Goal: Task Accomplishment & Management: Complete application form

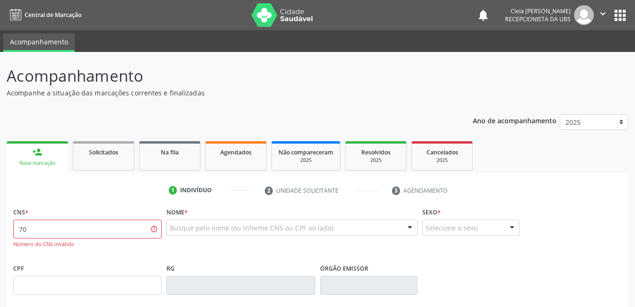
type input "7"
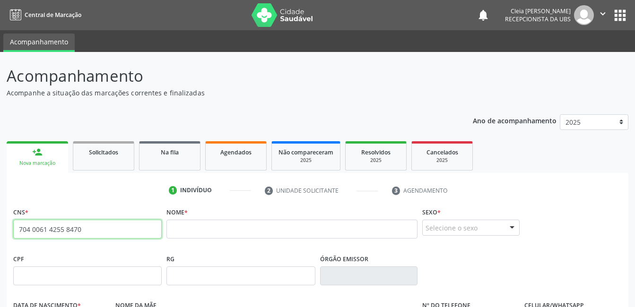
click at [88, 230] on input "704 0061 4255 8470" at bounding box center [87, 229] width 149 height 19
type input "7"
paste input "706 5093 4931 9496"
type input "706 5093 4931 9496"
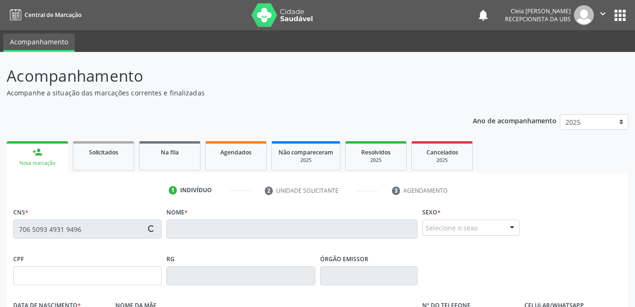
type input "1[DATE]"
type input "[PERSON_NAME]"
type input "[PHONE_NUMBER]"
type input "281"
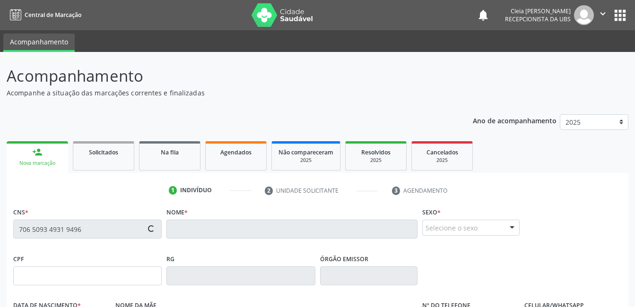
type input "904.399.968-72"
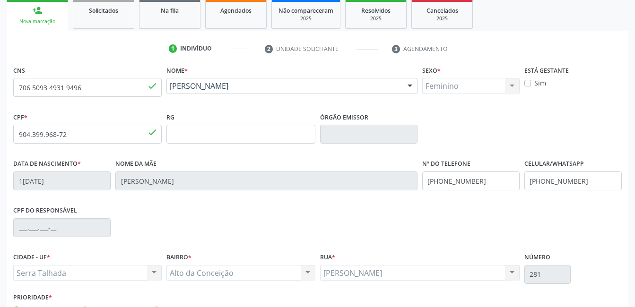
scroll to position [205, 0]
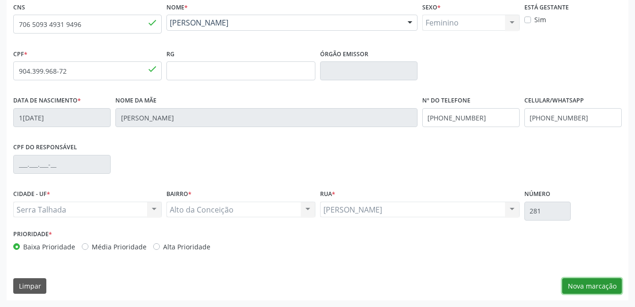
click at [602, 282] on button "Nova marcação" at bounding box center [592, 287] width 60 height 16
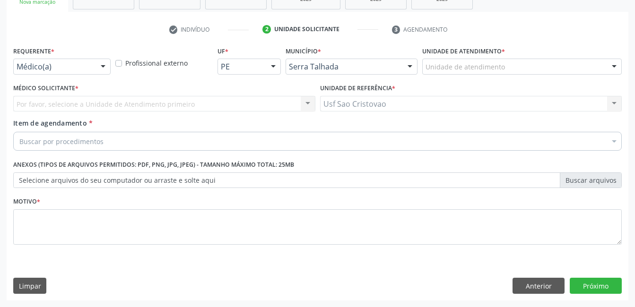
scroll to position [161, 0]
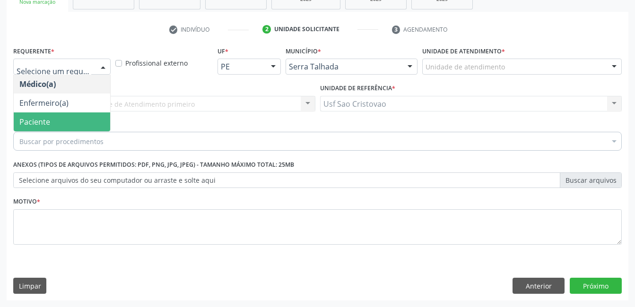
click at [70, 122] on span "Paciente" at bounding box center [62, 122] width 96 height 19
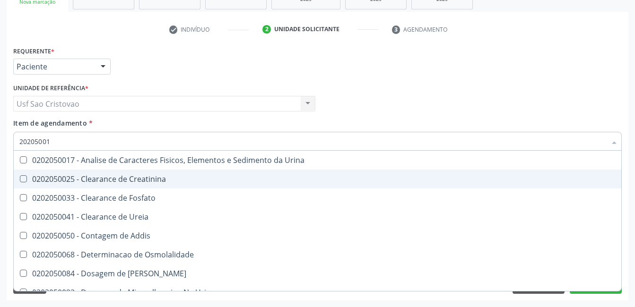
type input "202050017"
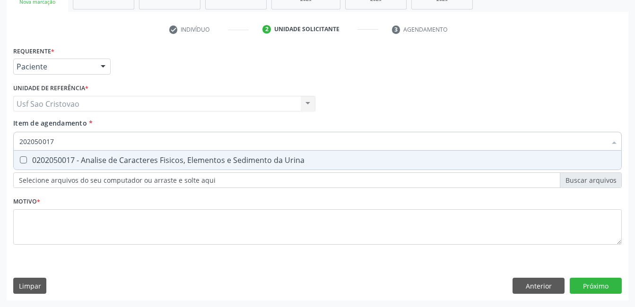
click at [25, 157] on Urina at bounding box center [23, 160] width 7 height 7
click at [20, 157] on Urina "checkbox" at bounding box center [17, 160] width 6 height 6
checkbox Urina "true"
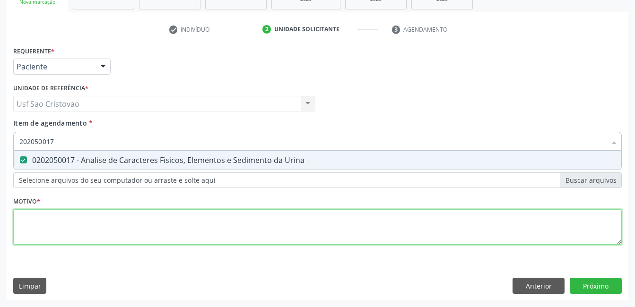
click at [47, 227] on div "Requerente * Paciente Médico(a) Enfermeiro(a) Paciente Nenhum resultado encontr…" at bounding box center [317, 151] width 609 height 214
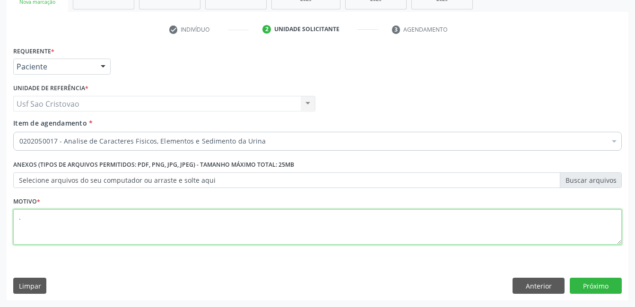
type textarea "."
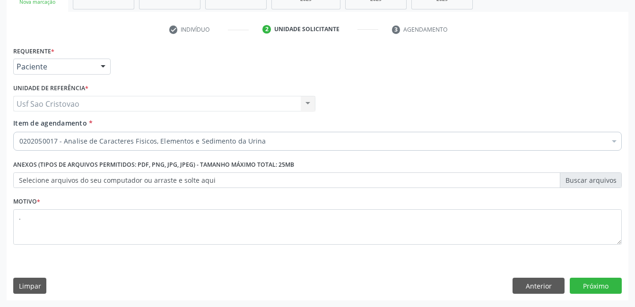
click at [301, 280] on div "Limpar Anterior Próximo" at bounding box center [317, 286] width 609 height 16
click at [605, 288] on button "Próximo" at bounding box center [596, 286] width 52 height 16
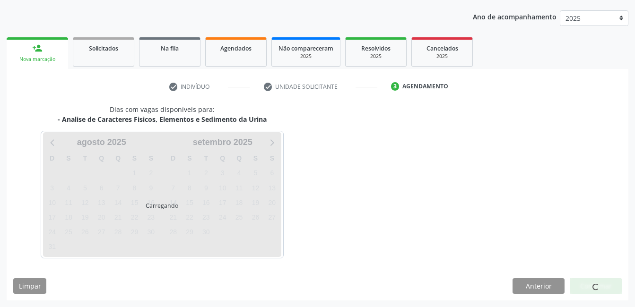
scroll to position [104, 0]
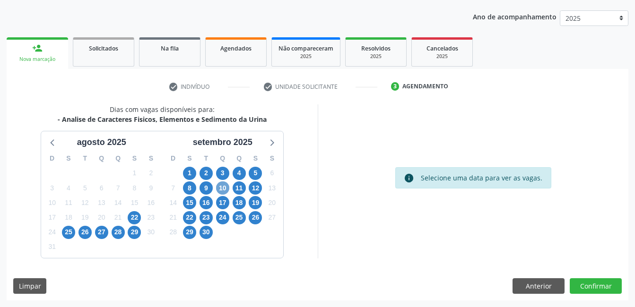
click at [222, 189] on span "10" at bounding box center [222, 188] width 13 height 13
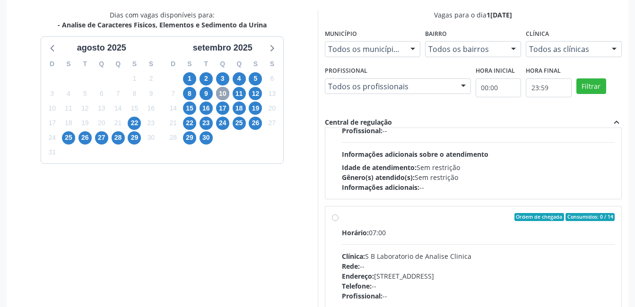
scroll to position [142, 0]
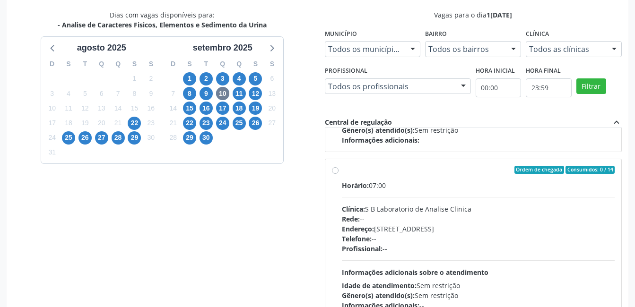
click at [342, 170] on label "Ordem de chegada Consumidos: 0 / 14 Horário: 07:00 Clínica: S B Laboratorio de …" at bounding box center [478, 238] width 273 height 145
click at [335, 170] on input "Ordem de chegada Consumidos: 0 / 14 Horário: 07:00 Clínica: S B Laboratorio de …" at bounding box center [335, 170] width 7 height 9
radio input "true"
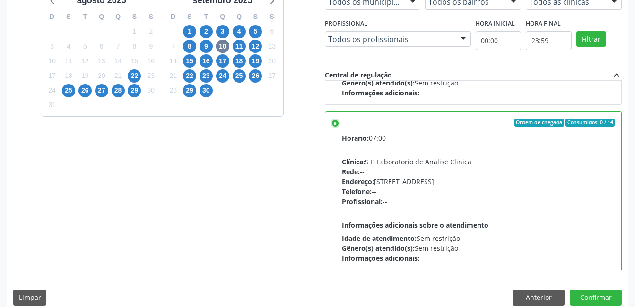
scroll to position [258, 0]
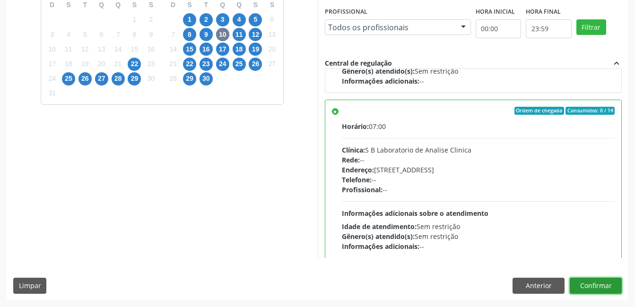
click at [616, 286] on button "Confirmar" at bounding box center [596, 286] width 52 height 16
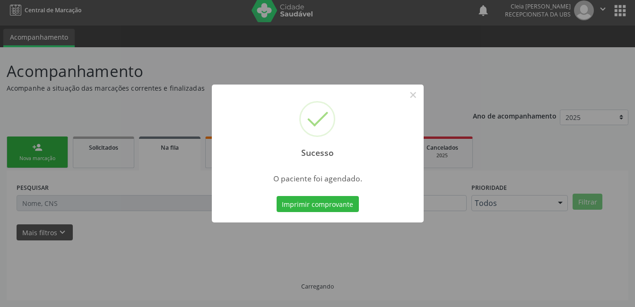
scroll to position [0, 0]
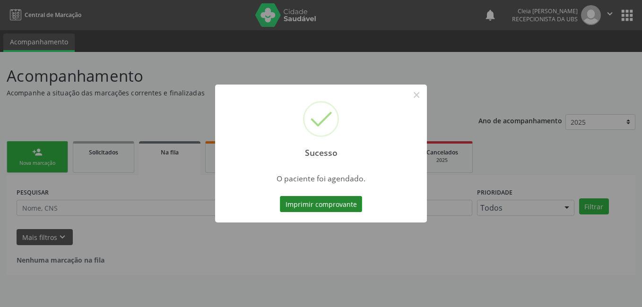
click at [310, 204] on button "Imprimir comprovante" at bounding box center [321, 204] width 82 height 16
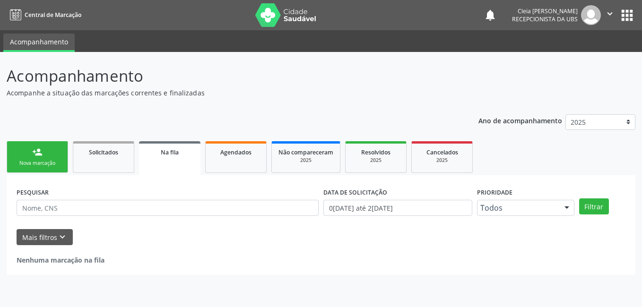
click at [54, 153] on link "person_add Nova marcação" at bounding box center [37, 157] width 61 height 32
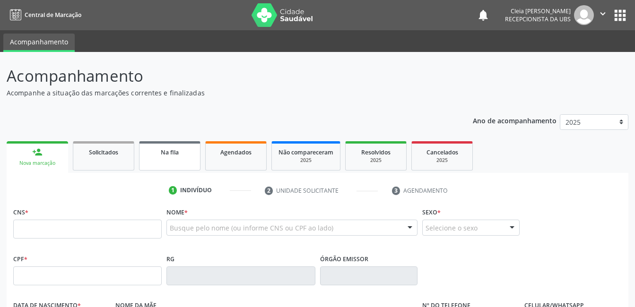
scroll to position [95, 0]
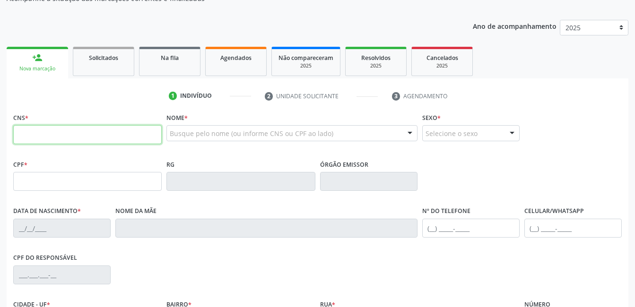
click at [134, 137] on input "text" at bounding box center [87, 134] width 149 height 19
type input "705 6094 1631 9511"
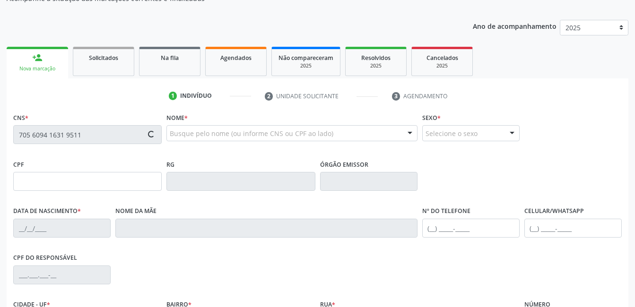
type input "25[DATE]"
type input "[PERSON_NAME]"
type input "[PHONE_NUMBER]"
type input "148"
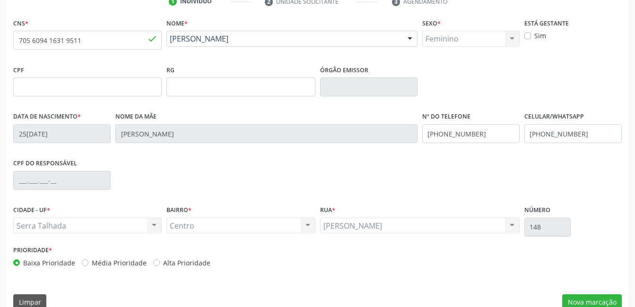
scroll to position [205, 0]
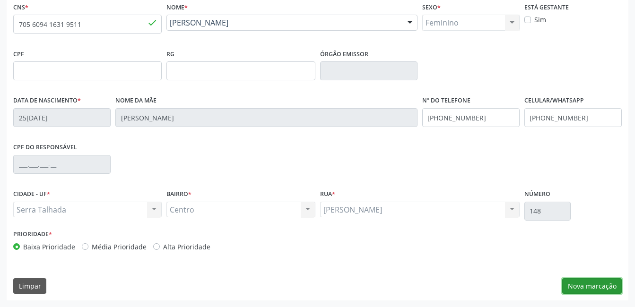
click at [595, 288] on button "Nova marcação" at bounding box center [592, 287] width 60 height 16
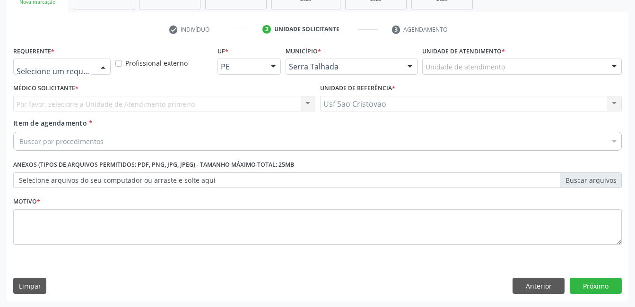
click at [101, 68] on div at bounding box center [103, 67] width 14 height 16
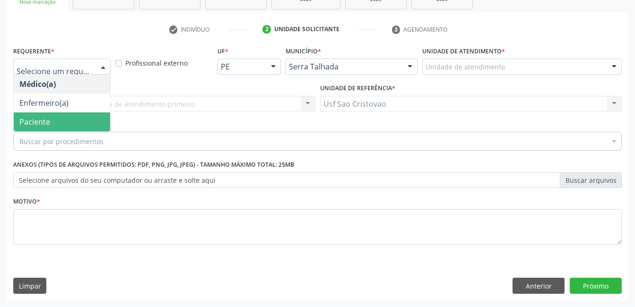
click at [79, 119] on span "Paciente" at bounding box center [62, 122] width 96 height 19
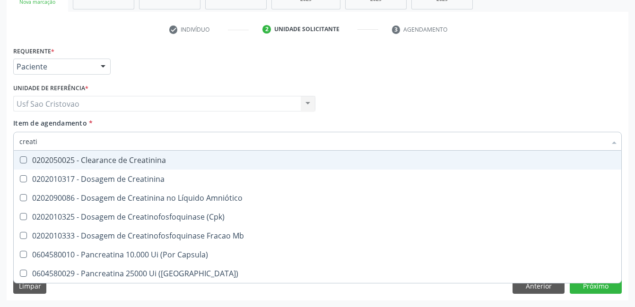
type input "creatin"
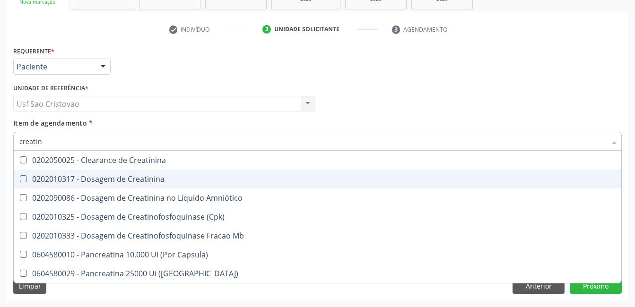
click at [22, 179] on Creatinina at bounding box center [23, 178] width 7 height 7
click at [20, 179] on Creatinina "checkbox" at bounding box center [17, 179] width 6 height 6
checkbox Creatinina "true"
type input "creat"
checkbox Creatinina "false"
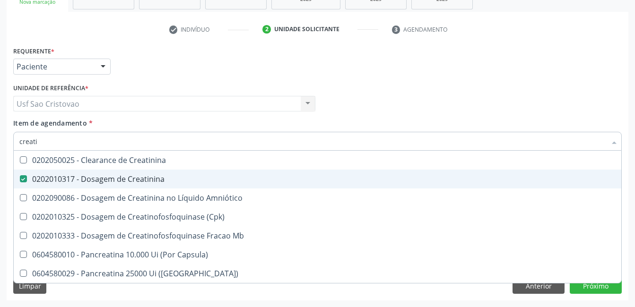
checkbox \(Cpk\) "true"
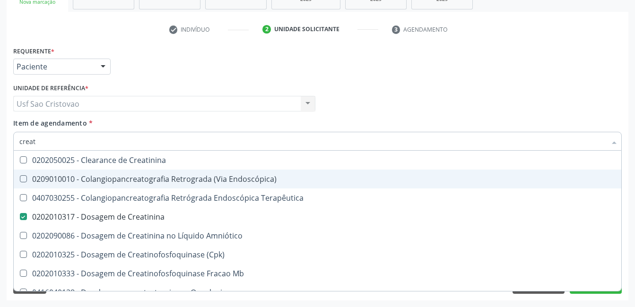
type input "crea"
checkbox Creatinina "false"
checkbox Mb "true"
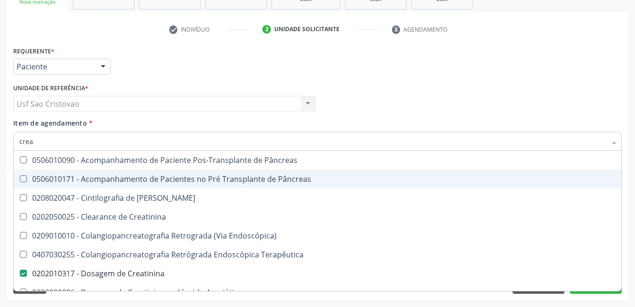
type input "cre"
checkbox Creatinina "false"
checkbox Oncologia "true"
type input "cr"
checkbox Oncologia "false"
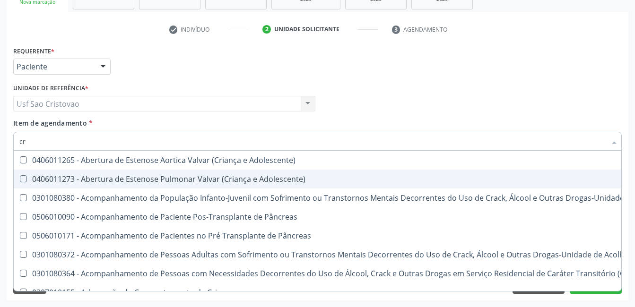
type input "c"
checkbox Creatinina "false"
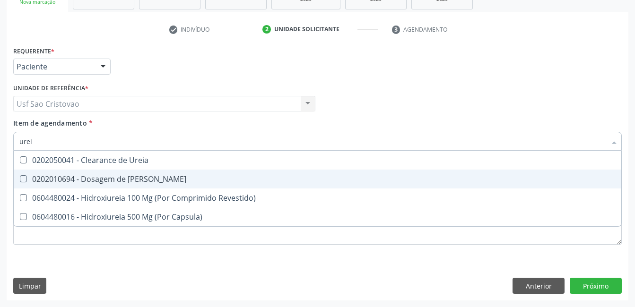
type input "ureia"
click at [26, 178] on Ureia at bounding box center [23, 178] width 7 height 7
click at [20, 178] on Ureia "checkbox" at bounding box center [17, 179] width 6 height 6
checkbox Ureia "true"
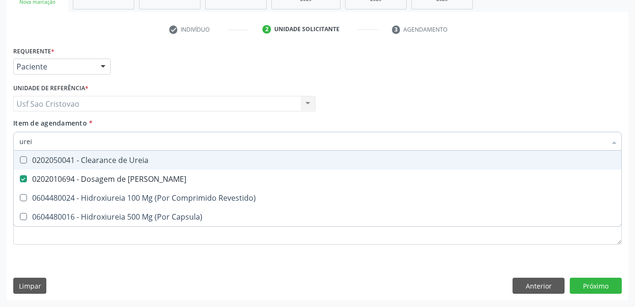
type input "ure"
checkbox Ureia "false"
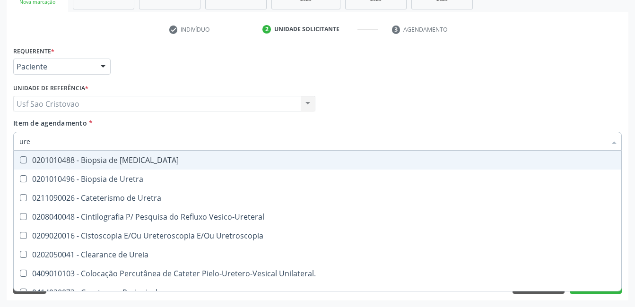
type input "ur"
checkbox Ureia "false"
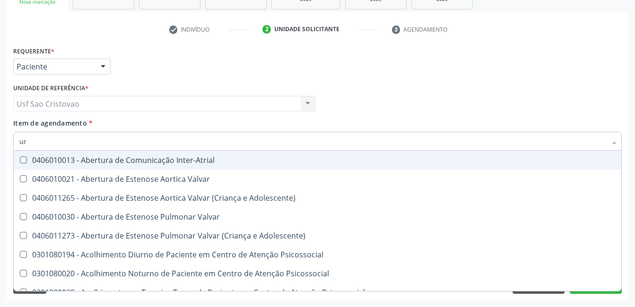
type input "u"
checkbox Ureia "false"
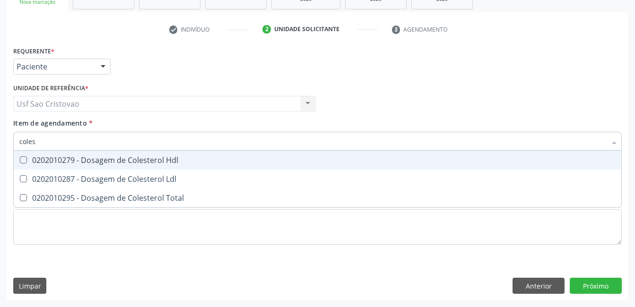
type input "colest"
drag, startPoint x: 21, startPoint y: 157, endPoint x: 22, endPoint y: 167, distance: 10.0
click at [22, 157] on Hdl at bounding box center [23, 160] width 7 height 7
click at [20, 157] on Hdl "checkbox" at bounding box center [17, 160] width 6 height 6
checkbox Hdl "true"
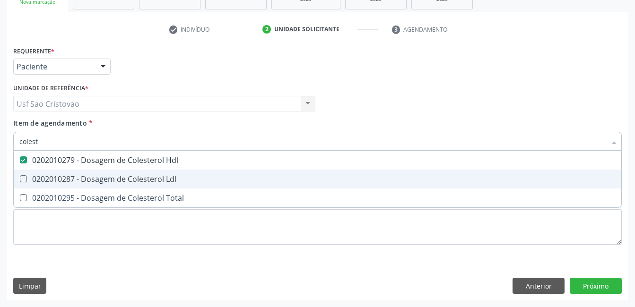
click at [23, 176] on Ldl at bounding box center [23, 178] width 7 height 7
click at [20, 176] on Ldl "checkbox" at bounding box center [17, 179] width 6 height 6
checkbox Ldl "true"
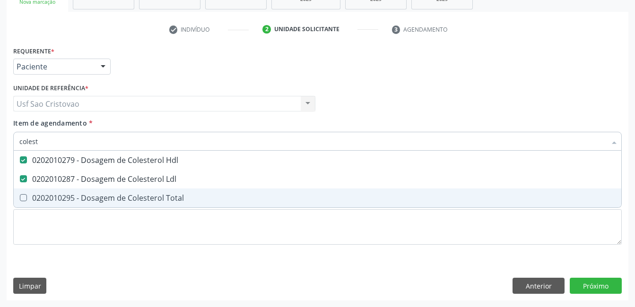
click at [24, 200] on Total at bounding box center [23, 197] width 7 height 7
click at [20, 200] on Total "checkbox" at bounding box center [17, 198] width 6 height 6
checkbox Total "true"
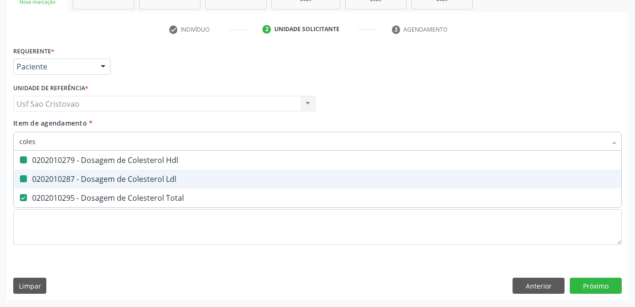
type input "cole"
checkbox Hdl "false"
checkbox Ldl "false"
checkbox Total "false"
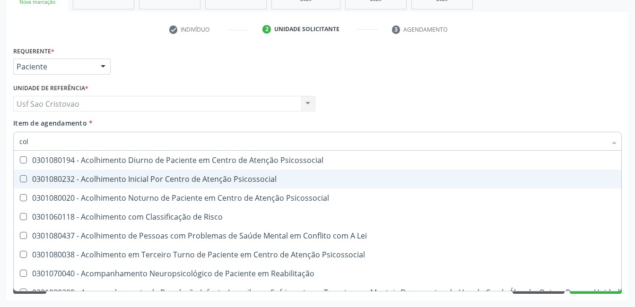
type input "co"
checkbox Hdl "false"
checkbox Ldl "false"
checkbox Total "false"
type input "c"
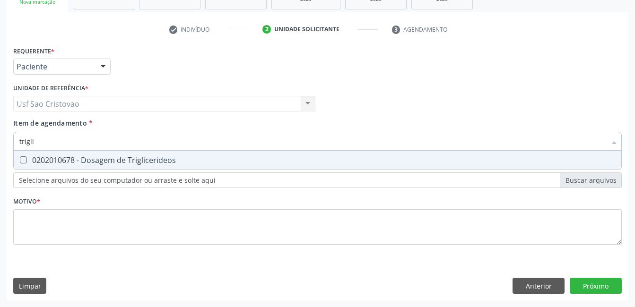
type input "triglic"
click at [26, 161] on Triglicerideos at bounding box center [23, 160] width 7 height 7
click at [20, 161] on Triglicerideos "checkbox" at bounding box center [17, 160] width 6 height 6
checkbox Triglicerideos "true"
type input "tri"
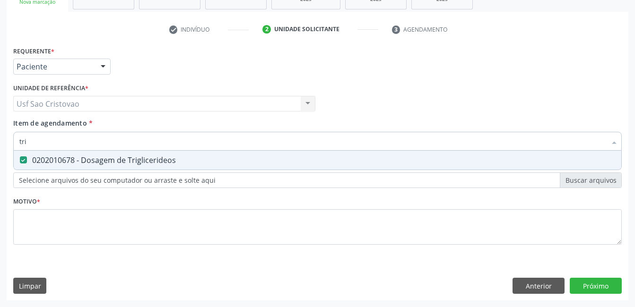
checkbox Triglicerideos "false"
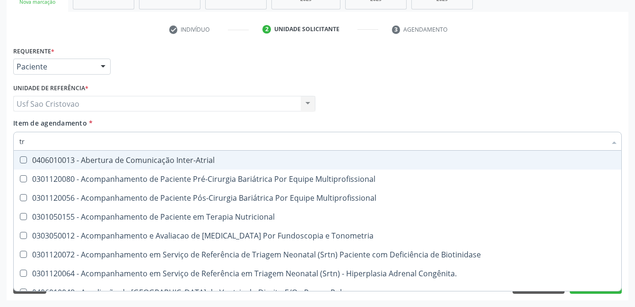
type input "t"
checkbox Triglicerideos "false"
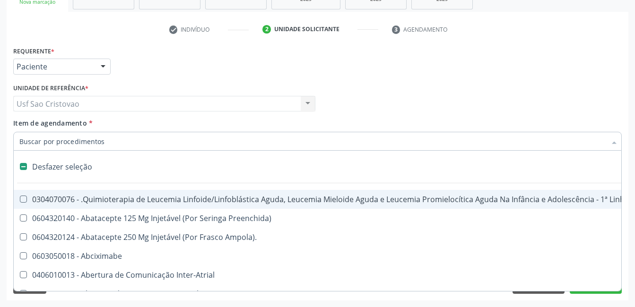
type input "h"
checkbox B "true"
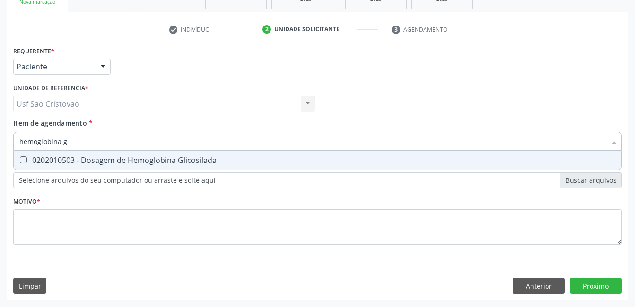
type input "hemoglobina gl"
click at [25, 160] on Glicosilada at bounding box center [23, 160] width 7 height 7
click at [20, 160] on Glicosilada "checkbox" at bounding box center [17, 160] width 6 height 6
checkbox Glicosilada "true"
type input "hemoglobina"
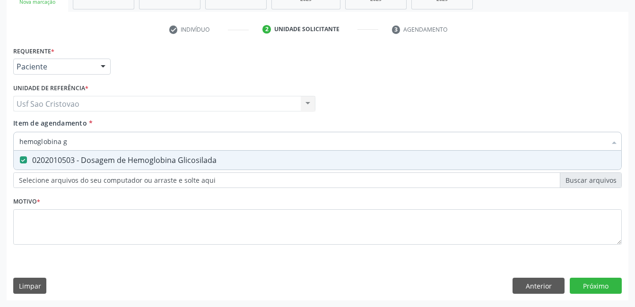
checkbox Glicosilada "false"
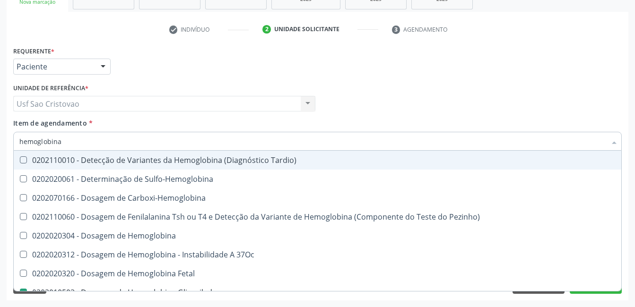
type input "hemoglobin"
checkbox Glicosilada "false"
checkbox Hematocrito\) "true"
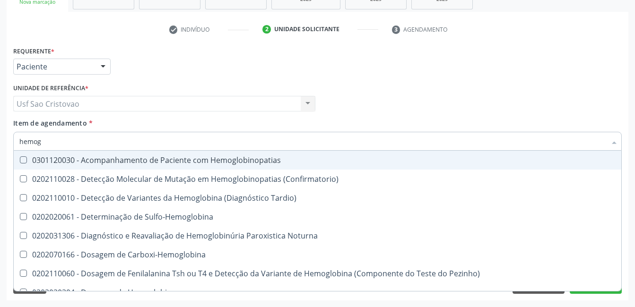
type input "hemo"
checkbox Glicosilada "false"
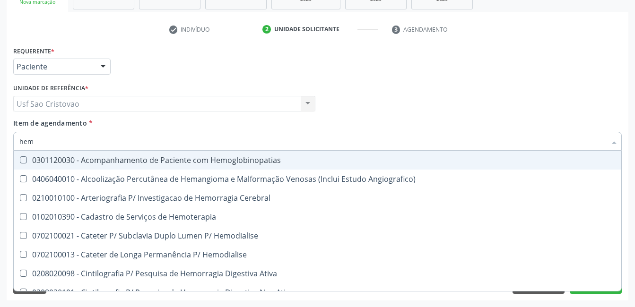
type input "he"
checkbox Glicosilada "false"
checkbox Hematocrito "true"
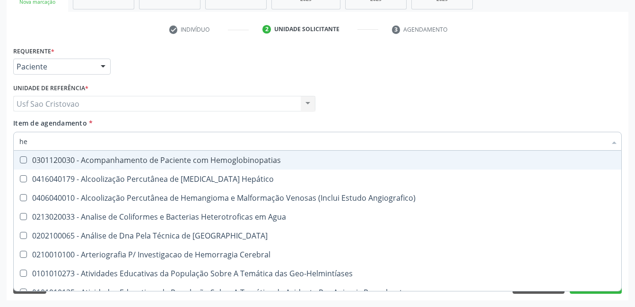
type input "h"
checkbox Glicosilada "false"
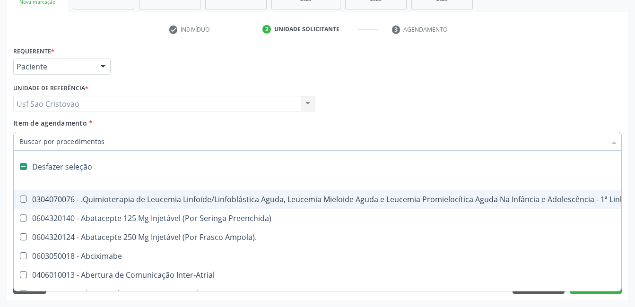
type input "h"
checkbox B "true"
checkbox Fibrinogênio "true"
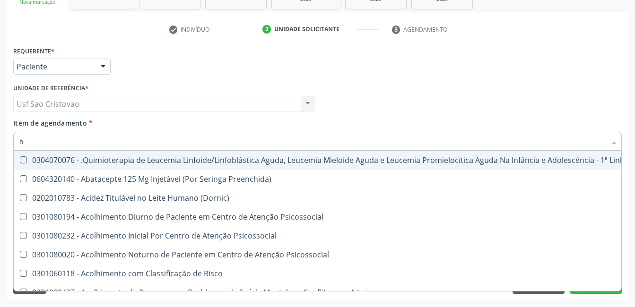
type input "he"
checkbox Pulmão "true"
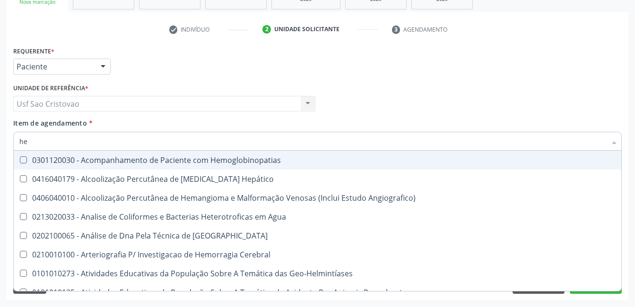
type input "hem"
checkbox \(Qualitativo\) "true"
checkbox Glicosilada "false"
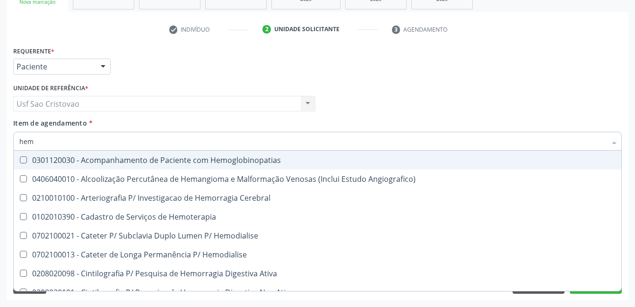
type input "hemo"
checkbox Hemacias "true"
checkbox Glicosilada "false"
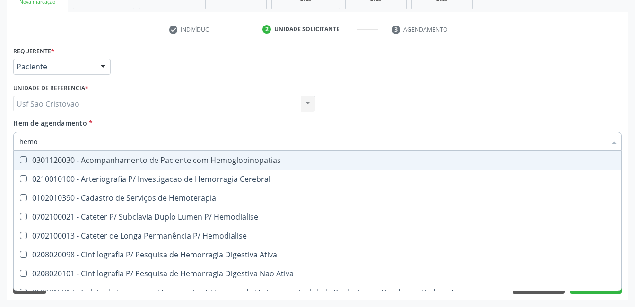
type input "hemog"
checkbox Tardio\) "true"
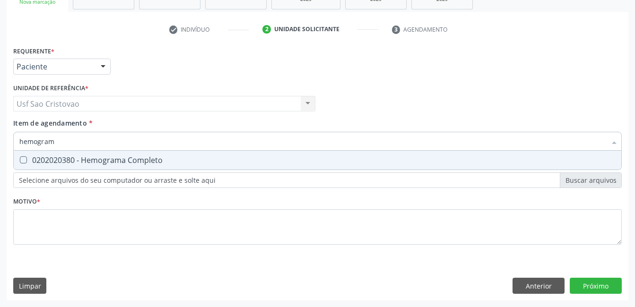
type input "hemograma"
click at [21, 161] on Completo at bounding box center [23, 160] width 7 height 7
click at [20, 161] on Completo "checkbox" at bounding box center [17, 160] width 6 height 6
checkbox Completo "true"
type input "hemog"
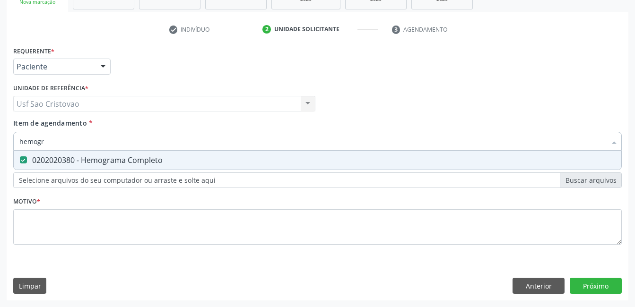
checkbox Completo "false"
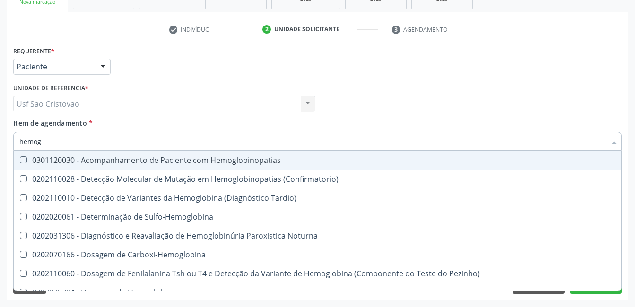
type input "hemo"
checkbox Glicosilada "false"
checkbox Completo "false"
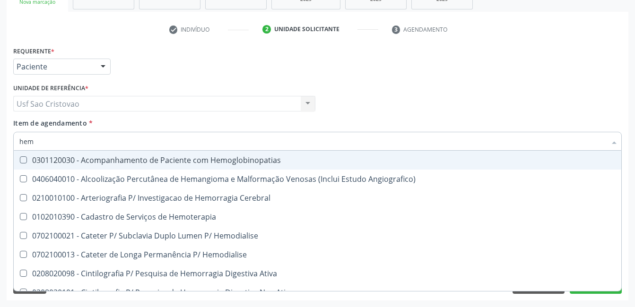
type input "he"
checkbox Glicosilada "false"
checkbox Hematocrito "true"
checkbox Completo "false"
checkbox Orgaos "true"
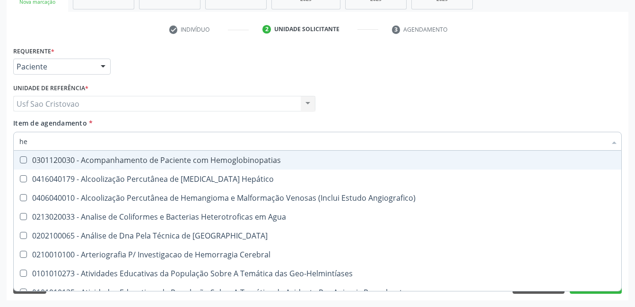
type input "h"
checkbox Glicosilada "false"
checkbox Completo "false"
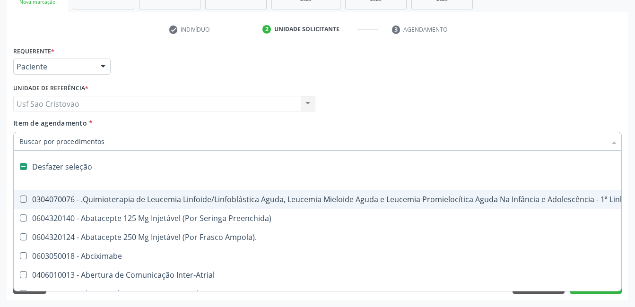
type input "2"
checkbox Abdominal "true"
checkbox Colostomia "true"
checkbox Colpectomia "true"
checkbox Colo "true"
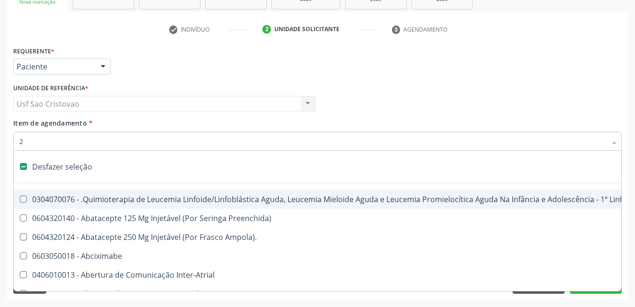
checkbox Unidades "true"
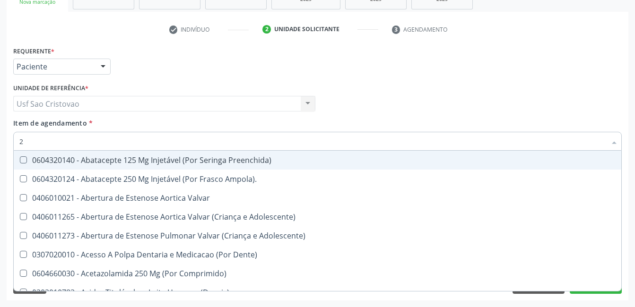
type input "20"
checkbox Glenoidal "true"
checkbox Biologica "true"
checkbox Revisao "true"
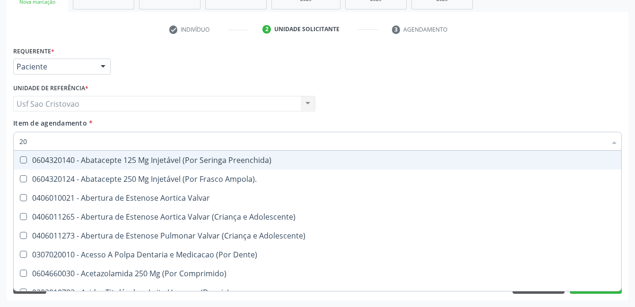
checkbox Aortica "true"
checkbox Pulmonar "true"
checkbox Biotinidase "true"
checkbox Hdl "false"
checkbox Ldl "false"
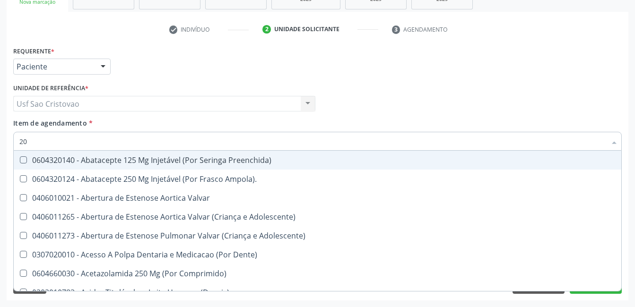
checkbox Total "false"
checkbox Creatinina "false"
checkbox Fecal "true"
checkbox Glicosilada "false"
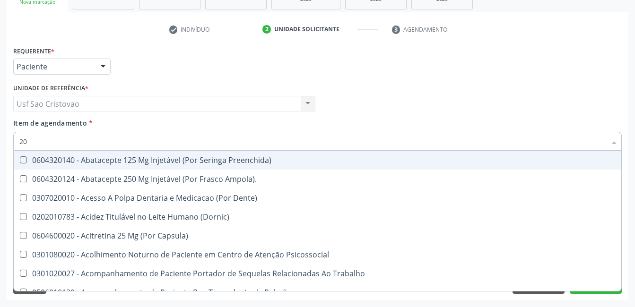
type input "202"
checkbox Pele "true"
checkbox Tireoide "true"
checkbox Estereotaxica "true"
checkbox Bexiga "true"
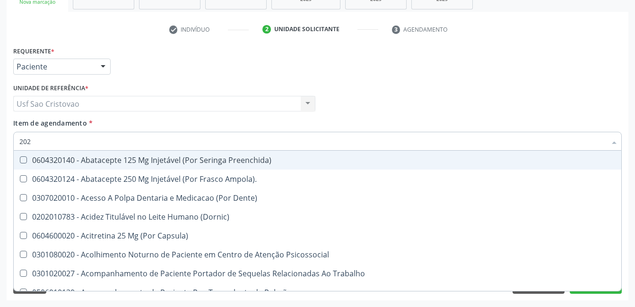
checkbox Bilateral "true"
checkbox \(Semi-Solido\) "true"
checkbox Inteiro "true"
checkbox Creatinina "true"
checkbox Hdl "false"
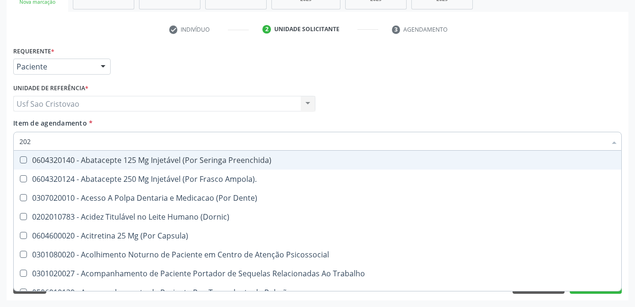
checkbox Ldl "false"
checkbox Total "false"
checkbox Creatinina "false"
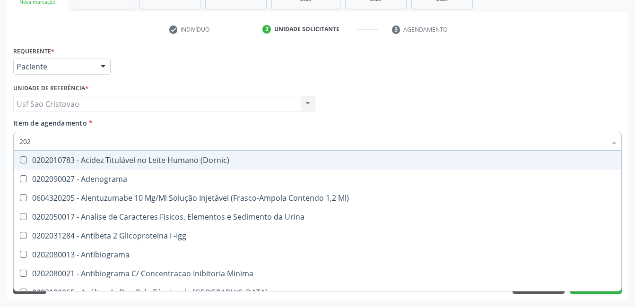
type input "2020"
checkbox Triciclicos "true"
checkbox \(Psa\) "true"
checkbox III "true"
checkbox Cadmio "true"
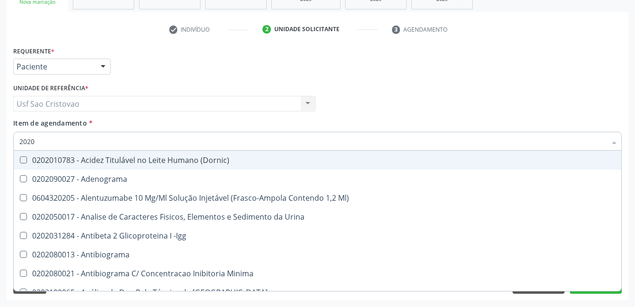
checkbox Hdl "false"
checkbox Ldl "false"
checkbox Total "false"
checkbox Creatinina "false"
checkbox Serico "true"
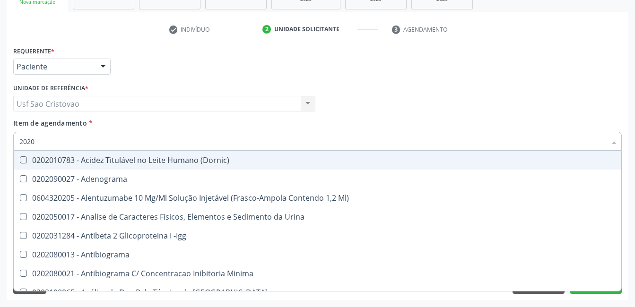
checkbox Glicosilada "false"
checkbox Reativa "true"
checkbox Fracoes "true"
checkbox Triglicerideos "false"
checkbox Ureia "false"
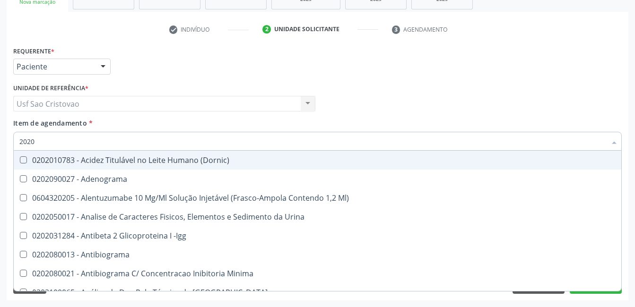
checkbox B12 "true"
checkbox Completo "false"
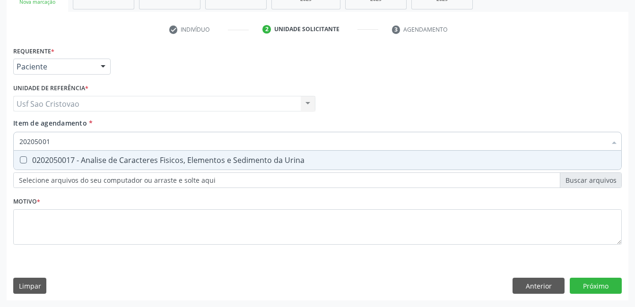
type input "202050017"
click at [22, 162] on Urina at bounding box center [23, 160] width 7 height 7
click at [20, 162] on Urina "checkbox" at bounding box center [17, 160] width 6 height 6
checkbox Urina "true"
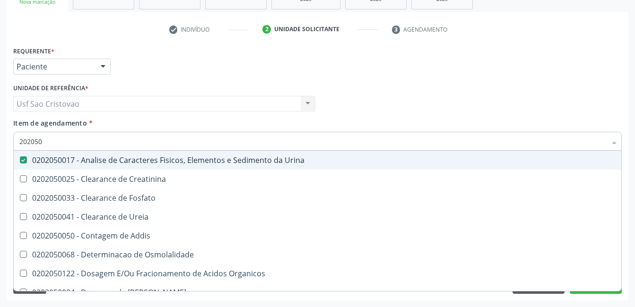
type input "20205"
checkbox Urina "false"
checkbox Creatinina "true"
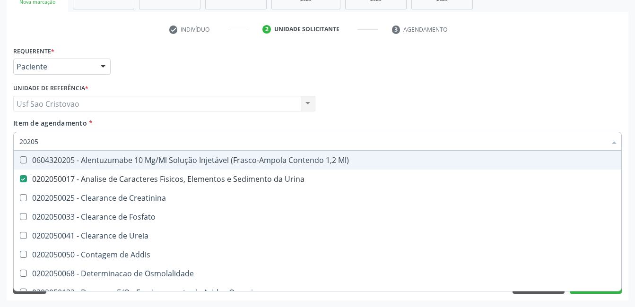
type input "2020"
checkbox Urina "false"
checkbox Fosfato "true"
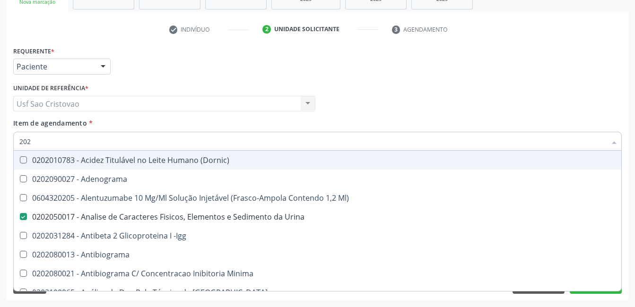
type input "20"
checkbox Urina "false"
checkbox \(Pos-Pasteurização\) "true"
checkbox Hdl "false"
checkbox Ldl "false"
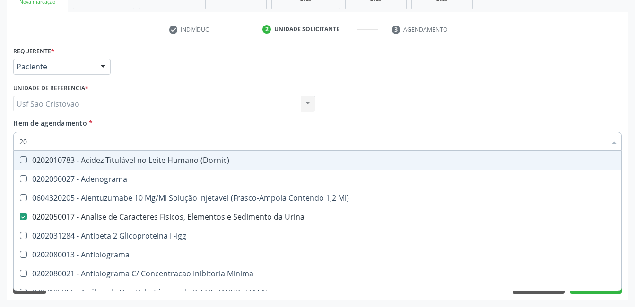
checkbox Total "false"
checkbox Creatinina "false"
checkbox Glicosilada "false"
checkbox Triglicerideos "false"
checkbox Ureia "false"
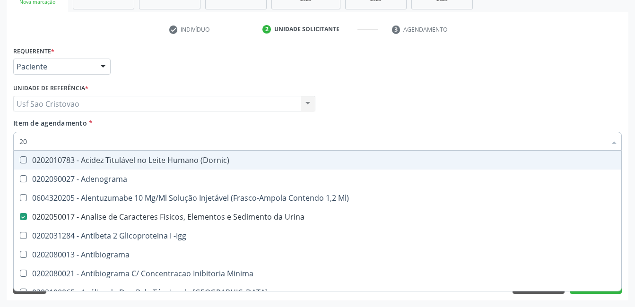
checkbox Completo "false"
checkbox \(Igra\) "true"
checkbox Micobacterias "true"
checkbox Dexametasona "true"
checkbox Timectomia "true"
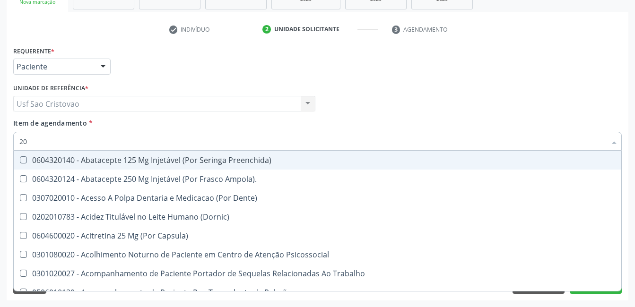
type input "2"
checkbox Urina "false"
checkbox Neonato "true"
checkbox Hdl "false"
checkbox Ldl "false"
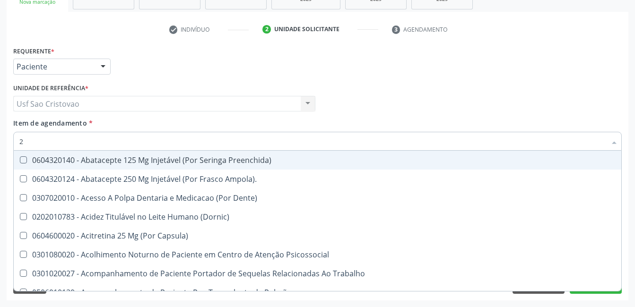
checkbox Total "false"
checkbox Creatinina "false"
checkbox Glicosilada "false"
checkbox Triglicerideos "false"
checkbox Ureia "false"
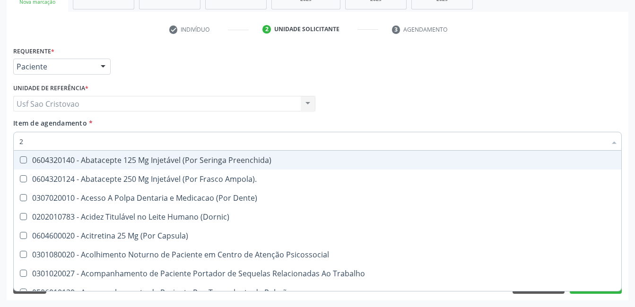
checkbox Monofocal "true"
checkbox Rotacional "true"
checkbox Angular "true"
checkbox Osseo "true"
checkbox Completo "false"
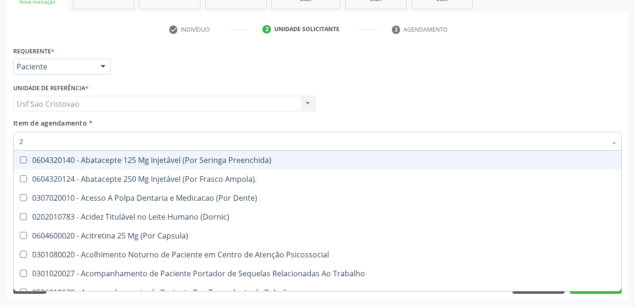
checkbox Completo\) "true"
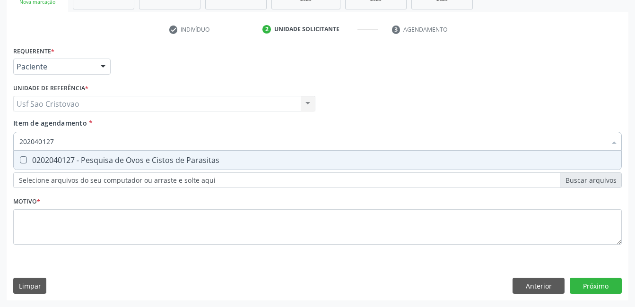
click at [22, 160] on Parasitas at bounding box center [23, 160] width 7 height 7
click at [20, 160] on Parasitas "checkbox" at bounding box center [17, 160] width 6 height 6
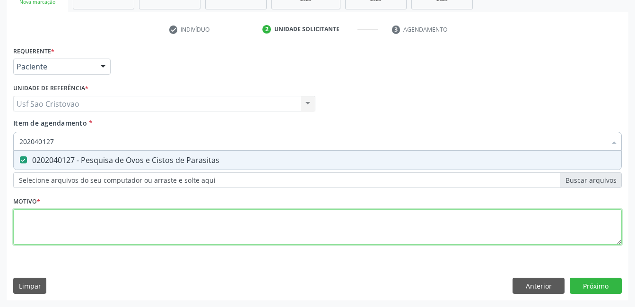
click at [52, 231] on div "Requerente * Paciente Médico(a) Enfermeiro(a) Paciente Nenhum resultado encontr…" at bounding box center [317, 151] width 609 height 214
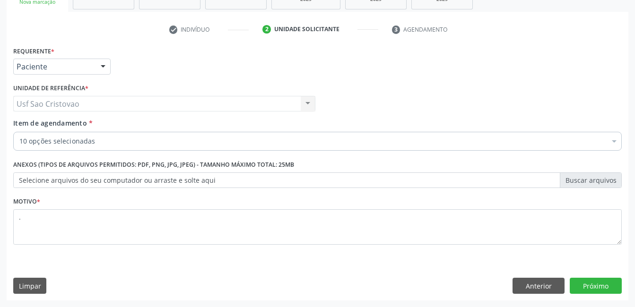
click at [100, 288] on div "Limpar Anterior Próximo" at bounding box center [317, 286] width 609 height 16
click at [590, 288] on button "Próximo" at bounding box center [596, 286] width 52 height 16
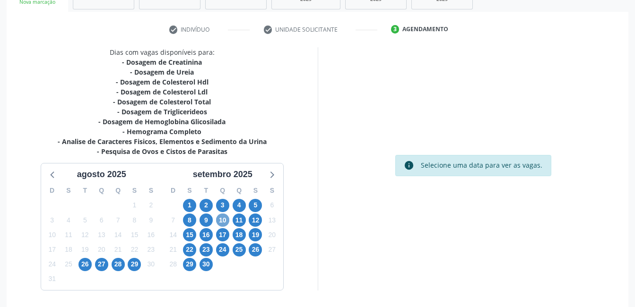
click at [220, 219] on span "10" at bounding box center [222, 220] width 13 height 13
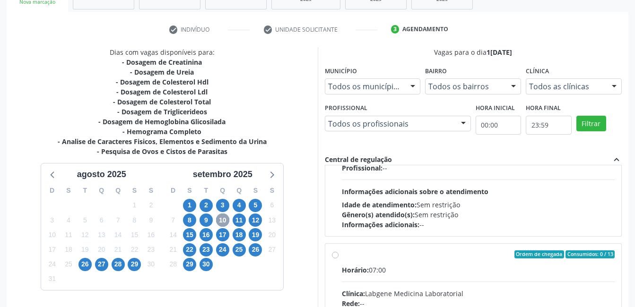
scroll to position [0, 0]
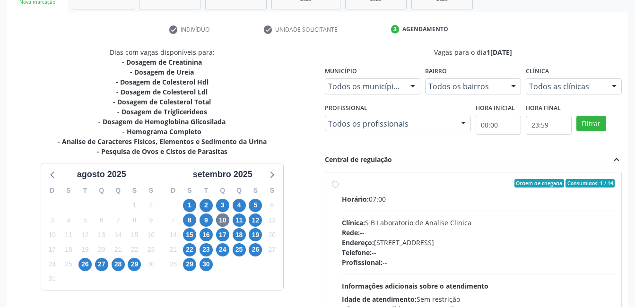
click at [342, 185] on label "Ordem de chegada Consumidos: 1 / 14 Horário: 07:00 Clínica: S B Laboratorio de …" at bounding box center [478, 251] width 273 height 145
click at [336, 185] on input "Ordem de chegada Consumidos: 1 / 14 Horário: 07:00 Clínica: S B Laboratorio de …" at bounding box center [335, 183] width 7 height 9
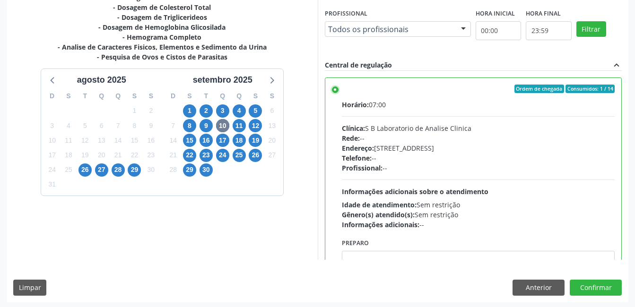
scroll to position [258, 0]
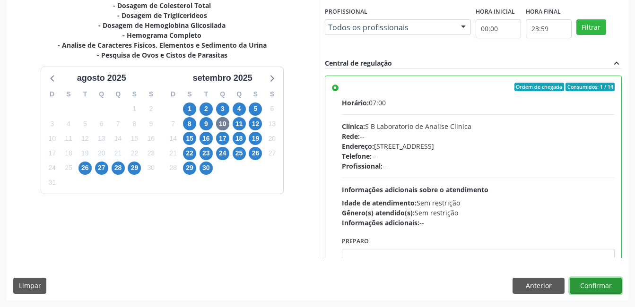
click at [598, 289] on button "Confirmar" at bounding box center [596, 286] width 52 height 16
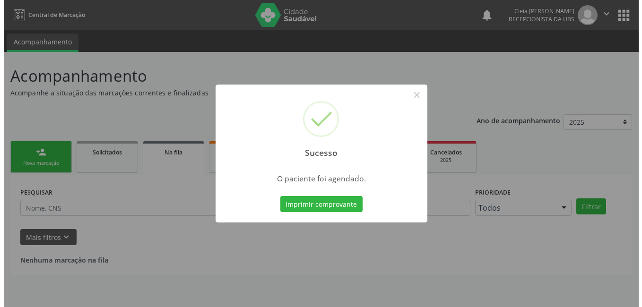
scroll to position [0, 0]
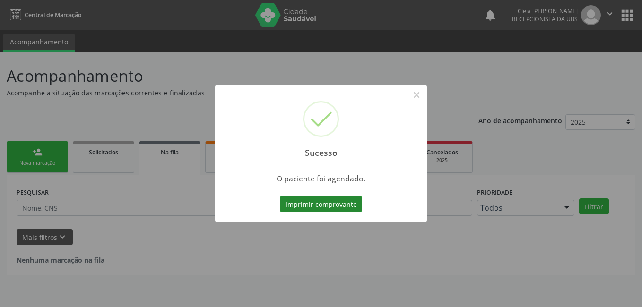
click at [297, 205] on button "Imprimir comprovante" at bounding box center [321, 204] width 82 height 16
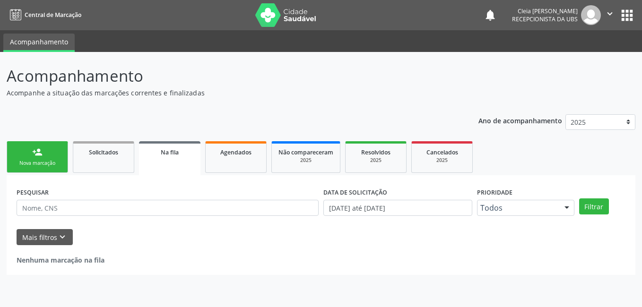
click at [24, 159] on link "person_add Nova marcação" at bounding box center [37, 157] width 61 height 32
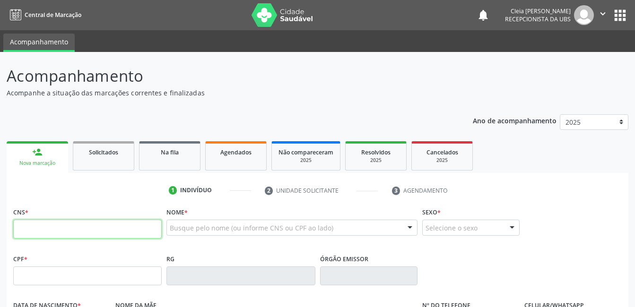
click at [124, 231] on input "text" at bounding box center [87, 229] width 149 height 19
type input "705 6064 4934 8011"
type input "155.457.704-70"
type input "07/06/2009"
type input "Adrielma de Sa e Souza"
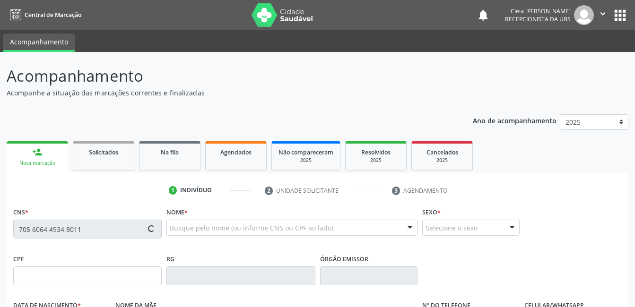
type input "[PHONE_NUMBER]"
type input "093.540.754-52"
type input "135"
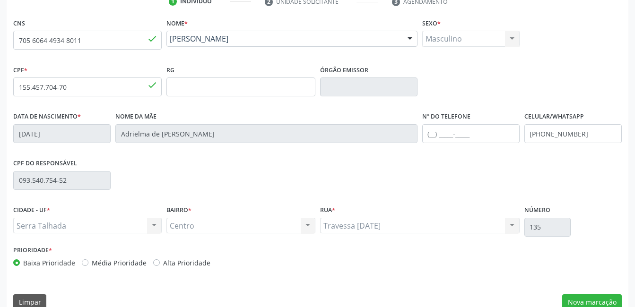
scroll to position [205, 0]
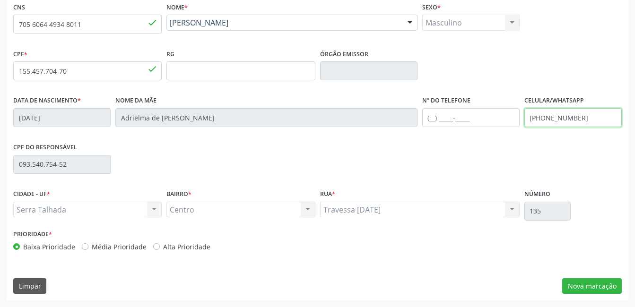
drag, startPoint x: 585, startPoint y: 118, endPoint x: 506, endPoint y: 126, distance: 79.0
click at [508, 127] on div "Data de nascimento * 07/06/2009 Nome da mãe Adrielma de Sa e Souza Nº do Telefo…" at bounding box center [317, 117] width 613 height 47
type input "(87) 98101-6083"
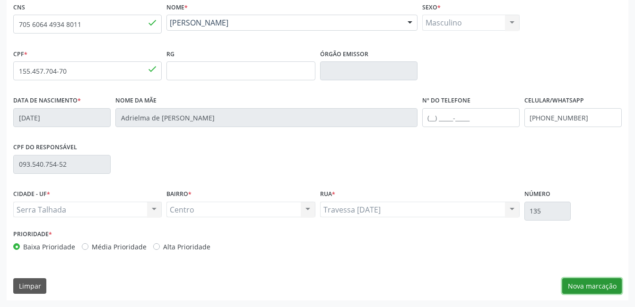
click at [594, 282] on button "Nova marcação" at bounding box center [592, 287] width 60 height 16
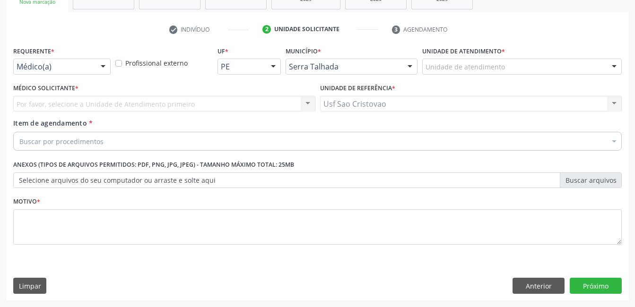
scroll to position [161, 0]
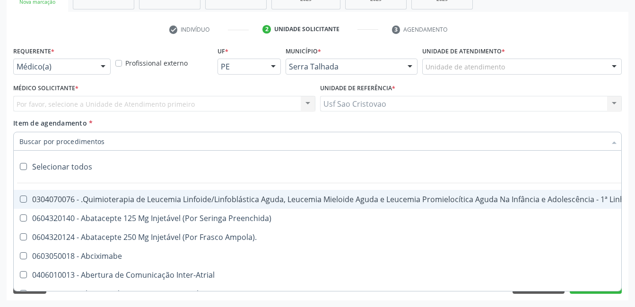
click at [128, 137] on div at bounding box center [317, 141] width 609 height 19
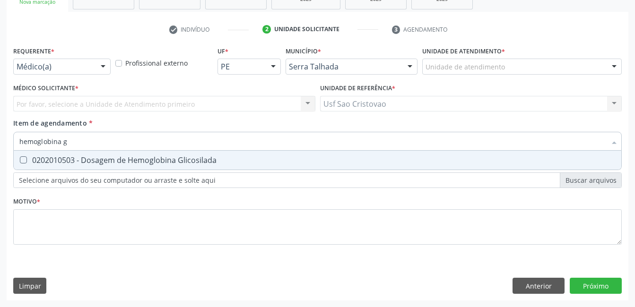
type input "hemoglobina gl"
click at [23, 157] on Glicosilada at bounding box center [23, 160] width 7 height 7
click at [20, 157] on Glicosilada "checkbox" at bounding box center [17, 160] width 6 height 6
checkbox Glicosilada "true"
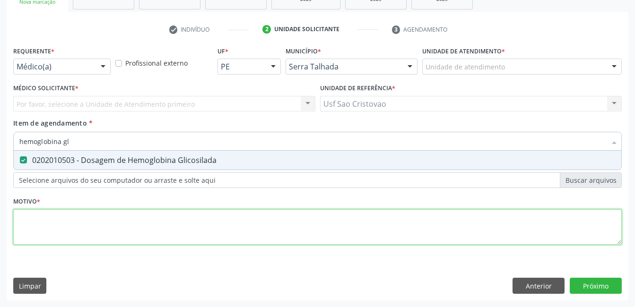
click at [34, 226] on div "Requerente * Médico(a) Médico(a) Enfermeiro(a) Paciente Nenhum resultado encont…" at bounding box center [317, 151] width 609 height 214
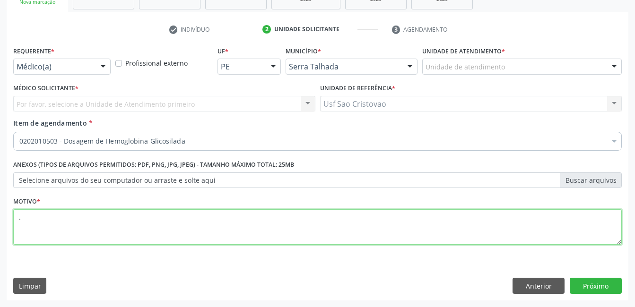
type textarea "."
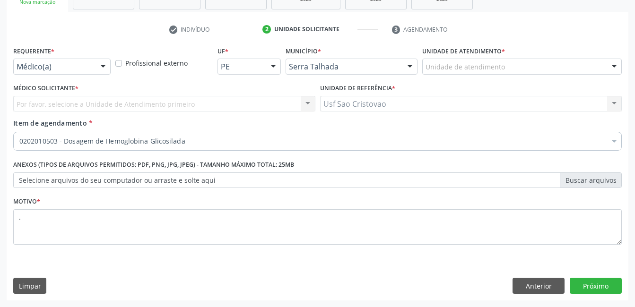
click at [189, 278] on div "Requerente * Médico(a) Médico(a) Enfermeiro(a) Paciente Nenhum resultado encont…" at bounding box center [318, 172] width 622 height 257
click at [577, 284] on button "Próximo" at bounding box center [596, 286] width 52 height 16
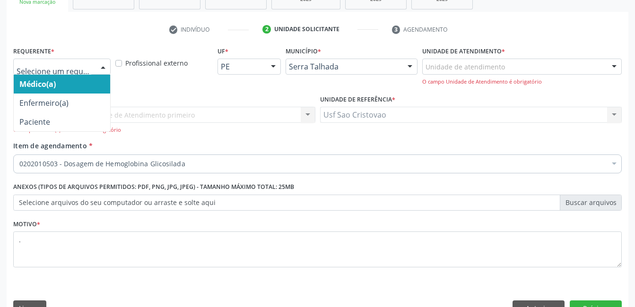
click at [105, 68] on div at bounding box center [103, 67] width 14 height 16
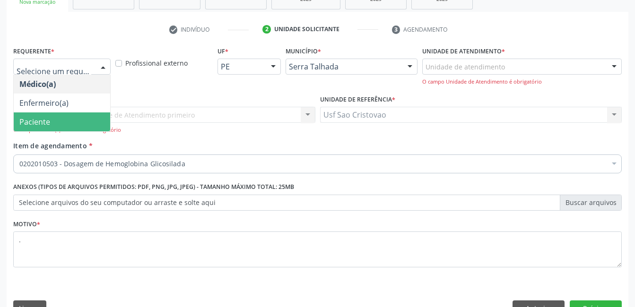
click at [90, 120] on span "Paciente" at bounding box center [62, 122] width 96 height 19
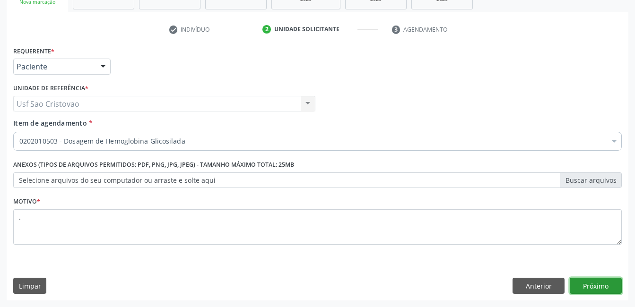
click at [581, 284] on button "Próximo" at bounding box center [596, 286] width 52 height 16
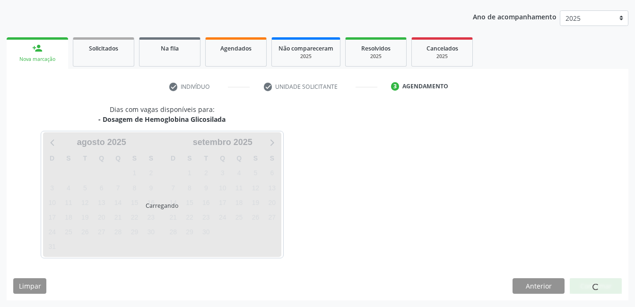
scroll to position [104, 0]
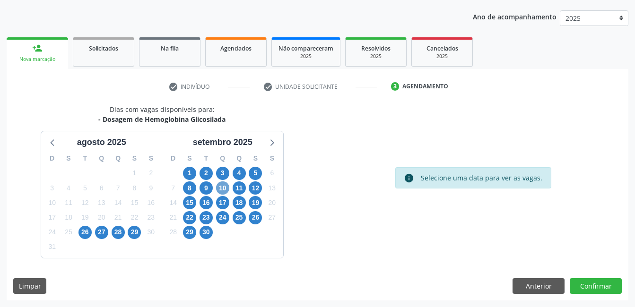
click at [224, 189] on span "10" at bounding box center [222, 188] width 13 height 13
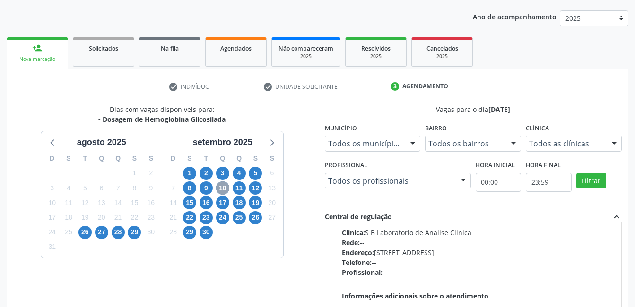
scroll to position [0, 0]
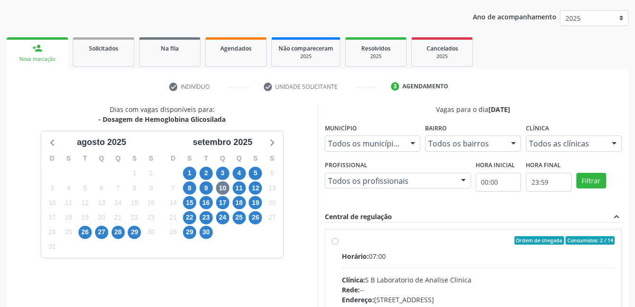
click at [342, 241] on label "Ordem de chegada Consumidos: 2 / 14 Horário: 07:00 Clínica: S B Laboratorio de …" at bounding box center [478, 308] width 273 height 145
click at [336, 241] on input "Ordem de chegada Consumidos: 2 / 14 Horário: 07:00 Clínica: S B Laboratorio de …" at bounding box center [335, 240] width 7 height 9
radio input "true"
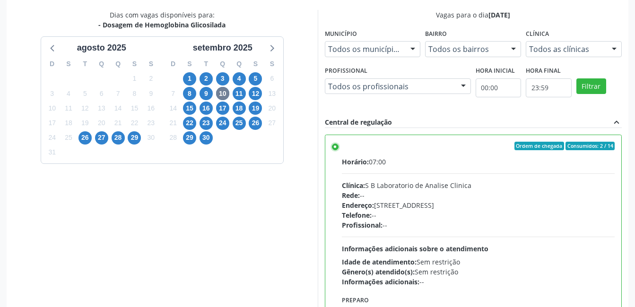
scroll to position [258, 0]
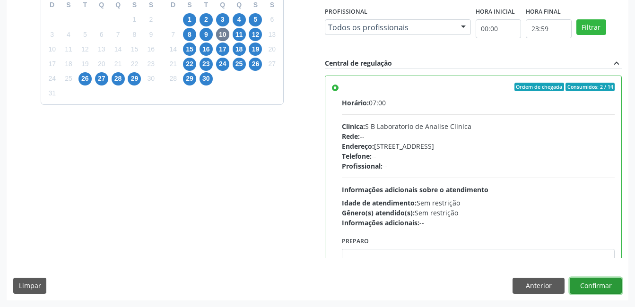
click at [619, 285] on button "Confirmar" at bounding box center [596, 286] width 52 height 16
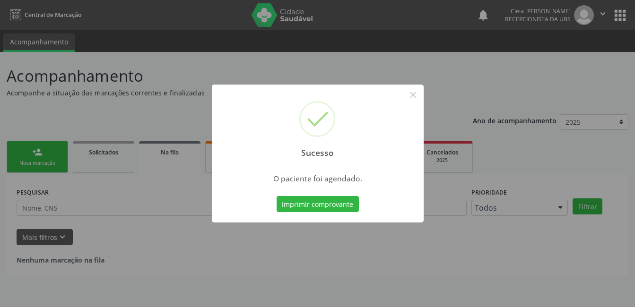
scroll to position [0, 0]
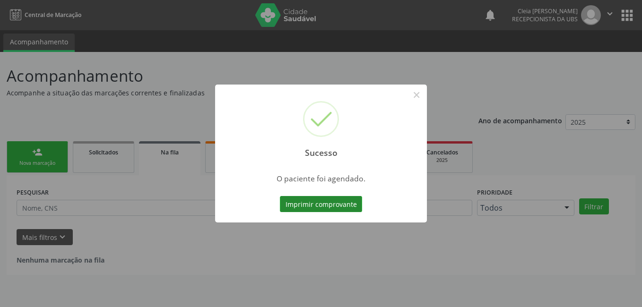
click at [339, 207] on button "Imprimir comprovante" at bounding box center [321, 204] width 82 height 16
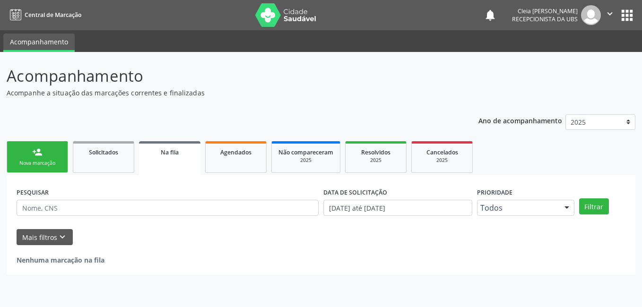
click at [43, 161] on div "Nova marcação" at bounding box center [37, 163] width 47 height 7
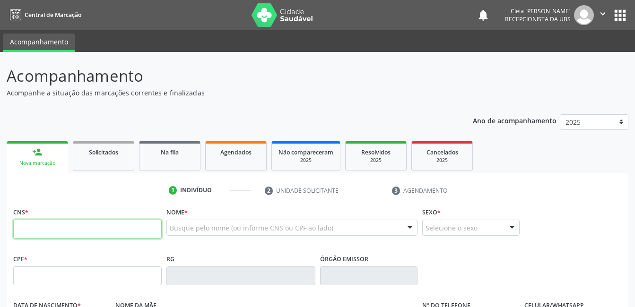
click at [78, 226] on input "text" at bounding box center [87, 229] width 149 height 19
type input "707 6072 1110 3392"
type input "070.695.134-45"
type input "14/02/1986"
type input "Maria Iandeci Conrado"
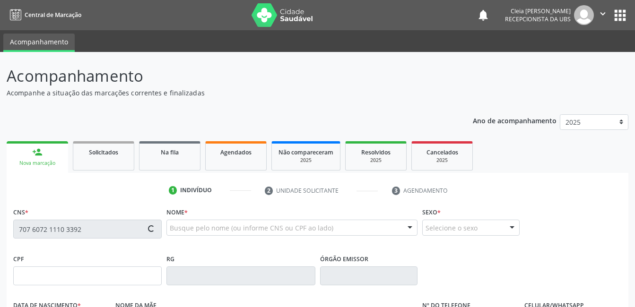
type input "(87) 99915-8258"
type input "502.895.601-44"
type input "78"
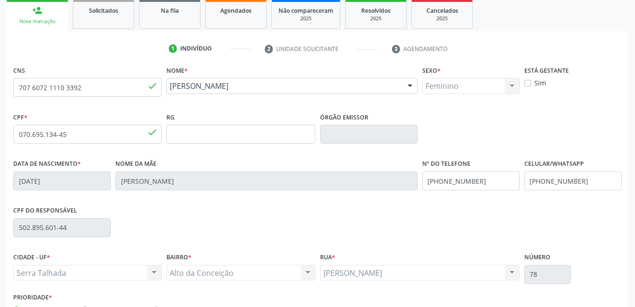
scroll to position [205, 0]
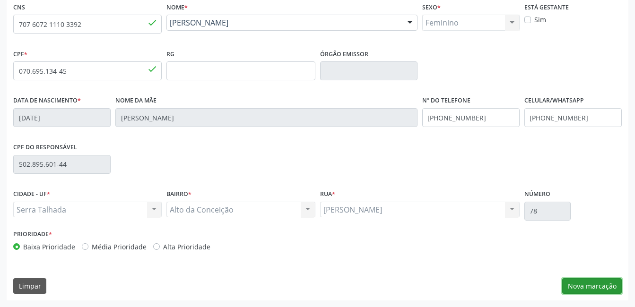
click at [600, 287] on button "Nova marcação" at bounding box center [592, 287] width 60 height 16
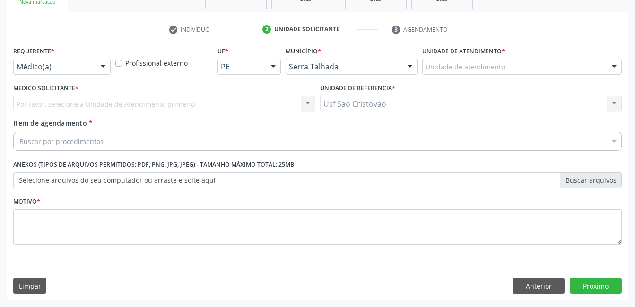
scroll to position [161, 0]
click at [103, 68] on div at bounding box center [103, 67] width 14 height 16
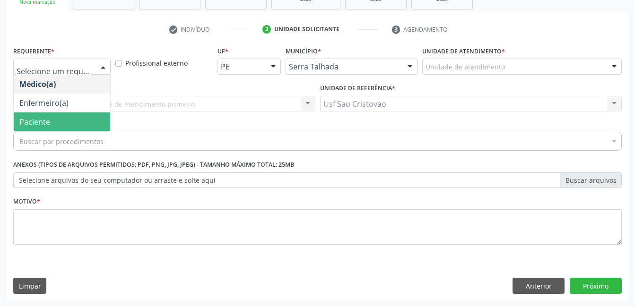
click at [91, 120] on span "Paciente" at bounding box center [62, 122] width 96 height 19
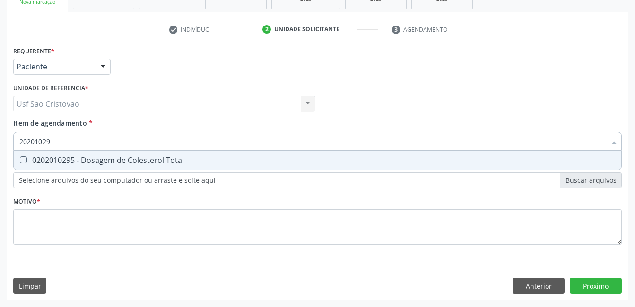
type input "202010295"
click at [25, 163] on Total at bounding box center [23, 160] width 7 height 7
click at [20, 163] on Total "checkbox" at bounding box center [17, 160] width 6 height 6
checkbox Total "true"
type input "2020102"
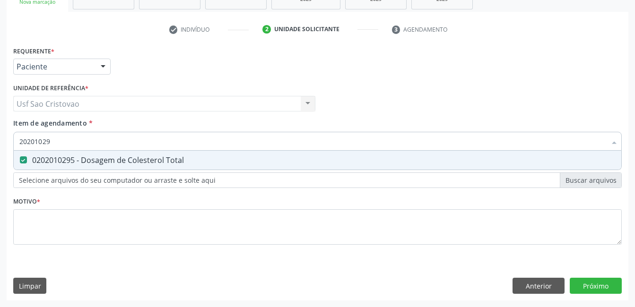
checkbox Total "false"
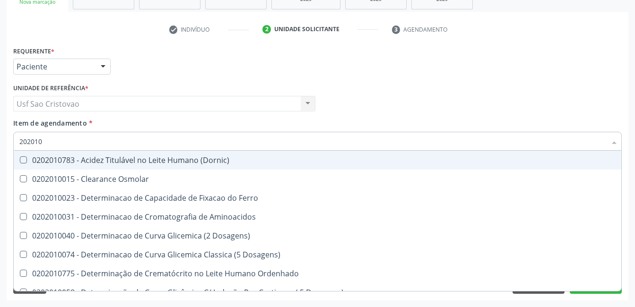
type input "20201"
checkbox Total "false"
checkbox Ferritina "true"
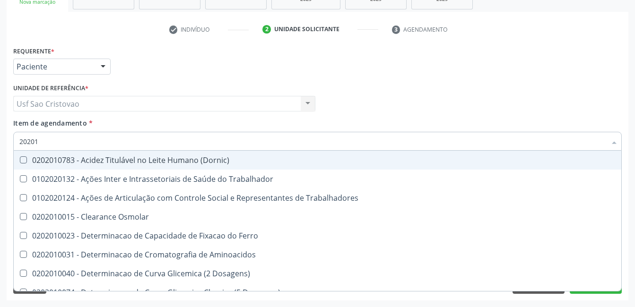
type input "2020"
checkbox Total "false"
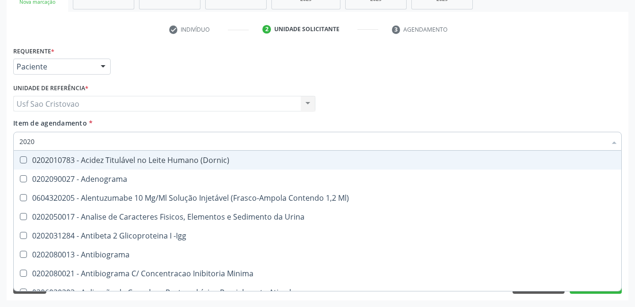
type input "20201"
checkbox Hemacias "true"
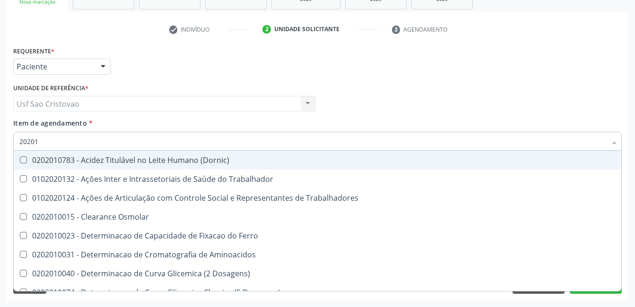
type input "202010"
checkbox Fracoes "true"
checkbox Total "false"
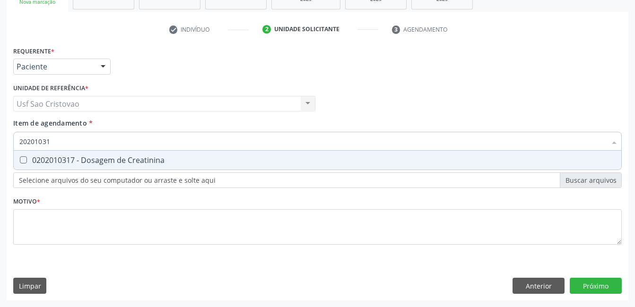
type input "202010317"
click at [23, 158] on Creatinina at bounding box center [23, 160] width 7 height 7
click at [20, 158] on Creatinina "checkbox" at bounding box center [17, 160] width 6 height 6
checkbox Creatinina "true"
type input "2020103"
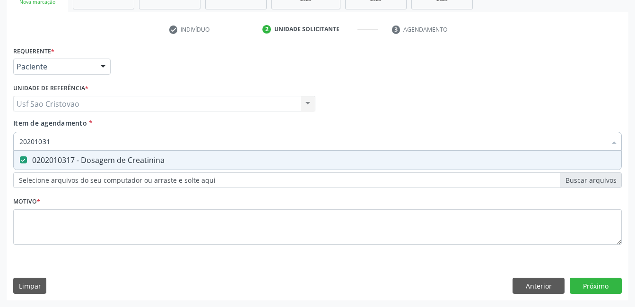
checkbox Creatinina "false"
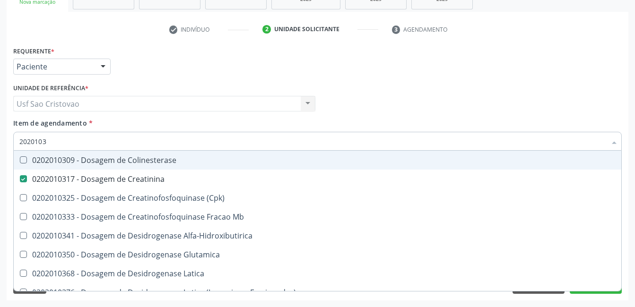
type input "202010"
checkbox Creatinina "false"
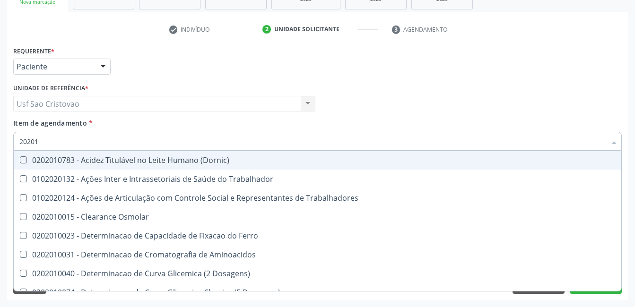
type input "2020"
checkbox Total "false"
checkbox Creatinina "false"
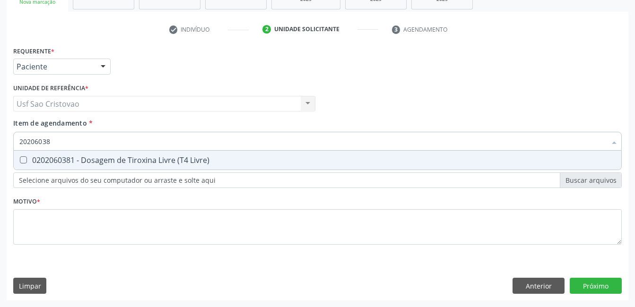
type input "202060381"
click at [21, 163] on Livre\) at bounding box center [23, 160] width 7 height 7
click at [20, 163] on Livre\) "checkbox" at bounding box center [17, 160] width 6 height 6
checkbox Livre\) "true"
type input "2020603"
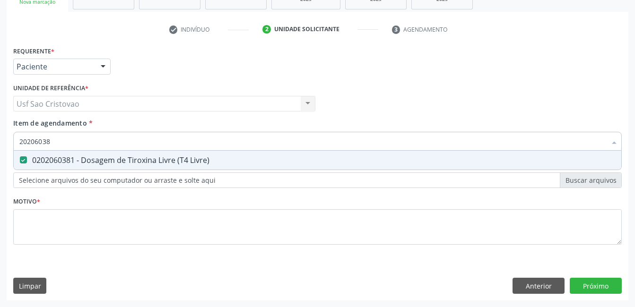
checkbox Livre\) "false"
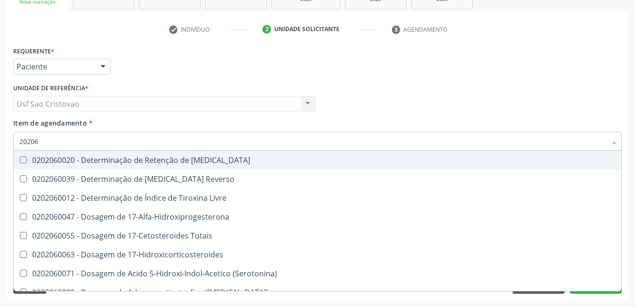
type input "2020"
checkbox Livre\) "false"
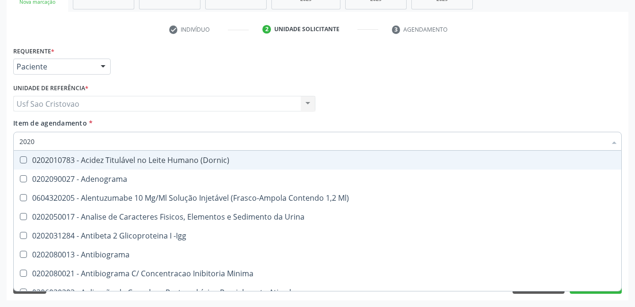
type input "202"
checkbox Total "false"
checkbox Creatinina "false"
checkbox II "true"
checkbox \(Inibidor\) "true"
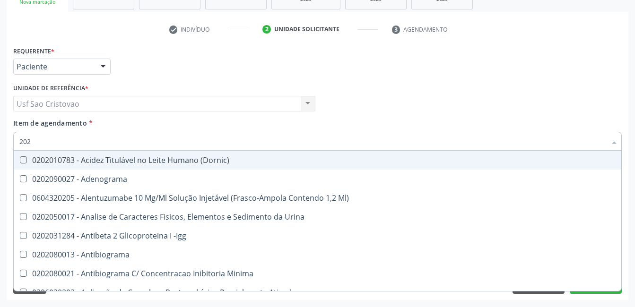
checkbox Livre\) "false"
checkbox \(Direto\) "true"
type input "2"
checkbox II "false"
checkbox \(Inibidor\) "false"
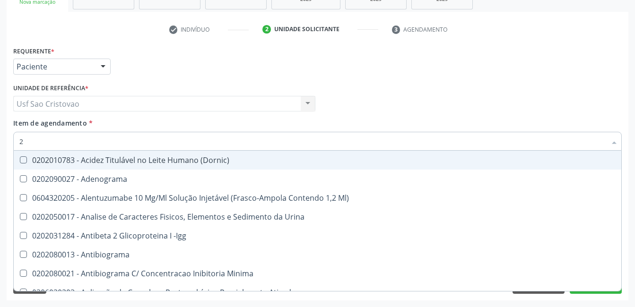
checkbox \(Direto\) "false"
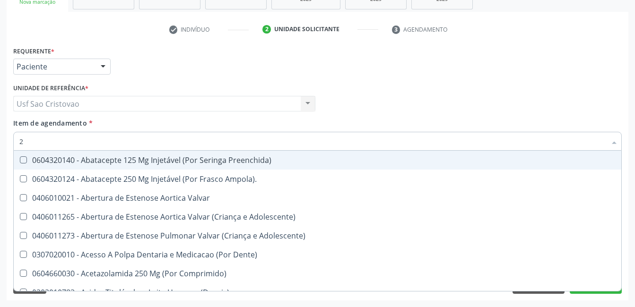
type input "20"
checkbox Biologica "true"
checkbox Revisao "true"
checkbox Oncologia "true"
checkbox Total "false"
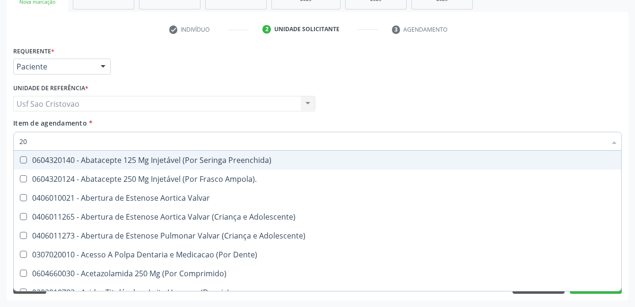
checkbox Creatinina "false"
type input "202"
checkbox Cervico-Toracica "true"
checkbox Pelvica "true"
checkbox Leitura "true"
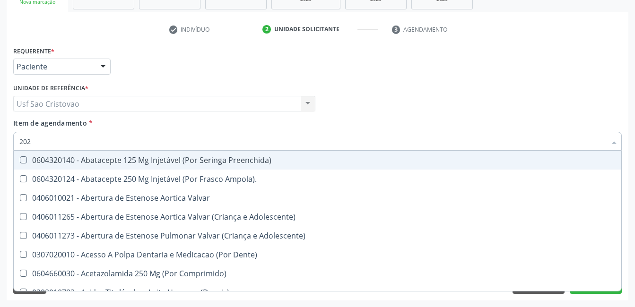
checkbox Biologica "false"
checkbox Revisao "false"
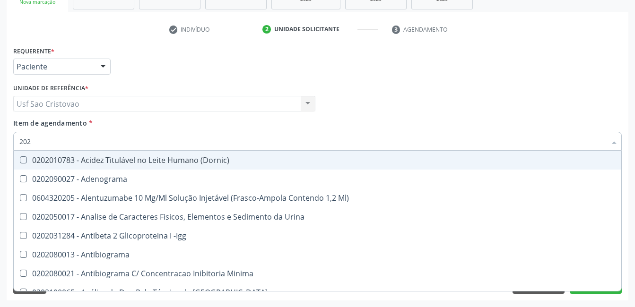
type input "2020"
checkbox III "true"
checkbox Cadmio "true"
checkbox Total "false"
checkbox Creatinina "false"
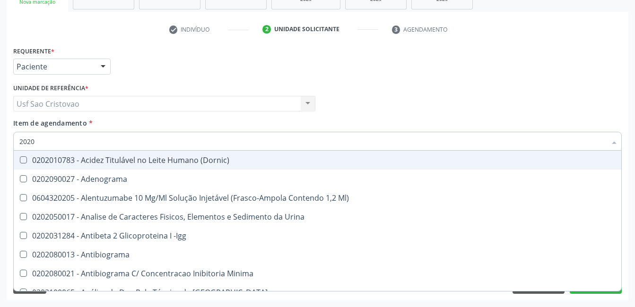
checkbox Potassio "true"
checkbox Livre\) "false"
type input "202"
checkbox Total "false"
checkbox Creatinina "false"
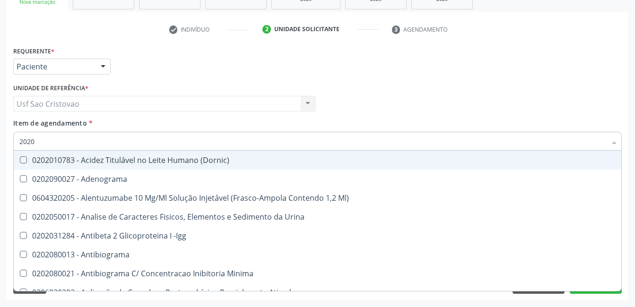
checkbox II "true"
checkbox \(Inibidor\) "true"
checkbox Livre\) "false"
checkbox \(Direto\) "true"
type input "2"
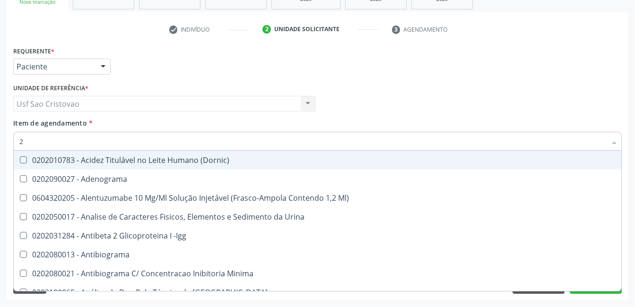
checkbox Total "false"
checkbox Creatinina "false"
checkbox Livre\) "false"
checkbox Dexametasona "false"
checkbox Timectomia "false"
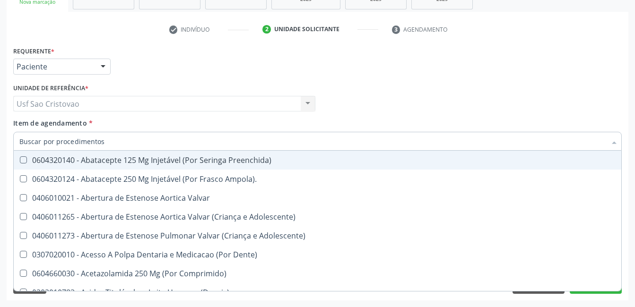
checkbox Total "false"
checkbox Creatinina "false"
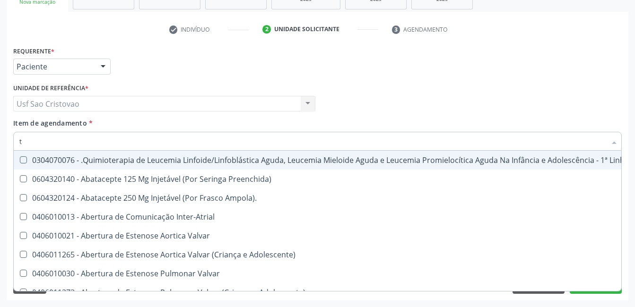
type input "tg"
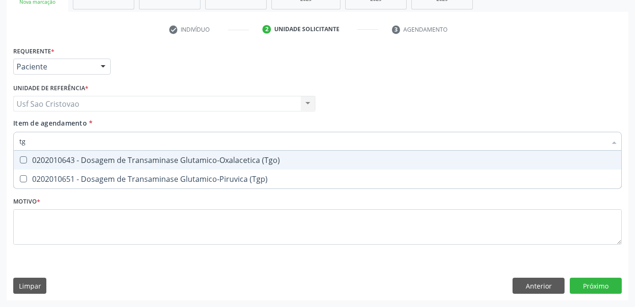
click at [20, 160] on \(Tgo\) at bounding box center [23, 160] width 7 height 7
click at [20, 160] on \(Tgo\) "checkbox" at bounding box center [17, 160] width 6 height 6
checkbox \(Tgo\) "true"
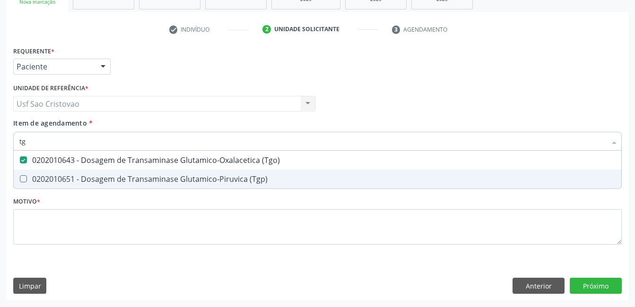
click at [21, 179] on \(Tgp\) at bounding box center [23, 178] width 7 height 7
click at [20, 179] on \(Tgp\) "checkbox" at bounding box center [17, 179] width 6 height 6
checkbox \(Tgp\) "true"
type input "t"
checkbox \(Tgo\) "false"
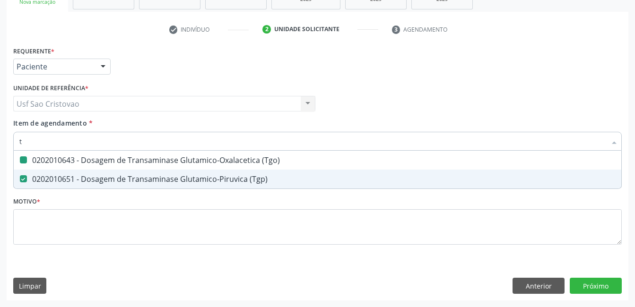
checkbox \(Tgp\) "false"
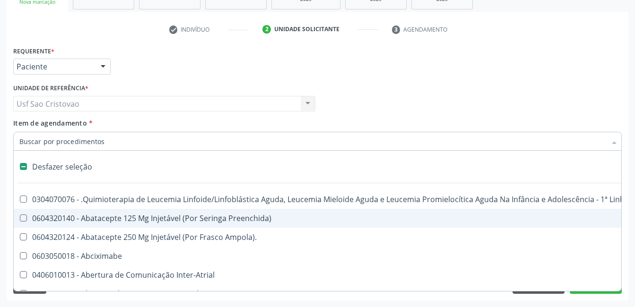
type input "2"
checkbox Colpectomia "true"
checkbox Colo "true"
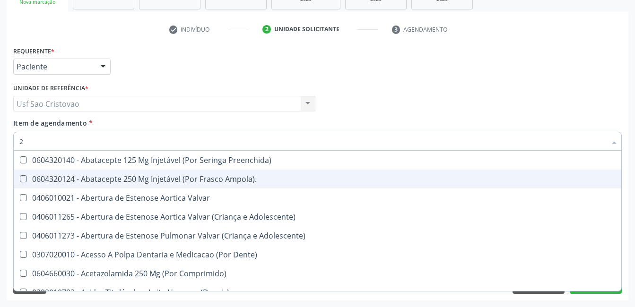
type input "20"
checkbox Biologica "true"
checkbox Revisao "true"
checkbox Oncologia "true"
checkbox \(Desbastamento\) "true"
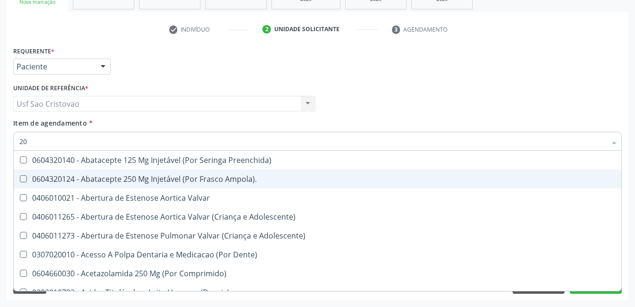
checkbox Cranianos "true"
checkbox Total "false"
checkbox Creatinina "false"
type input "202"
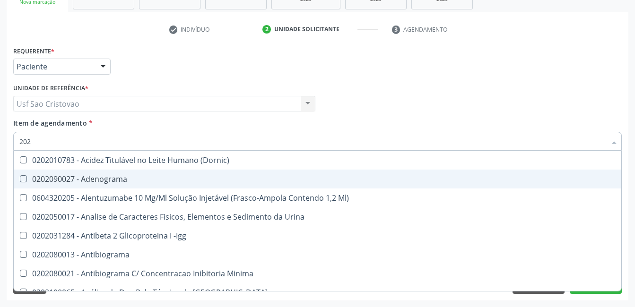
checkbox Total "true"
checkbox Creatinina "true"
checkbox Livre\) "true"
checkbox \(Tgo\) "true"
checkbox \(Tgp\) "true"
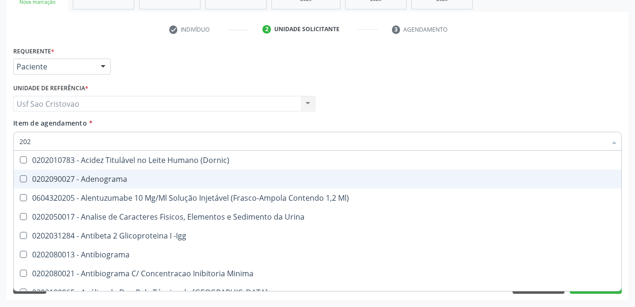
checkbox Dexametasona "false"
checkbox Timectomia "false"
type input "2020"
checkbox III "true"
checkbox Cadmio "true"
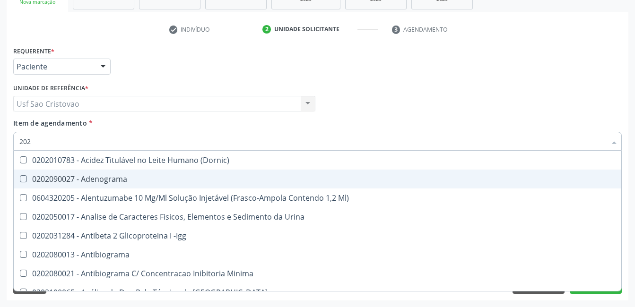
checkbox Total "false"
checkbox Creatinina "false"
checkbox Potassio "true"
checkbox Progesterona "true"
checkbox Prolactina "true"
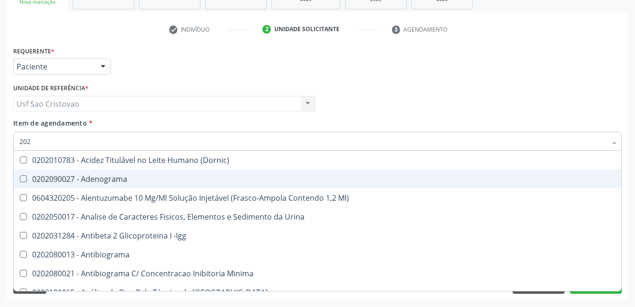
checkbox Livre\) "false"
checkbox \(Tgo\) "false"
checkbox \(Tgp\) "false"
type input "20201"
checkbox Hemacias "true"
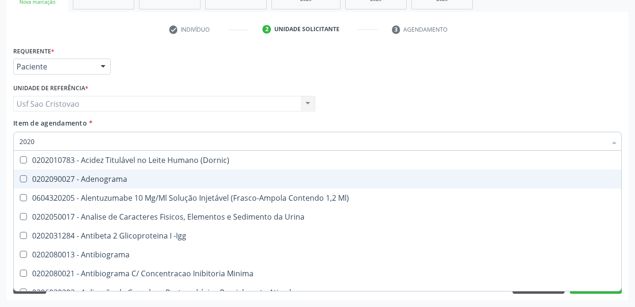
checkbox Molecular "true"
checkbox Complemento "true"
checkbox 17-Alfa-Hidroxiprogesterona "true"
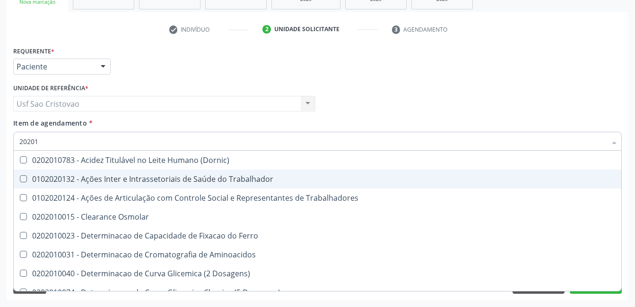
type input "202010"
checkbox Fracoes "true"
checkbox Ionizavel "true"
checkbox Total "false"
checkbox Creatinina "false"
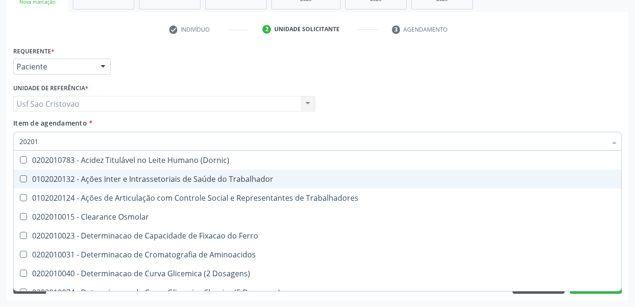
checkbox Leucino-Aminopeptidase "true"
checkbox Lipase "true"
checkbox \(Tgo\) "false"
checkbox \(Tgp\) "false"
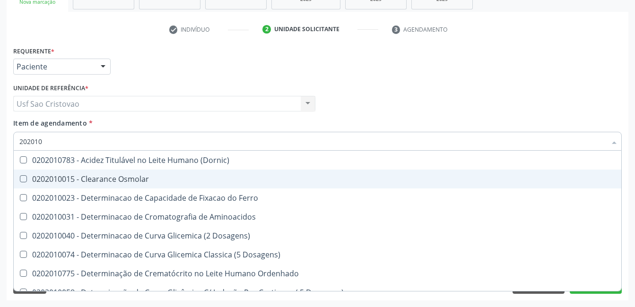
type input "2020106"
checkbox Dosagens\) "true"
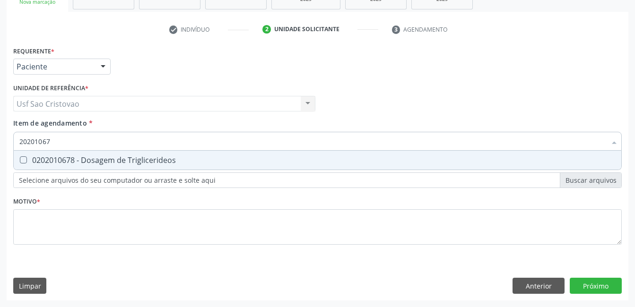
type input "202010678"
click at [23, 156] on span "0202010678 - Dosagem de Triglicerideos" at bounding box center [318, 160] width 608 height 19
checkbox Triglicerideos "true"
type input "2020106"
checkbox Triglicerideos "false"
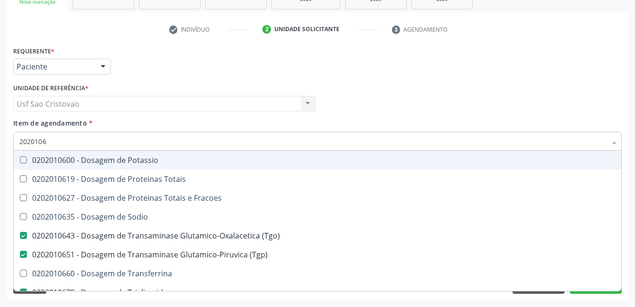
type input "202010"
checkbox \(Tgo\) "false"
checkbox \(Tgp\) "false"
checkbox Triglicerideos "false"
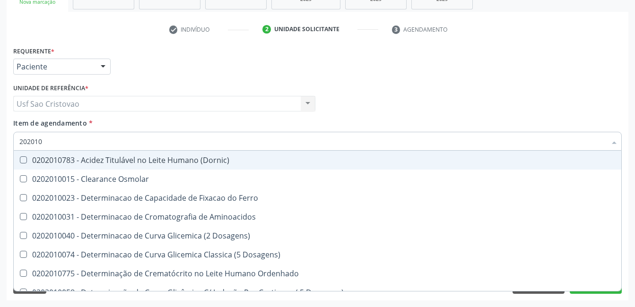
type input "20201"
checkbox Total "false"
checkbox Creatinina "false"
checkbox Ferritina "true"
checkbox Folato "true"
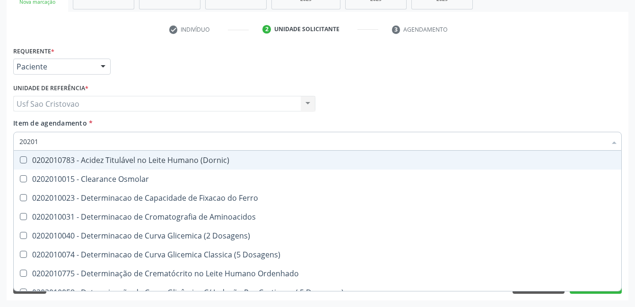
checkbox \(Tgo\) "false"
checkbox \(Tgp\) "false"
checkbox Triglicerideos "false"
checkbox D-Xilose "true"
checkbox Orais "true"
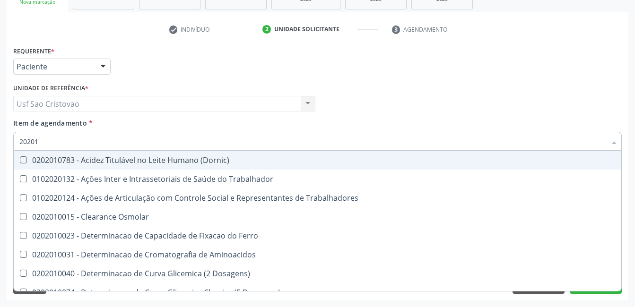
type input "2020"
checkbox Total "false"
checkbox Creatinina "false"
checkbox \(Tgo\) "false"
checkbox \(Tgp\) "false"
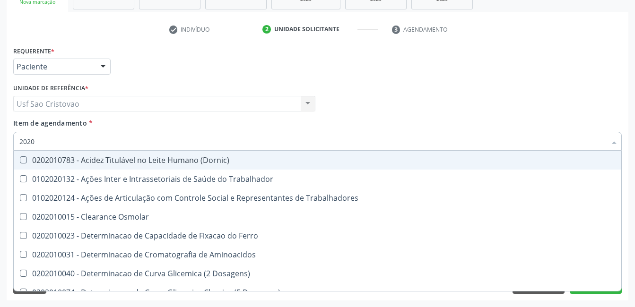
checkbox Triglicerideos "false"
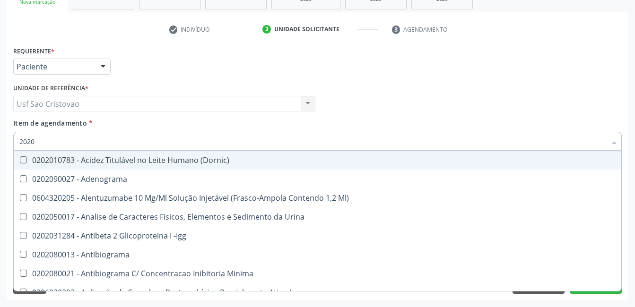
type input "202"
checkbox Total "false"
checkbox Creatinina "false"
checkbox II "true"
checkbox \(Inibidor\) "true"
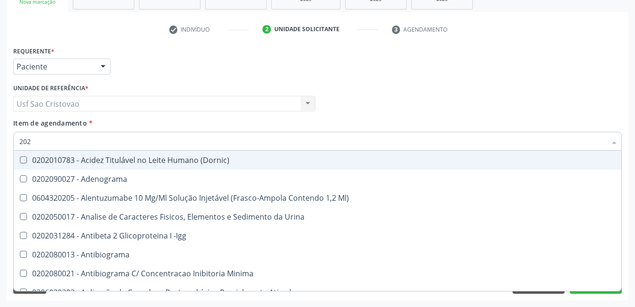
checkbox Livre\) "false"
checkbox \(Tgo\) "false"
checkbox \(Tgp\) "false"
checkbox Triglicerideos "false"
checkbox \(Direto\) "true"
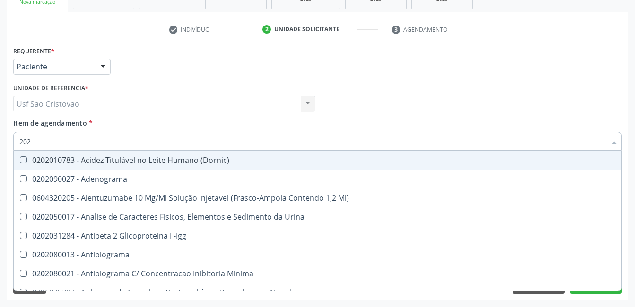
checkbox Urinarios "true"
checkbox Células "true"
checkbox Mandíbula "true"
type input "2020"
checkbox III "true"
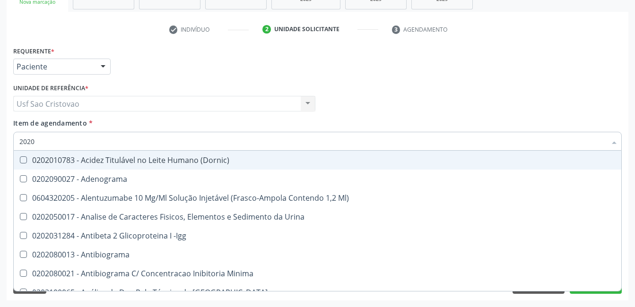
checkbox Cadmio "true"
checkbox Total "false"
checkbox Creatinina "false"
checkbox Potassio "true"
checkbox Progesterona "true"
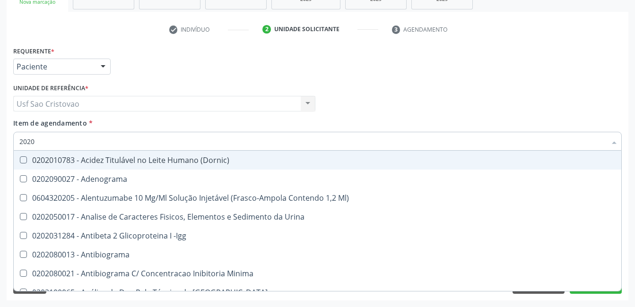
checkbox Prolactina "true"
checkbox Reativa "true"
checkbox Livre\) "false"
checkbox \(Tgo\) "false"
checkbox \(Tgp\) "false"
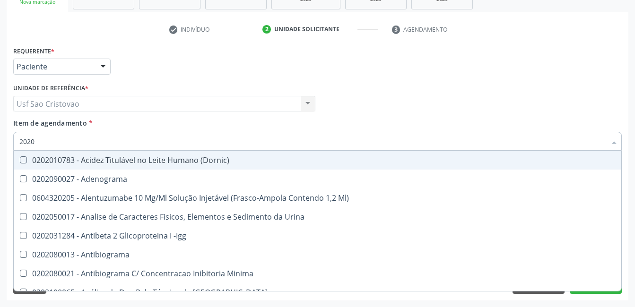
checkbox Triglicerideos "false"
type input "20201"
checkbox Hemacias "true"
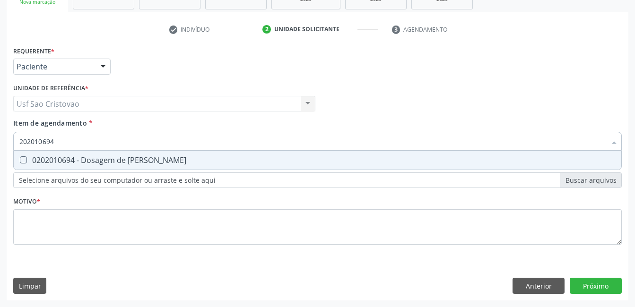
click at [22, 157] on Ureia at bounding box center [23, 160] width 7 height 7
click at [20, 157] on Ureia "checkbox" at bounding box center [17, 160] width 6 height 6
click at [22, 162] on Glicose at bounding box center [23, 160] width 7 height 7
click at [20, 162] on Glicose "checkbox" at bounding box center [17, 160] width 6 height 6
click at [22, 162] on Completo at bounding box center [23, 160] width 7 height 7
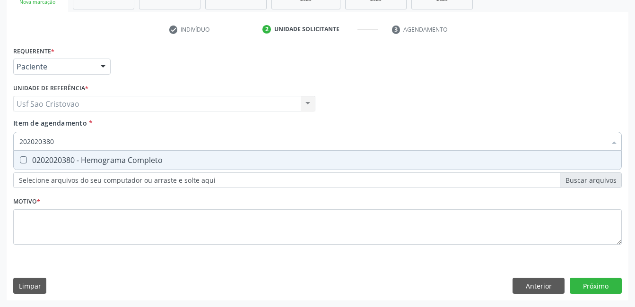
click at [20, 162] on Completo "checkbox" at bounding box center [17, 160] width 6 height 6
click at [22, 161] on Coagulação at bounding box center [23, 160] width 7 height 7
click at [20, 161] on Coagulação "checkbox" at bounding box center [17, 160] width 6 height 6
click at [25, 162] on -Duke at bounding box center [23, 160] width 7 height 7
click at [20, 162] on -Duke "checkbox" at bounding box center [17, 160] width 6 height 6
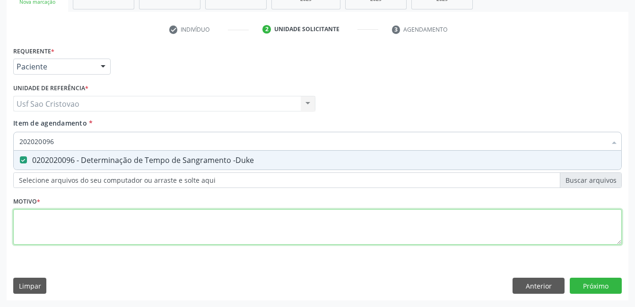
click at [194, 227] on div "Requerente * Paciente Médico(a) Enfermeiro(a) Paciente Nenhum resultado encontr…" at bounding box center [317, 151] width 609 height 214
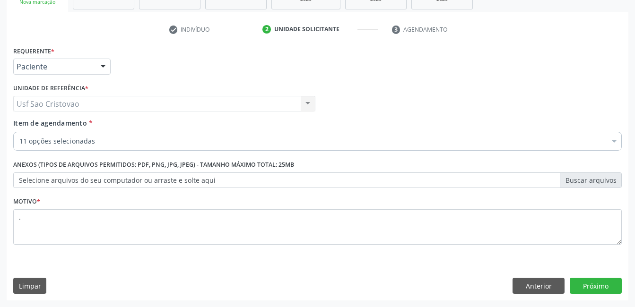
click at [208, 271] on div "Requerente * Paciente Médico(a) Enfermeiro(a) Paciente Nenhum resultado encontr…" at bounding box center [318, 172] width 622 height 257
click at [608, 284] on button "Próximo" at bounding box center [596, 286] width 52 height 16
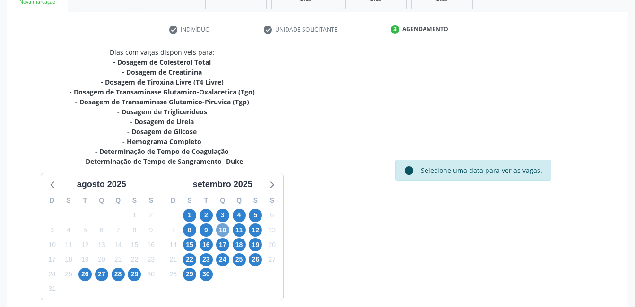
click at [225, 228] on span "10" at bounding box center [222, 230] width 13 height 13
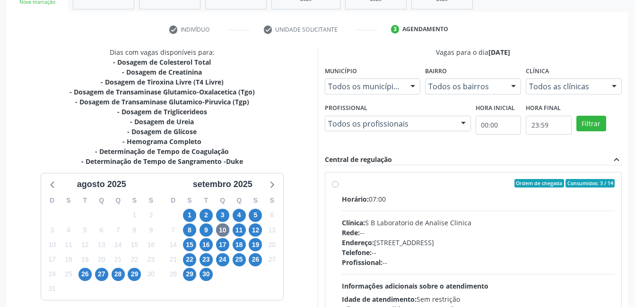
click at [342, 185] on label "Ordem de chegada Consumidos: 3 / 14 Horário: 07:00 Clínica: S B Laboratorio de …" at bounding box center [478, 251] width 273 height 145
click at [333, 185] on input "Ordem de chegada Consumidos: 3 / 14 Horário: 07:00 Clínica: S B Laboratorio de …" at bounding box center [335, 183] width 7 height 9
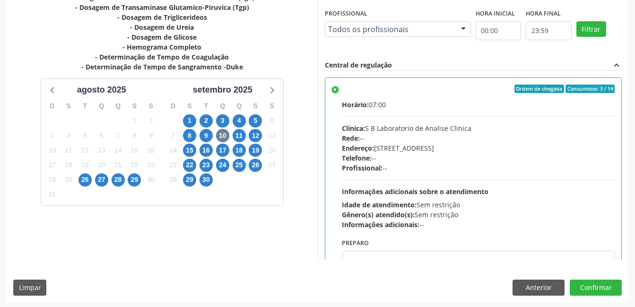
scroll to position [258, 0]
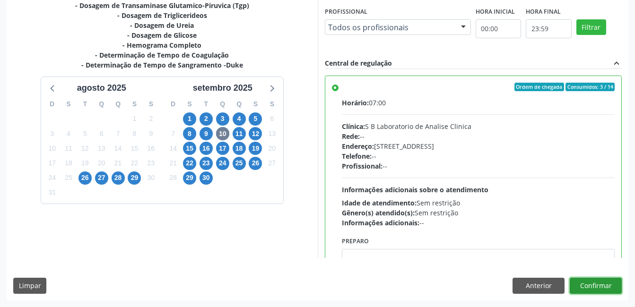
click at [616, 283] on button "Confirmar" at bounding box center [596, 286] width 52 height 16
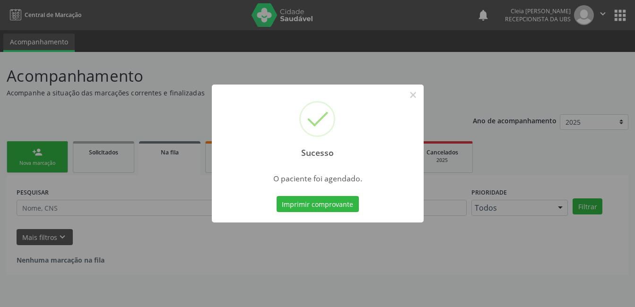
scroll to position [0, 0]
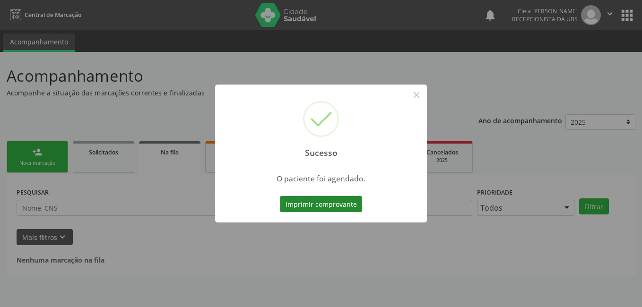
click at [323, 209] on button "Imprimir comprovante" at bounding box center [321, 204] width 82 height 16
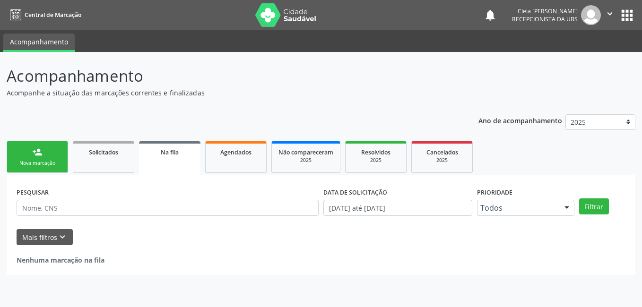
click at [44, 163] on div "Nova marcação" at bounding box center [37, 163] width 47 height 7
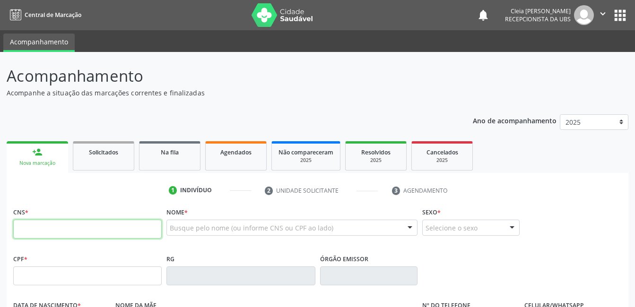
click at [57, 224] on input "text" at bounding box center [87, 229] width 149 height 19
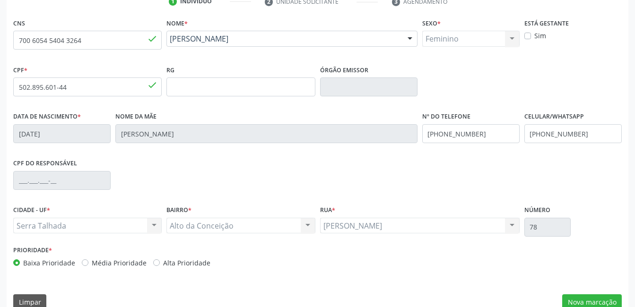
scroll to position [205, 0]
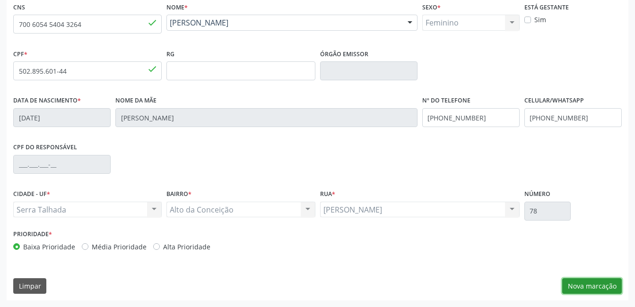
click at [580, 288] on button "Nova marcação" at bounding box center [592, 287] width 60 height 16
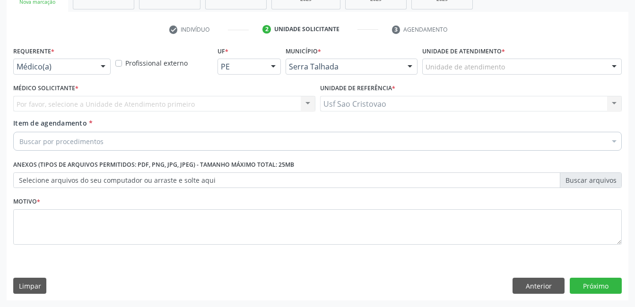
scroll to position [161, 0]
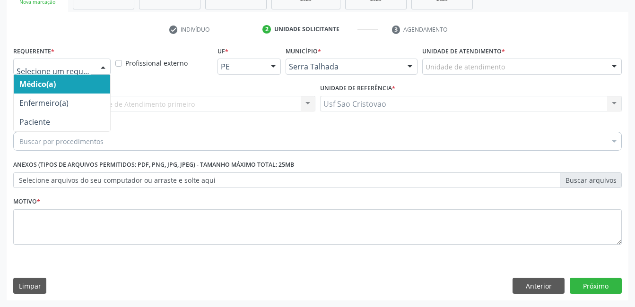
click at [108, 65] on div at bounding box center [103, 67] width 14 height 16
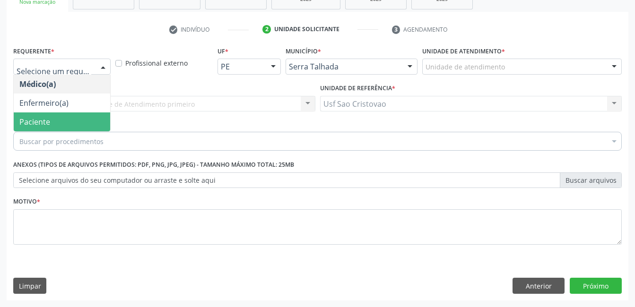
click at [85, 123] on span "Paciente" at bounding box center [62, 122] width 96 height 19
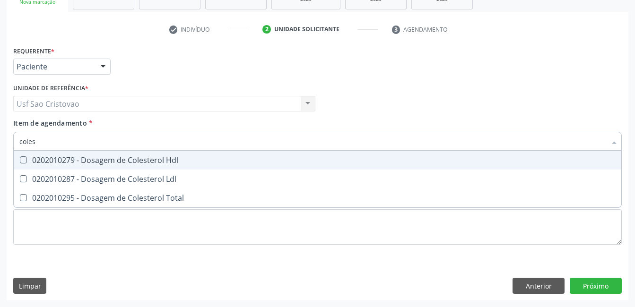
click at [22, 159] on Hdl at bounding box center [23, 160] width 7 height 7
click at [20, 159] on Hdl "checkbox" at bounding box center [17, 160] width 6 height 6
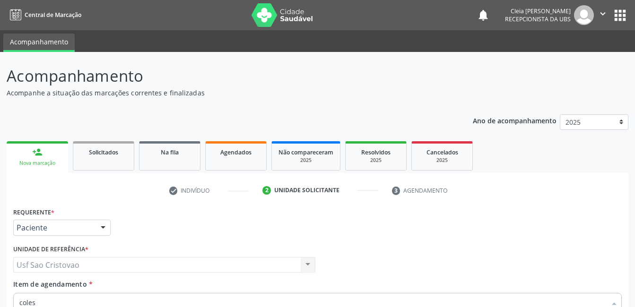
scroll to position [161, 0]
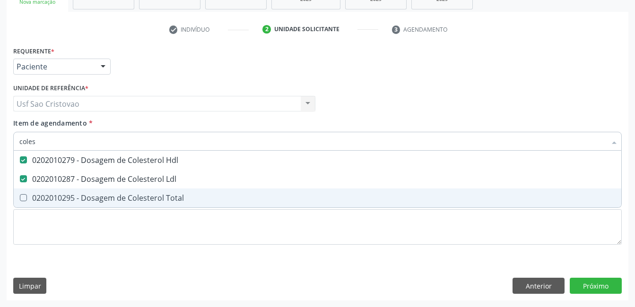
click at [23, 197] on Total at bounding box center [23, 197] width 7 height 7
click at [20, 197] on Total "checkbox" at bounding box center [17, 198] width 6 height 6
checkbox Total "true"
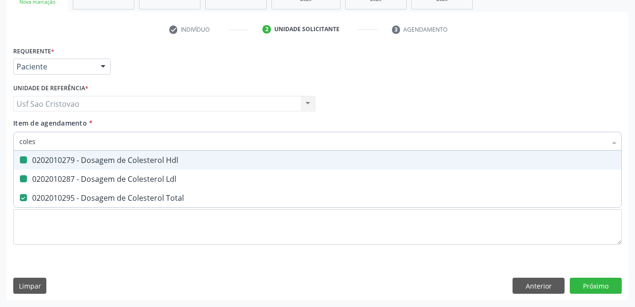
type input "cole"
checkbox Hdl "false"
checkbox Ldl "false"
checkbox Total "false"
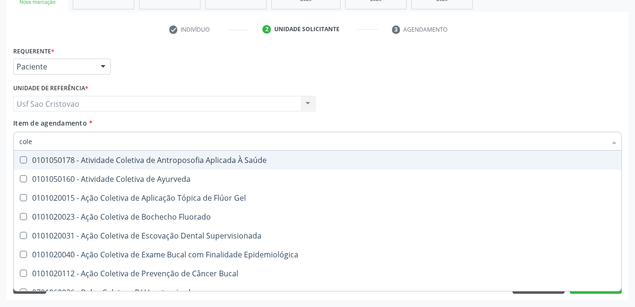
type input "col"
checkbox Hdl "false"
checkbox Ldl "false"
checkbox Total "false"
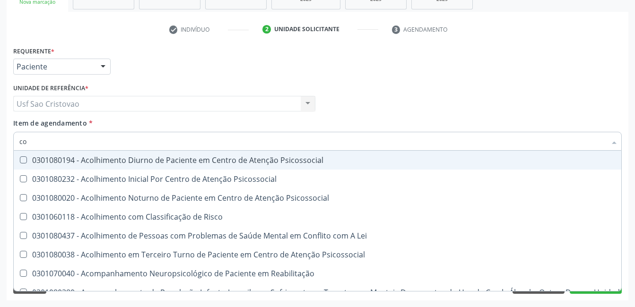
type input "c"
checkbox Hdl "false"
checkbox Ldl "false"
checkbox Total "false"
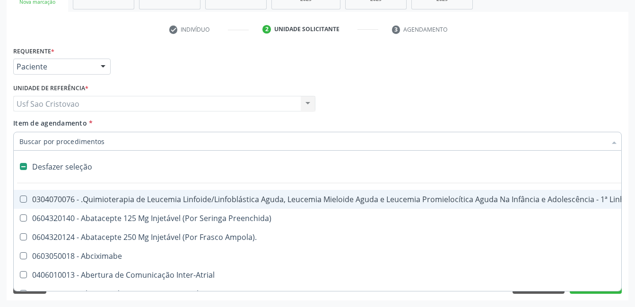
type input "2"
checkbox Abdominal "true"
checkbox Colostomia "true"
checkbox Colpectomia "true"
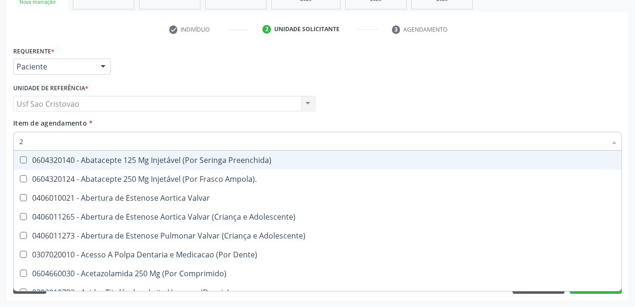
type input "20"
checkbox Glenoidal "true"
checkbox Biologica "true"
checkbox Hdl "false"
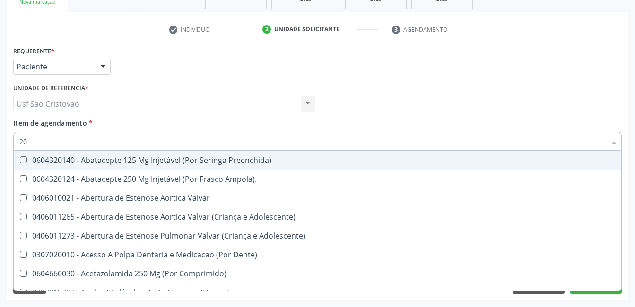
checkbox Ldl "false"
checkbox Total "false"
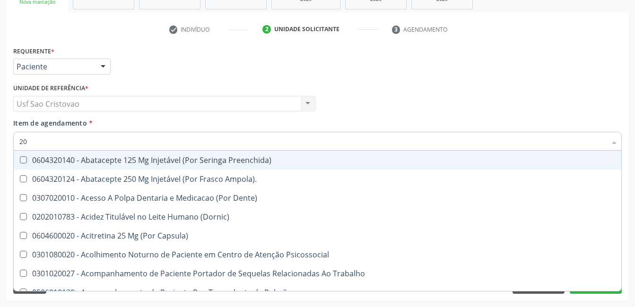
type input "202"
checkbox Pele "true"
checkbox Tireoide "true"
checkbox Estereotaxica "true"
checkbox Hdl "false"
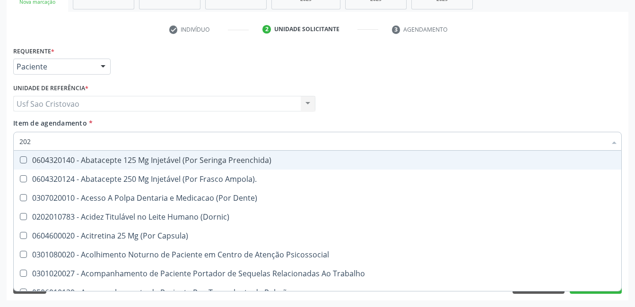
checkbox Ldl "false"
checkbox Total "false"
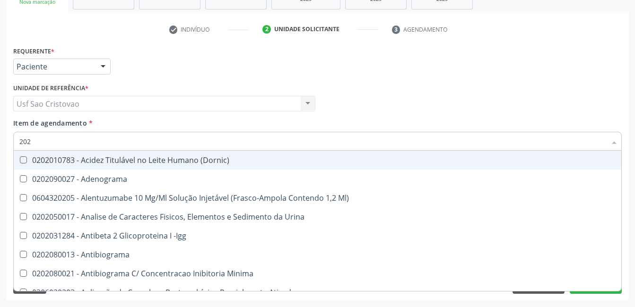
type input "2020"
checkbox Hdl "true"
checkbox Ldl "true"
checkbox Total "true"
checkbox Estrona "false"
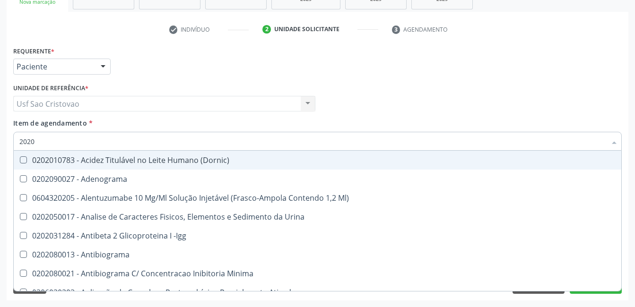
checkbox Etossuximida "false"
checkbox II "false"
type input "20201"
checkbox Identificação "true"
checkbox \(Pos-Pasteurização\) "true"
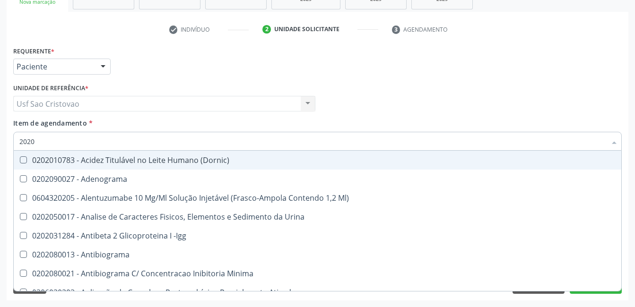
checkbox Hemacias "true"
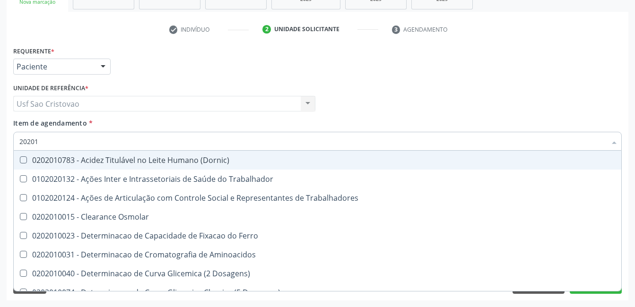
type input "202010"
checkbox Circulante "true"
checkbox III "true"
checkbox Fracoes "true"
checkbox Hdl "false"
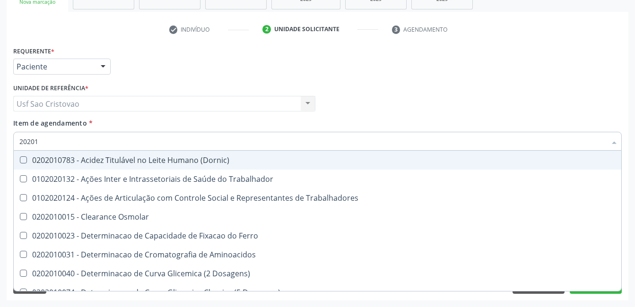
checkbox Ldl "false"
checkbox Total "false"
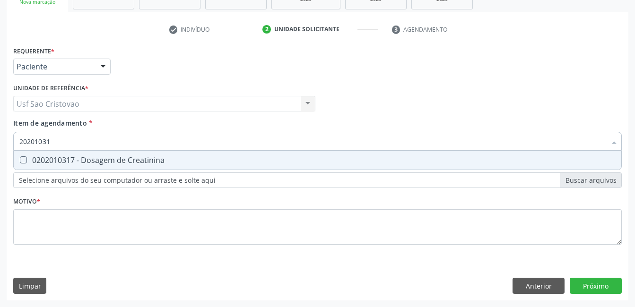
type input "202010317"
click at [24, 160] on Creatinina at bounding box center [23, 160] width 7 height 7
click at [20, 160] on Creatinina "checkbox" at bounding box center [17, 160] width 6 height 6
checkbox Creatinina "true"
type input "2020103"
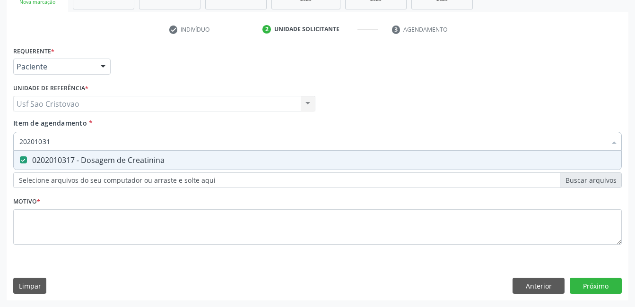
checkbox Creatinina "false"
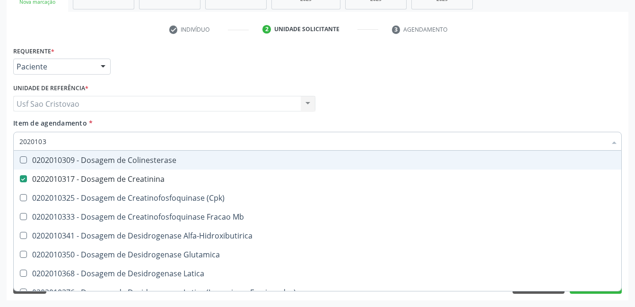
type input "202010"
checkbox Creatinina "false"
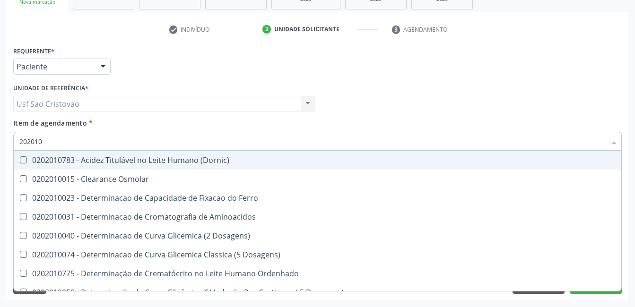
type input "20201"
checkbox Hdl "false"
checkbox Ldl "false"
checkbox Total "false"
checkbox Creatinina "false"
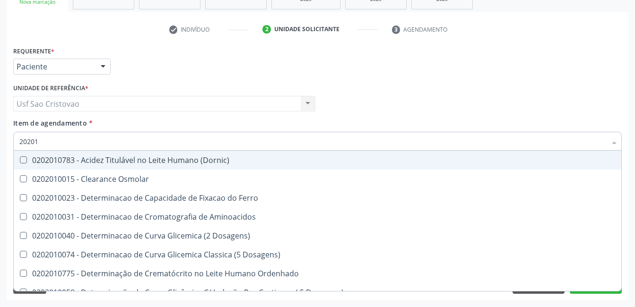
checkbox Latica "true"
checkbox Fracionadas\) "true"
checkbox Ferritina "true"
checkbox Folato "true"
type input "2020"
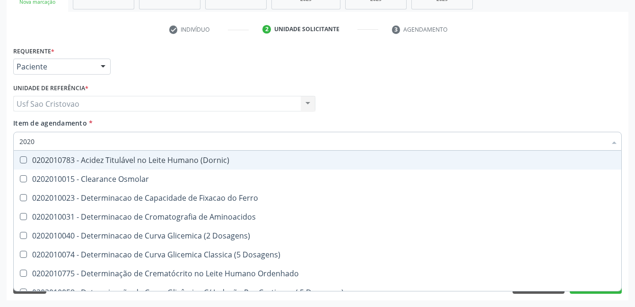
checkbox Latica "false"
checkbox Fracionadas\) "false"
checkbox Ferritina "false"
checkbox Folato "false"
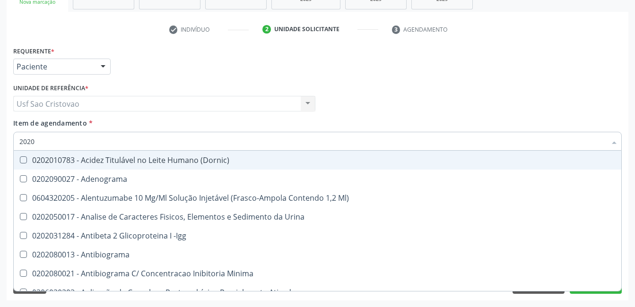
type input "202"
checkbox Hdl "false"
checkbox Ldl "false"
checkbox Total "false"
checkbox Creatinina "false"
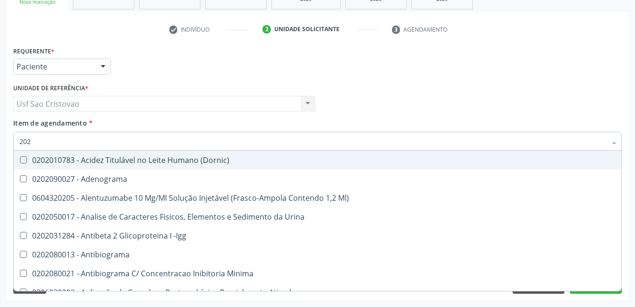
checkbox Estrona "true"
checkbox Etossuximida "true"
checkbox II "true"
checkbox \(Inibidor\) "true"
type input "2"
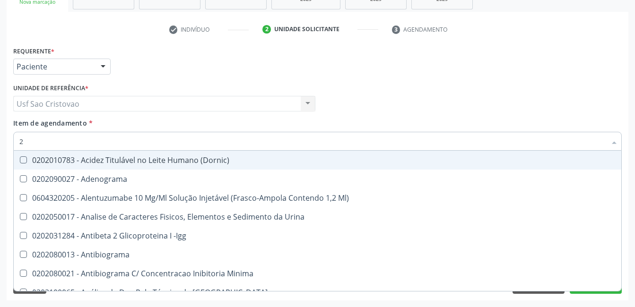
checkbox Hdl "false"
checkbox Ldl "false"
checkbox Total "false"
checkbox Creatinina "false"
checkbox \(Igra\) "false"
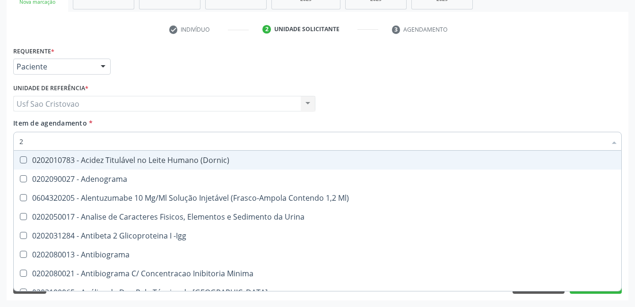
checkbox Micobacterias "false"
checkbox Dexametasona "false"
checkbox Timectomia "false"
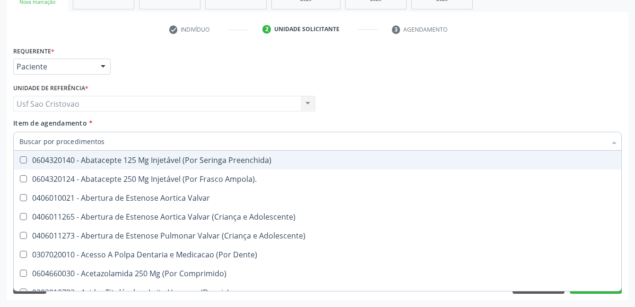
checkbox Hdl "false"
checkbox Ldl "false"
checkbox Total "false"
checkbox Creatinina "false"
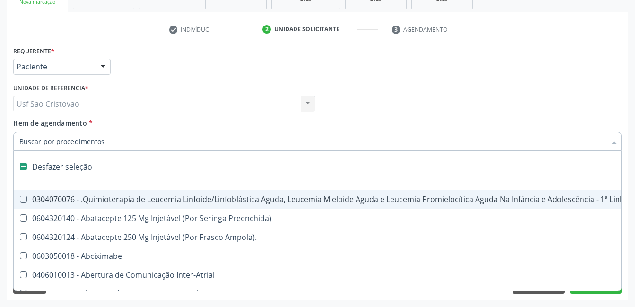
type input "2"
checkbox Abdominal "true"
checkbox Colostomia "true"
checkbox Colpectomia "true"
checkbox Colo "true"
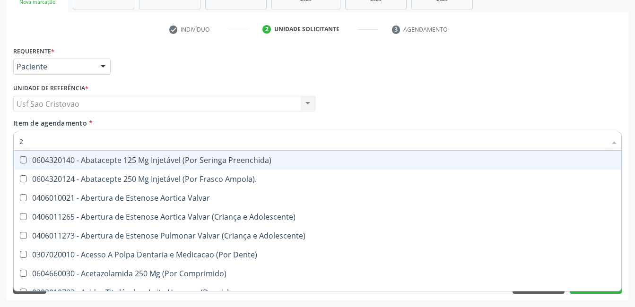
type input "20"
checkbox Glenoidal "true"
checkbox Biologica "true"
checkbox Revisao "true"
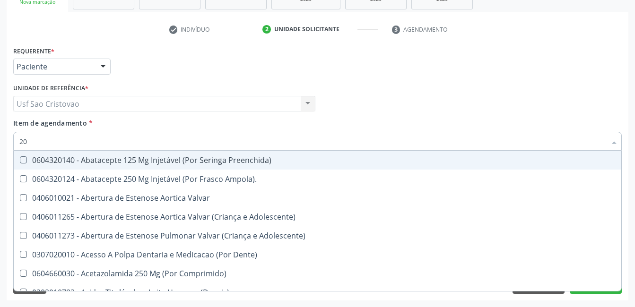
checkbox Hdl "false"
checkbox Ldl "false"
checkbox Total "false"
checkbox Creatinina "false"
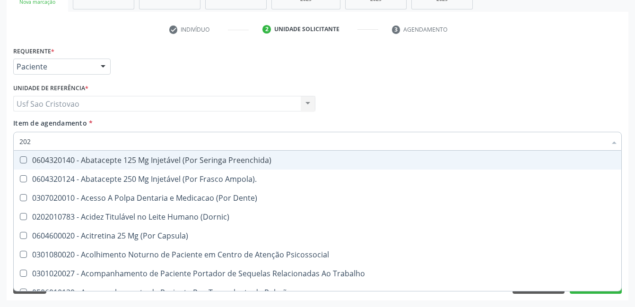
type input "2020"
checkbox Gel "true"
checkbox Fluorado "true"
checkbox Supervisionada "true"
checkbox \(Hanseníase\) "true"
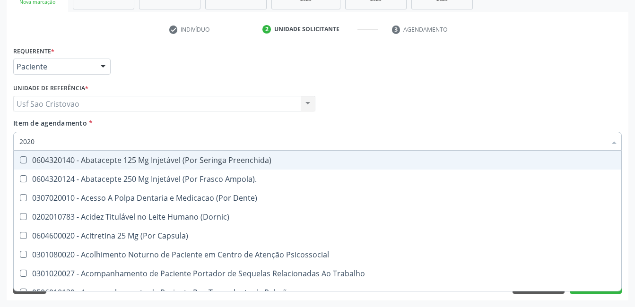
checkbox Pele "false"
checkbox Tireoide "false"
checkbox Estereotaxica "false"
checkbox Bexiga "false"
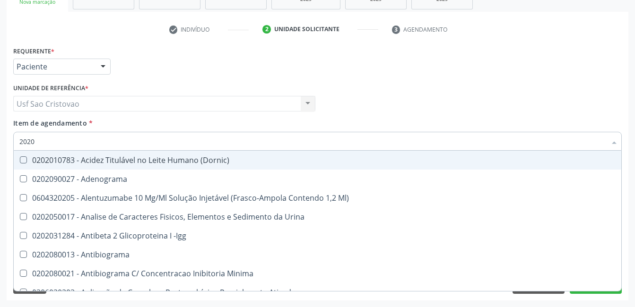
type input "20201"
checkbox Identificação "true"
checkbox \(Pos-Pasteurização\) "true"
checkbox Hemacias "true"
checkbox Molecular "true"
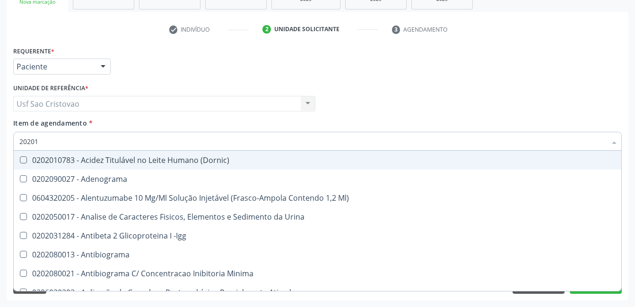
type input "202010"
checkbox B "true"
checkbox Cd4\/Cd8 "true"
checkbox Totais "true"
checkbox Reticulocitos "true"
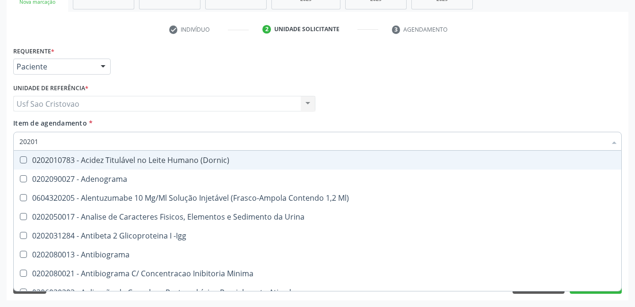
checkbox Identificação "false"
checkbox \(Pos-Pasteurização\) "false"
checkbox Hemacias "false"
checkbox Molecular "false"
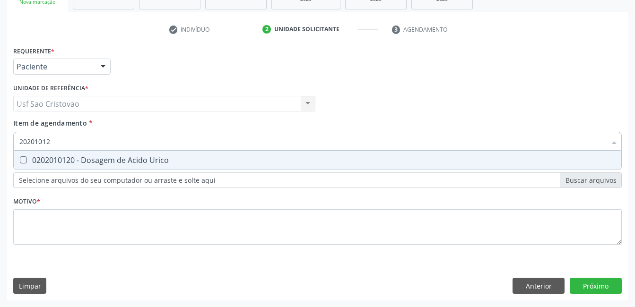
type input "202010120"
click at [21, 160] on Urico at bounding box center [23, 160] width 7 height 7
click at [20, 160] on Urico "checkbox" at bounding box center [17, 160] width 6 height 6
checkbox Urico "true"
type input "2020101"
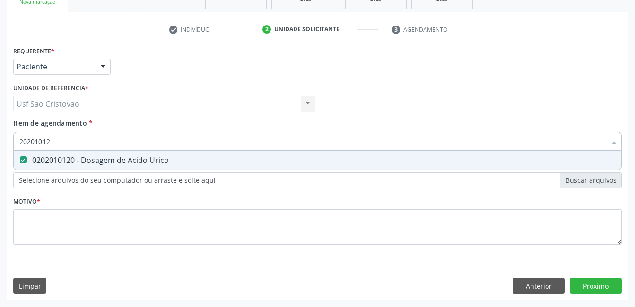
checkbox Urico "false"
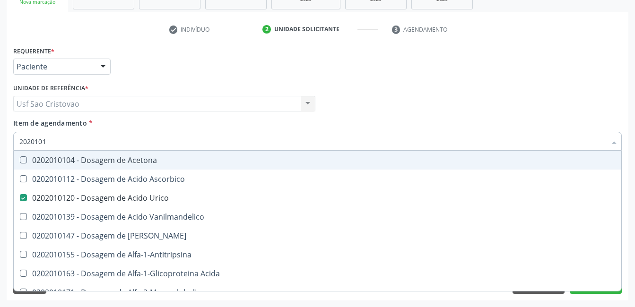
type input "202010"
checkbox Urico "false"
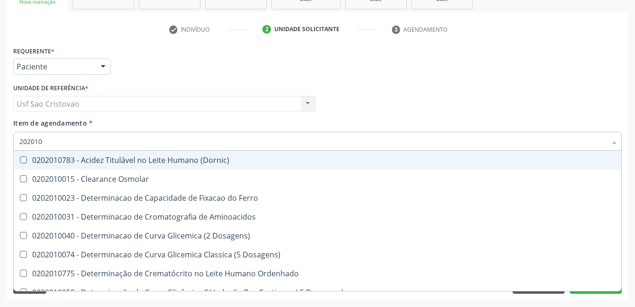
type input "20201"
checkbox Urico "false"
checkbox Amonia "true"
checkbox Hdl "false"
checkbox Ldl "false"
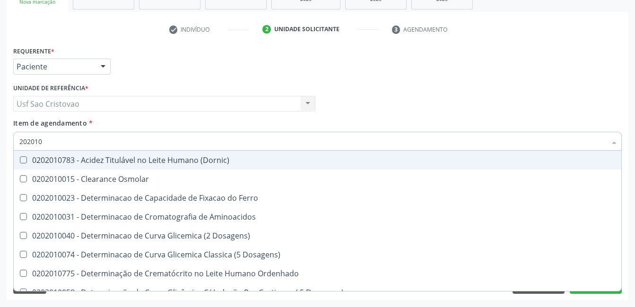
checkbox Total "false"
checkbox Creatinina "false"
checkbox Latica "true"
checkbox Fracionadas\) "true"
checkbox Ferritina "true"
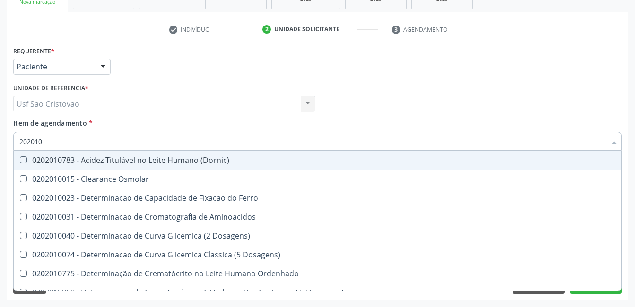
checkbox Folato "true"
type input "2020"
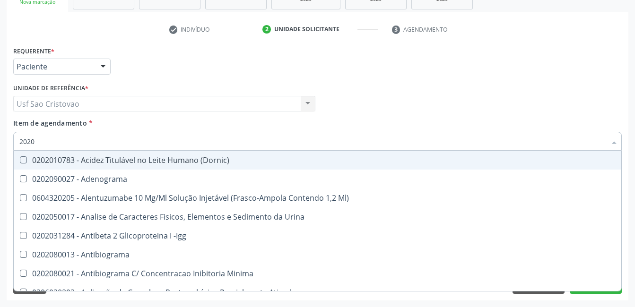
checkbox Hematologica "false"
checkbox Identificação "false"
checkbox \(Pos-Pasteurização\) "false"
checkbox Hemacias "false"
checkbox Molecular "false"
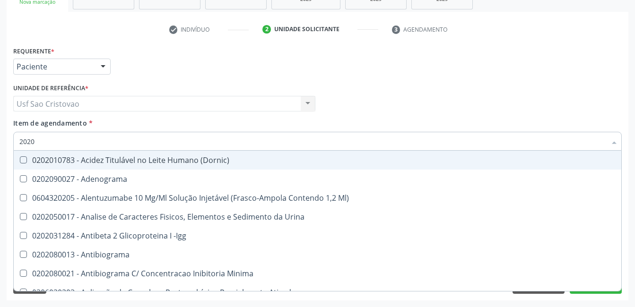
type input "20201"
checkbox Hematologica "true"
checkbox Identificação "true"
checkbox \(Pos-Pasteurização\) "true"
checkbox Hemacias "true"
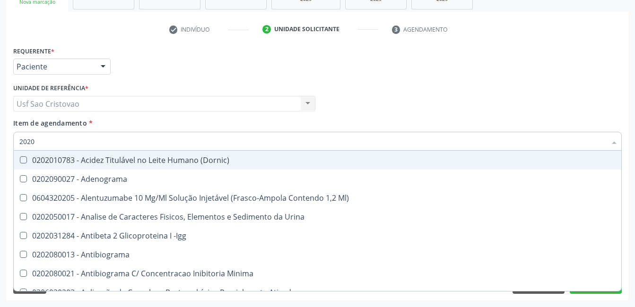
checkbox Molecular "true"
checkbox Urico "false"
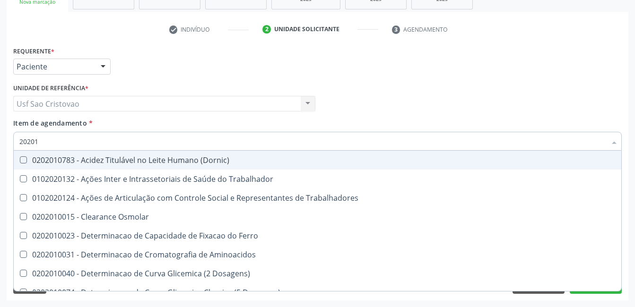
type input "202010"
checkbox Ativada\) "true"
checkbox Urico "false"
checkbox Circulante "true"
checkbox III "true"
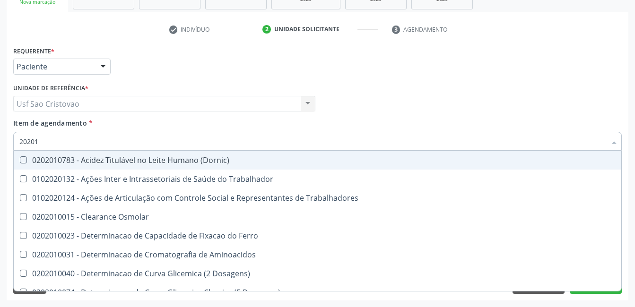
checkbox Fracoes "true"
checkbox Ionizavel "true"
checkbox Hdl "false"
checkbox Ldl "false"
checkbox Total "false"
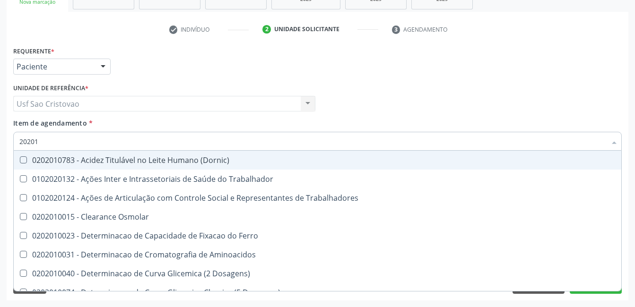
checkbox Creatinina "false"
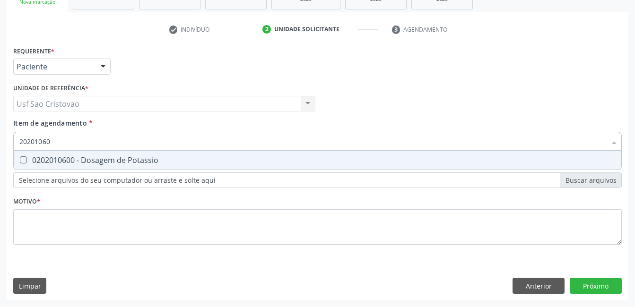
type input "202010600"
click at [23, 159] on Potassio at bounding box center [23, 160] width 7 height 7
click at [20, 159] on Potassio "checkbox" at bounding box center [17, 160] width 6 height 6
checkbox Potassio "true"
type input "202010"
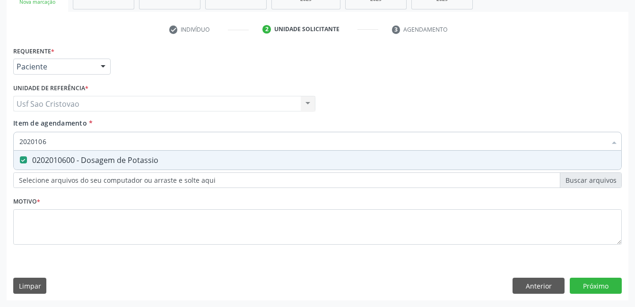
checkbox Potassio "false"
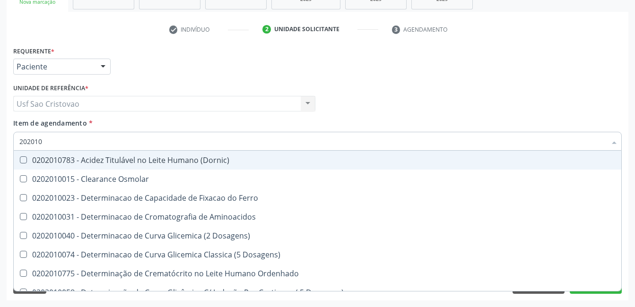
type input "20201"
checkbox Urico "false"
checkbox Amonia "true"
checkbox Hdl "false"
checkbox Ldl "false"
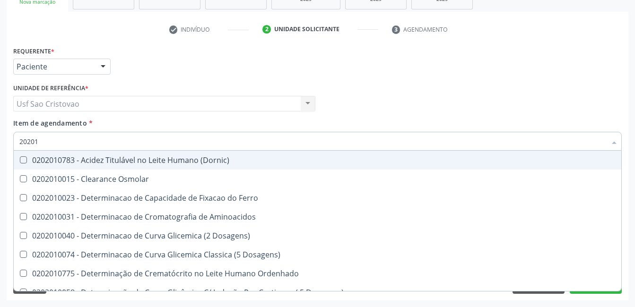
checkbox Total "false"
checkbox Creatinina "false"
checkbox Latica "true"
checkbox Fracionadas\) "true"
checkbox Ferritina "true"
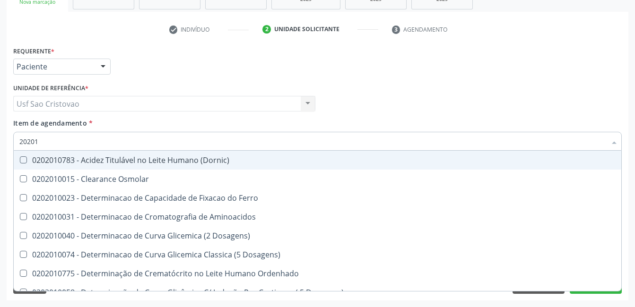
checkbox Folato "true"
checkbox Potassio "false"
checkbox Lipoproteinas "true"
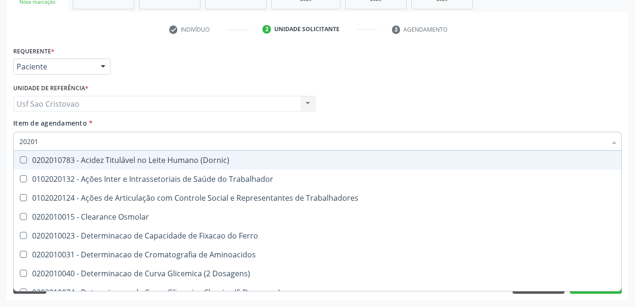
type input "202010"
checkbox Ativada\) "true"
checkbox Urico "false"
checkbox Circulante "true"
checkbox III "true"
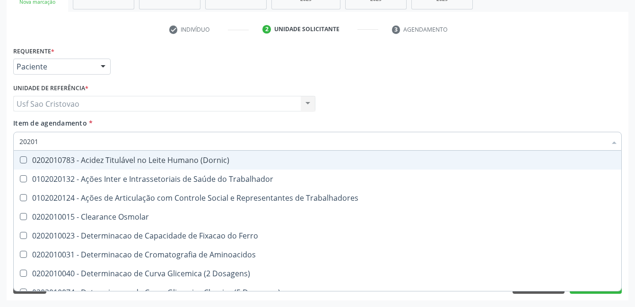
checkbox Fracoes "true"
checkbox Ionizavel "true"
checkbox Hdl "false"
checkbox Ldl "false"
checkbox Total "false"
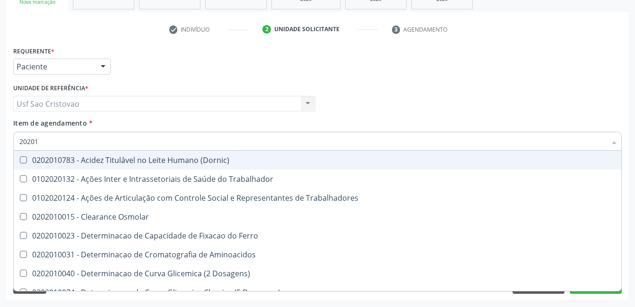
checkbox Creatinina "false"
checkbox Glicosilada "true"
checkbox Potassio "false"
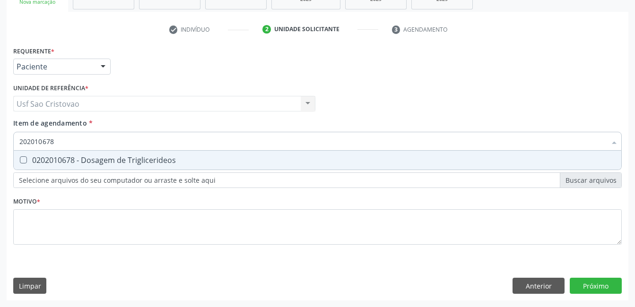
click at [21, 160] on Triglicerideos at bounding box center [23, 160] width 7 height 7
click at [20, 160] on Triglicerideos "checkbox" at bounding box center [17, 160] width 6 height 6
click at [21, 160] on Glicose at bounding box center [23, 160] width 7 height 7
click at [20, 160] on Glicose "checkbox" at bounding box center [17, 160] width 6 height 6
click at [21, 160] on Glicosilada at bounding box center [23, 160] width 7 height 7
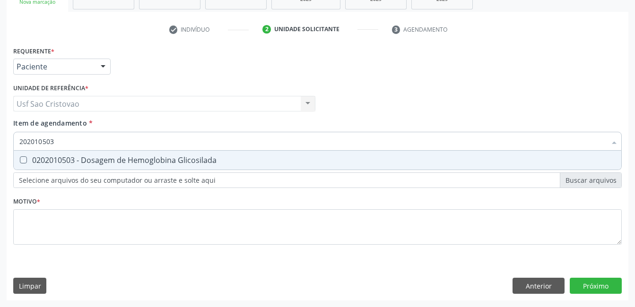
click at [20, 160] on Glicosilada "checkbox" at bounding box center [17, 160] width 6 height 6
click at [21, 160] on Completo at bounding box center [23, 160] width 7 height 7
click at [20, 160] on Completo "checkbox" at bounding box center [17, 160] width 6 height 6
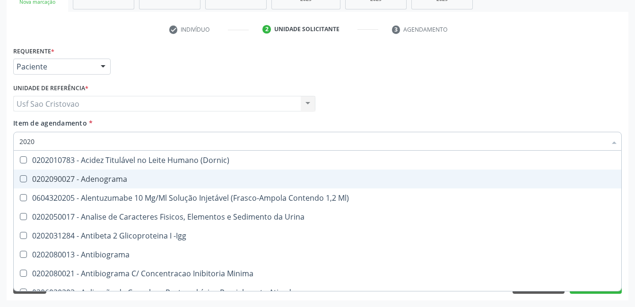
scroll to position [142, 0]
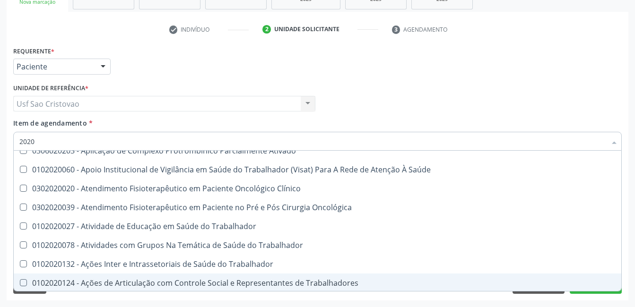
click at [380, 304] on div "Acompanhamento Acompanhe a situação das marcações correntes e finalizadas Relat…" at bounding box center [317, 99] width 635 height 417
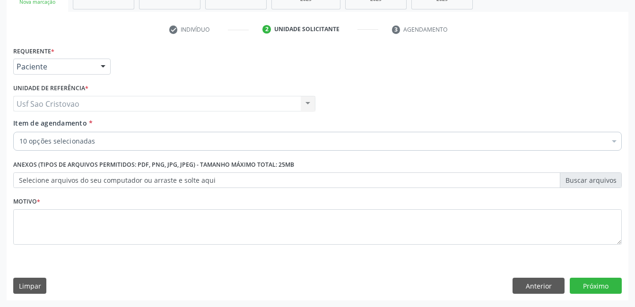
scroll to position [0, 0]
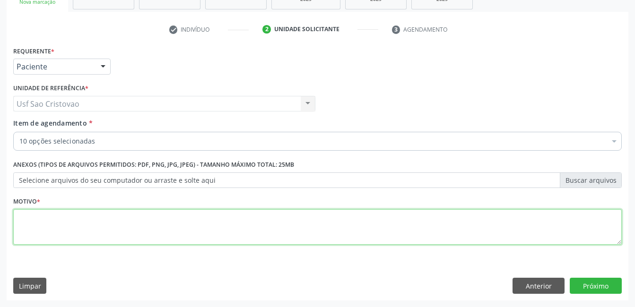
click at [241, 227] on textarea at bounding box center [317, 228] width 609 height 36
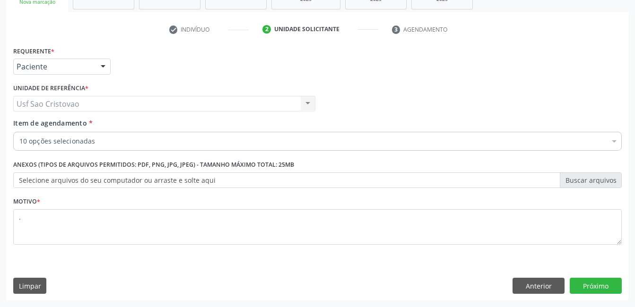
click at [386, 267] on div "Requerente * Paciente Médico(a) Enfermeiro(a) Paciente Nenhum resultado encontr…" at bounding box center [318, 172] width 622 height 257
click at [614, 285] on button "Próximo" at bounding box center [596, 286] width 52 height 16
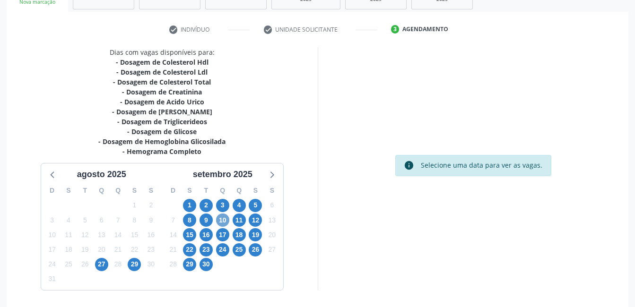
click at [225, 221] on span "10" at bounding box center [222, 220] width 13 height 13
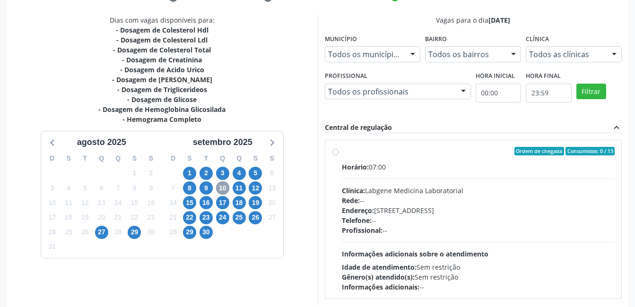
scroll to position [241, 0]
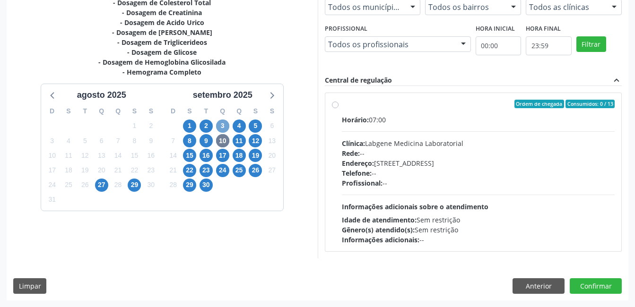
click at [223, 125] on span "3" at bounding box center [222, 126] width 13 height 13
click at [221, 152] on span "17" at bounding box center [222, 155] width 13 height 13
click at [224, 125] on span "3" at bounding box center [222, 126] width 13 height 13
click at [535, 286] on button "Anterior" at bounding box center [539, 287] width 52 height 16
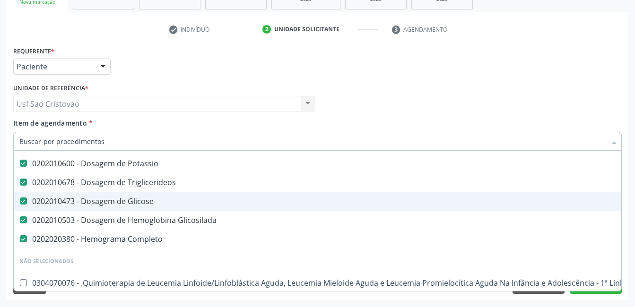
scroll to position [95, 0]
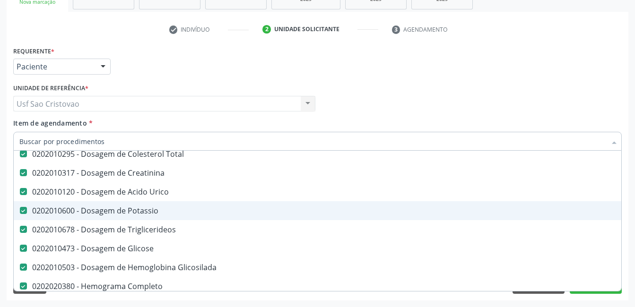
click at [25, 211] on Potassio at bounding box center [23, 210] width 7 height 7
click at [20, 211] on Potassio "checkbox" at bounding box center [17, 211] width 6 height 6
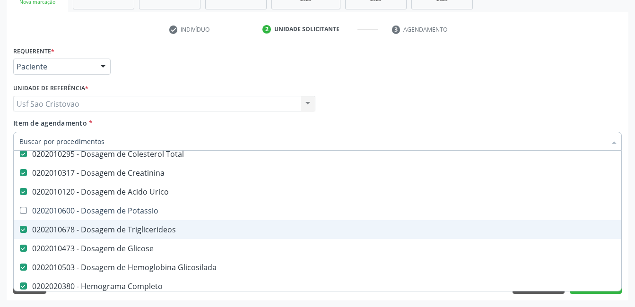
scroll to position [284, 0]
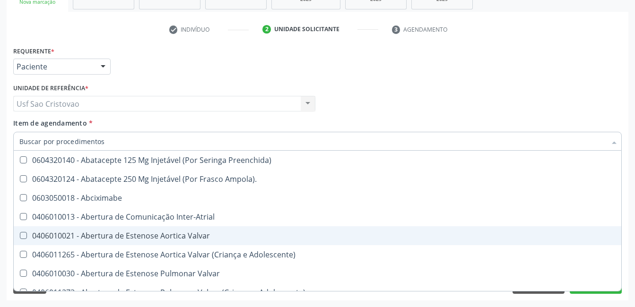
click at [435, 304] on div "Acompanhamento Acompanhe a situação das marcações correntes e finalizadas Relat…" at bounding box center [317, 99] width 635 height 417
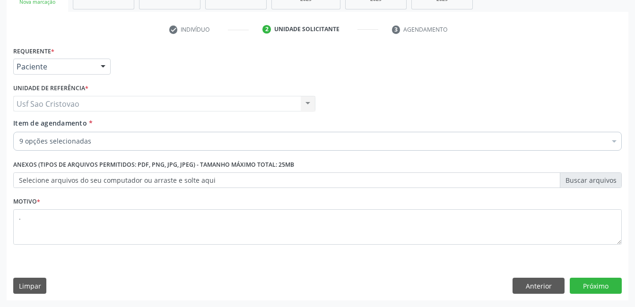
scroll to position [0, 0]
click at [590, 281] on button "Próximo" at bounding box center [596, 286] width 52 height 16
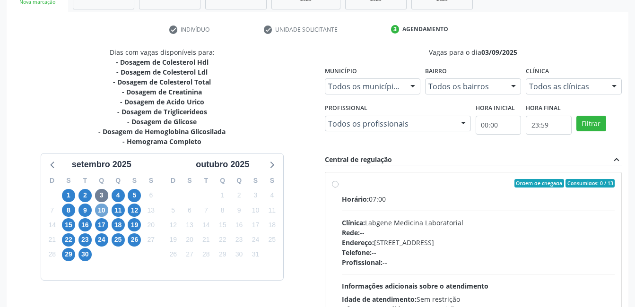
click at [102, 210] on span "10" at bounding box center [101, 210] width 13 height 13
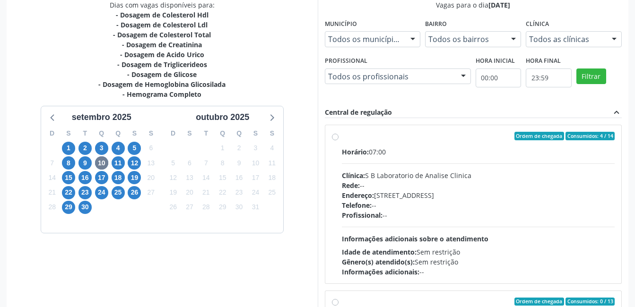
click at [342, 136] on label "Ordem de chegada Consumidos: 4 / 14 Horário: 07:00 Clínica: S B Laboratorio de …" at bounding box center [478, 204] width 273 height 145
click at [337, 136] on input "Ordem de chegada Consumidos: 4 / 14 Horário: 07:00 Clínica: S B Laboratorio de …" at bounding box center [335, 136] width 7 height 9
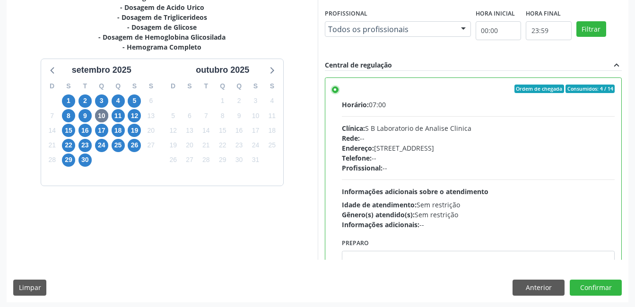
scroll to position [258, 0]
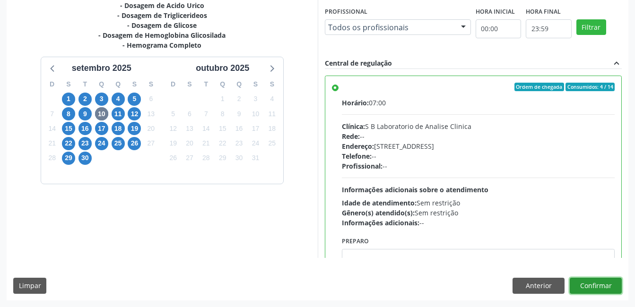
click at [597, 284] on button "Confirmar" at bounding box center [596, 286] width 52 height 16
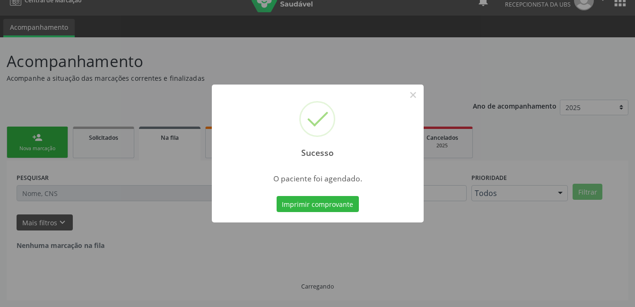
scroll to position [0, 0]
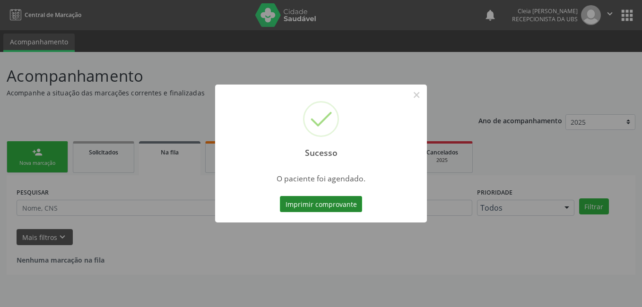
click at [319, 210] on button "Imprimir comprovante" at bounding box center [321, 204] width 82 height 16
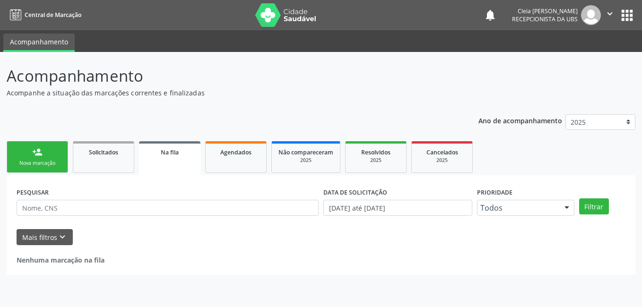
click at [59, 160] on div "Nova marcação" at bounding box center [37, 163] width 47 height 7
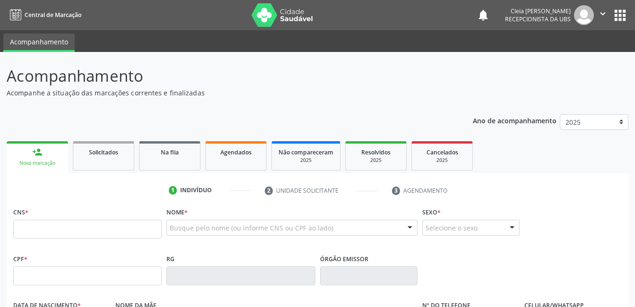
scroll to position [47, 0]
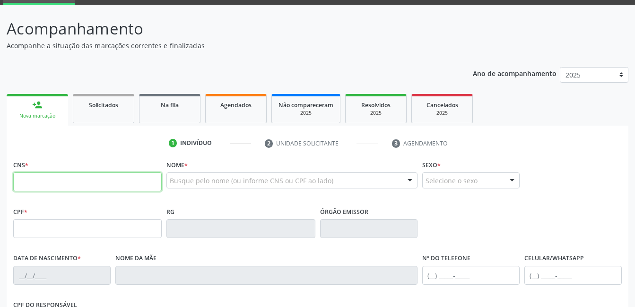
click at [98, 182] on input "text" at bounding box center [87, 182] width 149 height 19
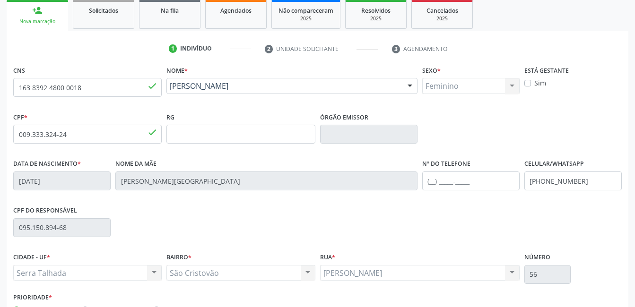
scroll to position [205, 0]
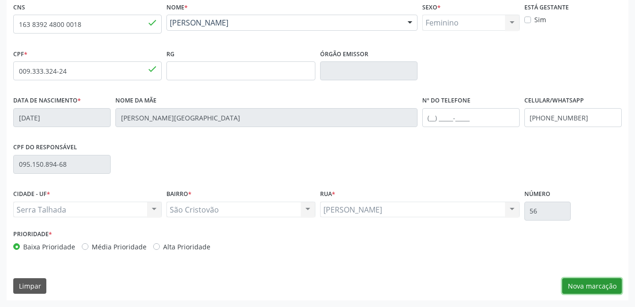
click at [604, 287] on button "Nova marcação" at bounding box center [592, 287] width 60 height 16
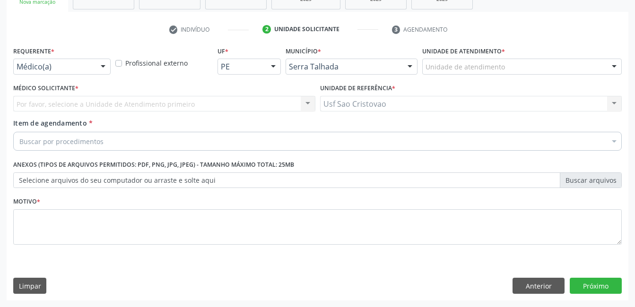
scroll to position [161, 0]
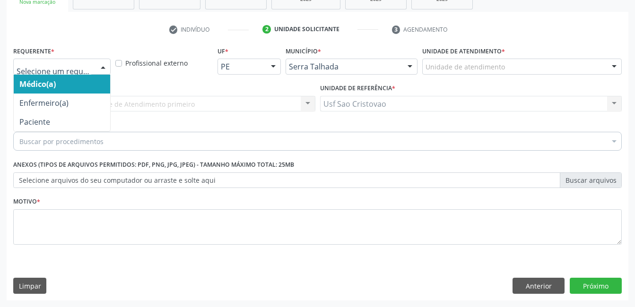
click at [105, 67] on div at bounding box center [103, 67] width 14 height 16
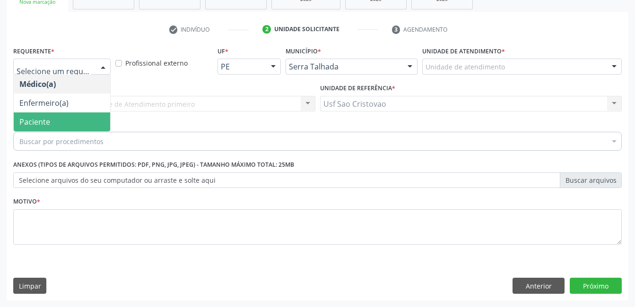
click at [104, 118] on span "Paciente" at bounding box center [62, 122] width 96 height 19
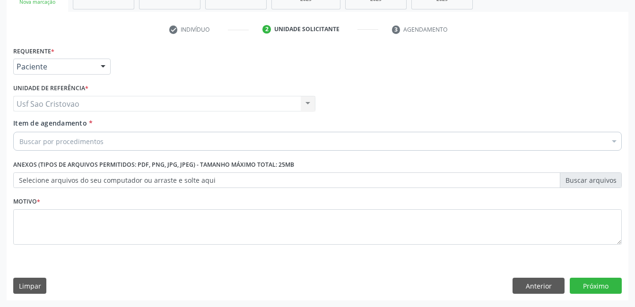
click at [111, 140] on div "Buscar por procedimentos" at bounding box center [317, 141] width 609 height 19
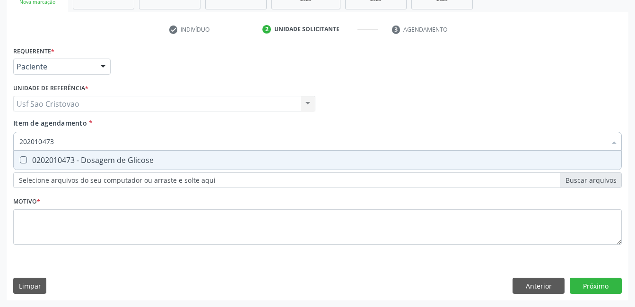
click at [24, 163] on Glicose at bounding box center [23, 160] width 7 height 7
click at [20, 163] on Glicose "checkbox" at bounding box center [17, 160] width 6 height 6
click at [25, 161] on Completo at bounding box center [23, 160] width 7 height 7
click at [20, 161] on Completo "checkbox" at bounding box center [17, 160] width 6 height 6
click at [21, 162] on Urina at bounding box center [23, 160] width 7 height 7
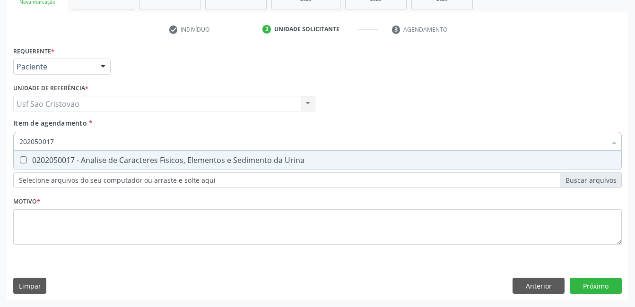
click at [20, 162] on Urina "checkbox" at bounding box center [17, 160] width 6 height 6
click at [21, 162] on Creatinina at bounding box center [23, 160] width 7 height 7
click at [20, 162] on Creatinina "checkbox" at bounding box center [17, 160] width 6 height 6
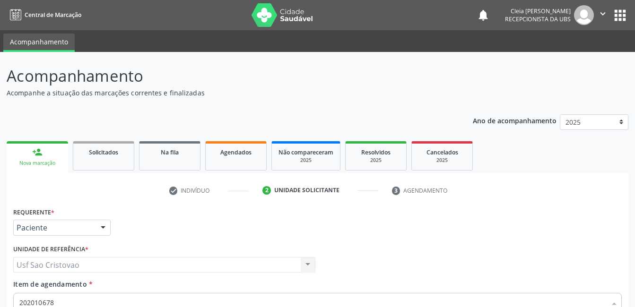
scroll to position [161, 0]
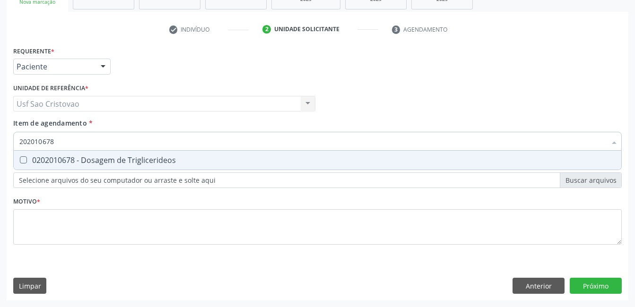
click at [21, 158] on Triglicerideos at bounding box center [23, 160] width 7 height 7
click at [20, 158] on Triglicerideos "checkbox" at bounding box center [17, 160] width 6 height 6
checkbox Triglicerideos "true"
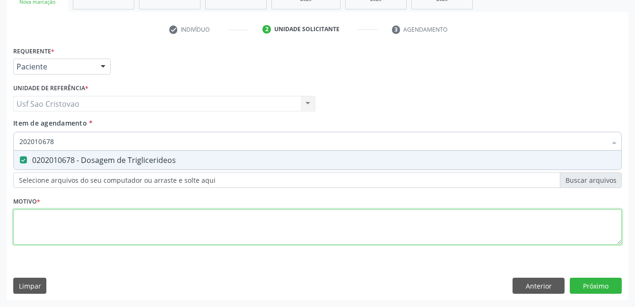
click at [51, 226] on div "Requerente * Paciente Médico(a) Enfermeiro(a) Paciente Nenhum resultado encontr…" at bounding box center [317, 151] width 609 height 214
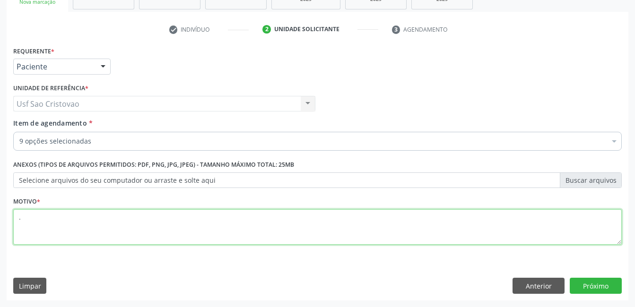
type textarea "."
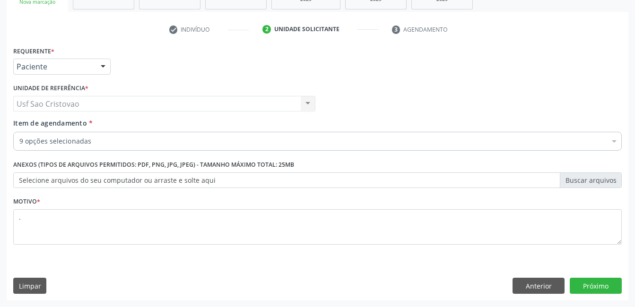
click at [330, 271] on div "Requerente * Paciente Médico(a) Enfermeiro(a) Paciente Nenhum resultado encontr…" at bounding box center [318, 172] width 622 height 257
click at [577, 281] on button "Próximo" at bounding box center [596, 286] width 52 height 16
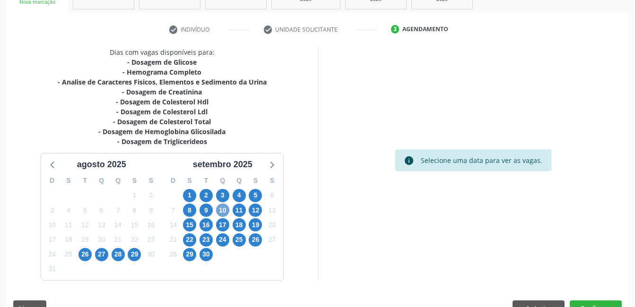
click at [225, 212] on span "10" at bounding box center [222, 210] width 13 height 13
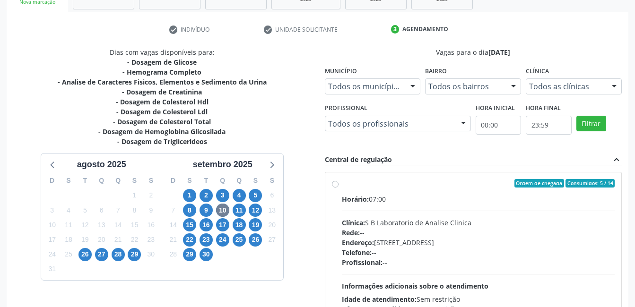
click at [342, 183] on label "Ordem de chegada Consumidos: 5 / 14 Horário: 07:00 Clínica: S B Laboratorio de …" at bounding box center [478, 251] width 273 height 145
click at [335, 183] on input "Ordem de chegada Consumidos: 5 / 14 Horário: 07:00 Clínica: S B Laboratorio de …" at bounding box center [335, 183] width 7 height 9
radio input "true"
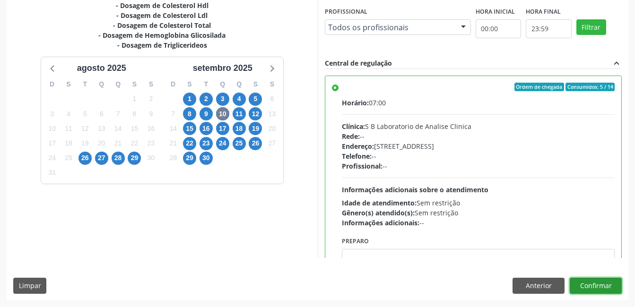
click at [607, 286] on button "Confirmar" at bounding box center [596, 286] width 52 height 16
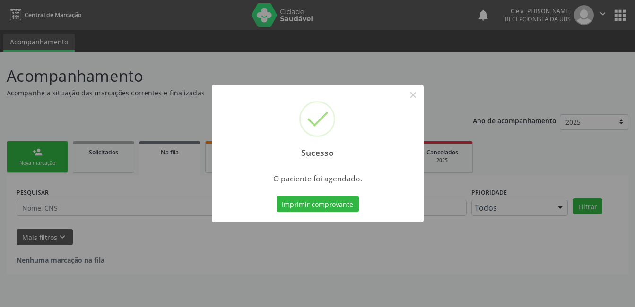
scroll to position [0, 0]
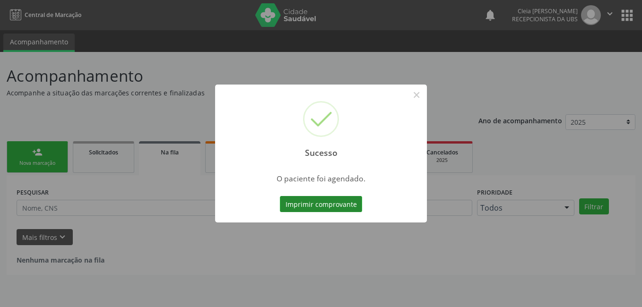
click at [328, 207] on button "Imprimir comprovante" at bounding box center [321, 204] width 82 height 16
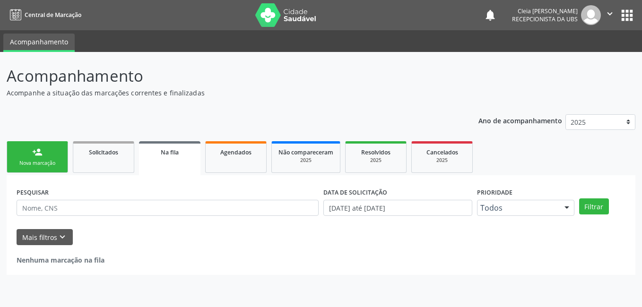
click at [35, 151] on div "person_add" at bounding box center [37, 152] width 10 height 10
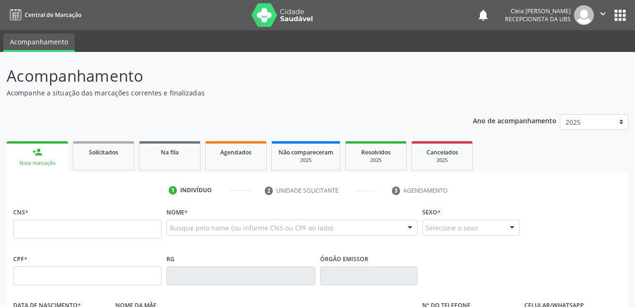
scroll to position [47, 0]
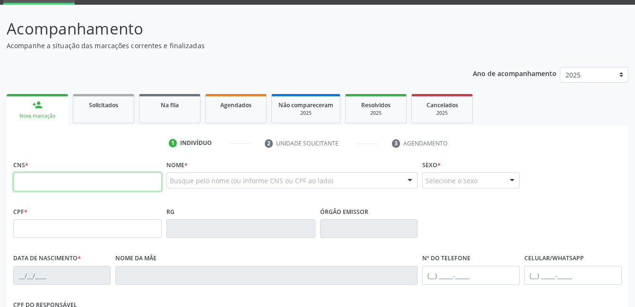
click at [108, 184] on input "text" at bounding box center [87, 182] width 149 height 19
type input "204 9873 0853 0008"
type input "561.202.654-49"
type input "20/06/1962"
type input "Adalgiza Andreza da Silva"
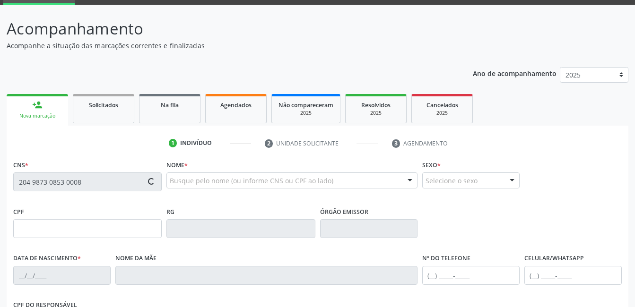
type input "(87) 99962-8011"
type input "64"
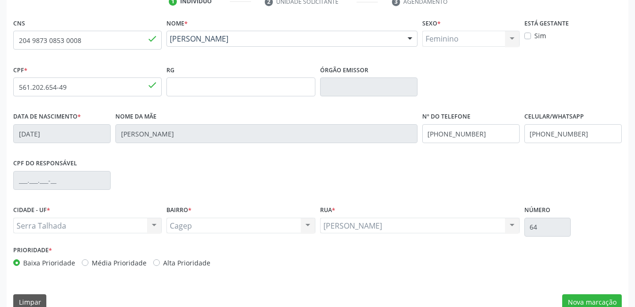
scroll to position [205, 0]
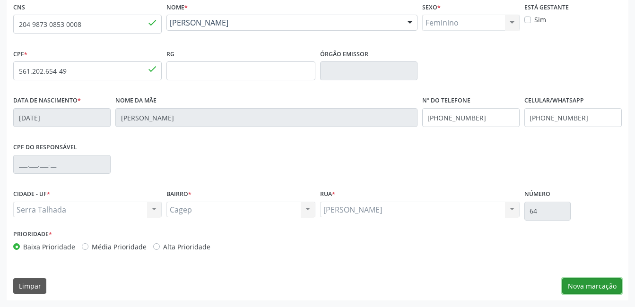
click at [601, 282] on button "Nova marcação" at bounding box center [592, 287] width 60 height 16
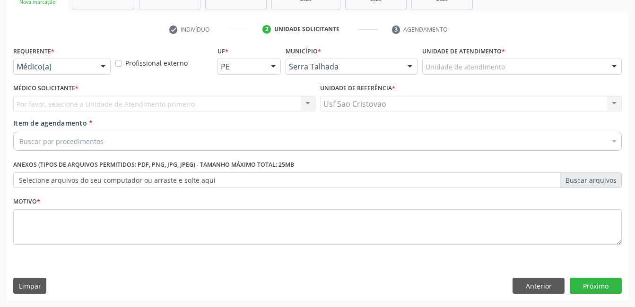
scroll to position [161, 0]
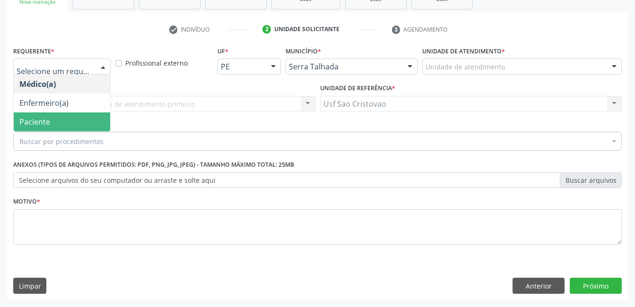
click at [60, 123] on span "Paciente" at bounding box center [62, 122] width 96 height 19
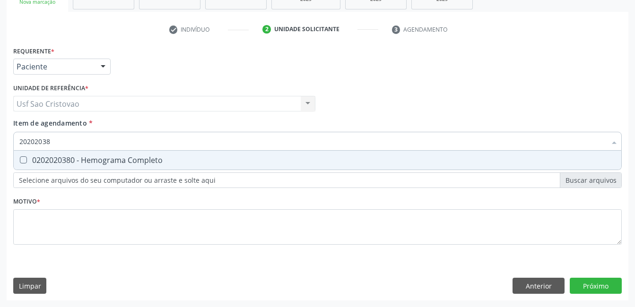
type input "202020380"
click at [25, 161] on Completo at bounding box center [23, 160] width 7 height 7
click at [20, 161] on Completo "checkbox" at bounding box center [17, 160] width 6 height 6
checkbox Completo "true"
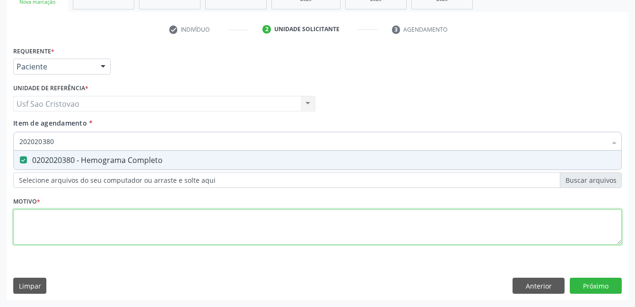
click at [244, 228] on div "Requerente * Paciente Médico(a) Enfermeiro(a) Paciente Nenhum resultado encontr…" at bounding box center [317, 151] width 609 height 214
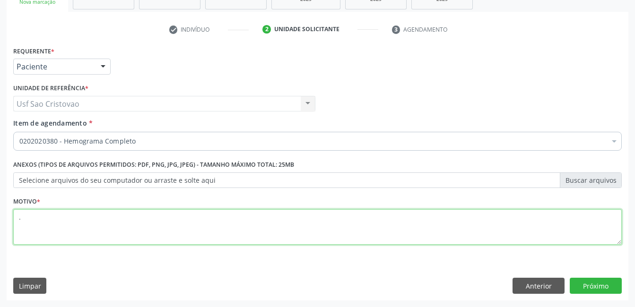
type textarea "."
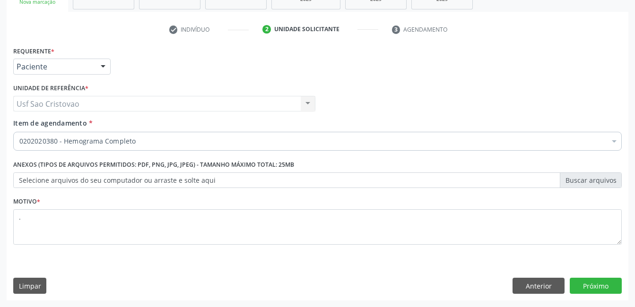
click at [281, 268] on div "Requerente * Paciente Médico(a) Enfermeiro(a) Paciente Nenhum resultado encontr…" at bounding box center [318, 172] width 622 height 257
click at [610, 292] on button "Próximo" at bounding box center [596, 286] width 52 height 16
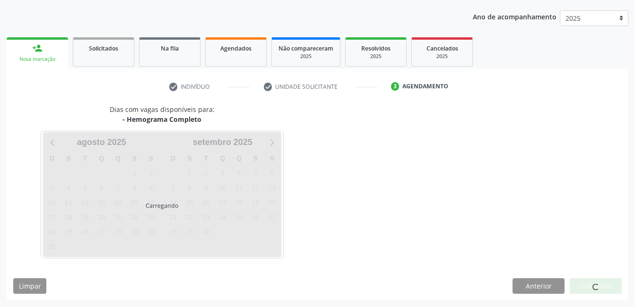
scroll to position [104, 0]
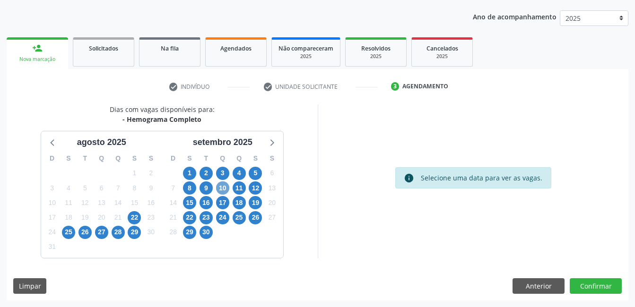
click at [220, 191] on span "10" at bounding box center [222, 188] width 13 height 13
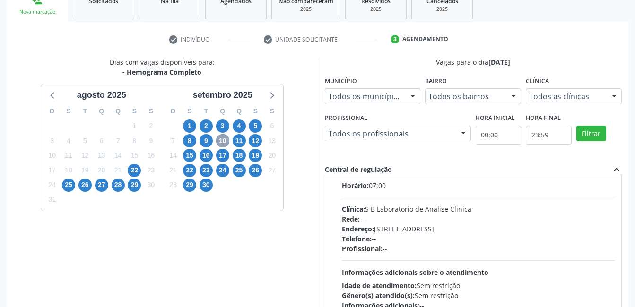
scroll to position [142, 0]
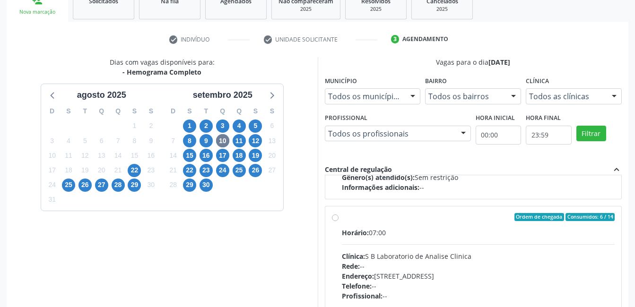
click at [342, 218] on label "Ordem de chegada Consumidos: 6 / 14 Horário: 07:00 Clínica: S B Laboratorio de …" at bounding box center [478, 285] width 273 height 145
click at [337, 218] on input "Ordem de chegada Consumidos: 6 / 14 Horário: 07:00 Clínica: S B Laboratorio de …" at bounding box center [335, 217] width 7 height 9
radio input "true"
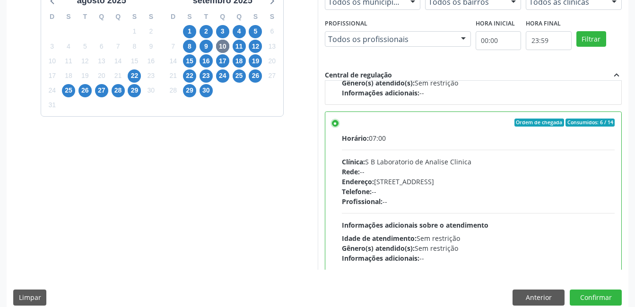
scroll to position [258, 0]
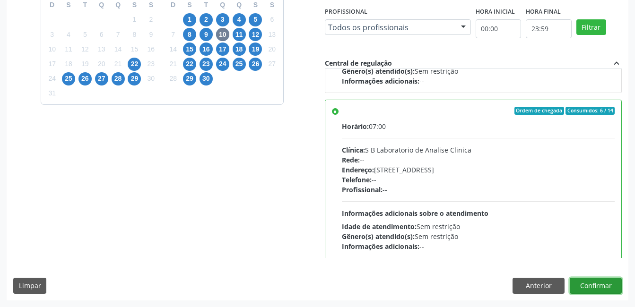
click at [611, 283] on button "Confirmar" at bounding box center [596, 286] width 52 height 16
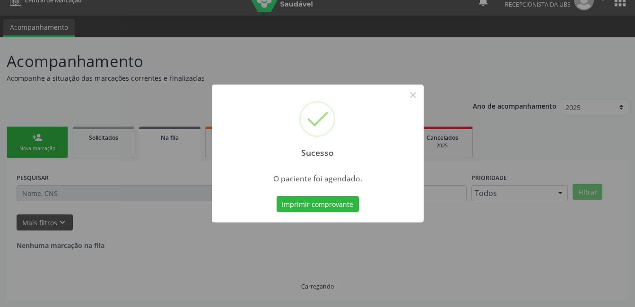
scroll to position [0, 0]
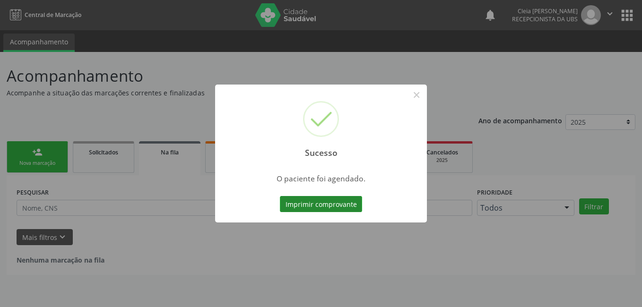
click at [341, 208] on button "Imprimir comprovante" at bounding box center [321, 204] width 82 height 16
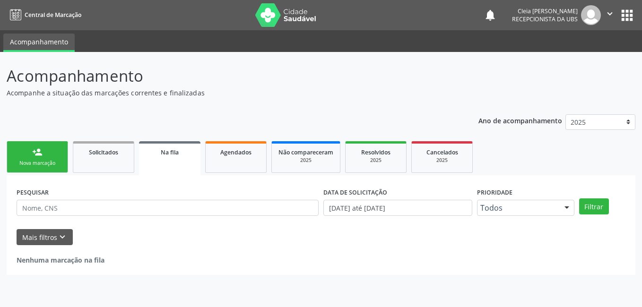
click at [47, 158] on link "person_add Nova marcação" at bounding box center [37, 157] width 61 height 32
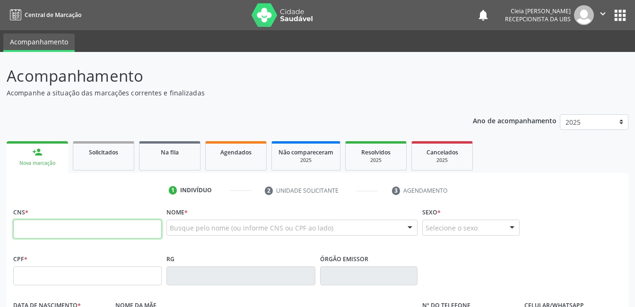
click at [89, 226] on input "text" at bounding box center [87, 229] width 149 height 19
type input "704 6066 8463 8026"
type input "764.231.074-91"
type input "10/12/1965"
type input "Maria de Lurdes Constantino"
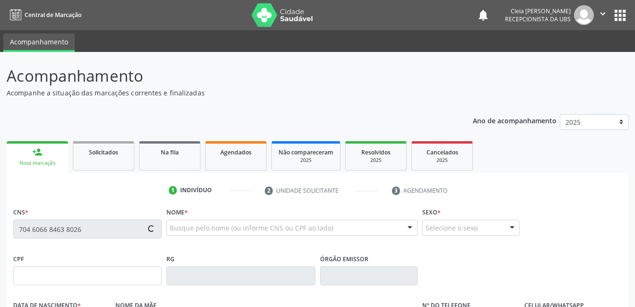
type input "(87) 99608-5611"
type input "859"
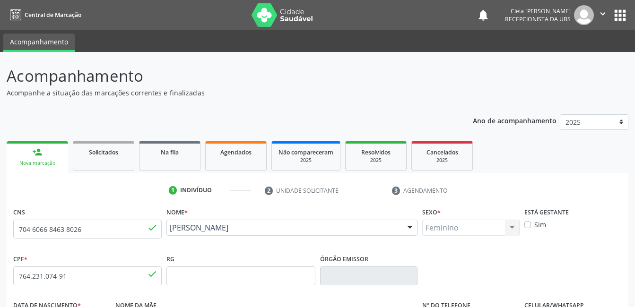
scroll to position [189, 0]
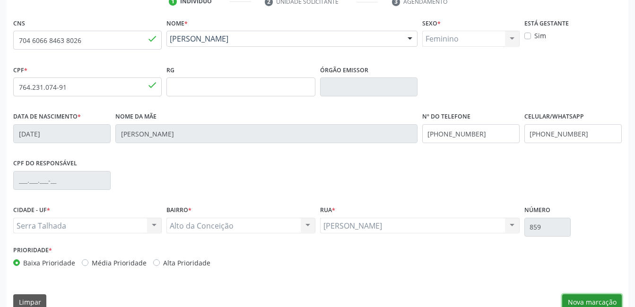
click at [595, 303] on button "Nova marcação" at bounding box center [592, 303] width 60 height 16
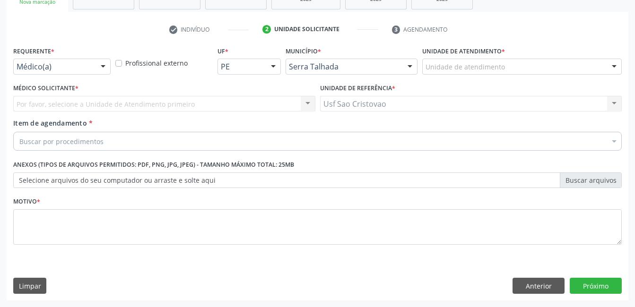
scroll to position [161, 0]
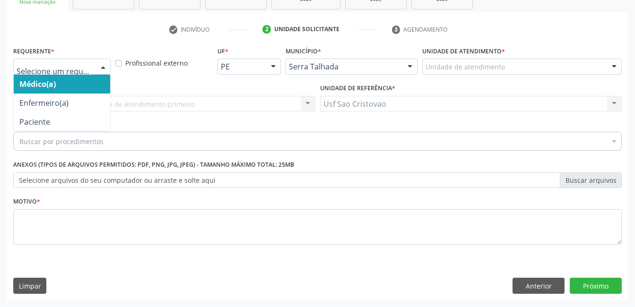
click at [98, 67] on div at bounding box center [103, 67] width 14 height 16
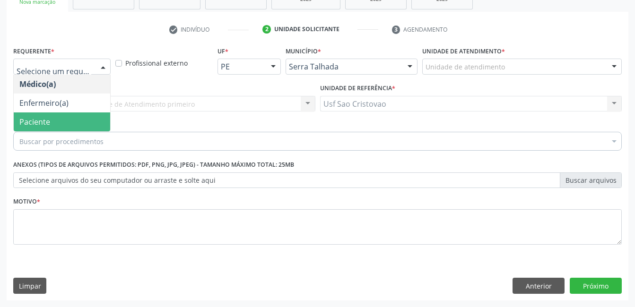
click at [92, 123] on span "Paciente" at bounding box center [62, 122] width 96 height 19
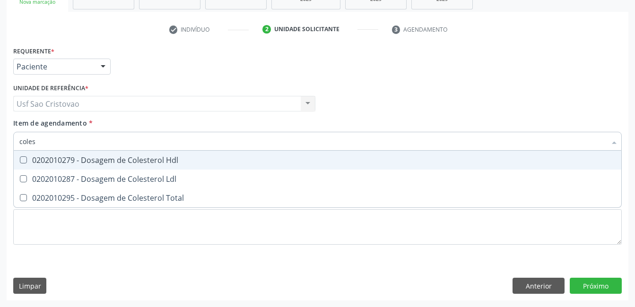
type input "colest"
click at [24, 161] on Hdl at bounding box center [23, 160] width 7 height 7
click at [20, 161] on Hdl "checkbox" at bounding box center [17, 160] width 6 height 6
checkbox Hdl "true"
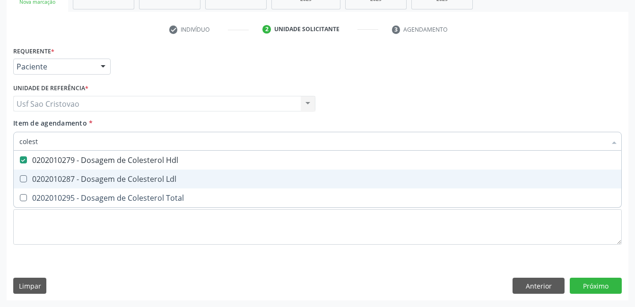
click at [25, 179] on Ldl at bounding box center [23, 178] width 7 height 7
click at [20, 179] on Ldl "checkbox" at bounding box center [17, 179] width 6 height 6
checkbox Ldl "true"
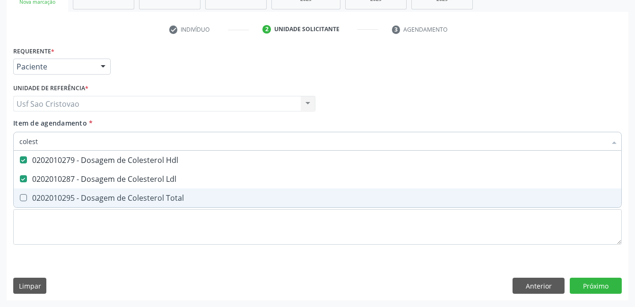
click at [26, 196] on Total at bounding box center [23, 197] width 7 height 7
click at [20, 196] on Total "checkbox" at bounding box center [17, 198] width 6 height 6
checkbox Total "true"
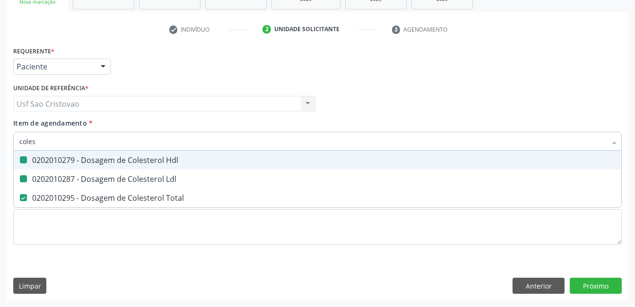
type input "cole"
checkbox Hdl "false"
checkbox Ldl "false"
checkbox Total "false"
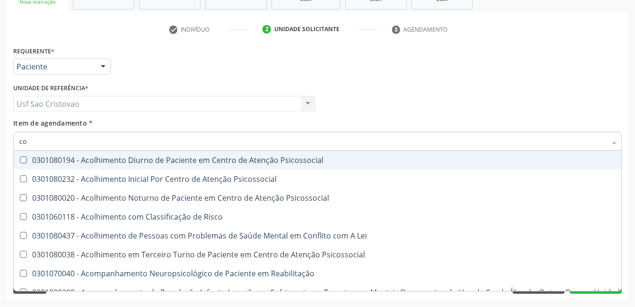
type input "c"
checkbox Hdl "false"
checkbox Ldl "false"
checkbox Total "false"
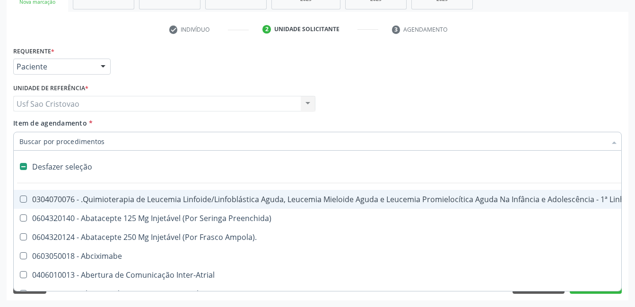
type input "2"
checkbox Abdominal "true"
checkbox Colostomia "true"
checkbox Colpectomia "true"
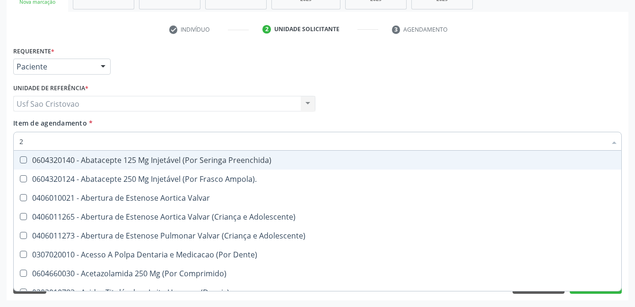
type input "20"
checkbox Glenoidal "true"
checkbox Biologica "true"
checkbox Hdl "false"
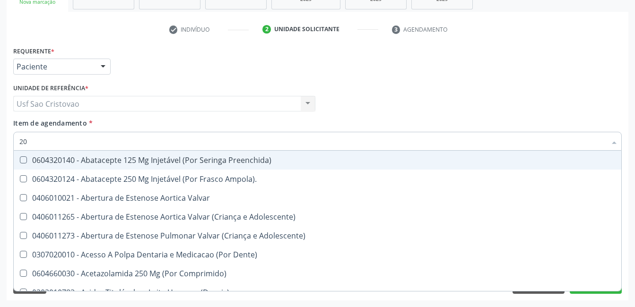
checkbox Ldl "false"
checkbox Total "false"
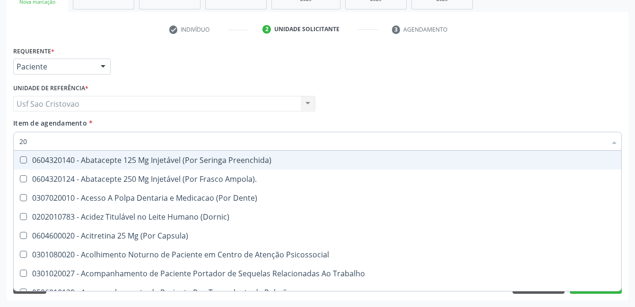
type input "202"
checkbox Pele "true"
checkbox Tireoide "true"
checkbox Estereotaxica "true"
checkbox Hdl "false"
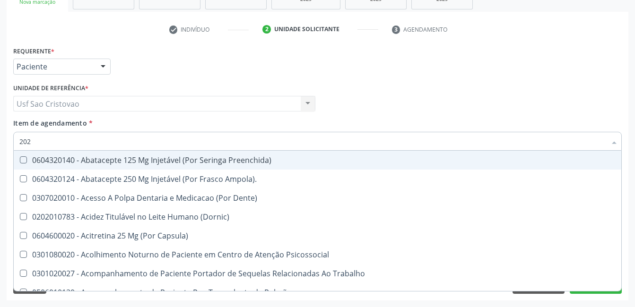
checkbox Ldl "false"
checkbox Total "false"
type input "2020"
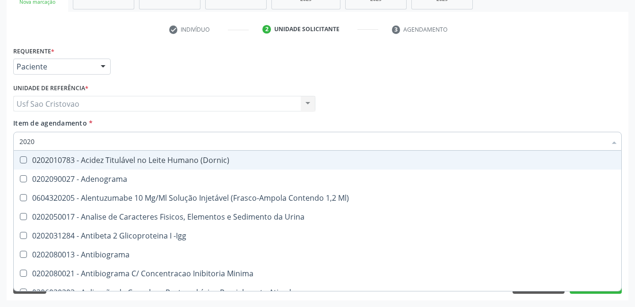
checkbox Hdl "true"
checkbox Ldl "true"
checkbox Total "true"
checkbox Estrona "false"
checkbox Etossuximida "false"
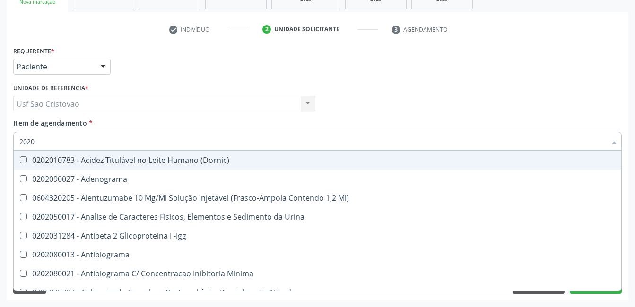
checkbox II "false"
type input "20201"
checkbox Identificação "true"
checkbox \(Pos-Pasteurização\) "true"
checkbox Hemacias "true"
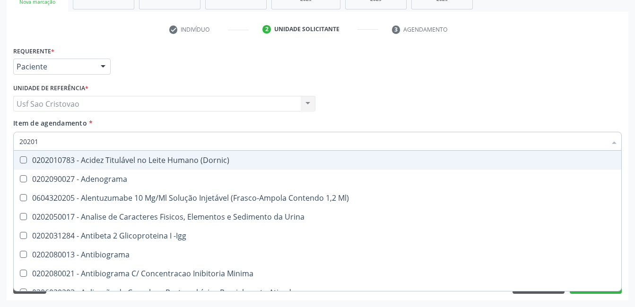
type input "202010"
checkbox B "true"
checkbox Cd4\/Cd8 "true"
checkbox Totais "true"
checkbox Identificação "false"
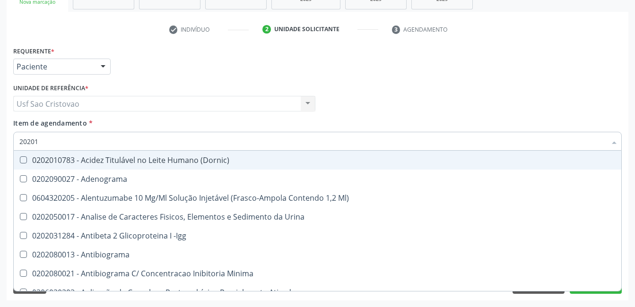
checkbox \(Pos-Pasteurização\) "false"
checkbox Hemacias "false"
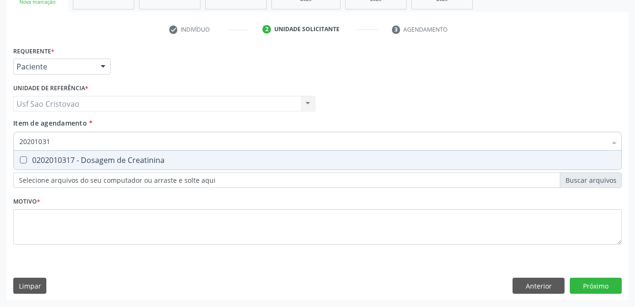
type input "202010317"
click at [22, 160] on Creatinina at bounding box center [23, 160] width 7 height 7
click at [20, 160] on Creatinina "checkbox" at bounding box center [17, 160] width 6 height 6
checkbox Creatinina "true"
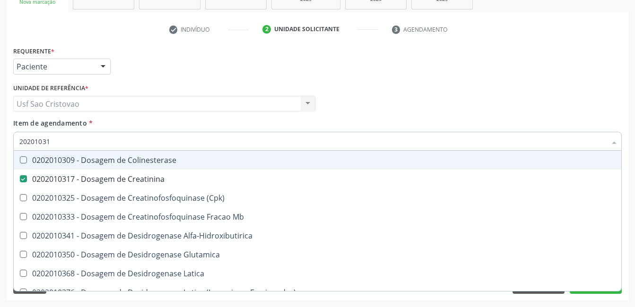
type input "2020103"
checkbox Colinesterase "false"
type input "202010"
checkbox Creatinina "false"
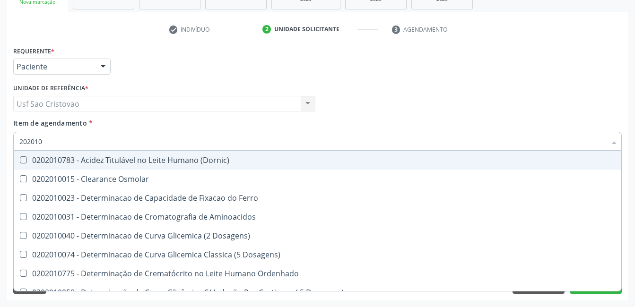
type input "20201"
checkbox Hdl "false"
checkbox Ldl "false"
checkbox Total "false"
checkbox Creatinina "false"
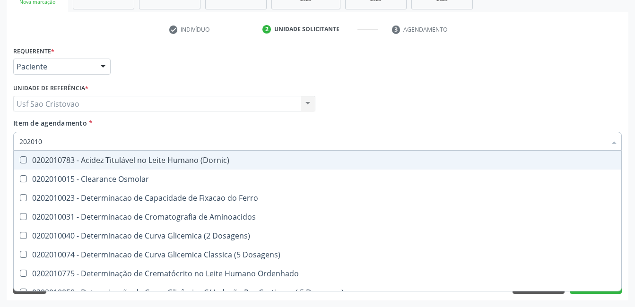
checkbox Latica "true"
checkbox Fracionadas\) "true"
checkbox Ferritina "true"
checkbox Folato "true"
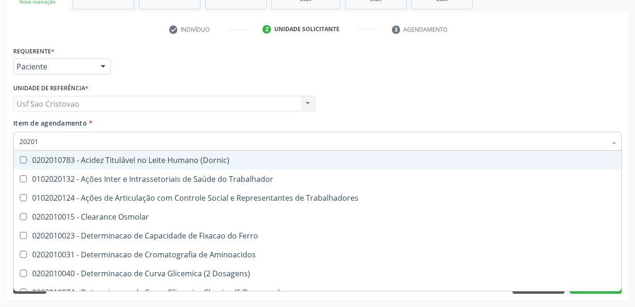
type input "2020"
checkbox Hdl "false"
checkbox Ldl "false"
checkbox Total "false"
checkbox Creatinina "false"
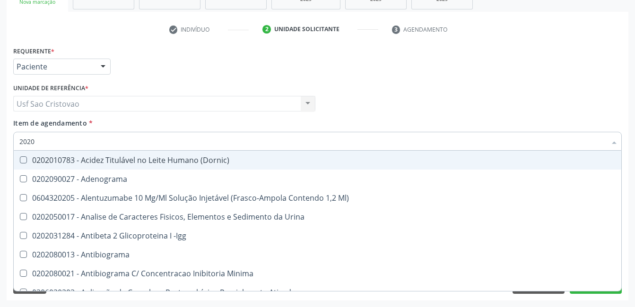
type input "202"
checkbox Triciclicos "false"
checkbox \(Psa\) "false"
checkbox III "false"
checkbox Cadmio "false"
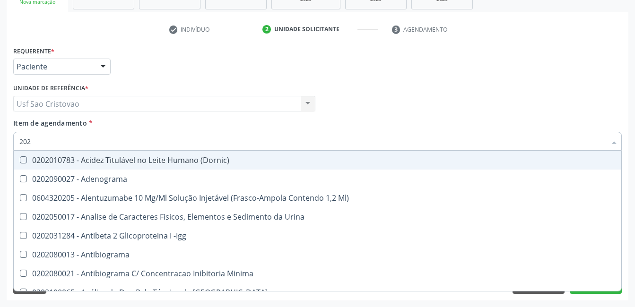
checkbox Hdl "true"
checkbox Ldl "true"
checkbox Total "true"
checkbox Creatinina "true"
type input "2"
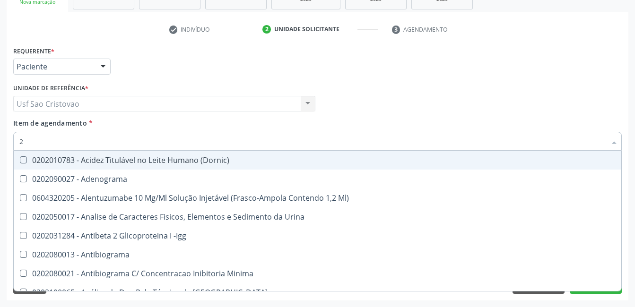
checkbox Hdl "false"
checkbox Ldl "false"
checkbox Total "false"
checkbox Creatinina "false"
checkbox \(Igra\) "false"
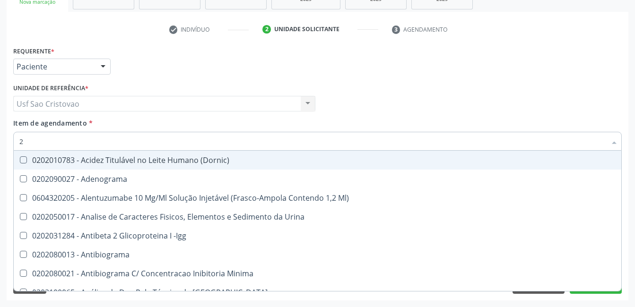
checkbox Micobacterias "false"
checkbox Dexametasona "false"
checkbox Timectomia "false"
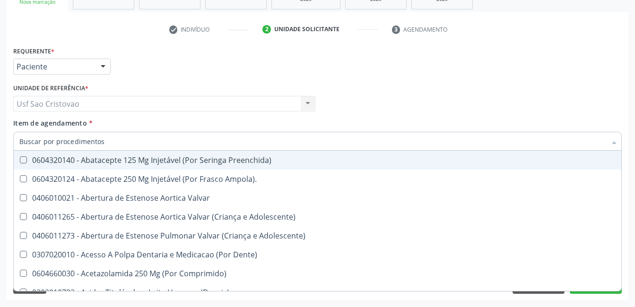
checkbox Hdl "false"
checkbox Ldl "false"
checkbox Total "false"
checkbox Creatinina "false"
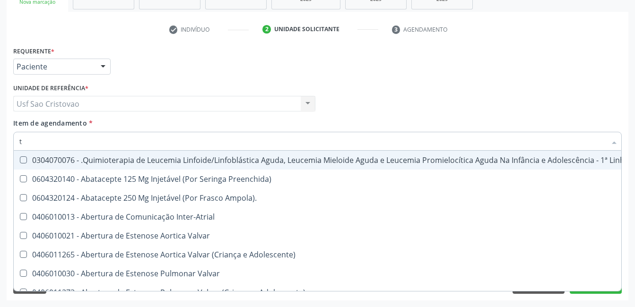
type input "tg"
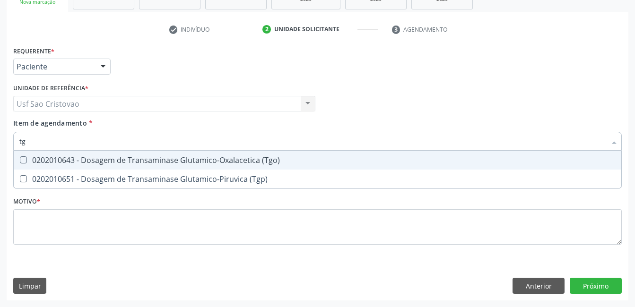
click at [22, 157] on \(Tgo\) at bounding box center [23, 160] width 7 height 7
click at [20, 157] on \(Tgo\) "checkbox" at bounding box center [17, 160] width 6 height 6
checkbox \(Tgo\) "true"
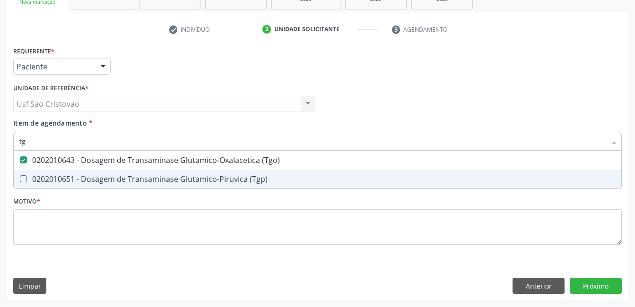
click at [24, 178] on \(Tgp\) at bounding box center [23, 178] width 7 height 7
click at [20, 178] on \(Tgp\) "checkbox" at bounding box center [17, 179] width 6 height 6
checkbox \(Tgp\) "true"
type input "t"
checkbox \(Tgo\) "false"
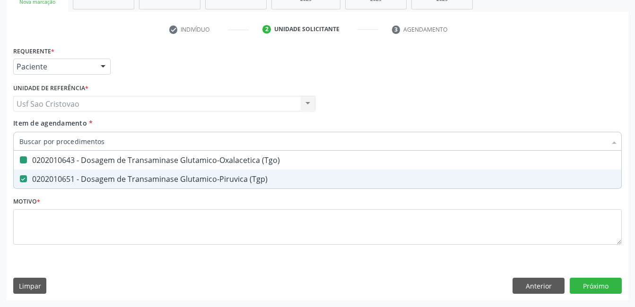
checkbox \(Tgp\) "false"
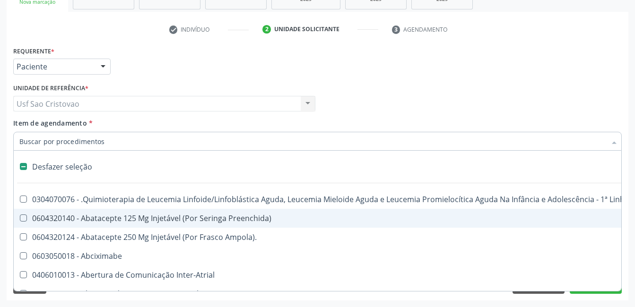
type input "2"
checkbox Abdominal "true"
checkbox Colostomia "true"
checkbox Colpectomia "true"
checkbox Colo "true"
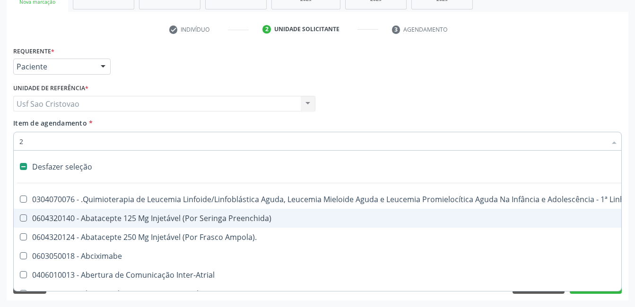
type input "20"
checkbox Paaf "true"
checkbox Ocular "true"
checkbox Ureter "true"
checkbox Vagina "true"
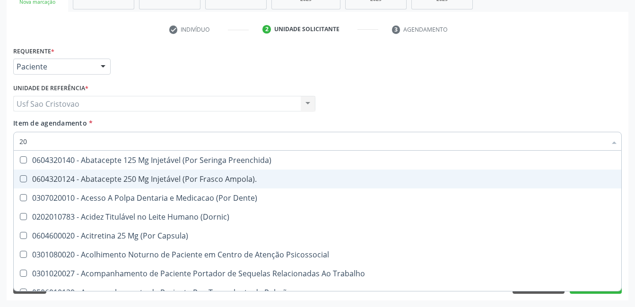
type input "202"
checkbox Pele "true"
checkbox Tireoide "true"
checkbox Estereotaxica "true"
checkbox Bexiga "true"
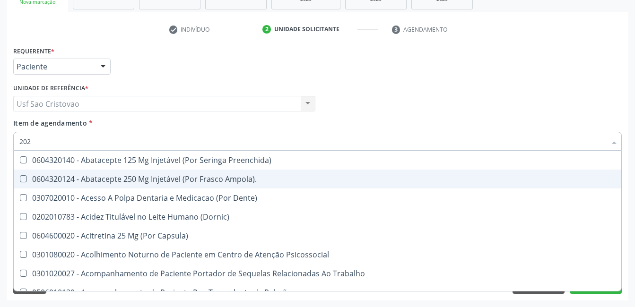
checkbox Transferências "true"
checkbox Extremidades "true"
checkbox Hdl "false"
checkbox Ldl "false"
checkbox Total "false"
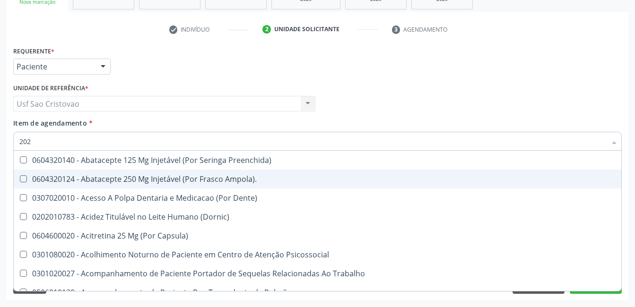
checkbox Creatinina "false"
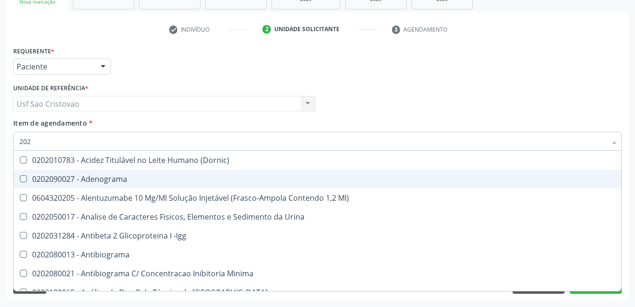
type input "2020"
checkbox Triciclicos "true"
checkbox \(Psa\) "true"
checkbox III "true"
checkbox Cadmio "true"
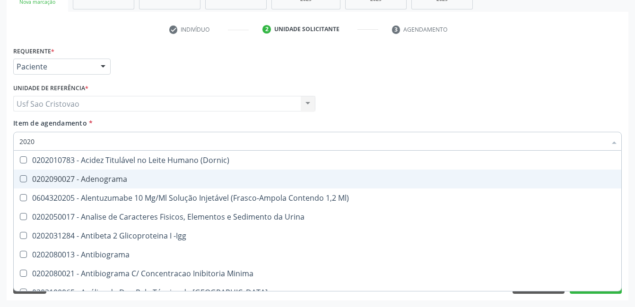
checkbox Hdl "false"
checkbox Ldl "false"
checkbox Total "false"
checkbox Creatinina "false"
checkbox Progesterona "true"
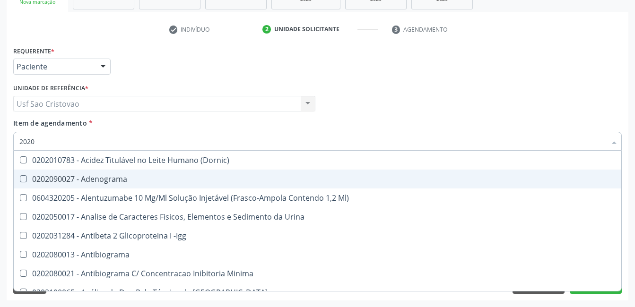
checkbox Prolactina "true"
checkbox \(Tgo\) "false"
checkbox \(Tgp\) "false"
type input "20201"
checkbox Identificação "true"
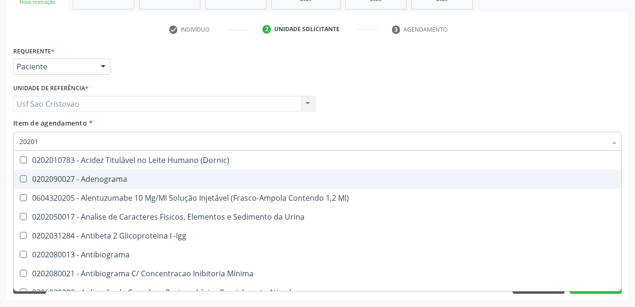
checkbox \(Pos-Pasteurização\) "true"
checkbox Hemacias "true"
checkbox Molecular "true"
checkbox Complemento "true"
checkbox 17-Alfa-Hidroxiprogesterona "true"
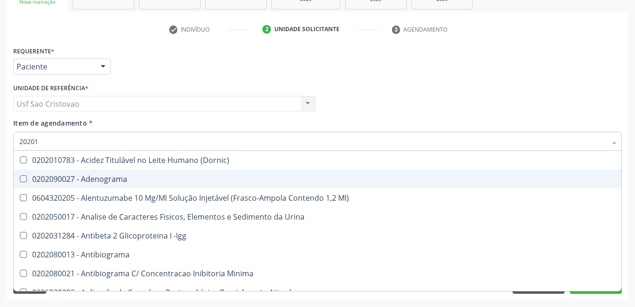
type input "202010"
checkbox B "true"
checkbox Cd4\/Cd8 "true"
checkbox Totais "true"
checkbox Reticulocitos "true"
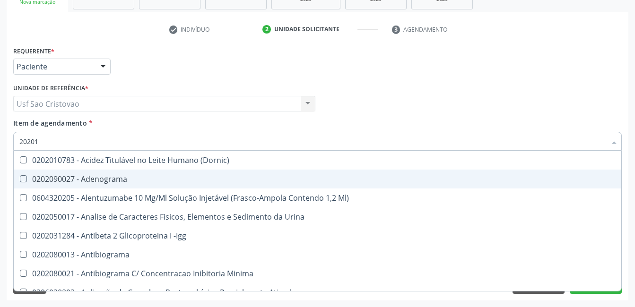
checkbox Identificação "false"
checkbox \(Pos-Pasteurização\) "false"
checkbox Hemacias "false"
checkbox Molecular "false"
checkbox Euglobulina "true"
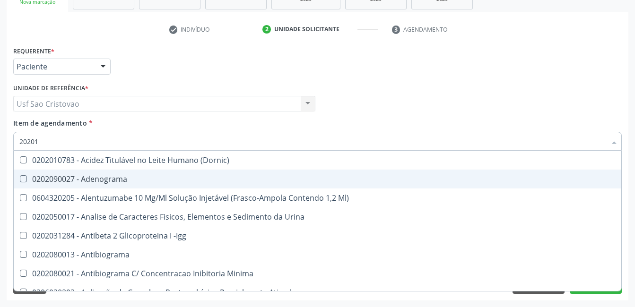
checkbox -Duke "true"
checkbox Complemento "false"
checkbox 17-Alfa-Hidroxiprogesterona "false"
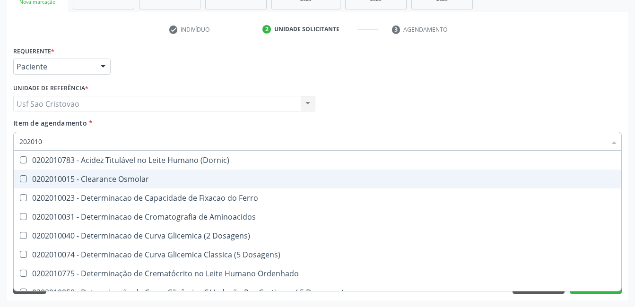
type input "2020106"
checkbox Dosagens\) "true"
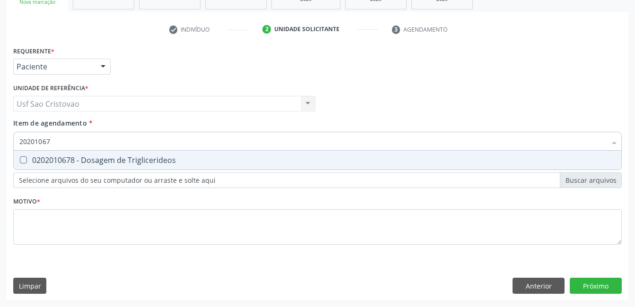
type input "202010678"
click at [23, 158] on Triglicerideos at bounding box center [23, 160] width 7 height 7
click at [20, 158] on Triglicerideos "checkbox" at bounding box center [17, 160] width 6 height 6
checkbox Triglicerideos "true"
type input "2020106"
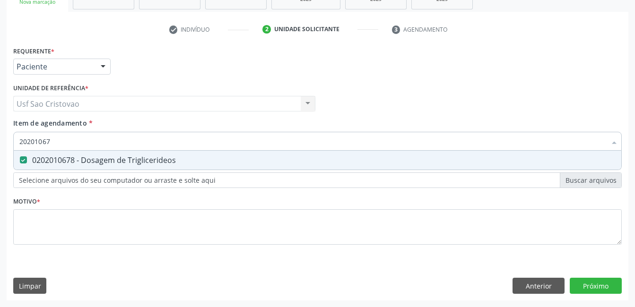
checkbox Triglicerideos "false"
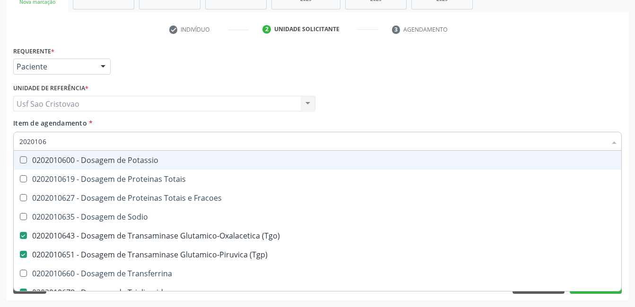
type input "202010"
checkbox \(Tgo\) "false"
checkbox \(Tgp\) "false"
checkbox Triglicerideos "false"
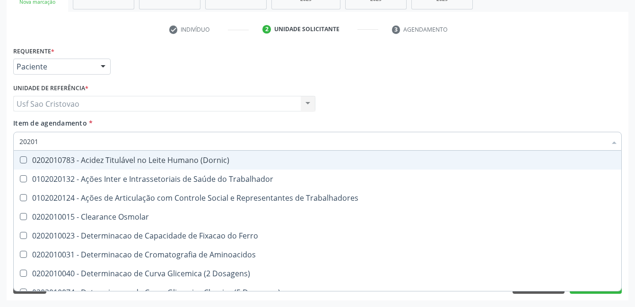
type input "2020"
checkbox Hdl "false"
checkbox Ldl "false"
checkbox Total "false"
checkbox Creatinina "false"
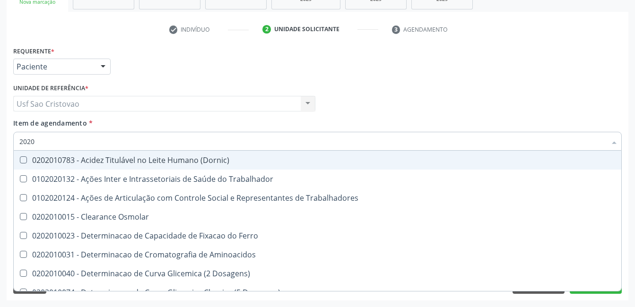
checkbox \(Tgo\) "false"
checkbox \(Tgp\) "false"
checkbox Triglicerideos "false"
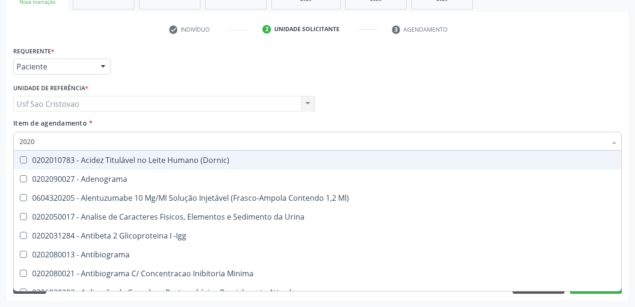
type input "20201"
checkbox Identificação "true"
checkbox \(Pos-Pasteurização\) "true"
checkbox Hemacias "true"
checkbox Molecular "true"
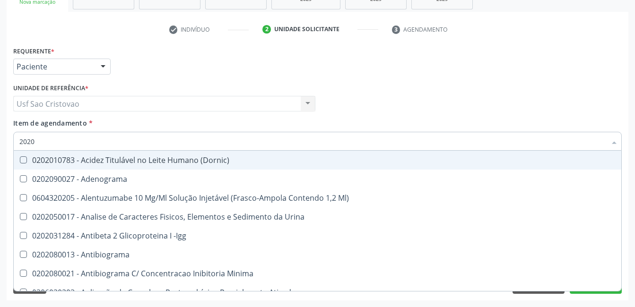
checkbox Complemento "true"
checkbox 17-Alfa-Hidroxiprogesterona "true"
checkbox 17-Hidroxicorticosteroides "true"
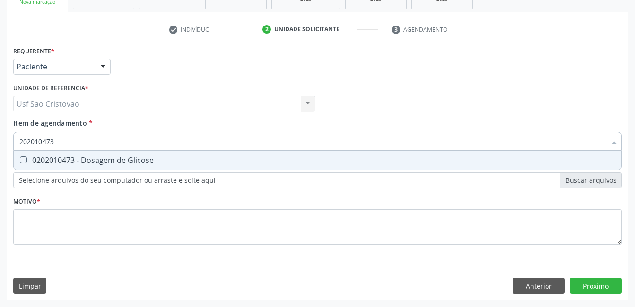
click at [23, 158] on Glicose at bounding box center [23, 160] width 7 height 7
click at [20, 158] on Glicose "checkbox" at bounding box center [17, 160] width 6 height 6
click at [23, 158] on Glicosilada at bounding box center [23, 160] width 7 height 7
click at [20, 158] on Glicosilada "checkbox" at bounding box center [17, 160] width 6 height 6
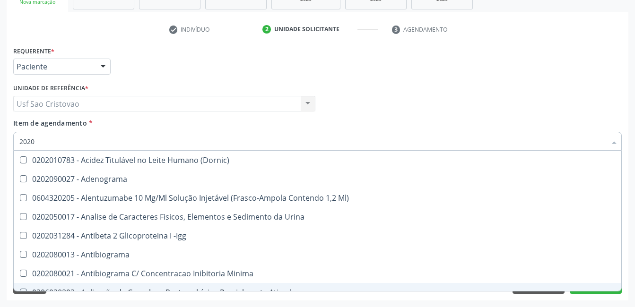
click at [139, 302] on div "Acompanhamento Acompanhe a situação das marcações correntes e finalizadas Relat…" at bounding box center [317, 99] width 635 height 417
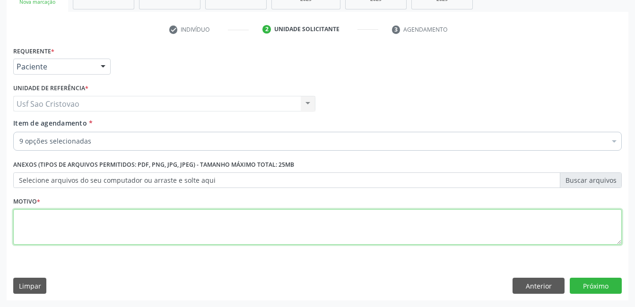
click at [246, 229] on textarea at bounding box center [317, 228] width 609 height 36
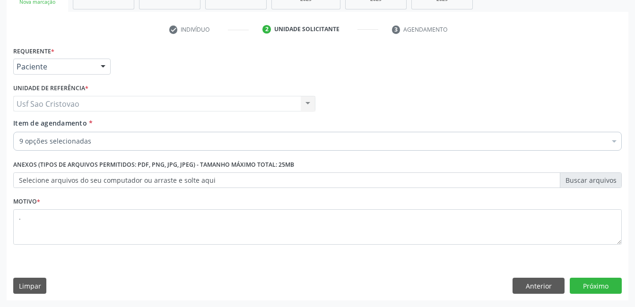
click at [415, 271] on div "Requerente * Paciente Médico(a) Enfermeiro(a) Paciente Nenhum resultado encontr…" at bounding box center [318, 172] width 622 height 257
click at [594, 284] on button "Próximo" at bounding box center [596, 286] width 52 height 16
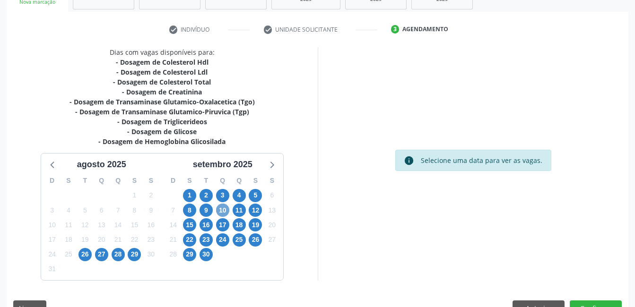
click at [220, 213] on span "10" at bounding box center [222, 210] width 13 height 13
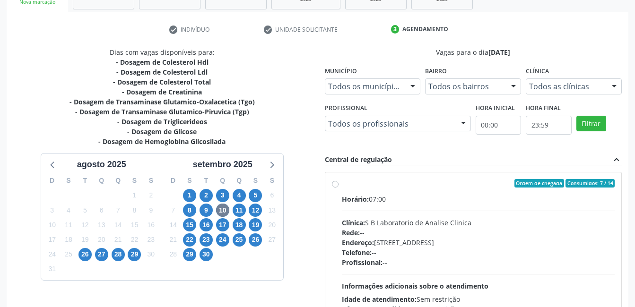
click at [342, 185] on label "Ordem de chegada Consumidos: 7 / 14 Horário: 07:00 Clínica: S B Laboratorio de …" at bounding box center [478, 251] width 273 height 145
click at [335, 185] on input "Ordem de chegada Consumidos: 7 / 14 Horário: 07:00 Clínica: S B Laboratorio de …" at bounding box center [335, 183] width 7 height 9
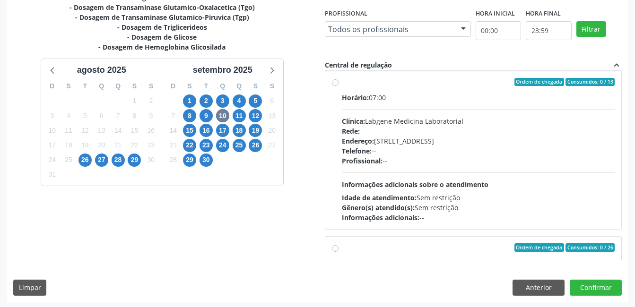
scroll to position [258, 0]
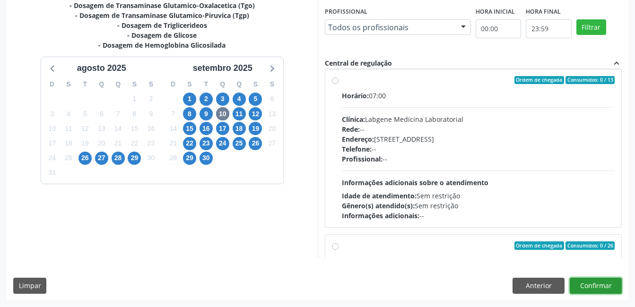
click at [607, 286] on button "Confirmar" at bounding box center [596, 286] width 52 height 16
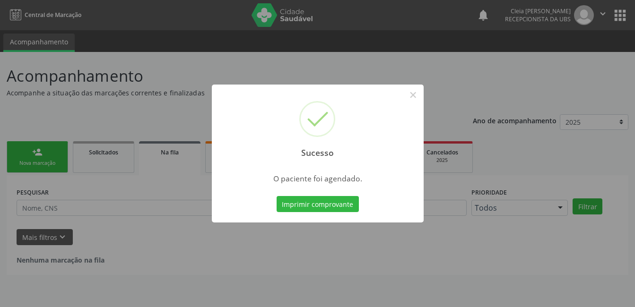
scroll to position [0, 0]
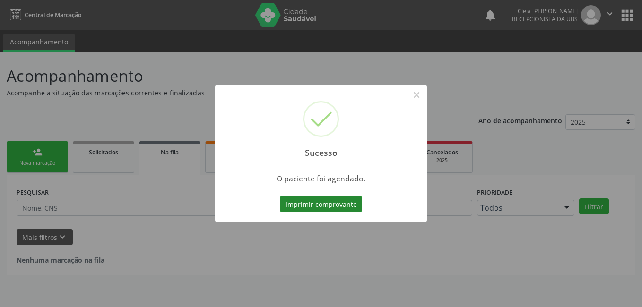
click at [311, 200] on button "Imprimir comprovante" at bounding box center [321, 204] width 82 height 16
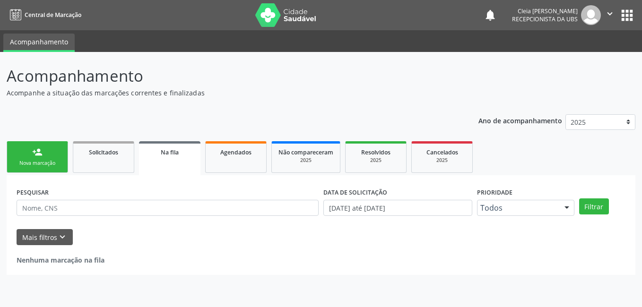
click at [37, 163] on div "Nova marcação" at bounding box center [37, 163] width 47 height 7
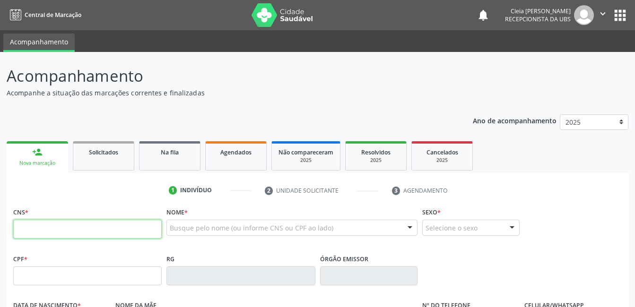
click at [47, 225] on input "text" at bounding box center [87, 229] width 149 height 19
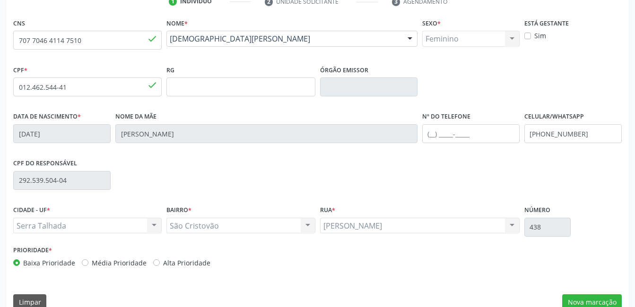
scroll to position [205, 0]
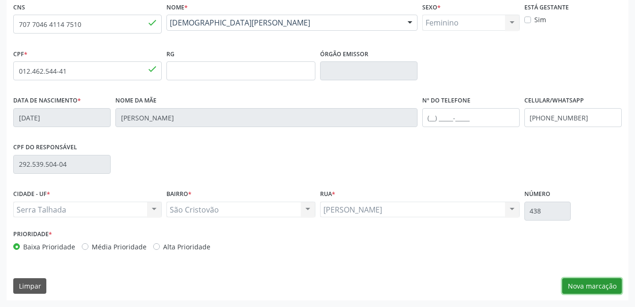
click at [594, 286] on button "Nova marcação" at bounding box center [592, 287] width 60 height 16
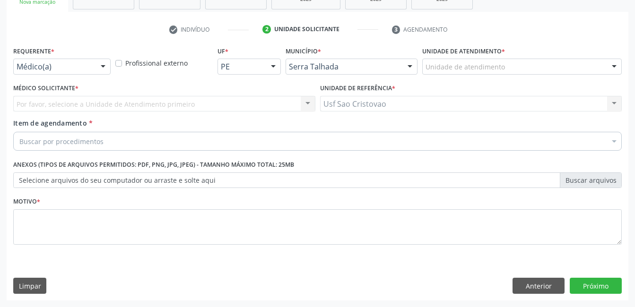
scroll to position [161, 0]
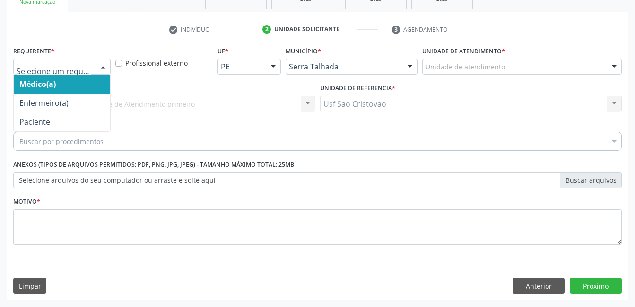
click at [97, 67] on div at bounding box center [103, 67] width 14 height 16
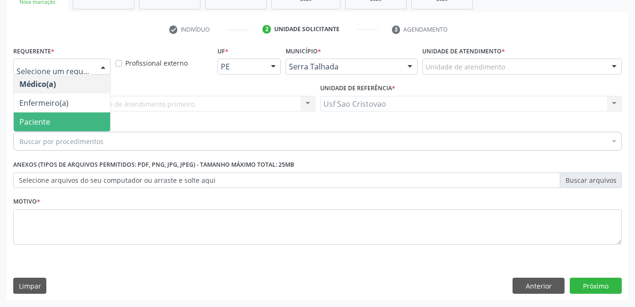
click at [81, 123] on span "Paciente" at bounding box center [62, 122] width 96 height 19
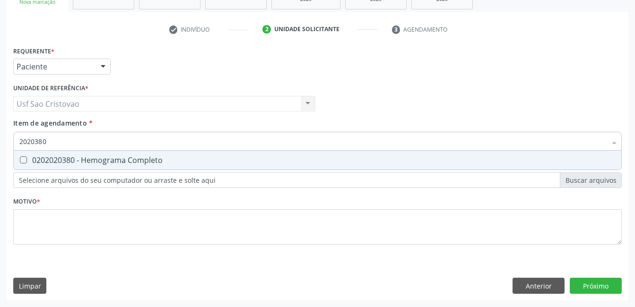
click at [19, 158] on div at bounding box center [17, 161] width 7 height 8
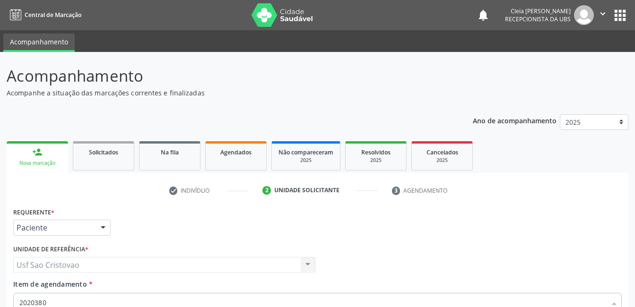
scroll to position [161, 0]
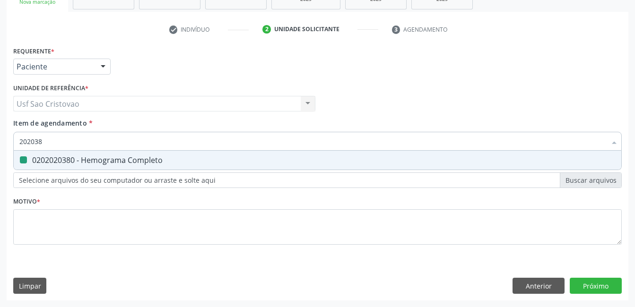
type input "20203"
checkbox Completo "false"
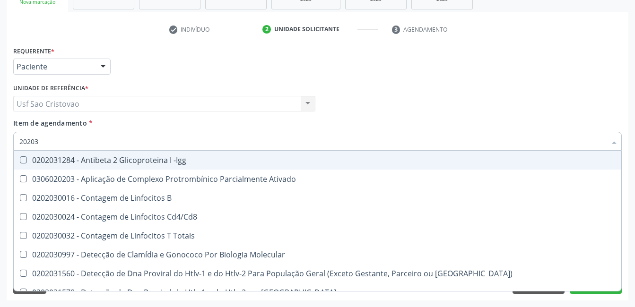
type input "2020"
checkbox Completo "false"
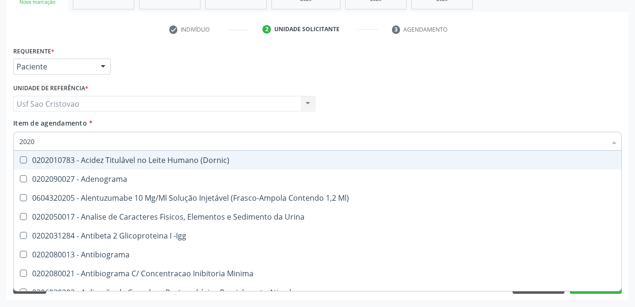
type input "20202"
checkbox \(Pos-Pasteurização\) "true"
type input "202020"
checkbox Identificação "true"
checkbox \(Pos-Pasteurização\) "false"
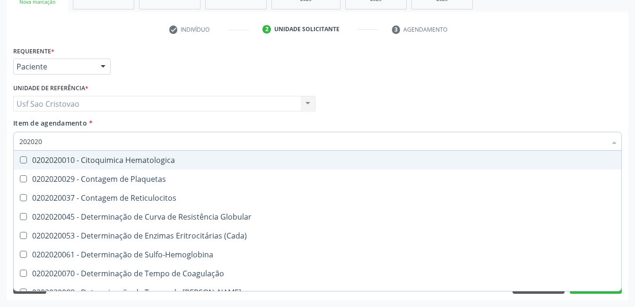
type input "2020203"
checkbox -Duke "true"
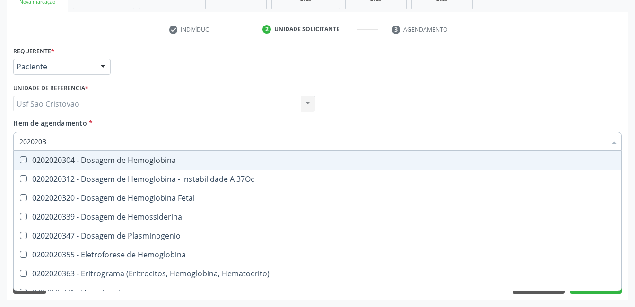
type input "20202038"
checkbox Hemoglobina "true"
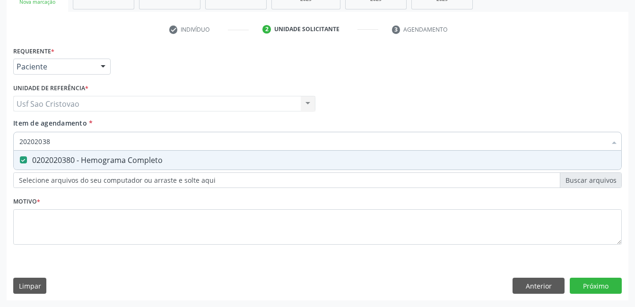
type input "2020203"
checkbox Completo "false"
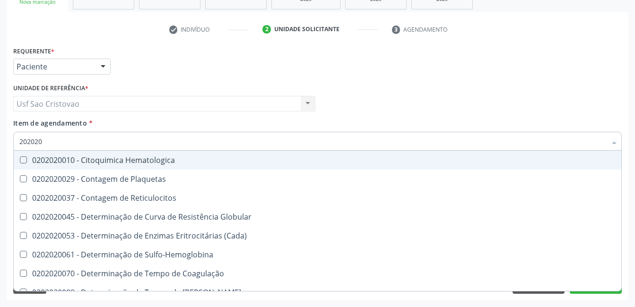
type input "20202"
checkbox Completo "false"
checkbox Leucograma "true"
type input "2020"
checkbox Completo "false"
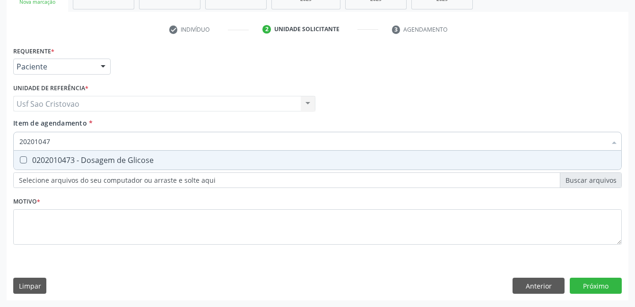
type input "202010473"
click at [25, 159] on Glicose at bounding box center [23, 160] width 7 height 7
click at [20, 159] on Glicose "checkbox" at bounding box center [17, 160] width 6 height 6
checkbox Glicose "true"
type input "2020104"
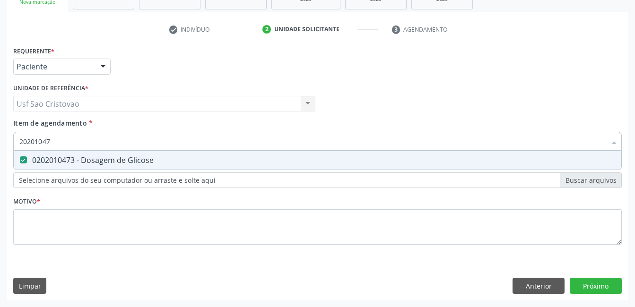
checkbox Glicose "false"
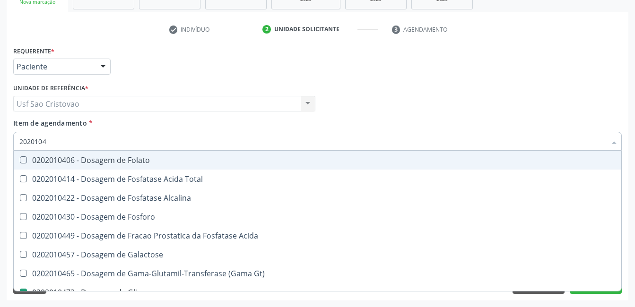
type input "202010"
checkbox Glicose "false"
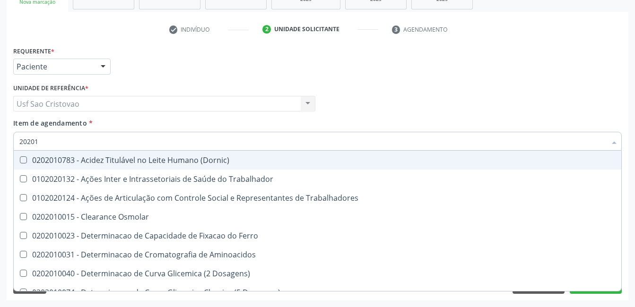
type input "2020"
checkbox Glicose "false"
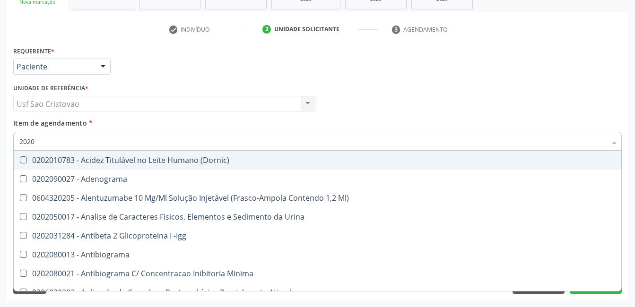
type input "20201"
checkbox Reumatoide "true"
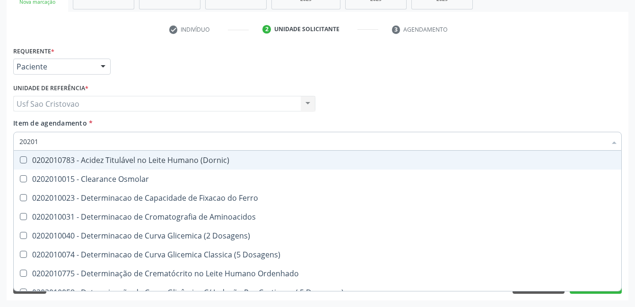
type input "202010"
checkbox Glicose "true"
checkbox Nt-Probnp\) "false"
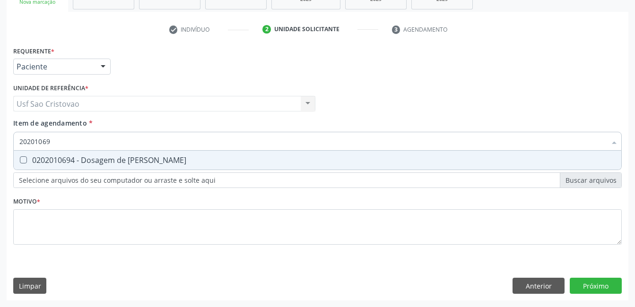
type input "202010694"
click at [25, 159] on Ureia at bounding box center [23, 160] width 7 height 7
click at [20, 159] on Ureia "checkbox" at bounding box center [17, 160] width 6 height 6
checkbox Ureia "true"
type input "2020106"
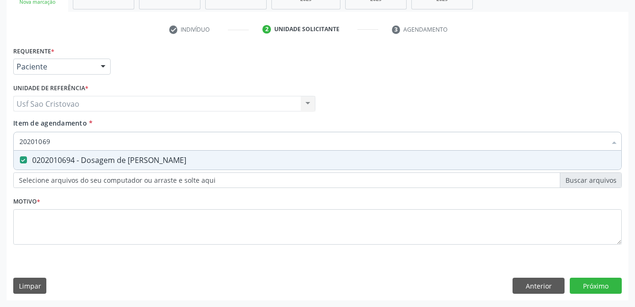
checkbox Ureia "false"
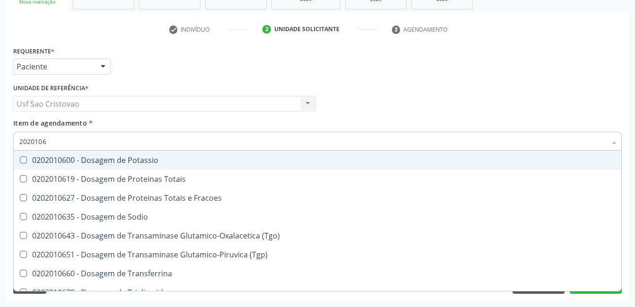
type input "202010"
checkbox Ureia "false"
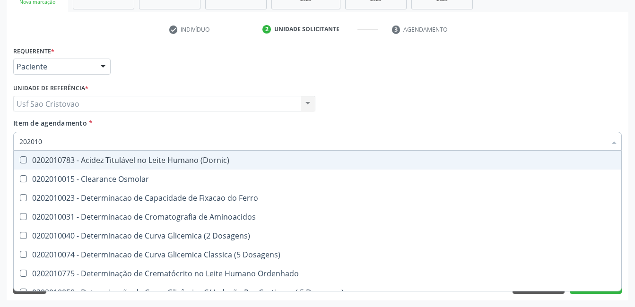
type input "20201"
checkbox Glicose "false"
checkbox Nt-Probnp\) "true"
checkbox Ureia "false"
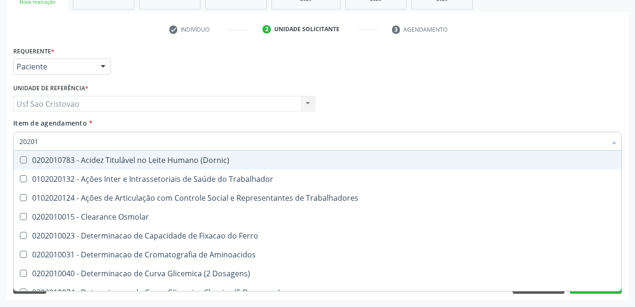
type input "2020"
checkbox Glicose "false"
checkbox Ureia "false"
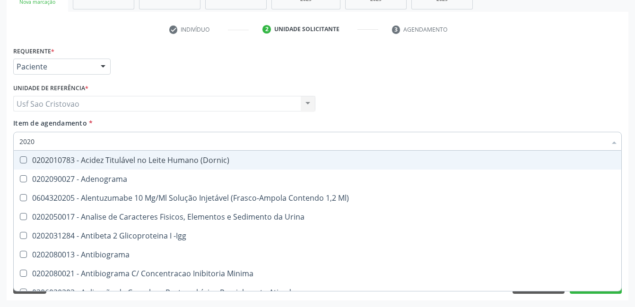
type input "20201"
checkbox Reumatoide "true"
checkbox 5-Nucleotidase "true"
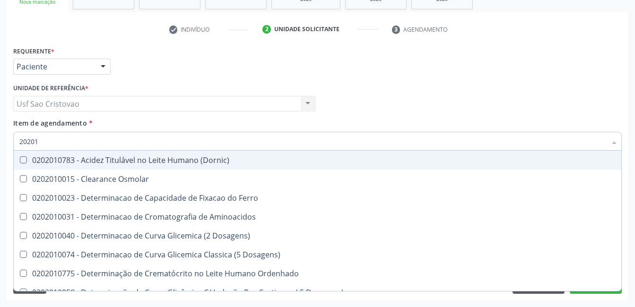
type input "202010"
checkbox Glicose "true"
checkbox Nt-Probnp\) "false"
checkbox Ureia "true"
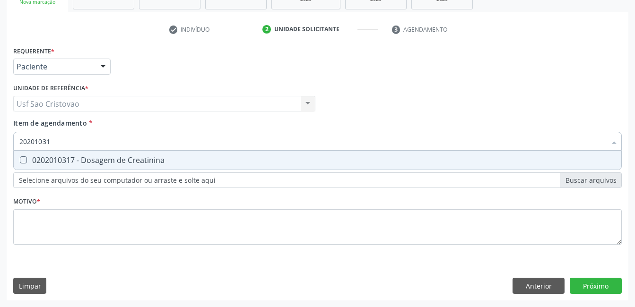
type input "202010317"
click at [25, 159] on Creatinina at bounding box center [23, 160] width 7 height 7
click at [20, 159] on Creatinina "checkbox" at bounding box center [17, 160] width 6 height 6
checkbox Creatinina "true"
type input "2020103"
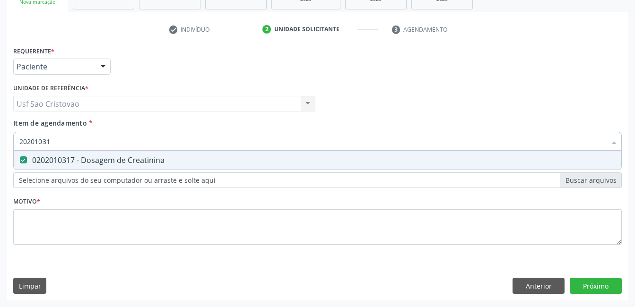
checkbox Creatinina "false"
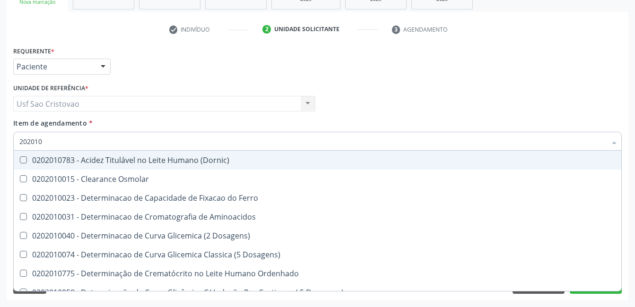
type input "20201"
checkbox Creatinina "false"
checkbox Folato "true"
checkbox Glicose "false"
checkbox Nt-Probnp\) "true"
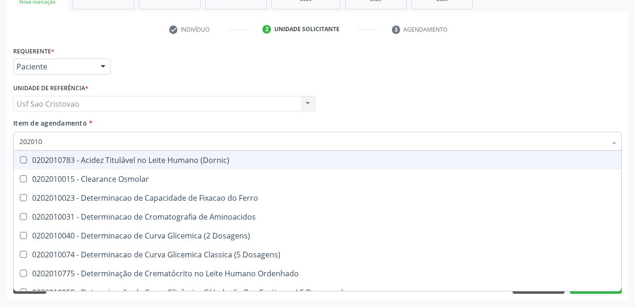
checkbox Ureia "false"
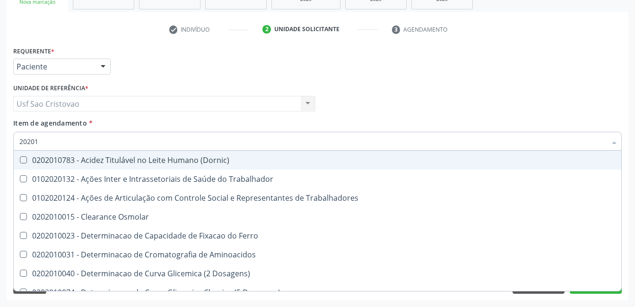
type input "2020"
checkbox Creatinina "false"
checkbox Glicose "false"
checkbox Ureia "false"
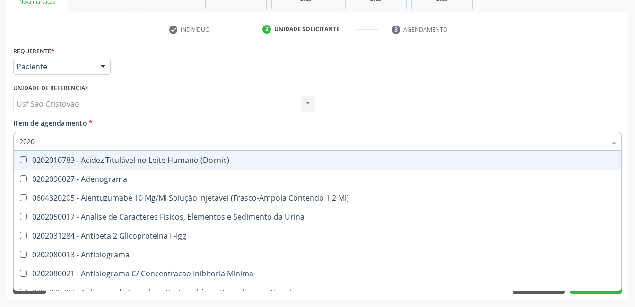
type input "202"
checkbox Creatinina "false"
checkbox \(Inibidor\) "true"
checkbox Glicose "false"
checkbox Leucino-Aminopeptidase "true"
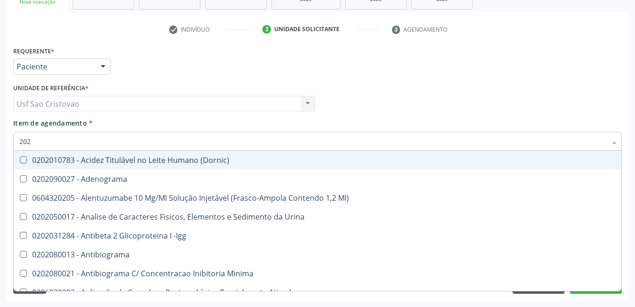
checkbox Ureia "false"
checkbox Hemocultura "true"
checkbox Completo "false"
checkbox Anticardiolipina "true"
type input "2"
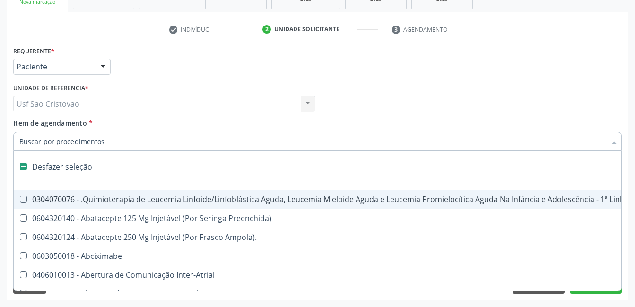
checkbox Oncologia "false"
checkbox Renais "false"
checkbox Cerebral "false"
checkbox Escapulo-Torácicas "false"
checkbox Vagina "false"
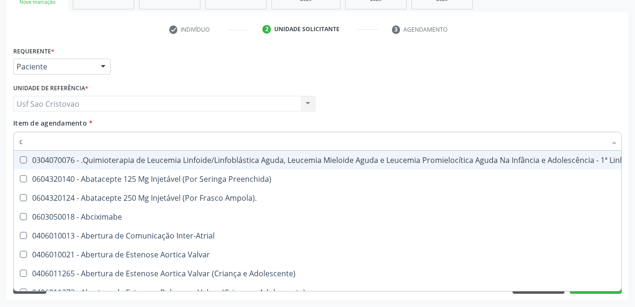
type input "co"
checkbox Creatinina "true"
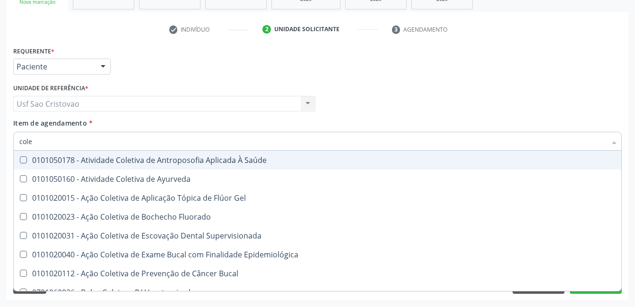
type input "coles"
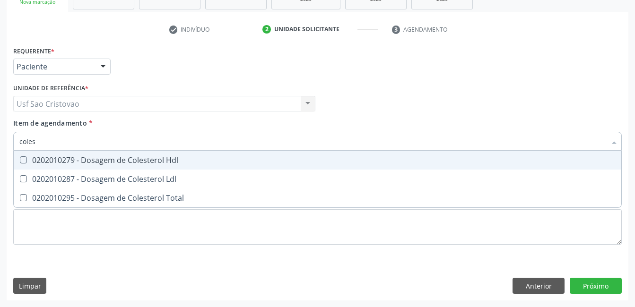
click at [25, 159] on Hdl at bounding box center [23, 160] width 7 height 7
click at [20, 159] on Hdl "checkbox" at bounding box center [17, 160] width 6 height 6
checkbox Hdl "true"
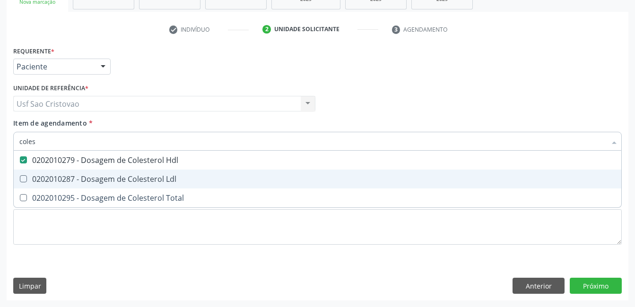
click at [24, 179] on Ldl at bounding box center [23, 178] width 7 height 7
click at [20, 179] on Ldl "checkbox" at bounding box center [17, 179] width 6 height 6
checkbox Ldl "true"
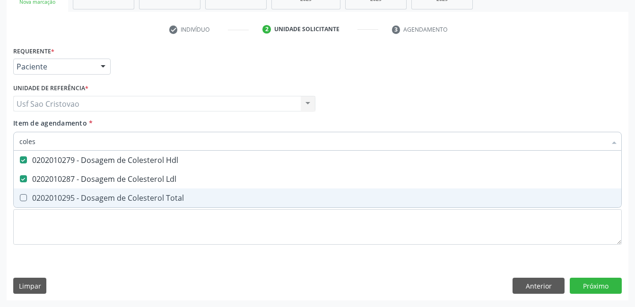
click at [26, 197] on Total at bounding box center [23, 197] width 7 height 7
click at [20, 197] on Total "checkbox" at bounding box center [17, 198] width 6 height 6
checkbox Total "true"
type input "cole"
checkbox Hdl "false"
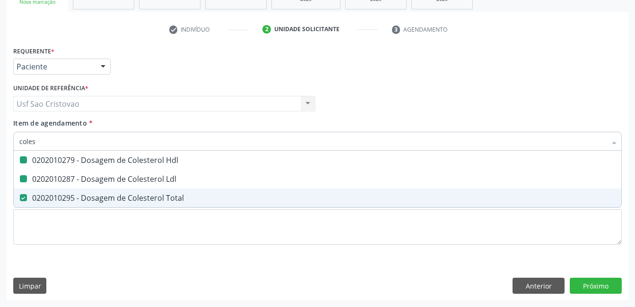
checkbox Ldl "false"
checkbox Total "false"
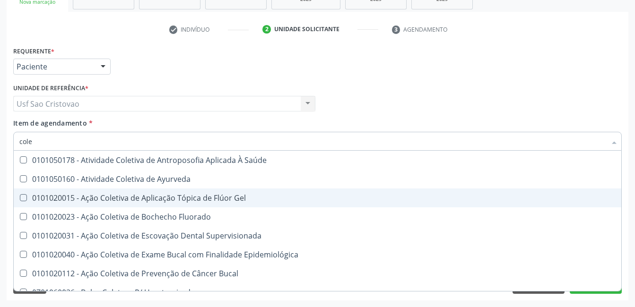
type input "col"
checkbox Hdl "false"
checkbox Ldl "false"
checkbox Total "false"
type input "c"
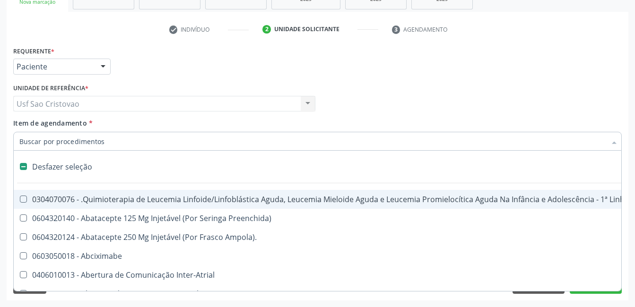
type input "2"
checkbox Abdominal "true"
checkbox Colostomia "true"
checkbox Colpectomia "true"
checkbox Colo "true"
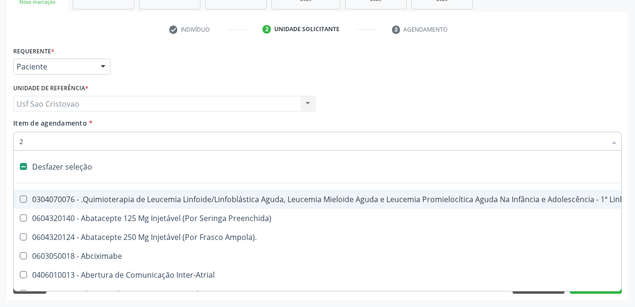
checkbox Percutanea "true"
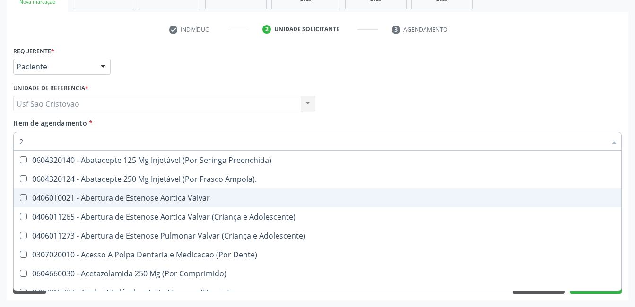
type input "20"
checkbox Glenoidal "true"
checkbox Biologica "true"
checkbox Revisao "true"
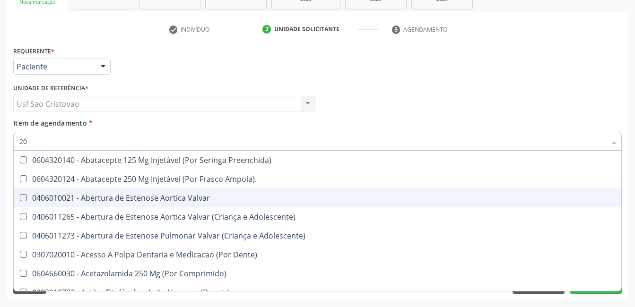
checkbox Cec "true"
checkbox Biotinidase "true"
checkbox Hdl "false"
checkbox Ldl "false"
checkbox Total "false"
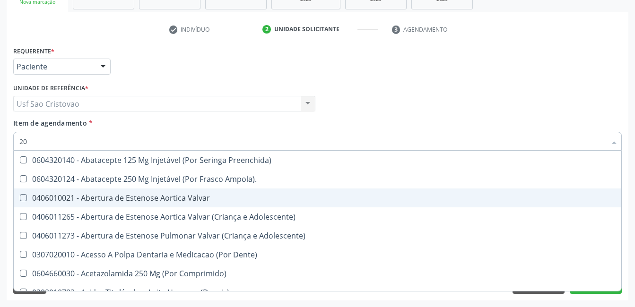
checkbox Creatinina "false"
checkbox Glicose "false"
checkbox Fecal "true"
type input "202"
checkbox Lisa "true"
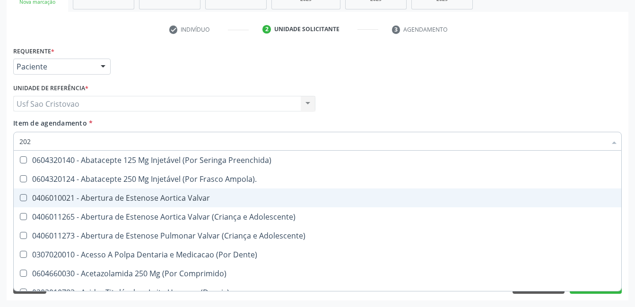
checkbox Coluna "true"
checkbox Cervico-Toracica "true"
checkbox Pelvica "true"
checkbox Periféricas "true"
checkbox Microprocessados "true"
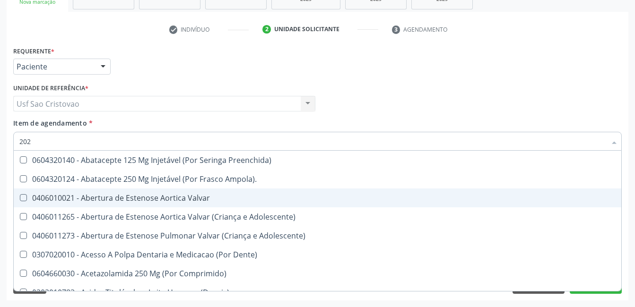
checkbox Escrotal "true"
checkbox Glenoidal "false"
checkbox Biologica "false"
checkbox Revisao "false"
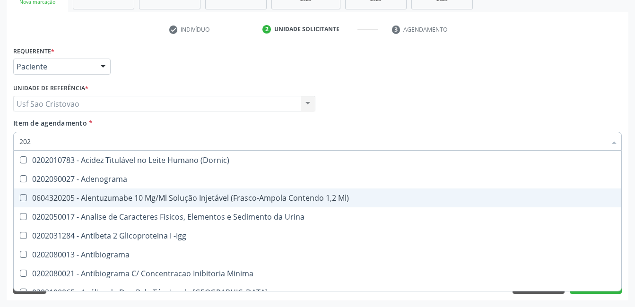
type input "2020"
checkbox Triciclicos "true"
checkbox \(Psa\) "true"
checkbox III "true"
checkbox Cadmio "true"
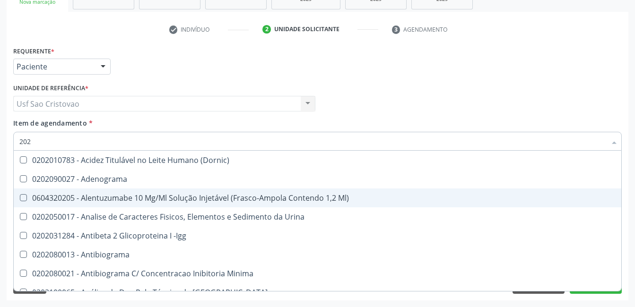
checkbox Hdl "false"
checkbox Ldl "false"
checkbox Total "false"
checkbox Creatinina "false"
checkbox X "true"
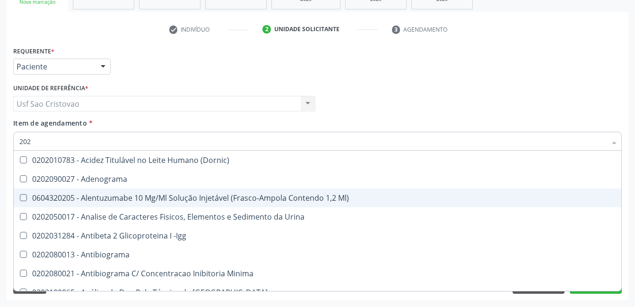
checkbox Glicose "false"
checkbox Fracoes "true"
checkbox Ureia "false"
checkbox B12 "true"
checkbox Completo "false"
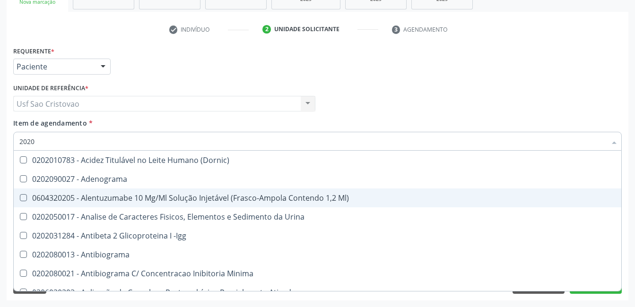
type input "20201"
checkbox Identificação "true"
checkbox \(Pos-Pasteurização\) "true"
checkbox Hemacias "true"
checkbox Molecular "true"
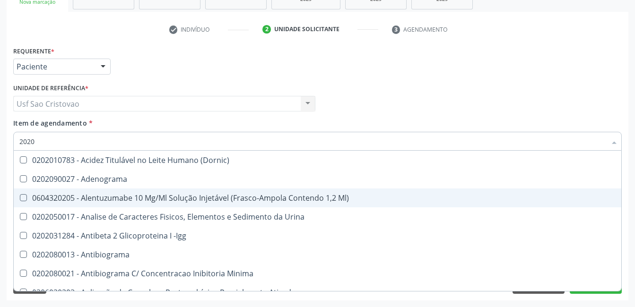
checkbox Reumatoide "true"
checkbox 5-Nucleotidase "true"
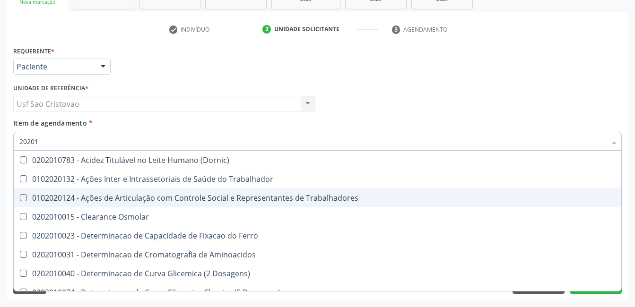
type input "202010"
checkbox Circulante "true"
checkbox III "true"
checkbox Fracoes "true"
checkbox Ionizavel "true"
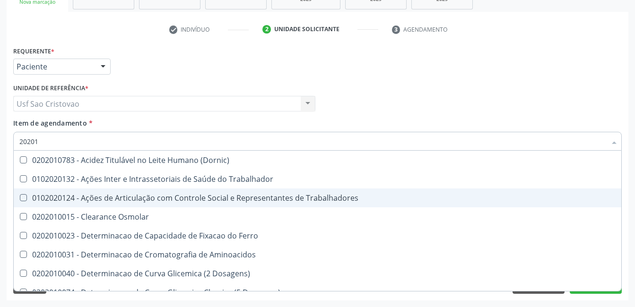
checkbox Hdl "false"
checkbox Ldl "false"
checkbox Total "false"
checkbox Creatinina "false"
checkbox II "true"
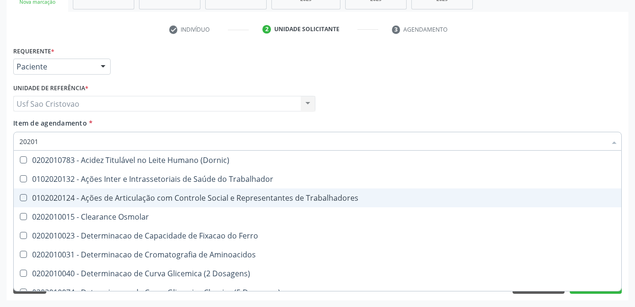
checkbox Glicose "false"
checkbox Piruvato "true"
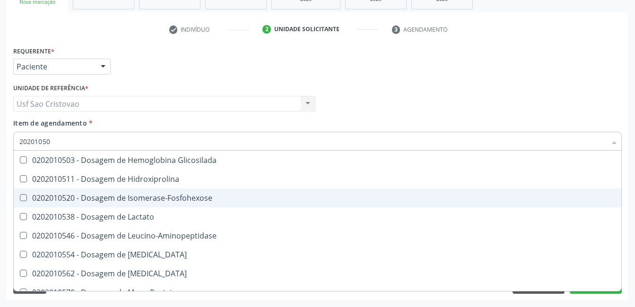
type input "202010503"
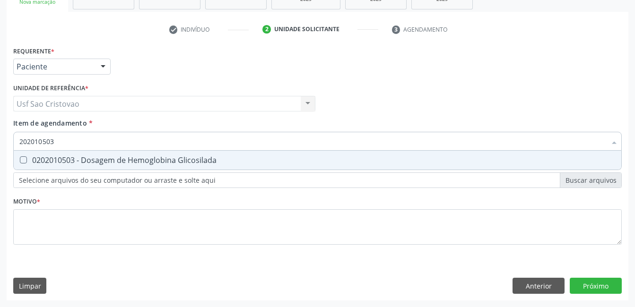
click at [25, 161] on Glicosilada at bounding box center [23, 160] width 7 height 7
click at [20, 161] on Glicosilada "checkbox" at bounding box center [17, 160] width 6 height 6
checkbox Glicosilada "true"
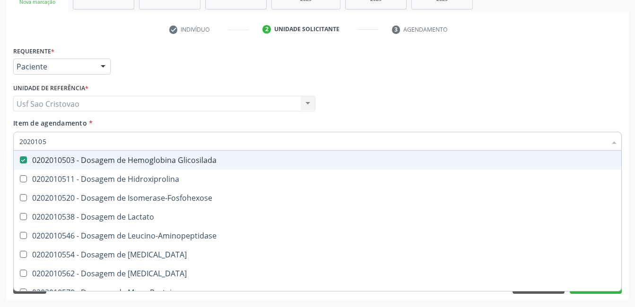
type input "202010"
checkbox Glicosilada "false"
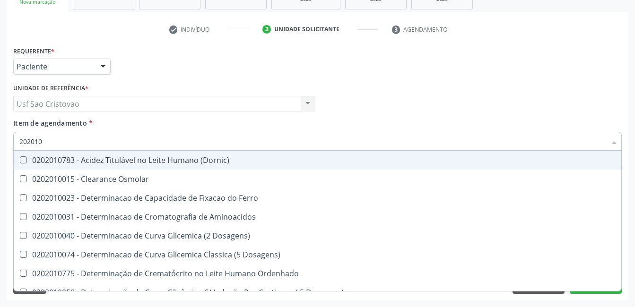
type input "20201"
checkbox Hdl "false"
checkbox Ldl "false"
checkbox Total "false"
checkbox Creatinina "false"
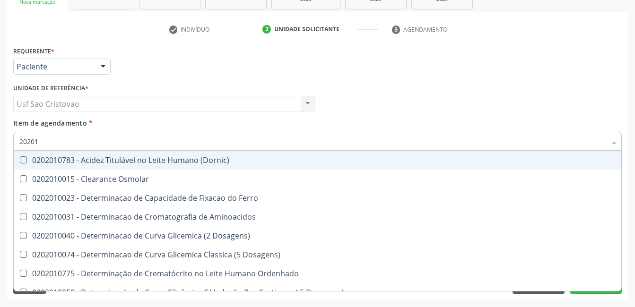
checkbox Latica "true"
checkbox Fracionadas\) "true"
checkbox Ferritina "true"
checkbox Folato "true"
checkbox Glicose "false"
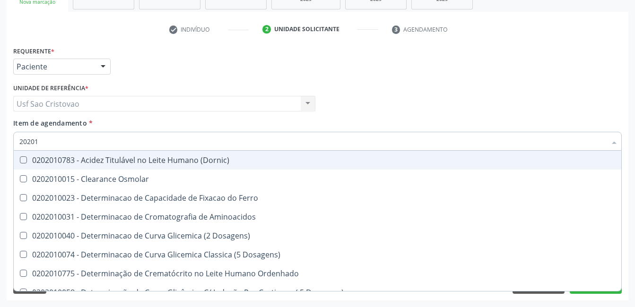
checkbox Glicosilada "false"
checkbox Nt-Probnp\) "true"
checkbox Potassio "true"
checkbox Ureia "false"
type input "2020"
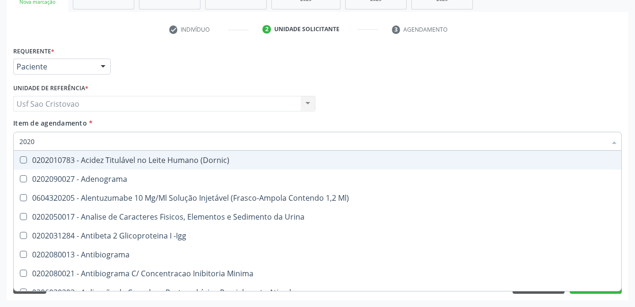
checkbox Identificação "false"
checkbox \(Pos-Pasteurização\) "false"
checkbox Hemacias "false"
checkbox Molecular "false"
checkbox Reumatoide "false"
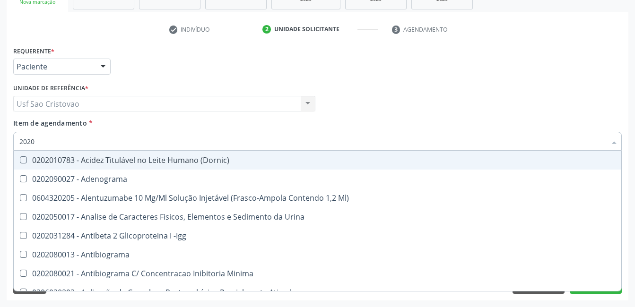
checkbox T3 "false"
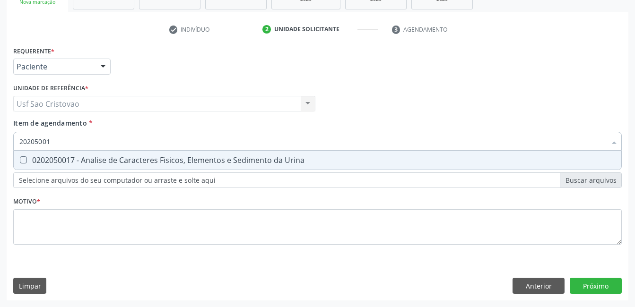
type input "202050017"
click at [25, 161] on Urina at bounding box center [23, 160] width 7 height 7
click at [20, 161] on Urina "checkbox" at bounding box center [17, 160] width 6 height 6
checkbox Urina "true"
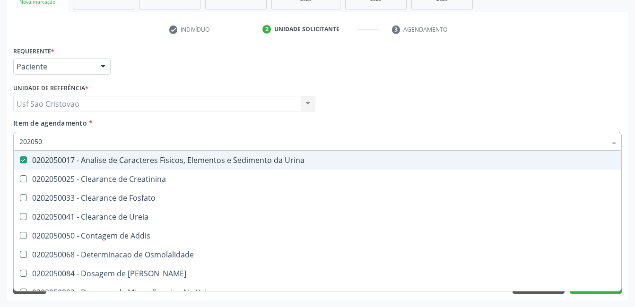
type input "20205"
checkbox Urina "false"
checkbox Creatinina "true"
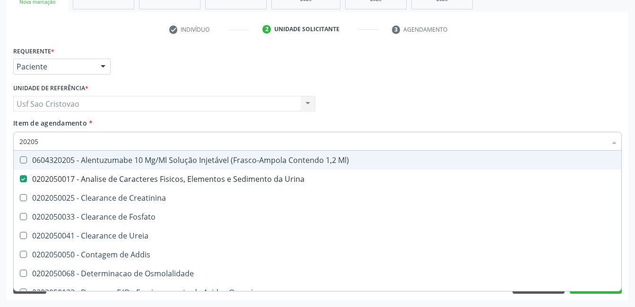
type input "2020"
checkbox Urina "false"
checkbox Fosfato "true"
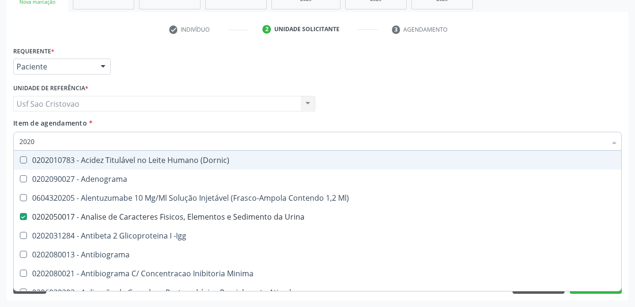
type input "20204"
checkbox Urina "false"
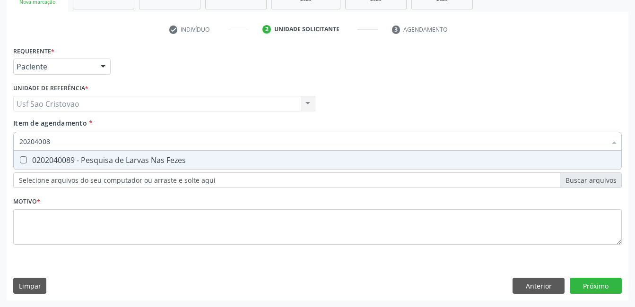
type input "202040089"
click at [25, 161] on Fezes at bounding box center [23, 160] width 7 height 7
click at [20, 161] on Fezes "checkbox" at bounding box center [17, 160] width 6 height 6
checkbox Fezes "true"
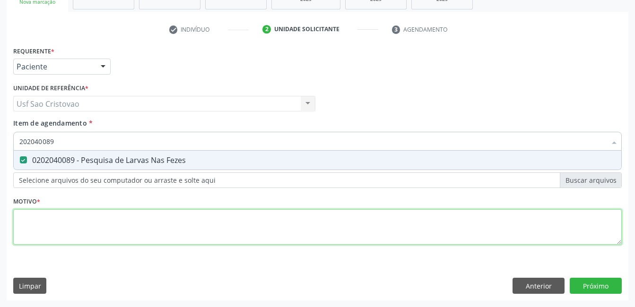
click at [135, 226] on div "Requerente * Paciente Médico(a) Enfermeiro(a) Paciente Nenhum resultado encontr…" at bounding box center [317, 151] width 609 height 214
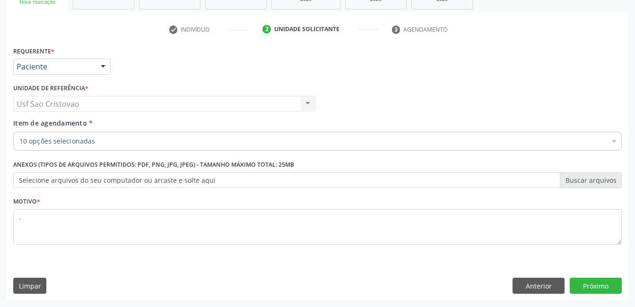
click at [208, 283] on div "Limpar Anterior Próximo" at bounding box center [317, 286] width 609 height 16
click at [598, 289] on button "Próximo" at bounding box center [596, 286] width 52 height 16
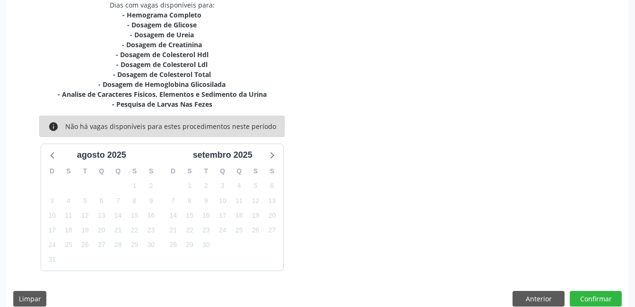
scroll to position [221, 0]
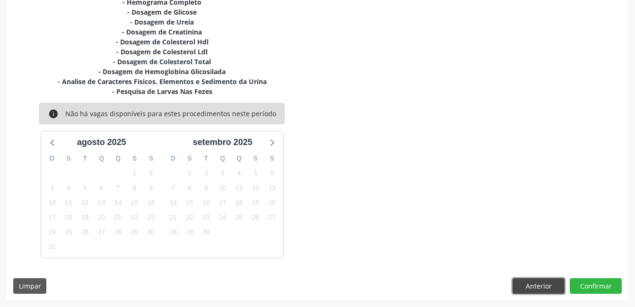
click at [536, 289] on button "Anterior" at bounding box center [539, 287] width 52 height 16
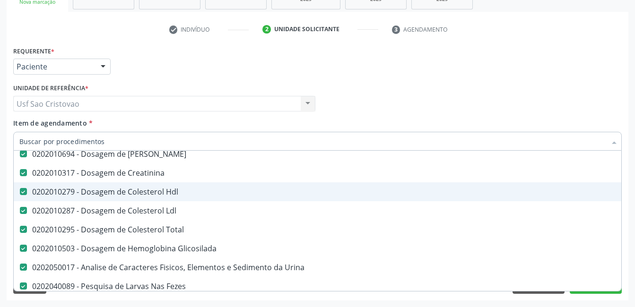
scroll to position [142, 0]
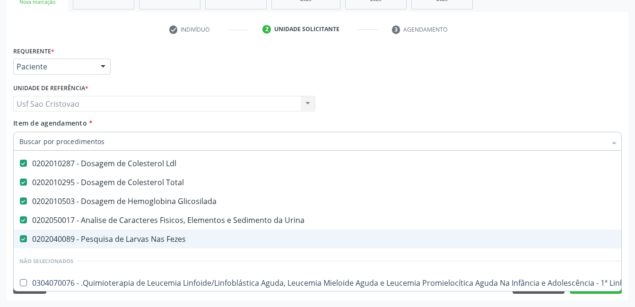
click at [25, 241] on Fezes at bounding box center [23, 239] width 7 height 7
click at [20, 241] on Fezes "checkbox" at bounding box center [17, 239] width 6 height 6
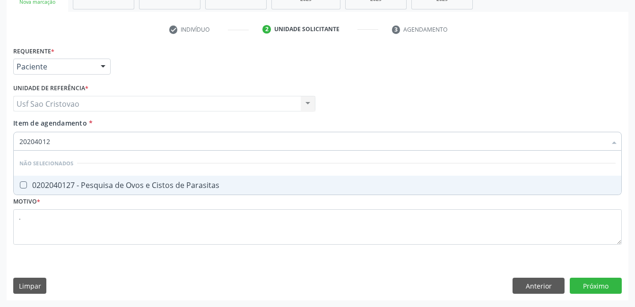
scroll to position [0, 0]
click at [26, 186] on Parasitas at bounding box center [23, 185] width 7 height 7
click at [20, 186] on Parasitas "checkbox" at bounding box center [17, 185] width 6 height 6
click at [589, 290] on div "Requerente * Paciente Médico(a) Enfermeiro(a) Paciente Nenhum resultado encontr…" at bounding box center [318, 172] width 622 height 257
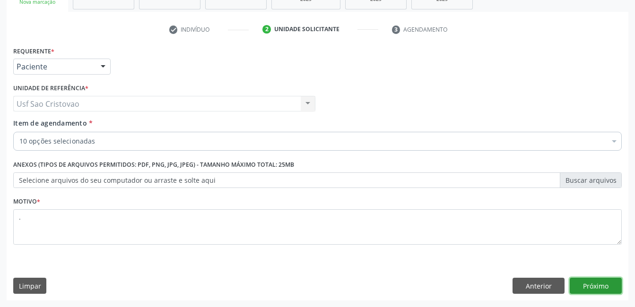
click at [593, 289] on button "Próximo" at bounding box center [596, 286] width 52 height 16
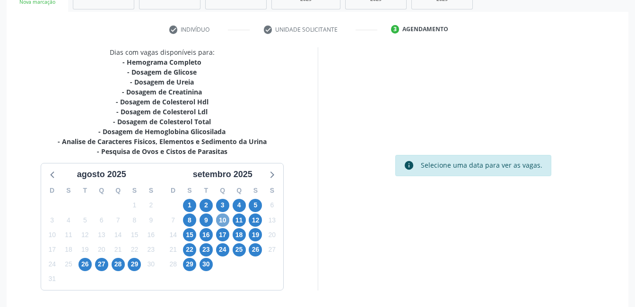
click at [225, 222] on span "10" at bounding box center [222, 220] width 13 height 13
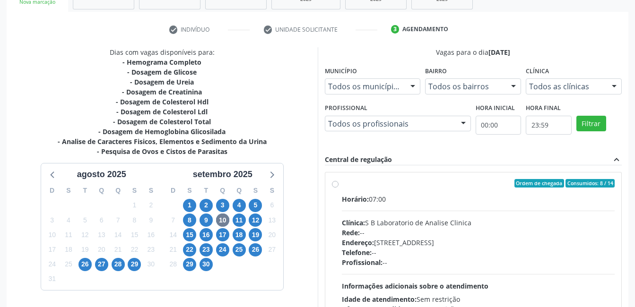
click at [342, 186] on label "Ordem de chegada Consumidos: 8 / 14 Horário: 07:00 Clínica: S B Laboratorio de …" at bounding box center [478, 251] width 273 height 145
click at [334, 186] on input "Ordem de chegada Consumidos: 8 / 14 Horário: 07:00 Clínica: S B Laboratorio de …" at bounding box center [335, 183] width 7 height 9
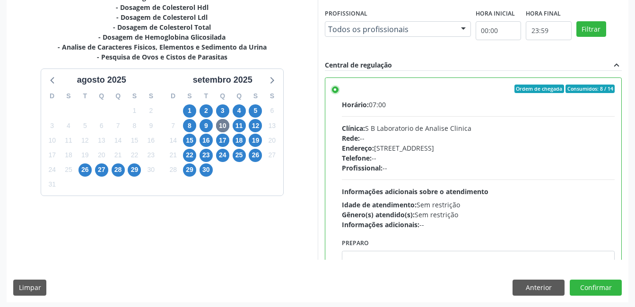
scroll to position [258, 0]
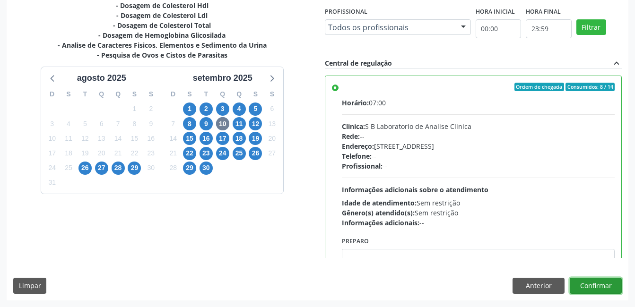
click at [612, 284] on button "Confirmar" at bounding box center [596, 286] width 52 height 16
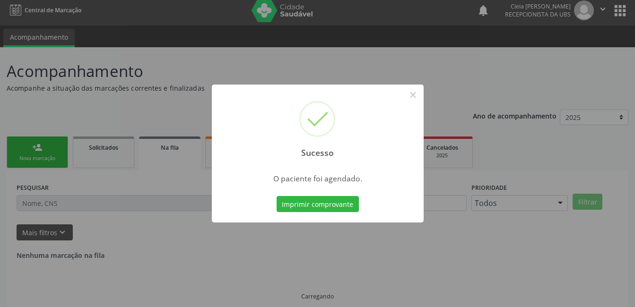
scroll to position [0, 0]
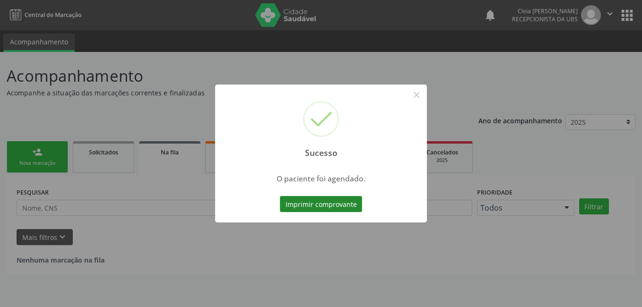
click at [333, 204] on button "Imprimir comprovante" at bounding box center [321, 204] width 82 height 16
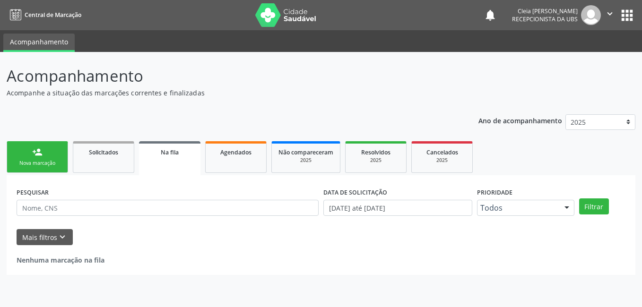
click at [48, 165] on div "Nova marcação" at bounding box center [37, 163] width 47 height 7
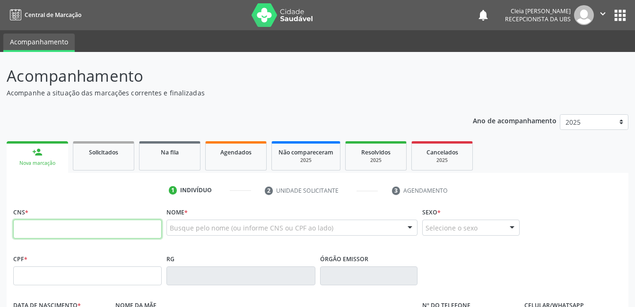
click at [79, 224] on input "text" at bounding box center [87, 229] width 149 height 19
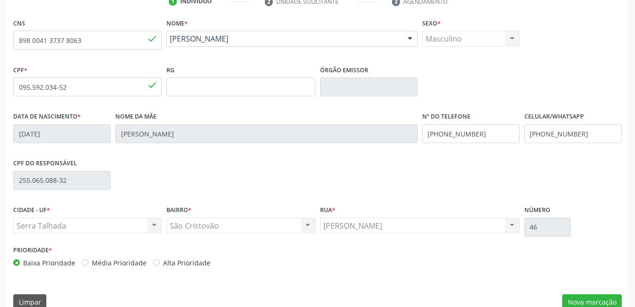
scroll to position [205, 0]
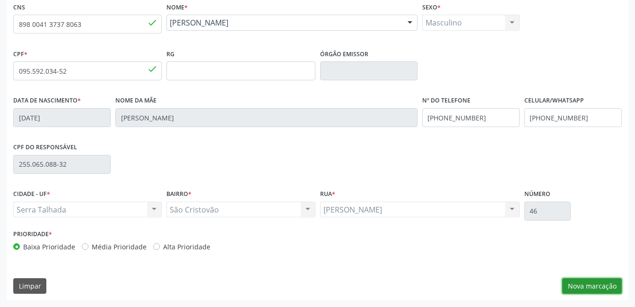
click at [600, 288] on button "Nova marcação" at bounding box center [592, 287] width 60 height 16
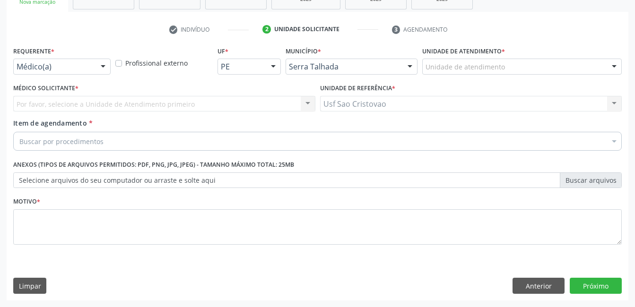
scroll to position [161, 0]
click at [101, 68] on div at bounding box center [103, 67] width 14 height 16
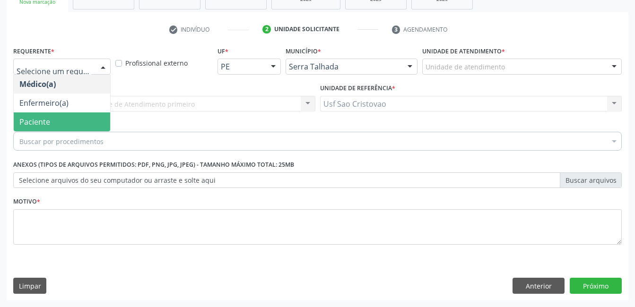
click at [89, 125] on span "Paciente" at bounding box center [62, 122] width 96 height 19
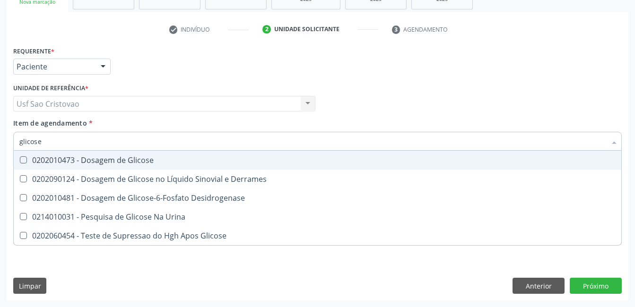
click at [23, 159] on Glicose at bounding box center [23, 160] width 7 height 7
click at [20, 159] on Glicose "checkbox" at bounding box center [17, 160] width 6 height 6
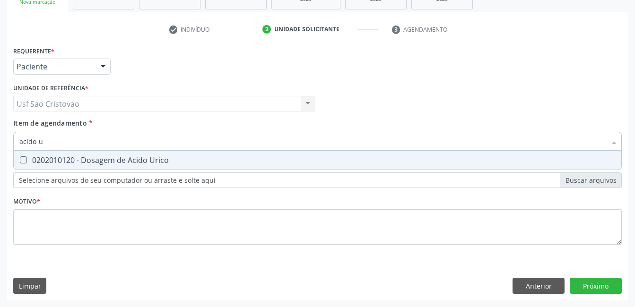
click at [22, 158] on Urico at bounding box center [23, 160] width 7 height 7
click at [20, 158] on Urico "checkbox" at bounding box center [17, 160] width 6 height 6
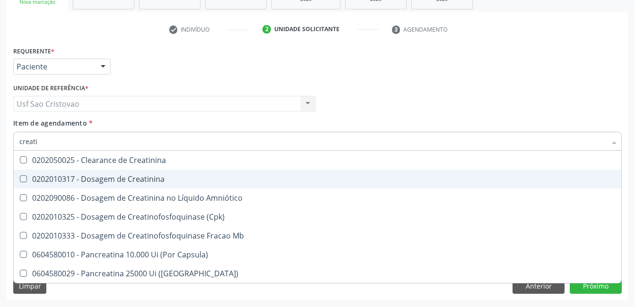
click at [22, 177] on Creatinina at bounding box center [23, 178] width 7 height 7
click at [20, 177] on Creatinina "checkbox" at bounding box center [17, 179] width 6 height 6
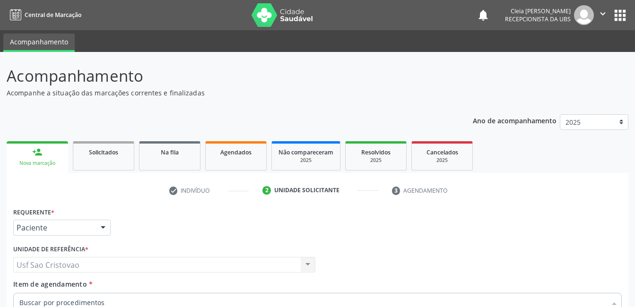
scroll to position [161, 0]
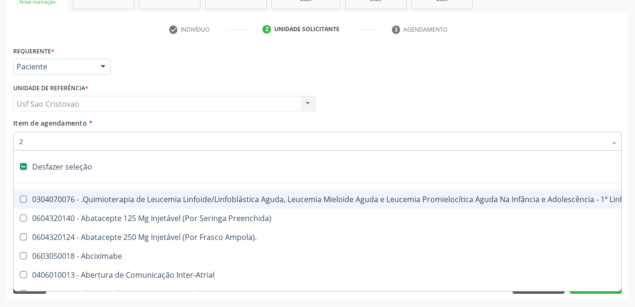
type input "20"
checkbox \(Monocular\) "true"
checkbox Paaf "true"
checkbox Ocular "true"
checkbox Ureter "true"
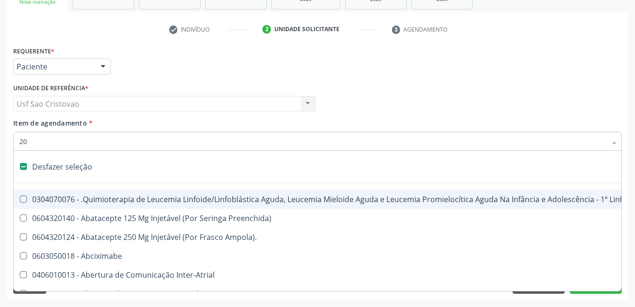
checkbox Vagina "true"
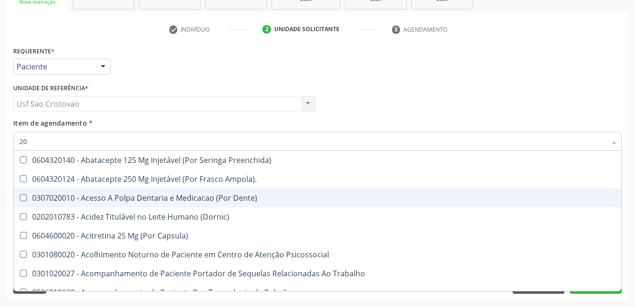
type input "202"
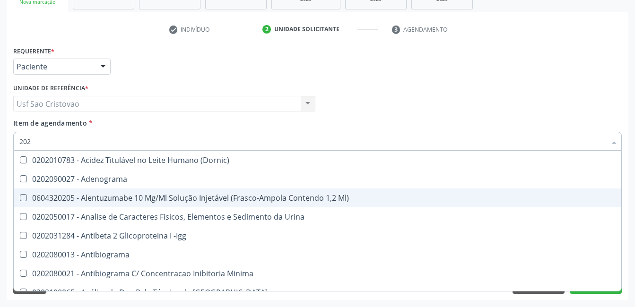
checkbox Urico "true"
checkbox Hdl "true"
checkbox Ldl "true"
checkbox Total "true"
checkbox Creatinina "true"
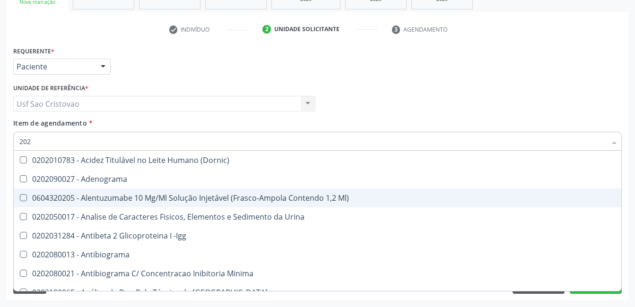
checkbox Glicose "true"
checkbox Ureia "true"
checkbox Nariz "false"
checkbox \(Igra\) "false"
checkbox Micobacterias "false"
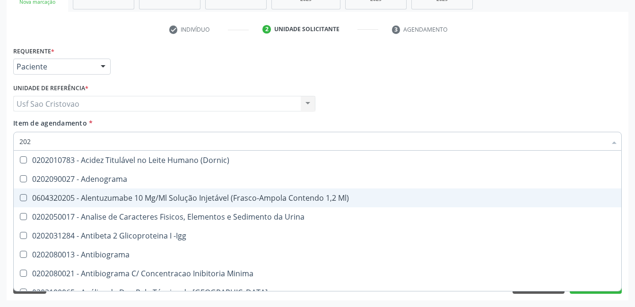
checkbox Dexametasona "false"
checkbox Timectomia "false"
type input "2020"
checkbox Noturna "true"
checkbox Urico "false"
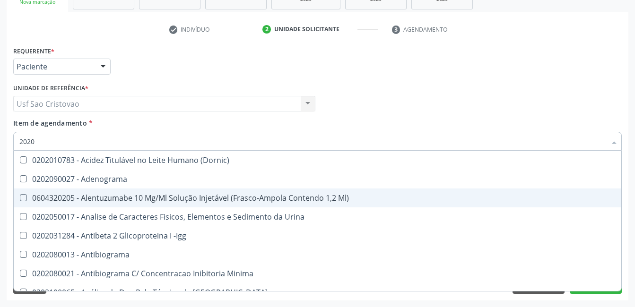
checkbox Triciclicos "true"
checkbox \(Psa\) "true"
checkbox III "true"
checkbox Cadmio "true"
checkbox Hdl "false"
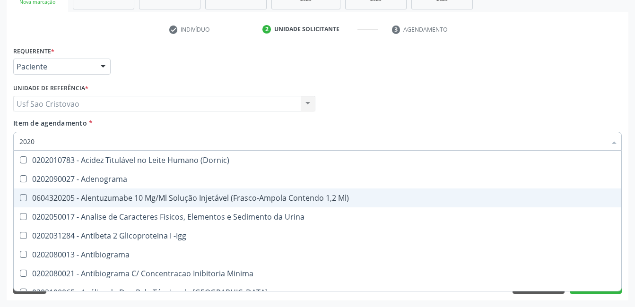
checkbox Ldl "false"
checkbox Total "false"
checkbox Creatinina "false"
checkbox X "true"
checkbox Glicose "false"
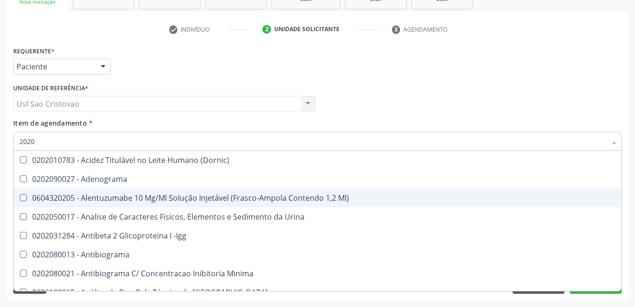
checkbox Fracoes "true"
checkbox Ureia "false"
type input "20201"
checkbox Hematologica "true"
checkbox Identificação "true"
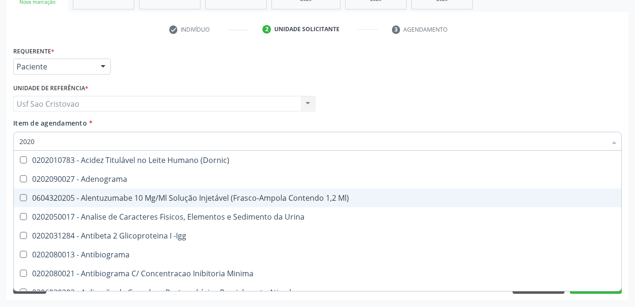
checkbox \(Pos-Pasteurização\) "true"
checkbox Hemacias "true"
checkbox Molecular "true"
checkbox Reumatoide "true"
checkbox 5-Nucleotidase "true"
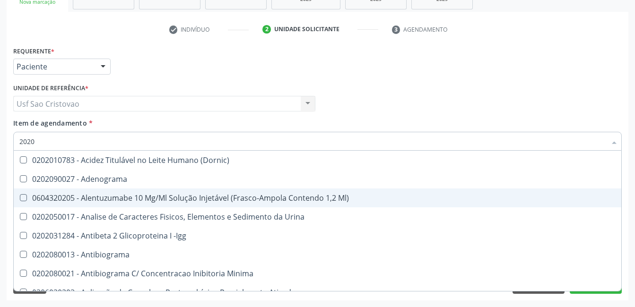
checkbox Urico "false"
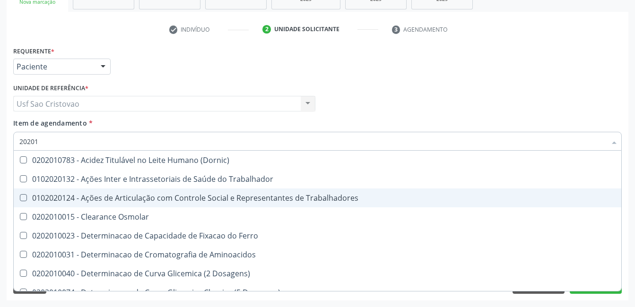
type input "202010"
checkbox Ativada\) "true"
checkbox Urico "false"
checkbox Circulante "true"
checkbox III "true"
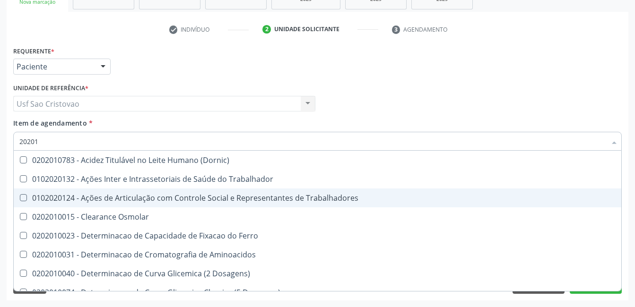
checkbox Fracoes "true"
checkbox Ionizavel "true"
checkbox Hdl "false"
checkbox Ldl "false"
checkbox Total "false"
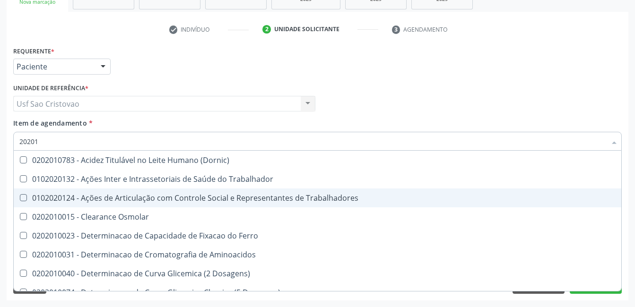
checkbox Creatinina "false"
checkbox II "true"
checkbox Glicose "false"
checkbox Piruvato "true"
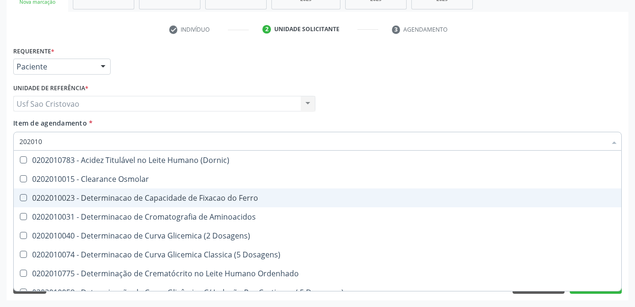
type input "2020102"
checkbox Dosagens\) "true"
checkbox Osmolaridade "true"
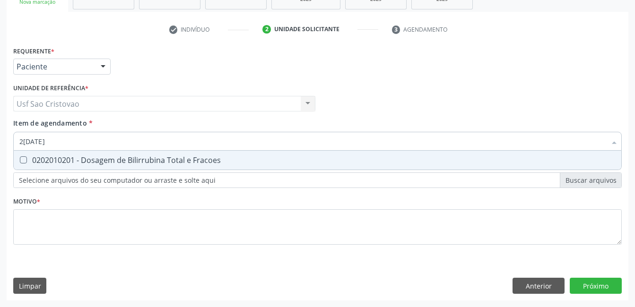
type input "202010201"
click at [26, 161] on Fracoes at bounding box center [23, 160] width 7 height 7
click at [20, 161] on Fracoes "checkbox" at bounding box center [17, 160] width 6 height 6
checkbox Fracoes "true"
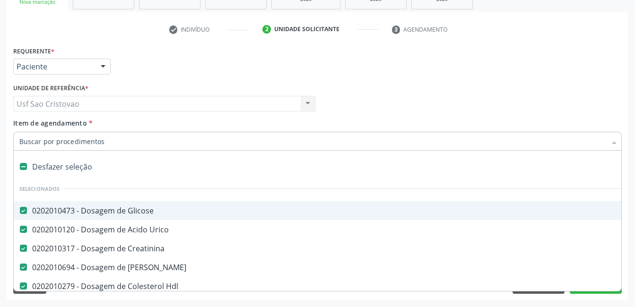
type input "t"
checkbox Total "false"
checkbox Fracoes "false"
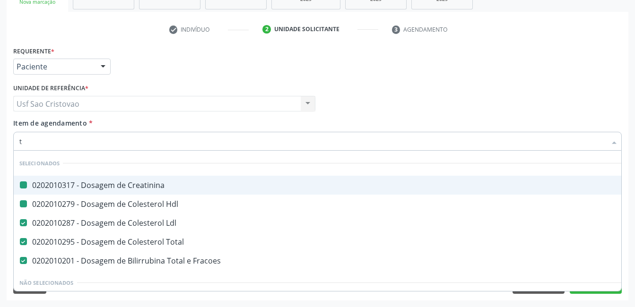
type input "tg"
checkbox Creatinina "false"
checkbox Hdl "false"
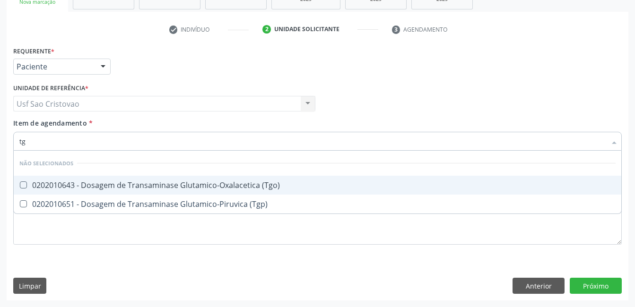
click at [24, 184] on \(Tgo\) at bounding box center [23, 185] width 7 height 7
click at [20, 184] on \(Tgo\) "checkbox" at bounding box center [17, 185] width 6 height 6
checkbox \(Tgo\) "true"
type input "t"
checkbox \(Tgp\) "true"
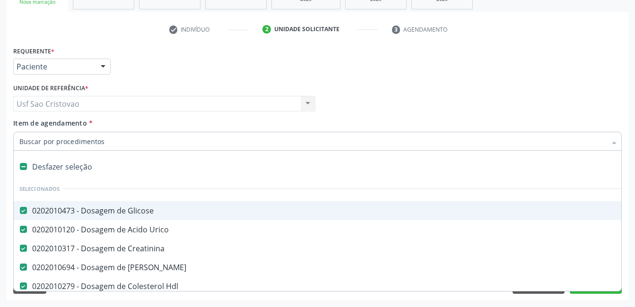
type input "r"
type input "t"
checkbox Total "false"
checkbox Fracoes "false"
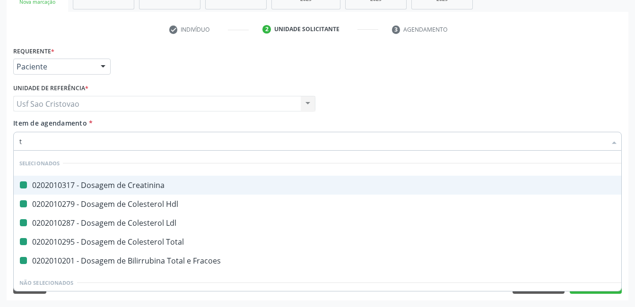
type input "tr"
checkbox Creatinina "false"
checkbox Hdl "false"
checkbox Ldl "false"
checkbox Total "false"
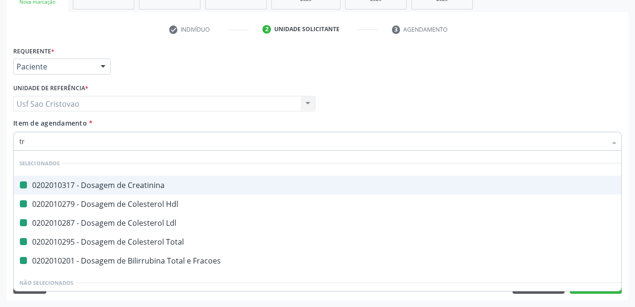
checkbox Fracoes "false"
checkbox Turnos\) "true"
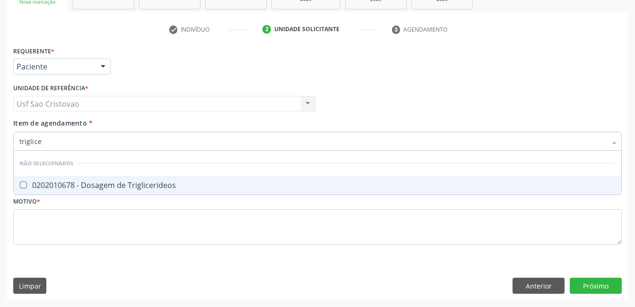
type input "triglicer"
click at [22, 185] on Triglicerideos at bounding box center [23, 185] width 7 height 7
click at [20, 185] on Triglicerideos "checkbox" at bounding box center [17, 185] width 6 height 6
checkbox Triglicerideos "true"
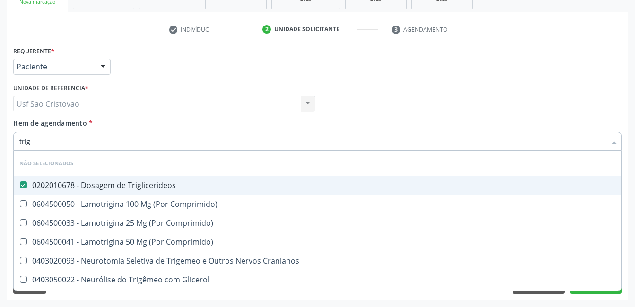
type input "tri"
checkbox Triglicerideos "false"
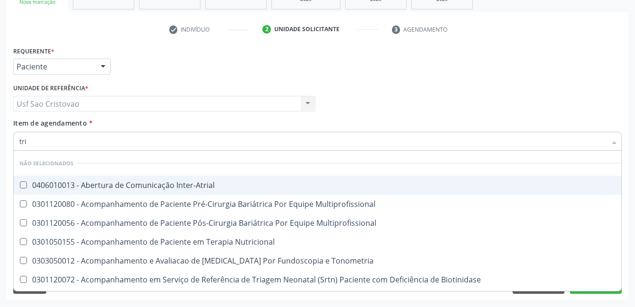
type input "tr"
checkbox Triglicerideos "false"
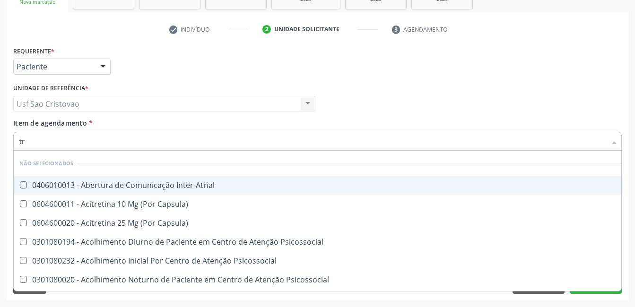
type input "t"
checkbox Inter-Atrial "true"
checkbox Capsula\) "true"
checkbox Psicossocial "true"
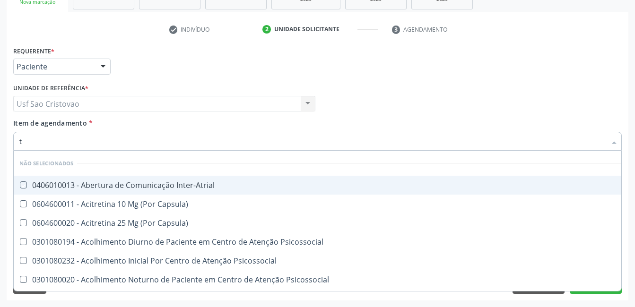
checkbox Psicossocial "true"
checkbox \(Tgo\) "false"
checkbox Triglicerideos "false"
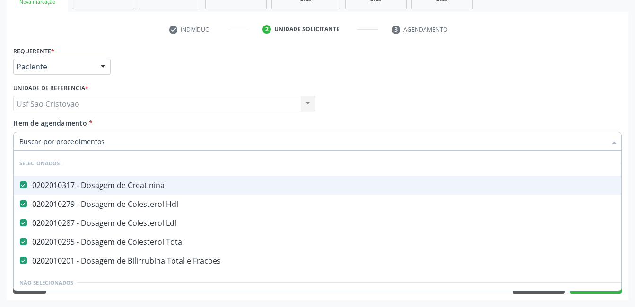
checkbox Manutenção "true"
checkbox Preenchida\) "true"
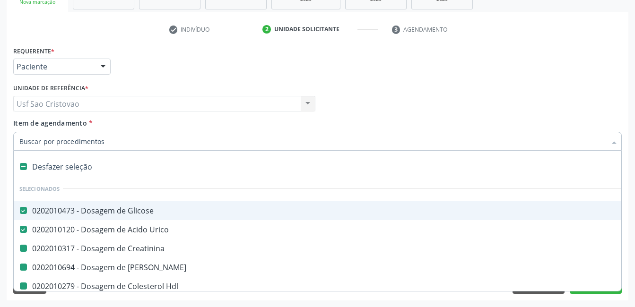
type input "h"
checkbox Creatinina "false"
checkbox Ureia "false"
checkbox Hdl "false"
checkbox Total "false"
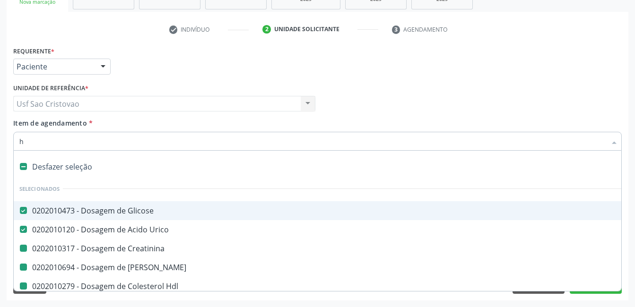
checkbox Fracoes "false"
checkbox Ldl "false"
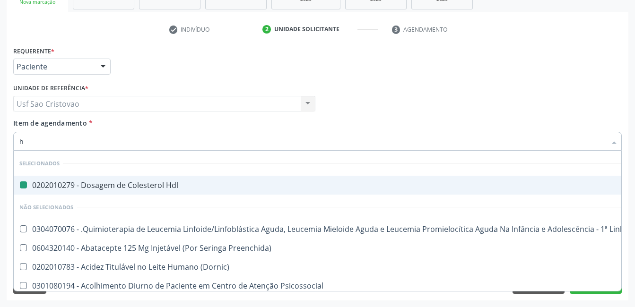
type input "he"
checkbox Hdl "false"
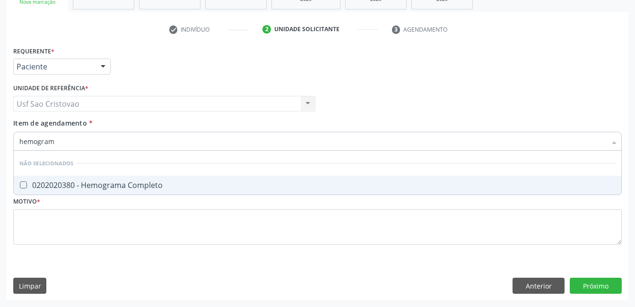
type input "hemograma"
click at [22, 185] on Completo at bounding box center [23, 185] width 7 height 7
click at [20, 185] on Completo "checkbox" at bounding box center [17, 185] width 6 height 6
checkbox Completo "true"
type input "hemog"
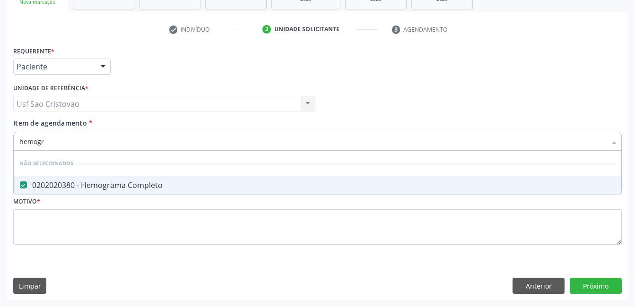
checkbox Completo "false"
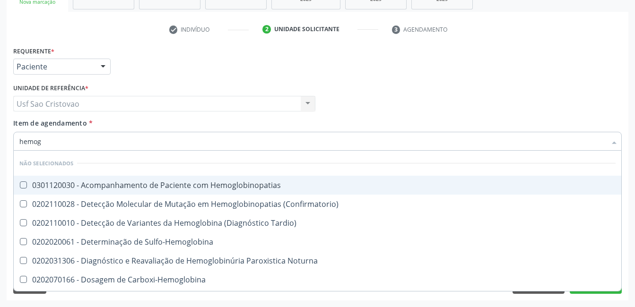
type input "hemo"
checkbox Completo "false"
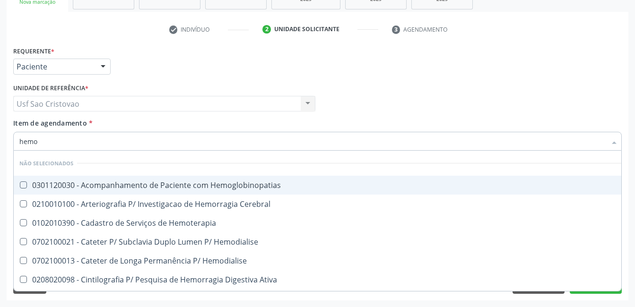
type input "hem"
checkbox Completo "false"
checkbox Elástica "true"
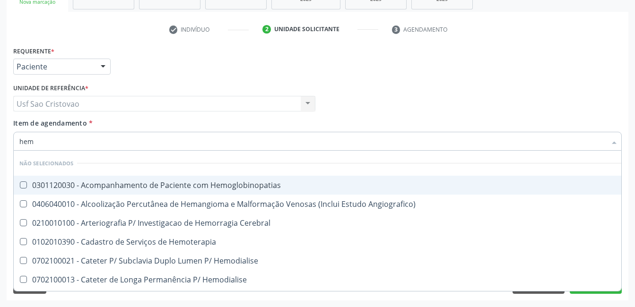
type input "he"
checkbox Completo "false"
checkbox Orgaos "true"
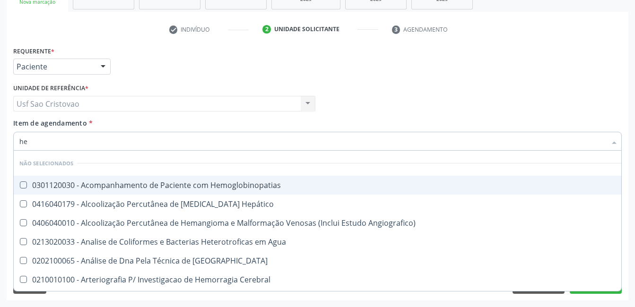
type input "h"
checkbox Hemoglobinopatias "true"
checkbox Angiografico\) "true"
checkbox Agua "true"
checkbox Blot "true"
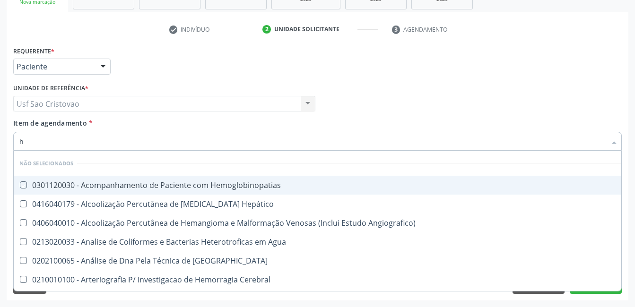
checkbox Cerebral "true"
checkbox Geo-Helmintíases "true"
checkbox Peçonhentos\ "true"
checkbox Completo "false"
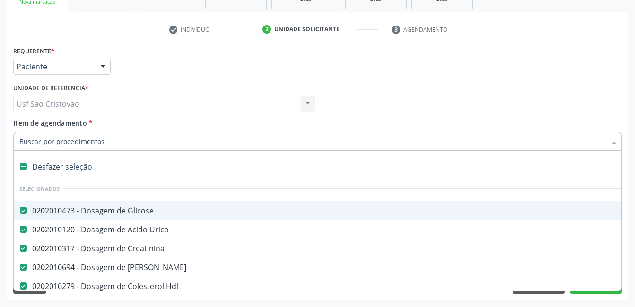
type input "t"
checkbox Total "false"
checkbox Fracoes "false"
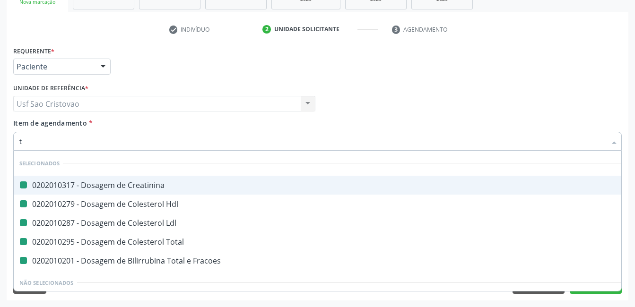
type input "t4"
checkbox Creatinina "false"
checkbox Ldl "false"
checkbox Total "false"
checkbox Fracoes "false"
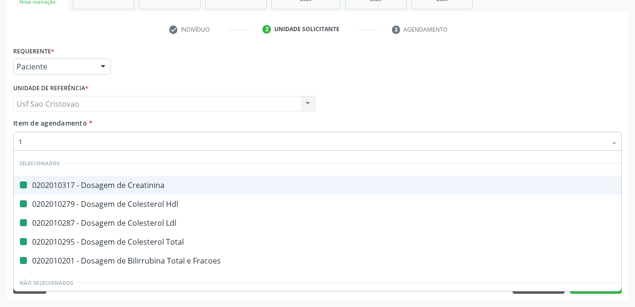
checkbox Hdl "false"
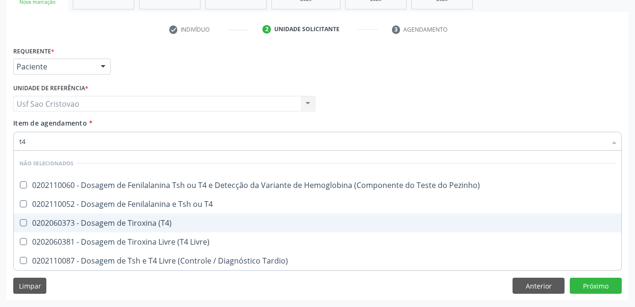
click at [23, 222] on \(T4\) at bounding box center [23, 222] width 7 height 7
click at [20, 222] on \(T4\) "checkbox" at bounding box center [17, 223] width 6 height 6
checkbox \(T4\) "true"
type input "t"
checkbox Pezinho\) "true"
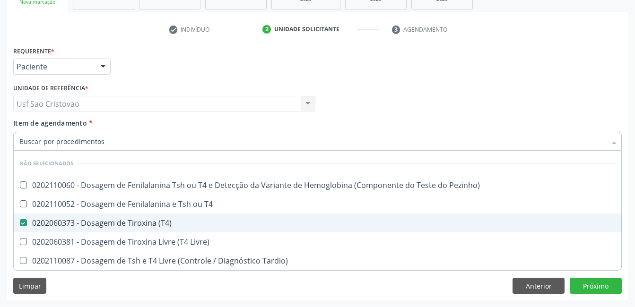
checkbox Livre\) "true"
checkbox Tardio\) "true"
checkbox T4 "true"
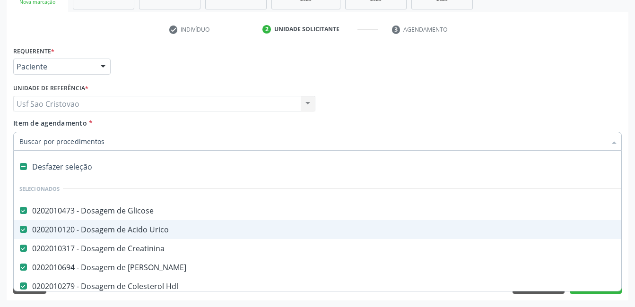
type input "t"
checkbox Total "false"
checkbox Fracoes "false"
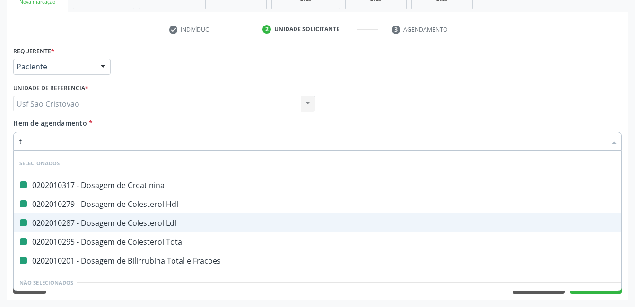
type input "ts"
checkbox Creatinina "false"
checkbox Ldl "false"
checkbox Total "false"
checkbox Fracoes "false"
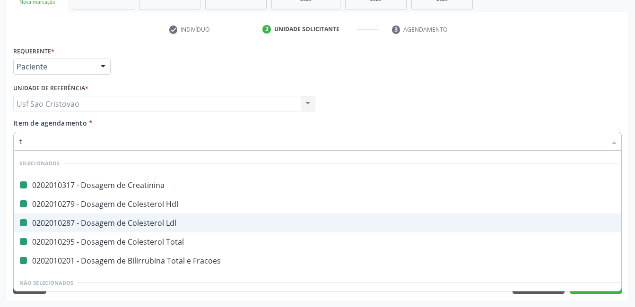
checkbox Hdl "false"
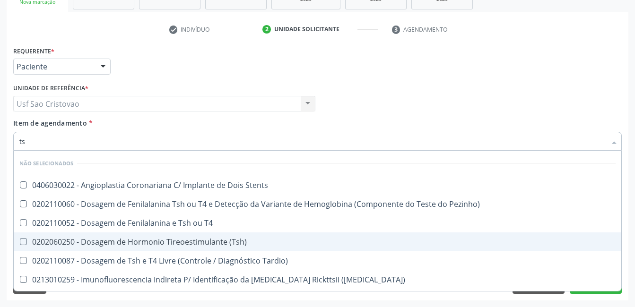
click at [24, 242] on \(Tsh\) at bounding box center [23, 241] width 7 height 7
click at [20, 242] on \(Tsh\) "checkbox" at bounding box center [17, 242] width 6 height 6
checkbox \(Tsh\) "true"
type input "t"
checkbox Stents "true"
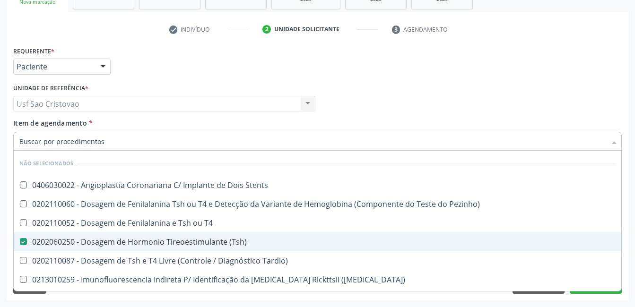
checkbox T4 "true"
checkbox Tardio\) "true"
checkbox Pezinho\) "true"
checkbox Maculosa\) "true"
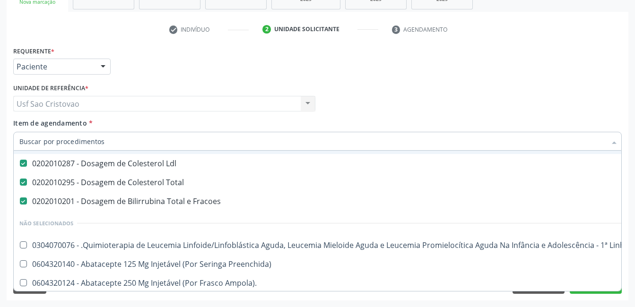
scroll to position [236, 0]
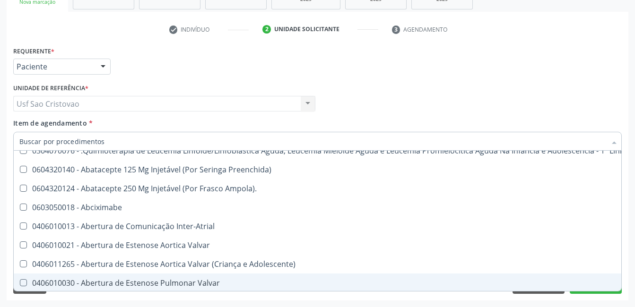
click at [362, 302] on div "Acompanhamento Acompanhe a situação das marcações correntes e finalizadas Relat…" at bounding box center [317, 99] width 635 height 417
checkbox Manutenção "true"
checkbox Preenchida\) "true"
checkbox Ampola\)\ "true"
checkbox Abciximabe "true"
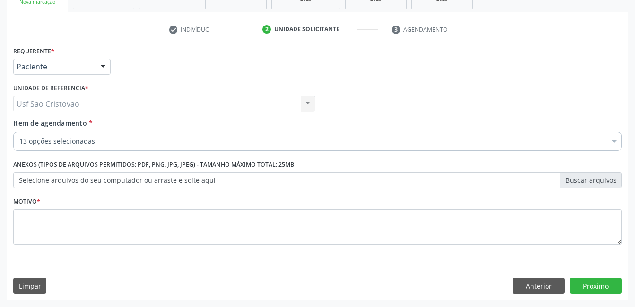
scroll to position [0, 0]
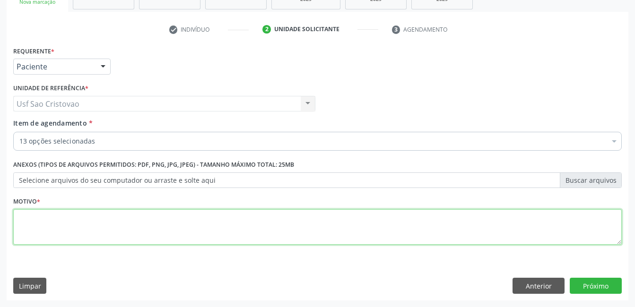
click at [343, 236] on textarea at bounding box center [317, 228] width 609 height 36
type textarea "."
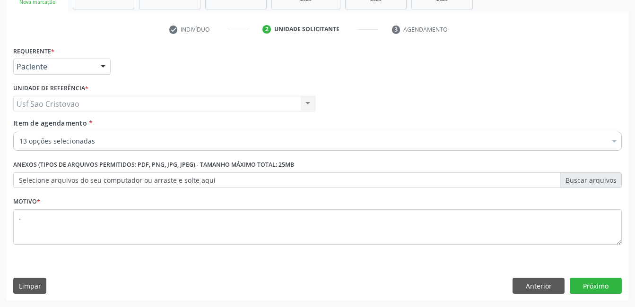
click at [349, 271] on div "Requerente * Paciente Médico(a) Enfermeiro(a) Paciente Nenhum resultado encontr…" at bounding box center [318, 172] width 622 height 257
click at [594, 289] on button "Próximo" at bounding box center [596, 286] width 52 height 16
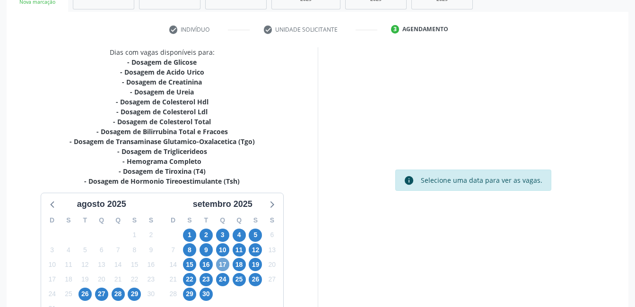
click at [225, 265] on span "17" at bounding box center [222, 264] width 13 height 13
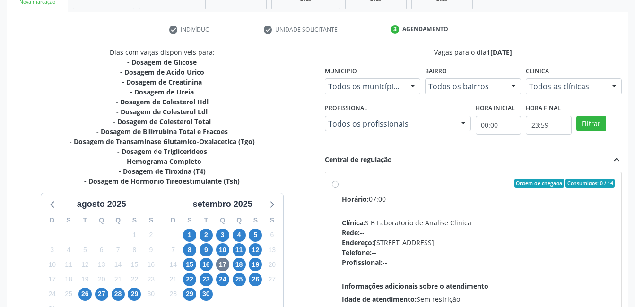
click at [342, 184] on label "Ordem de chegada Consumidos: 0 / 14 Horário: 07:00 Clínica: S B Laboratorio de …" at bounding box center [478, 251] width 273 height 145
click at [336, 184] on input "Ordem de chegada Consumidos: 0 / 14 Horário: 07:00 Clínica: S B Laboratorio de …" at bounding box center [335, 183] width 7 height 9
radio input "true"
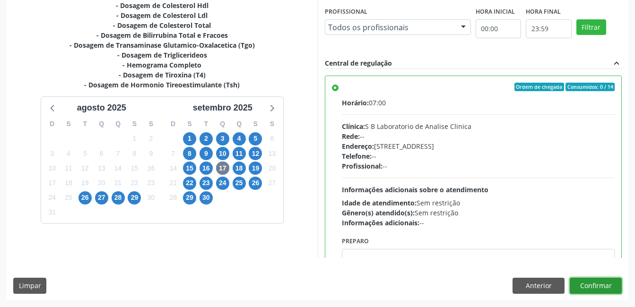
click at [609, 283] on button "Confirmar" at bounding box center [596, 286] width 52 height 16
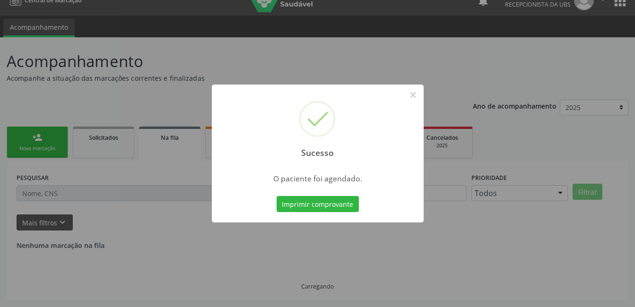
scroll to position [0, 0]
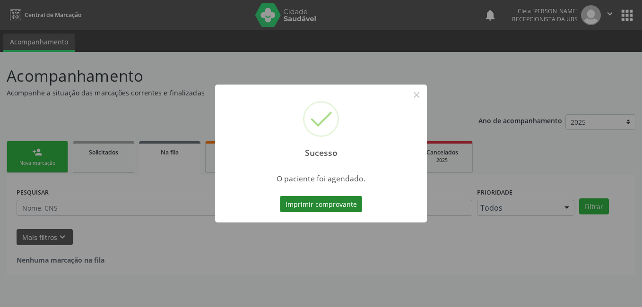
click at [317, 201] on button "Imprimir comprovante" at bounding box center [321, 204] width 82 height 16
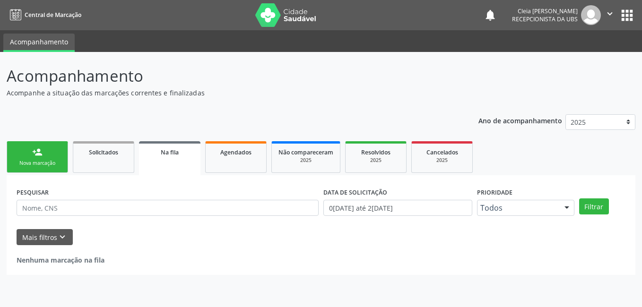
click at [34, 160] on div "Nova marcação" at bounding box center [37, 163] width 47 height 7
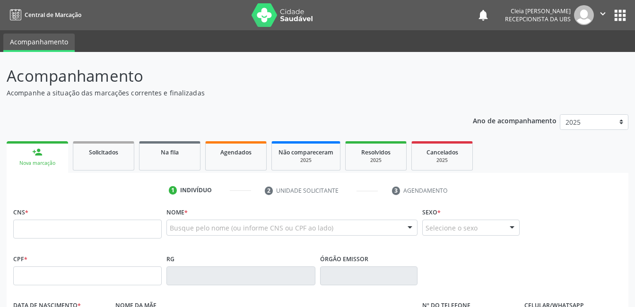
scroll to position [47, 0]
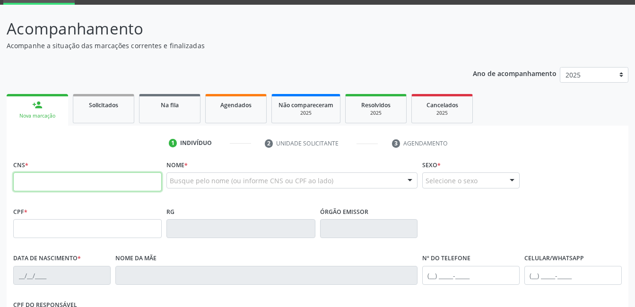
click at [119, 179] on input "text" at bounding box center [87, 182] width 149 height 19
type input "706 9021 5199 5238"
type input "078.261.114-12"
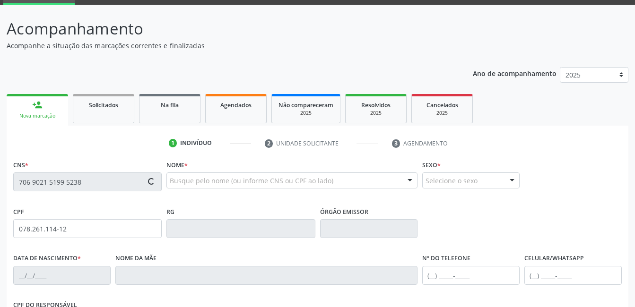
type input "20/01/1986"
type input "Rosa Pereira Lopes"
type input "(87) 99931-8148"
type input "051.911.734-49"
type input "999"
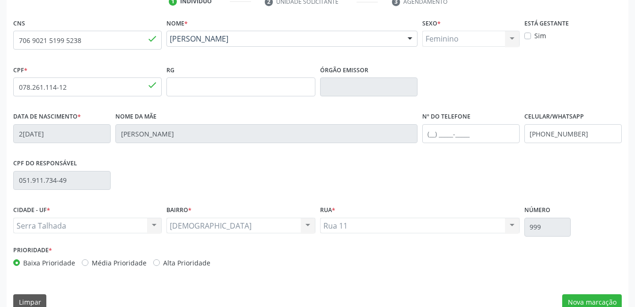
scroll to position [205, 0]
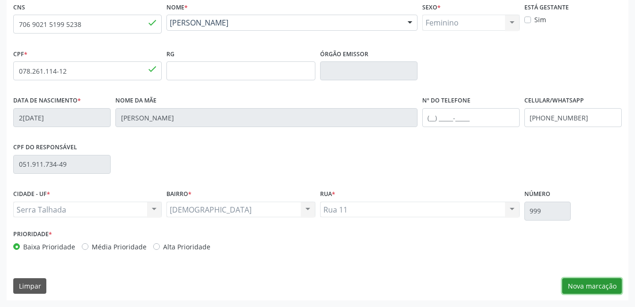
click at [580, 290] on button "Nova marcação" at bounding box center [592, 287] width 60 height 16
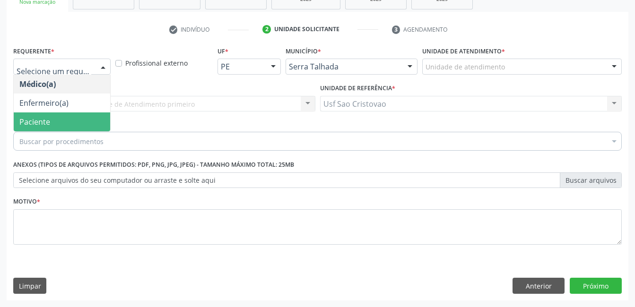
click at [74, 115] on span "Paciente" at bounding box center [62, 122] width 96 height 19
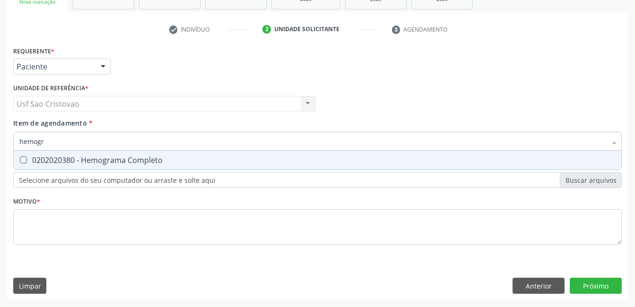
type input "hemogra"
click at [26, 159] on Completo at bounding box center [23, 160] width 7 height 7
click at [20, 159] on Completo "checkbox" at bounding box center [17, 160] width 6 height 6
checkbox Completo "true"
type input "hemog"
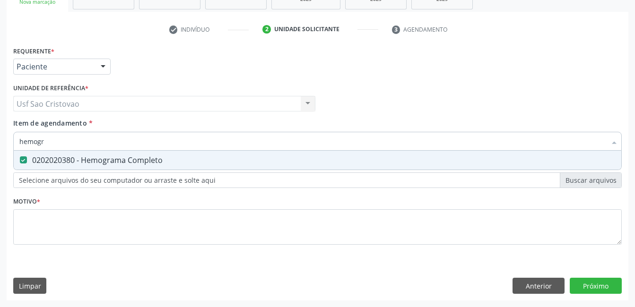
checkbox Completo "false"
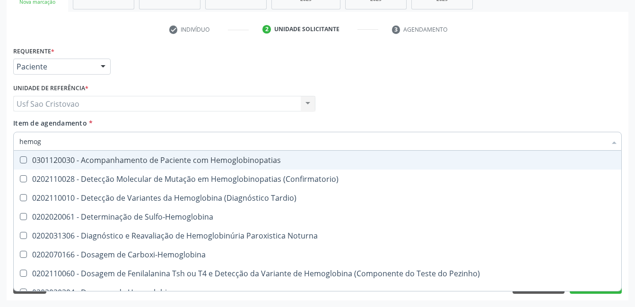
type input "hemo"
checkbox Completo "false"
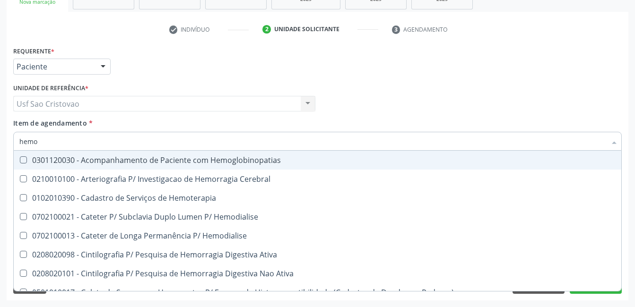
type input "hem"
checkbox Completo "false"
checkbox Elástica "true"
type input "he"
checkbox Elástica "false"
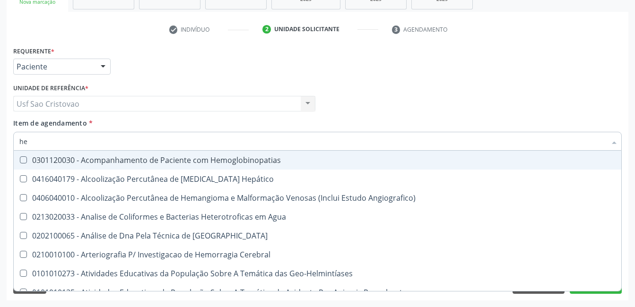
type input "h"
checkbox Completo "false"
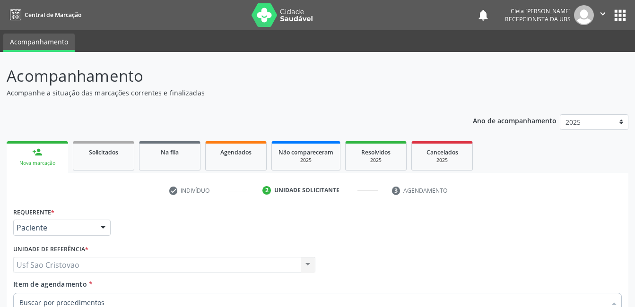
scroll to position [161, 0]
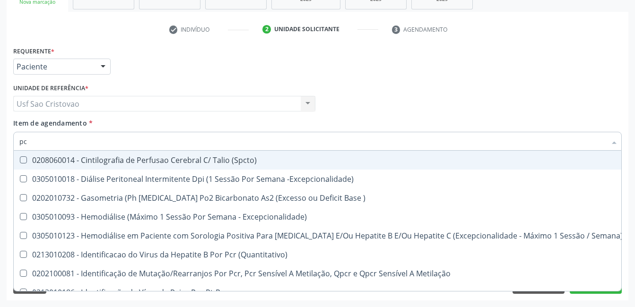
type input "p"
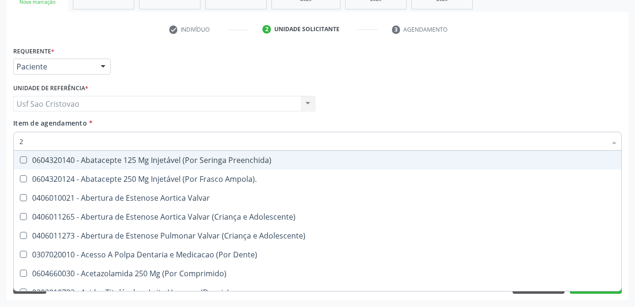
type input "20"
checkbox Fecal "true"
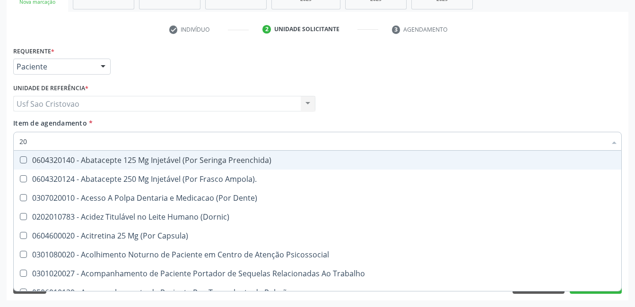
type input "202"
checkbox Creatinina "true"
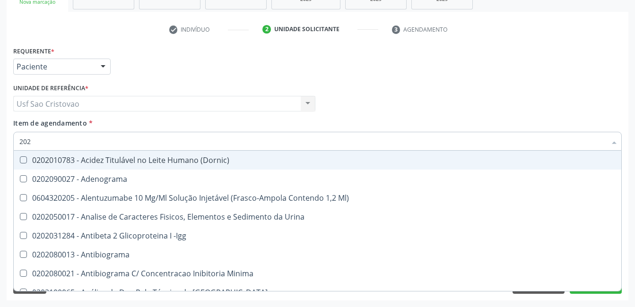
type input "2020"
checkbox B12 "true"
checkbox Completo "false"
type input "20203"
checkbox \(Qualitativo\) "true"
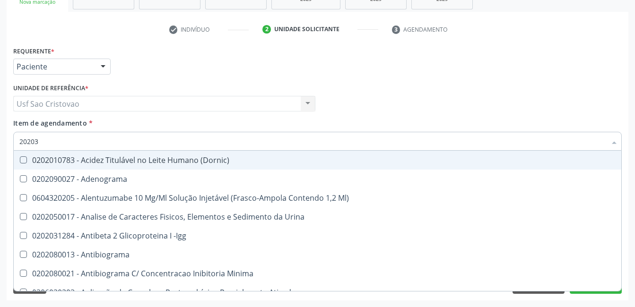
type input "202030"
checkbox \(Qualitativo\) "false"
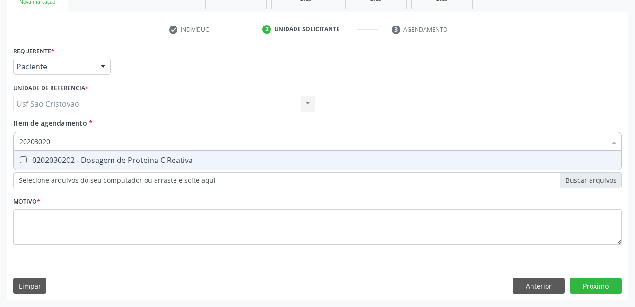
type input "202030202"
click at [26, 159] on Reativa at bounding box center [23, 160] width 7 height 7
click at [20, 159] on Reativa "checkbox" at bounding box center [17, 160] width 6 height 6
checkbox Reativa "true"
type input "202030"
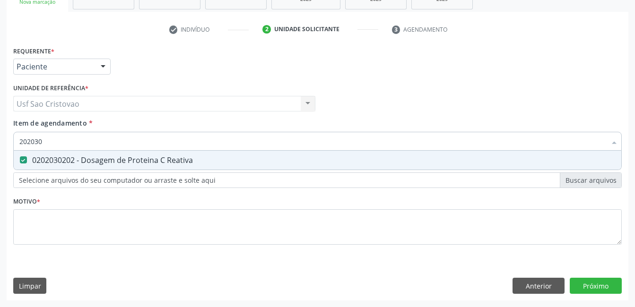
checkbox Reativa "false"
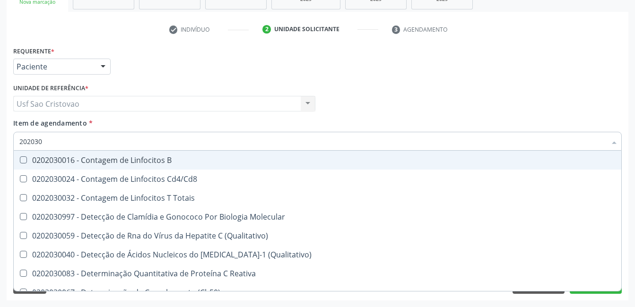
type input "20203"
checkbox Reativa "false"
checkbox Antiaspergillus "true"
checkbox Antiglomerulo "true"
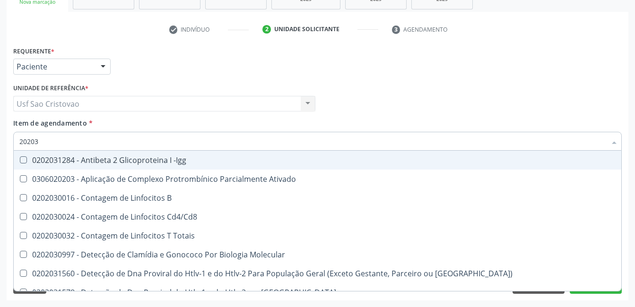
type input "2020"
checkbox Reativa "false"
checkbox Completo "false"
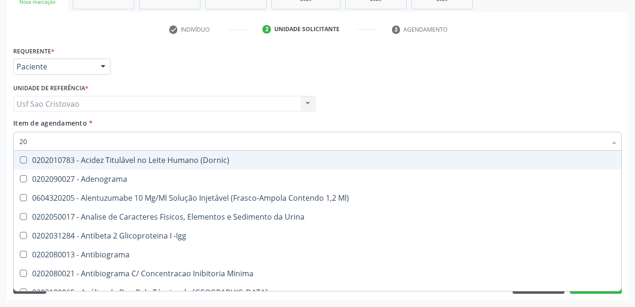
type input "2"
checkbox Reativa "false"
checkbox Completo "false"
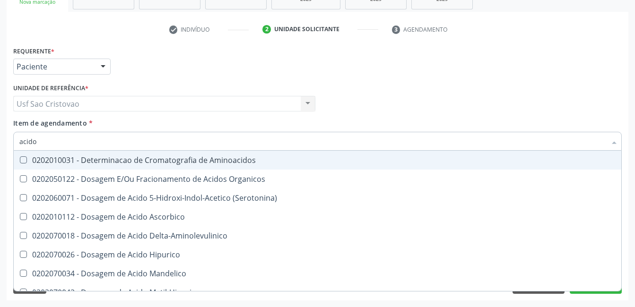
type input "acido u"
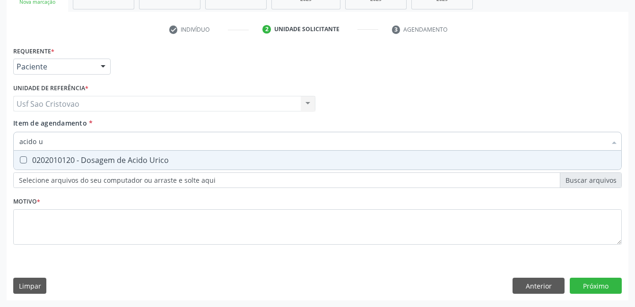
click at [26, 159] on Urico at bounding box center [23, 160] width 7 height 7
click at [20, 159] on Urico "checkbox" at bounding box center [17, 160] width 6 height 6
checkbox Urico "true"
type input "acido"
checkbox Urico "false"
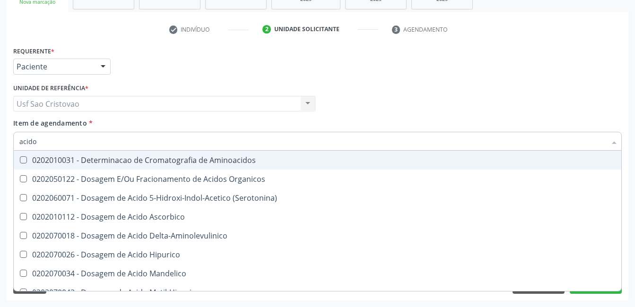
type input "acid"
checkbox Urico "false"
checkbox Cromatografia\) "true"
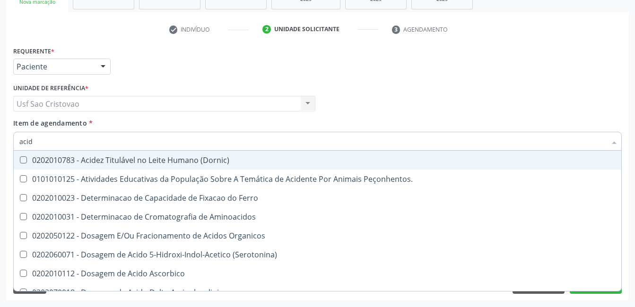
type input "aci"
checkbox Urico "false"
type input "a"
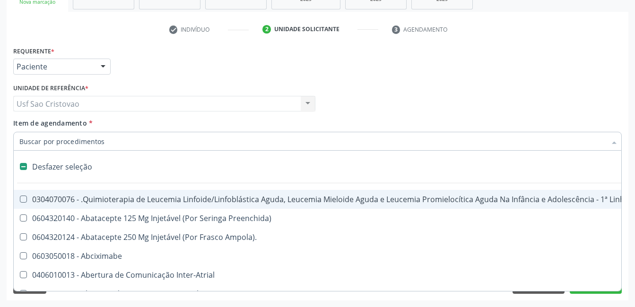
type input "u"
checkbox Cistorrafia "true"
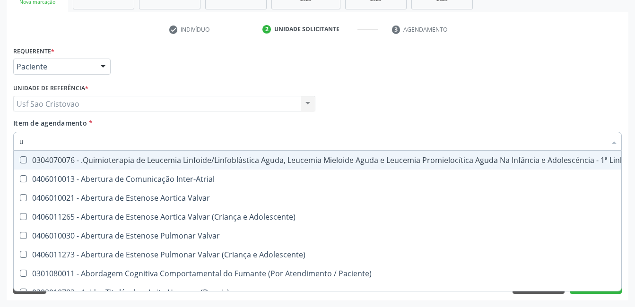
type input "ur"
checkbox B "true"
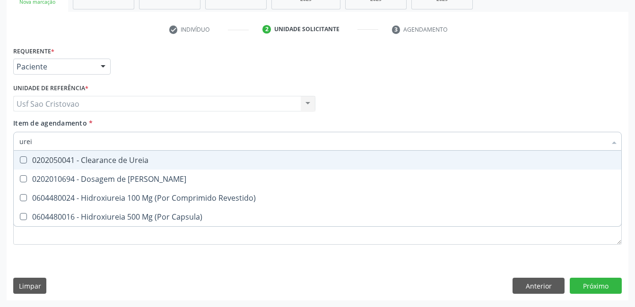
type input "ureia"
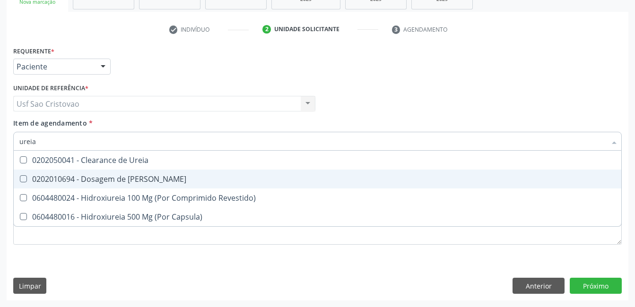
click at [23, 180] on Ureia at bounding box center [23, 178] width 7 height 7
click at [20, 180] on Ureia "checkbox" at bounding box center [17, 179] width 6 height 6
checkbox Ureia "true"
type input "ure"
checkbox Ureia "false"
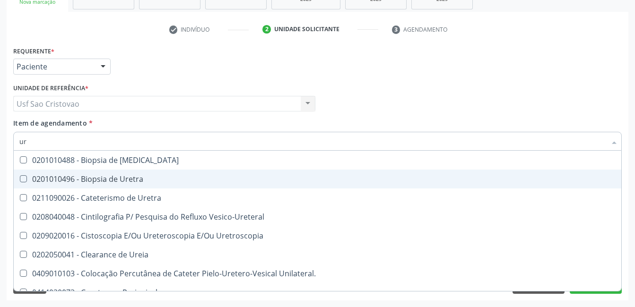
type input "u"
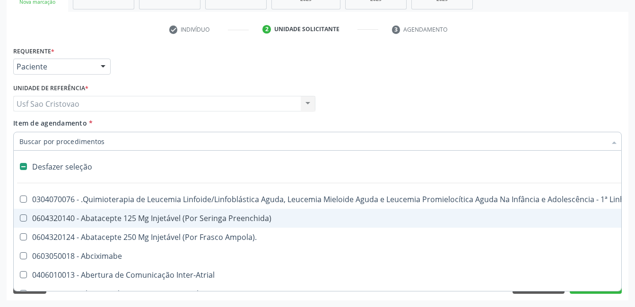
checkbox Capsula\) "false"
type input "u"
checkbox Cistorrafia "true"
checkbox Hpv "true"
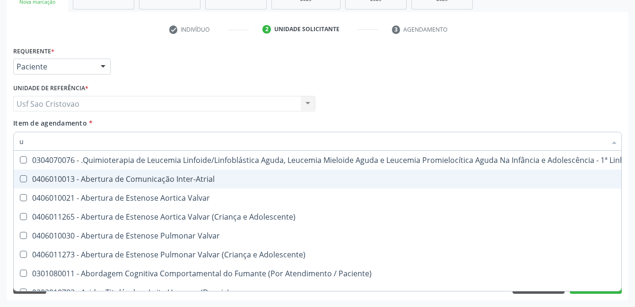
type input "ur"
checkbox B "true"
checkbox Coagulação\ "true"
type input "ure"
checkbox Diálise "true"
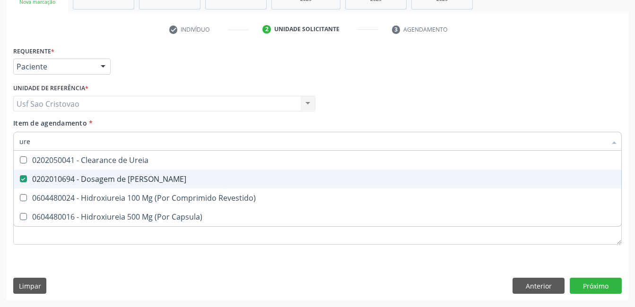
type input "urei"
checkbox Ureia "true"
type input "ure"
checkbox Ureia "false"
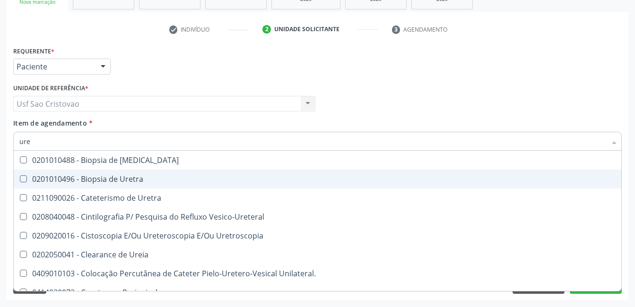
type input "ur"
checkbox Ureia "false"
type input "u"
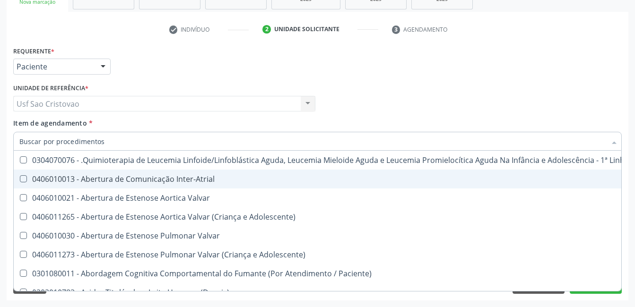
checkbox Urico "false"
checkbox Ureia "false"
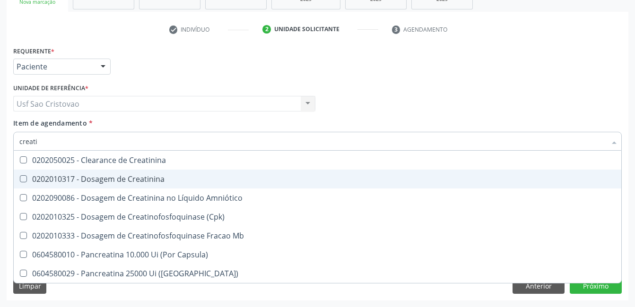
type input "creatin"
click at [26, 179] on Creatinina at bounding box center [23, 178] width 7 height 7
click at [20, 179] on Creatinina "checkbox" at bounding box center [17, 179] width 6 height 6
checkbox Creatinina "true"
type input "creat"
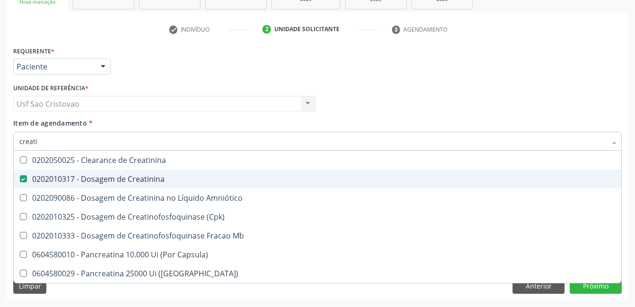
checkbox Creatinina "false"
checkbox \(Cpk\) "true"
type input "crea"
checkbox \(Cpk\) "false"
checkbox Capsula\) "true"
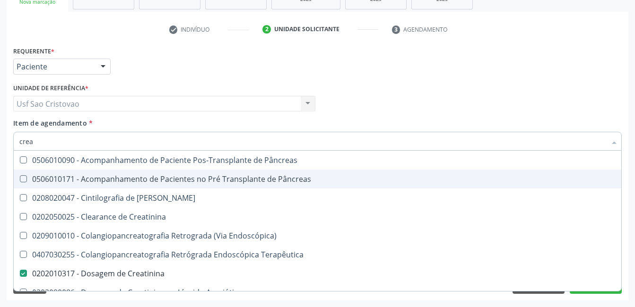
type input "cre"
checkbox Creatinina "false"
checkbox Oncologia "true"
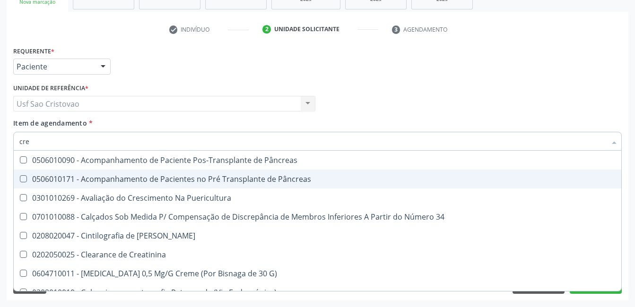
type input "cr"
checkbox Creatinina "false"
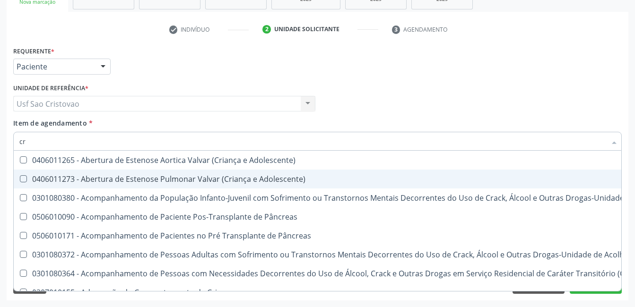
type input "c"
checkbox Creatinina "false"
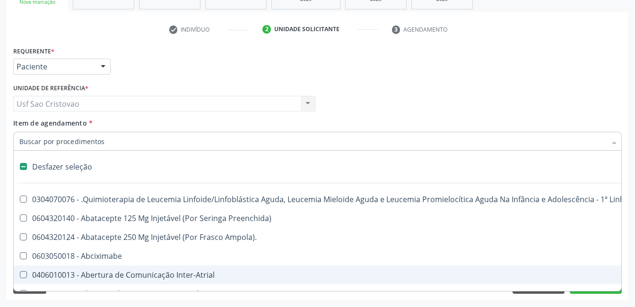
click at [234, 303] on div "Acompanhamento Acompanhe a situação das marcações correntes e finalizadas Relat…" at bounding box center [317, 99] width 635 height 417
checkbox Preenchida\) "true"
checkbox Ampola\)\ "true"
checkbox Abciximabe "true"
checkbox Inter-Atrial "true"
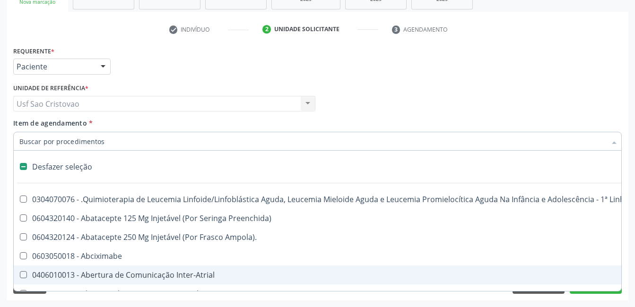
checkbox Valvar "true"
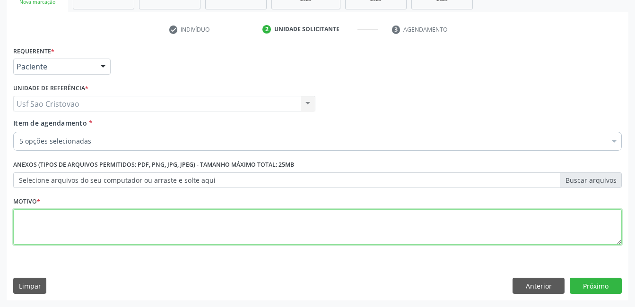
click at [270, 222] on textarea at bounding box center [317, 228] width 609 height 36
type textarea "."
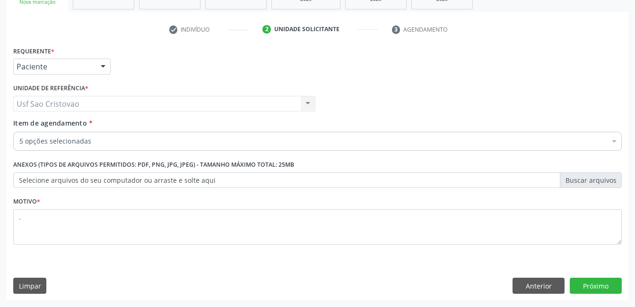
click at [485, 284] on div "Limpar Anterior Próximo" at bounding box center [317, 286] width 609 height 16
click at [597, 290] on button "Próximo" at bounding box center [596, 286] width 52 height 16
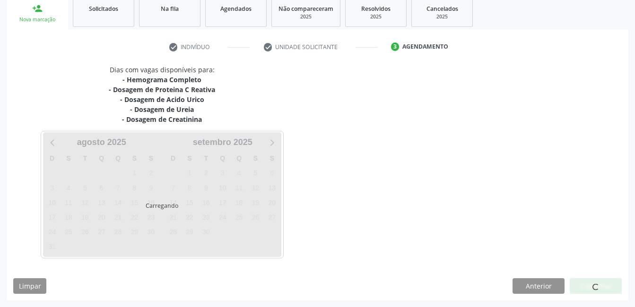
scroll to position [144, 0]
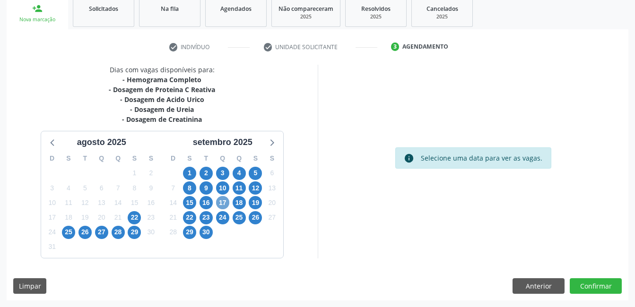
click at [220, 202] on span "17" at bounding box center [222, 202] width 13 height 13
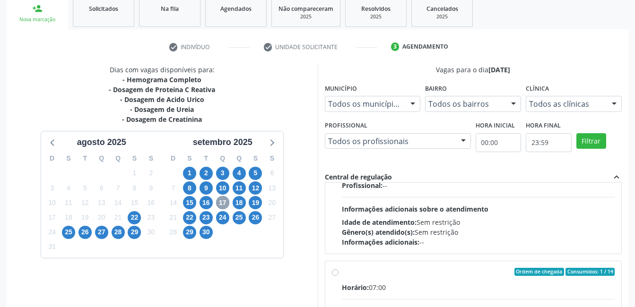
scroll to position [142, 0]
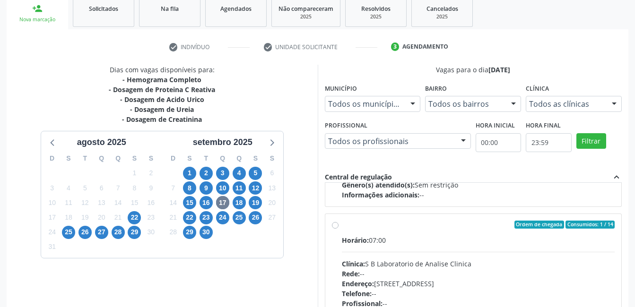
click at [342, 226] on label "Ordem de chegada Consumidos: 1 / 14 Horário: 07:00 Clínica: S B Laboratorio de …" at bounding box center [478, 293] width 273 height 145
click at [333, 226] on input "Ordem de chegada Consumidos: 1 / 14 Horário: 07:00 Clínica: S B Laboratorio de …" at bounding box center [335, 225] width 7 height 9
radio input "true"
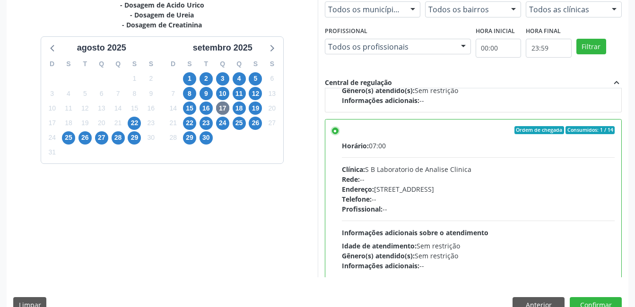
scroll to position [258, 0]
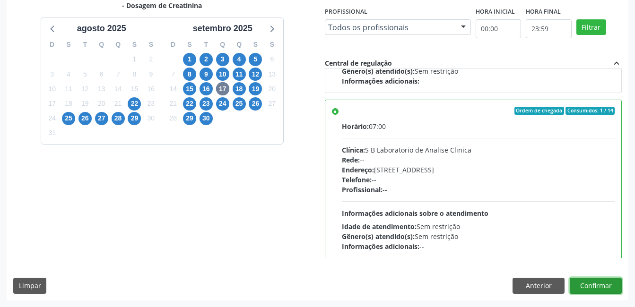
click at [604, 285] on button "Confirmar" at bounding box center [596, 286] width 52 height 16
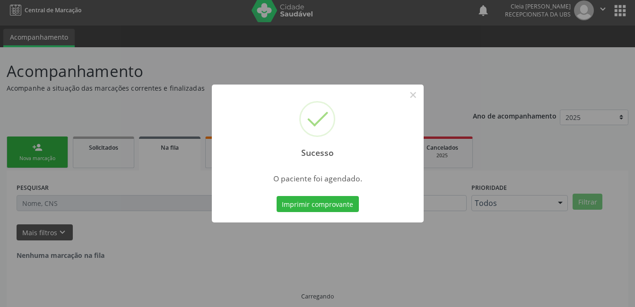
scroll to position [0, 0]
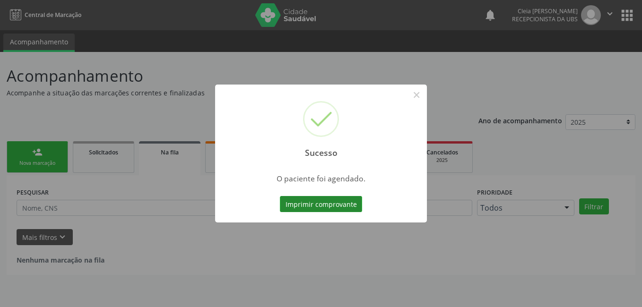
click at [323, 208] on button "Imprimir comprovante" at bounding box center [321, 204] width 82 height 16
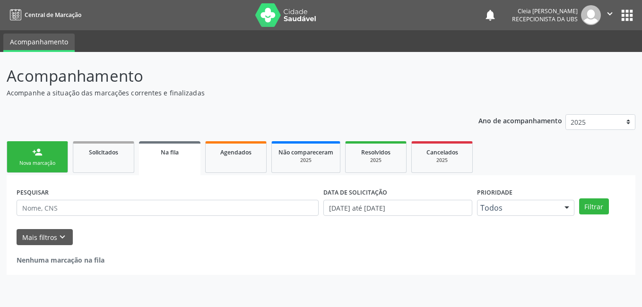
click at [34, 157] on div "person_add" at bounding box center [37, 152] width 10 height 10
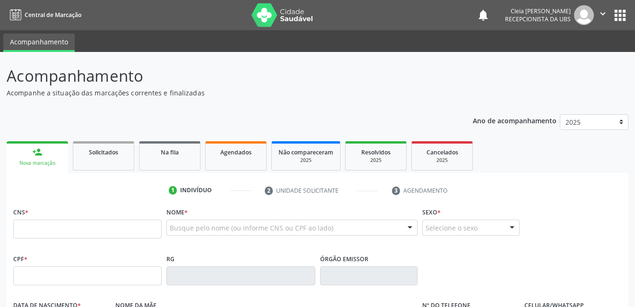
scroll to position [47, 0]
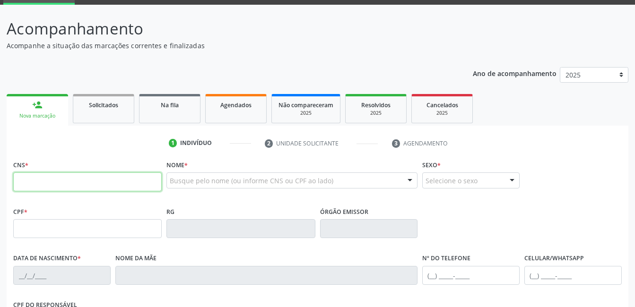
click at [41, 181] on input "text" at bounding box center [87, 182] width 149 height 19
type input "700 0014 2689 2602"
type input "017.798.604-20"
type input "28/06/1962"
type input "Donaria Alexandrina da Conceicao"
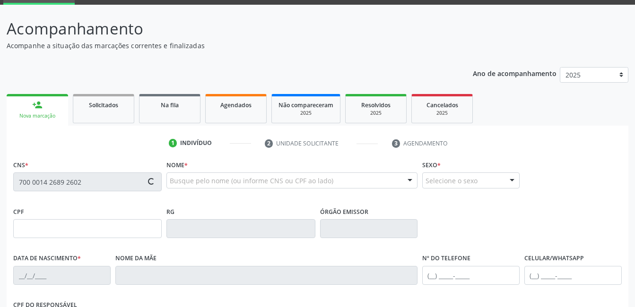
type input "(87) 99999-9999"
type input "(87) 9919-0704"
type input "935.807.894-49"
type input "159"
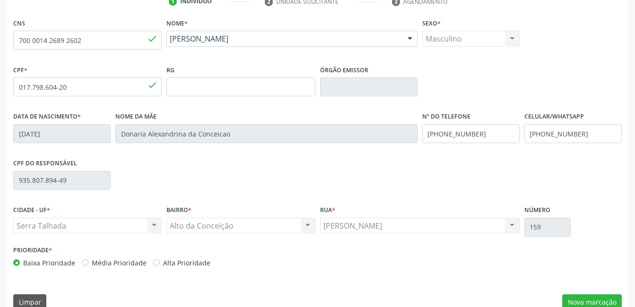
scroll to position [205, 0]
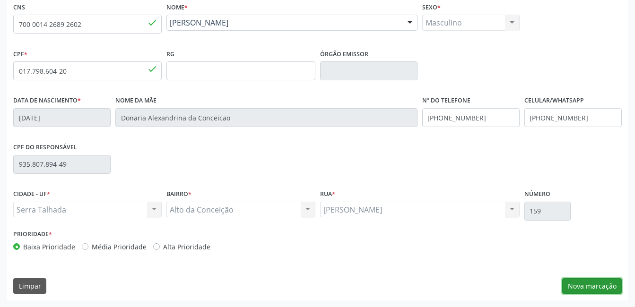
click at [592, 284] on button "Nova marcação" at bounding box center [592, 287] width 60 height 16
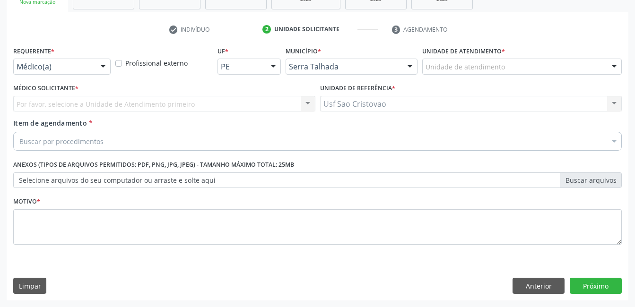
scroll to position [161, 0]
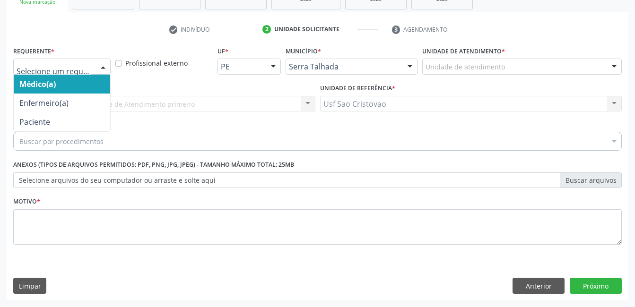
click at [105, 68] on div at bounding box center [103, 67] width 14 height 16
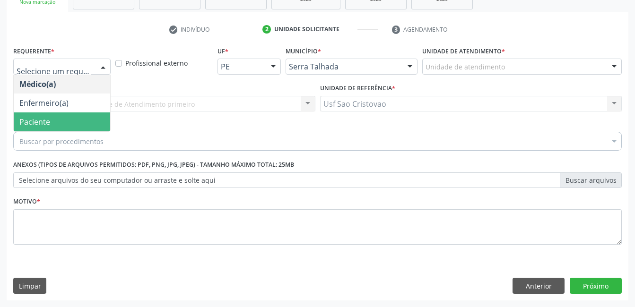
click at [92, 118] on span "Paciente" at bounding box center [62, 122] width 96 height 19
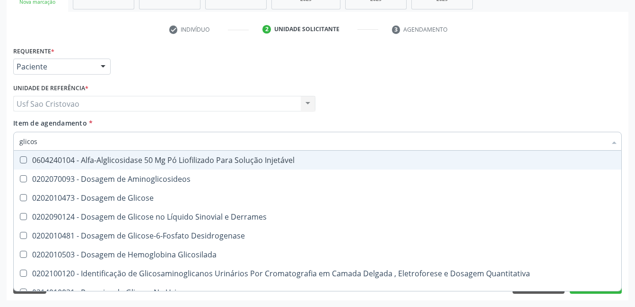
type input "glicose"
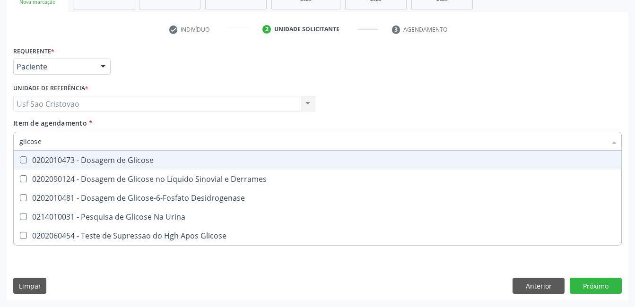
click at [23, 160] on Glicose at bounding box center [23, 160] width 7 height 7
click at [20, 160] on Glicose "checkbox" at bounding box center [17, 160] width 6 height 6
checkbox Glicose "true"
type input "glicos"
checkbox Glicose "false"
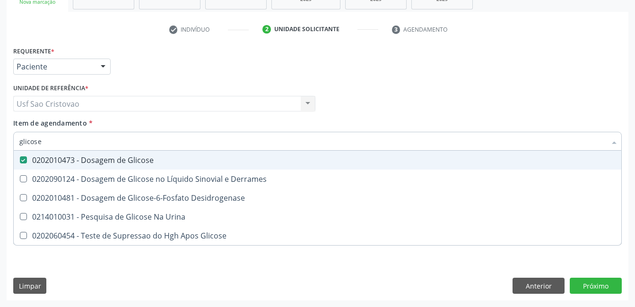
checkbox Desidrogenase "true"
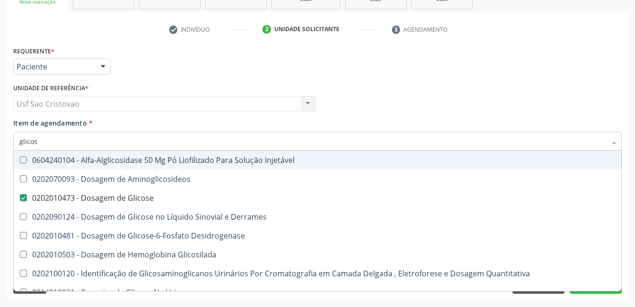
type input "glico"
checkbox Glicose "false"
checkbox Glicosilada "true"
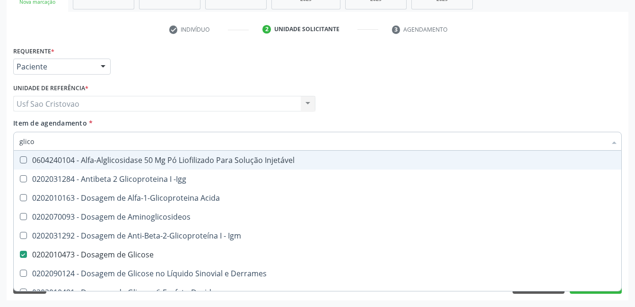
type input "glic"
checkbox Glicose "false"
checkbox Glicose "true"
type input "gli"
checkbox Glicose "false"
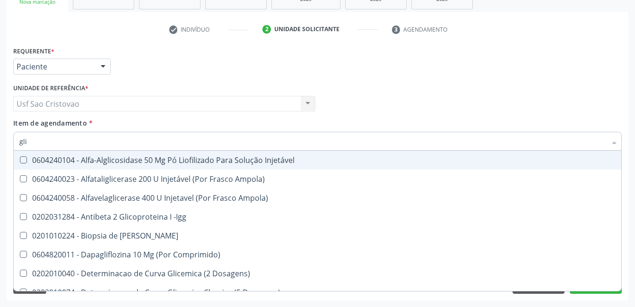
type input "gl"
checkbox Glicose "false"
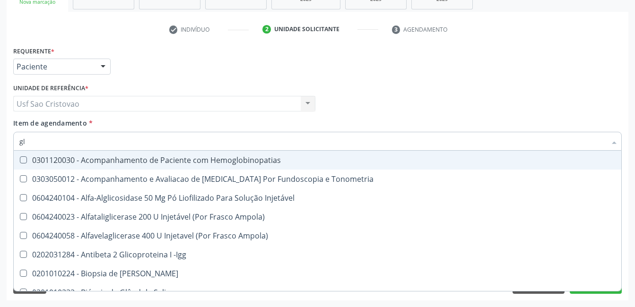
type input "g"
checkbox Glicose "false"
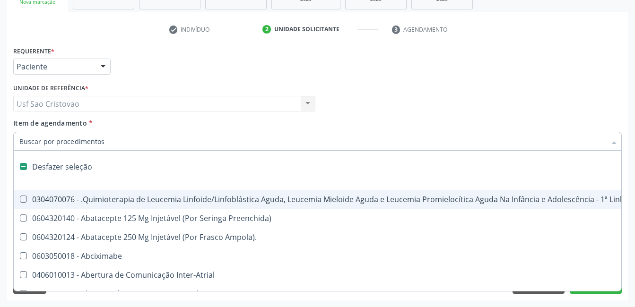
type input "a"
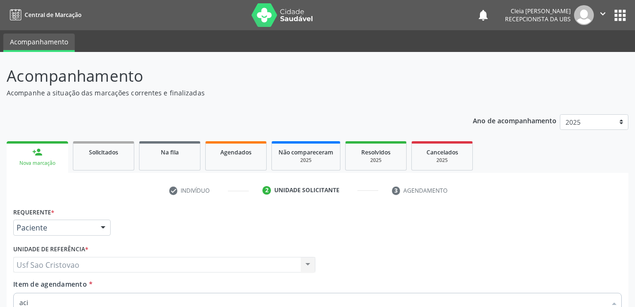
scroll to position [161, 0]
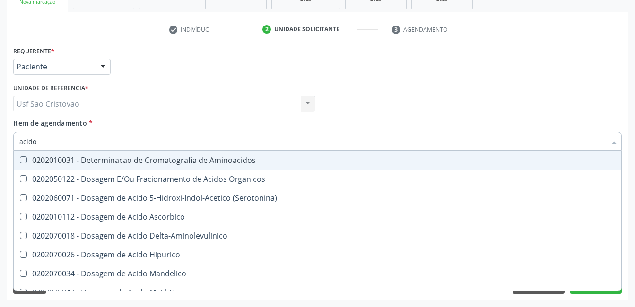
type input "acido u"
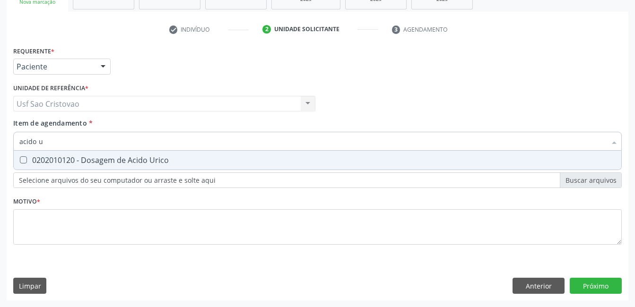
click at [23, 160] on Urico at bounding box center [23, 160] width 7 height 7
click at [20, 160] on Urico "checkbox" at bounding box center [17, 160] width 6 height 6
checkbox Urico "true"
type input "acido"
checkbox Urico "false"
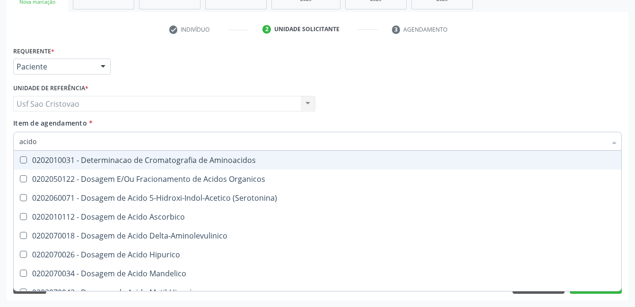
type input "acid"
checkbox Urico "false"
checkbox Cromatografia\) "true"
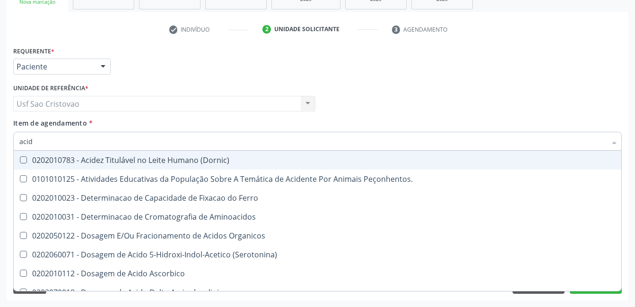
type input "aci"
checkbox Urico "false"
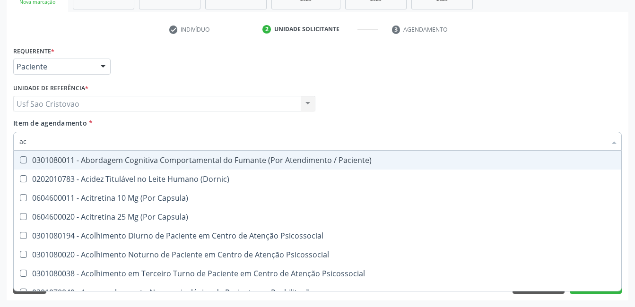
type input "a"
checkbox Urico "false"
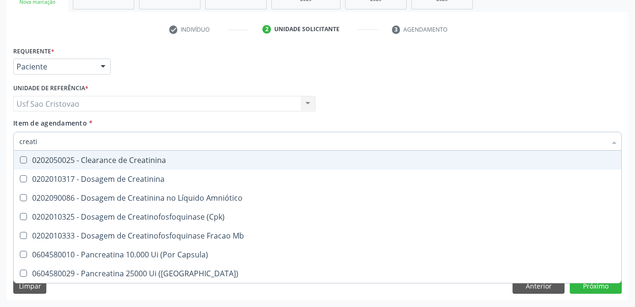
type input "creatin"
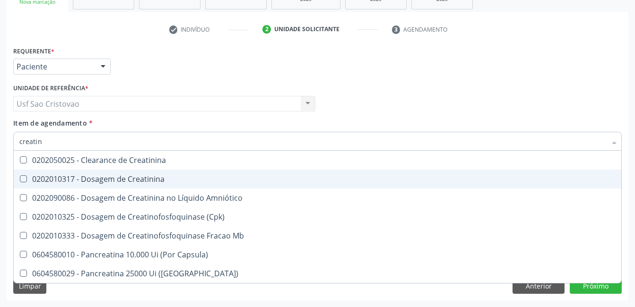
click at [21, 178] on Creatinina at bounding box center [23, 178] width 7 height 7
click at [20, 178] on Creatinina "checkbox" at bounding box center [17, 179] width 6 height 6
checkbox Creatinina "true"
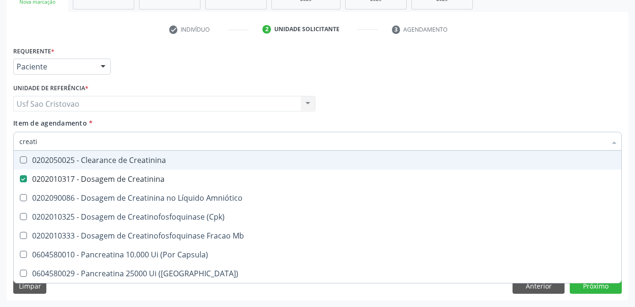
type input "creat"
checkbox Creatinina "false"
checkbox \(Cpk\) "true"
type input "crea"
checkbox \(Cpk\) "false"
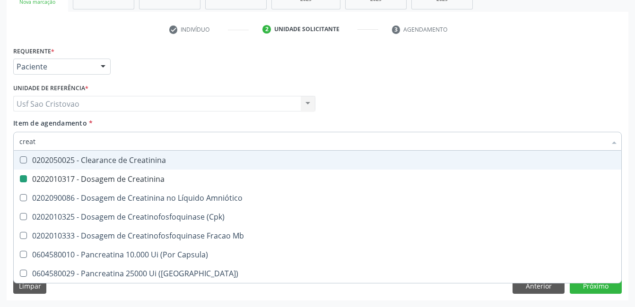
checkbox Capsula\) "true"
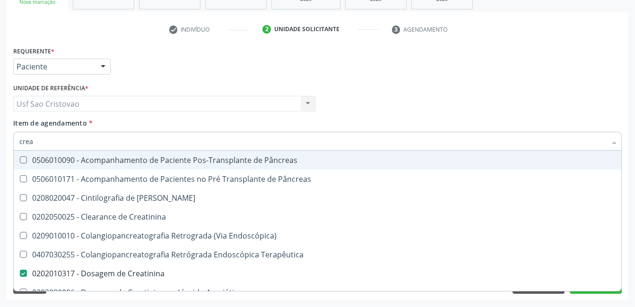
type input "cre"
checkbox Creatinina "false"
checkbox Oncologia "true"
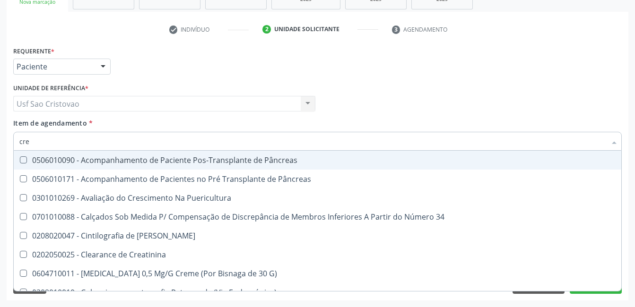
type input "cr"
checkbox Creatinina "false"
type input "c"
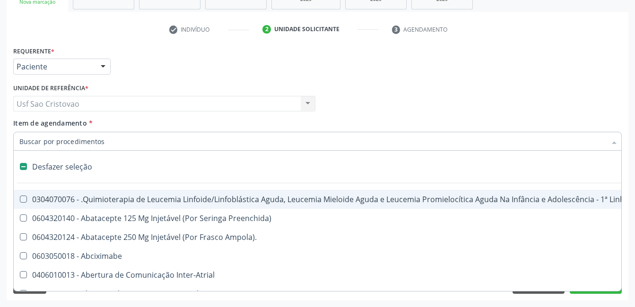
type input "u"
checkbox Cistorrafia "true"
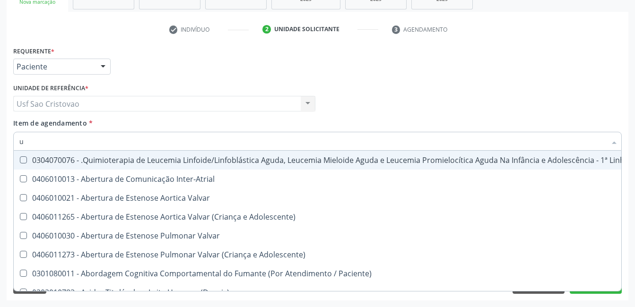
type input "ur"
checkbox B "true"
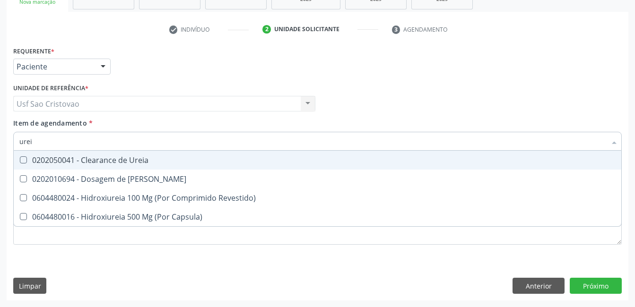
type input "ureia"
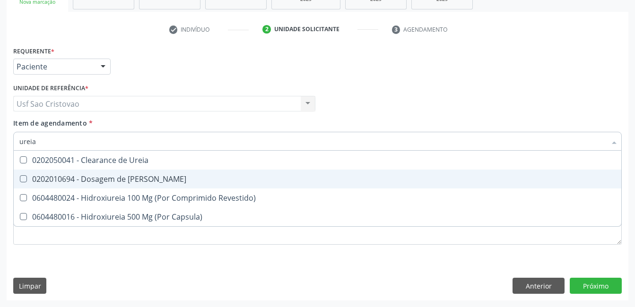
click at [22, 178] on Ureia at bounding box center [23, 178] width 7 height 7
click at [20, 178] on Ureia "checkbox" at bounding box center [17, 179] width 6 height 6
checkbox Ureia "true"
type input "ure"
checkbox Ureia "false"
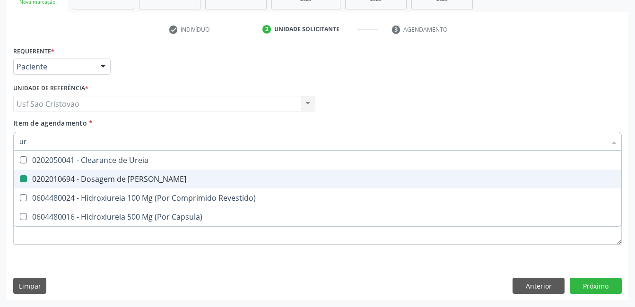
type input "u"
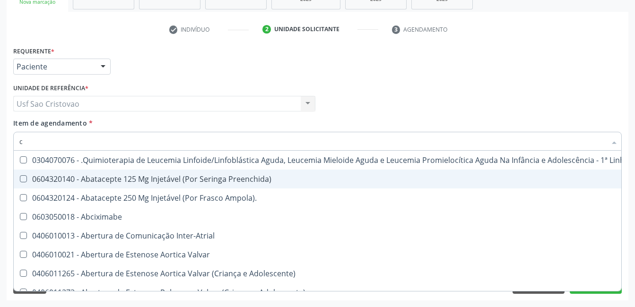
type input "co"
checkbox Único "true"
checkbox Creatinina "true"
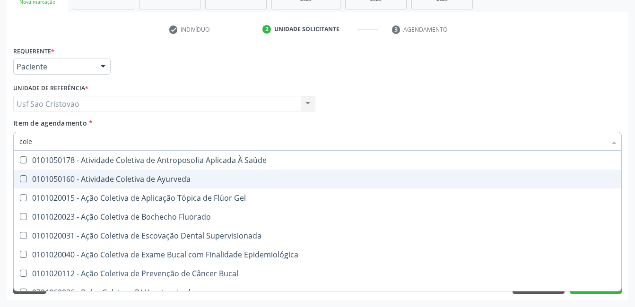
type input "coles"
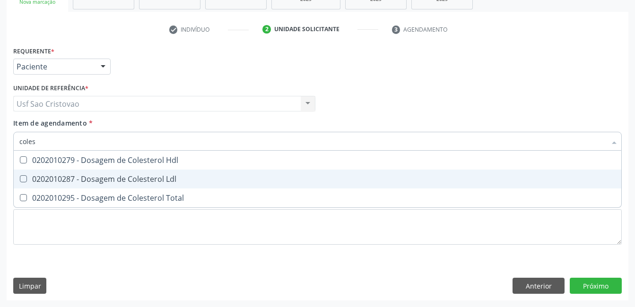
click at [22, 178] on Ldl at bounding box center [23, 178] width 7 height 7
click at [20, 178] on Ldl "checkbox" at bounding box center [17, 179] width 6 height 6
checkbox Ldl "true"
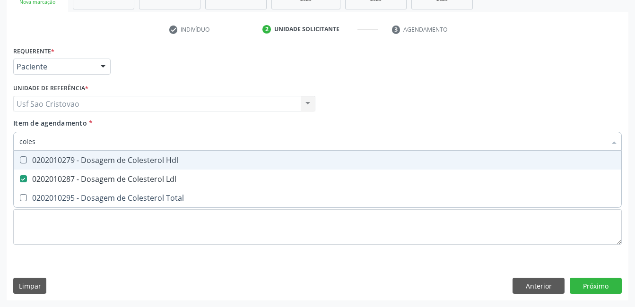
click at [23, 160] on Hdl at bounding box center [23, 160] width 7 height 7
click at [20, 160] on Hdl "checkbox" at bounding box center [17, 160] width 6 height 6
checkbox Hdl "true"
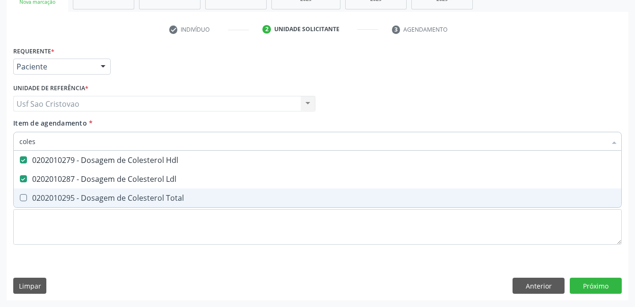
click at [19, 198] on div at bounding box center [17, 198] width 7 height 8
checkbox Total "true"
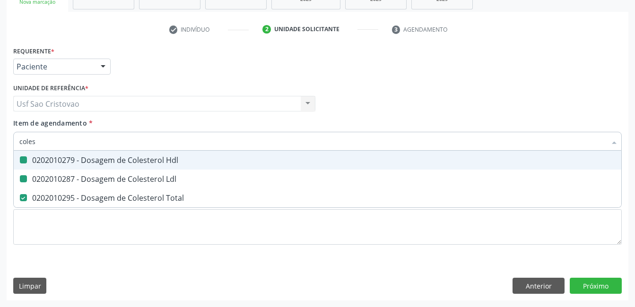
type input "cole"
checkbox Hdl "false"
checkbox Ldl "false"
checkbox Total "false"
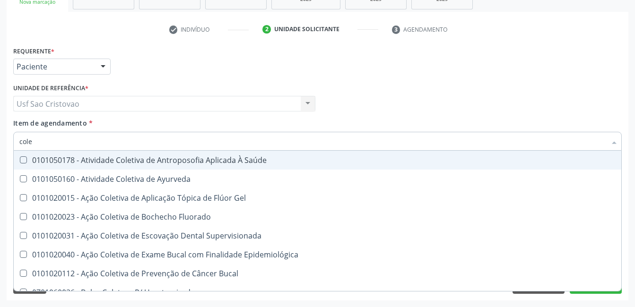
type input "col"
checkbox Hdl "false"
checkbox Ldl "false"
checkbox Total "false"
type input "c"
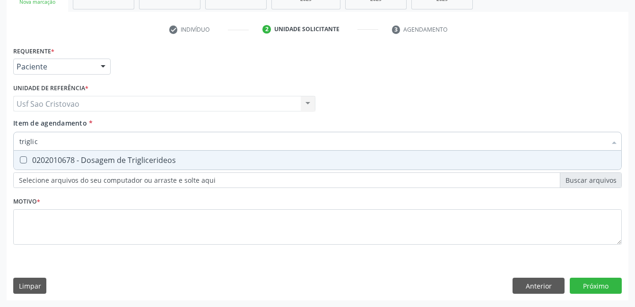
type input "triglice"
click at [23, 159] on Triglicerideos at bounding box center [23, 160] width 7 height 7
click at [20, 159] on Triglicerideos "checkbox" at bounding box center [17, 160] width 6 height 6
checkbox Triglicerideos "true"
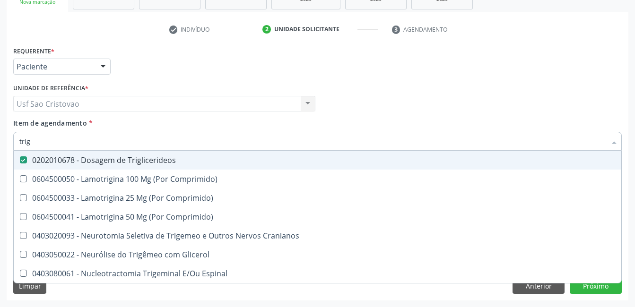
type input "tri"
checkbox Triglicerideos "false"
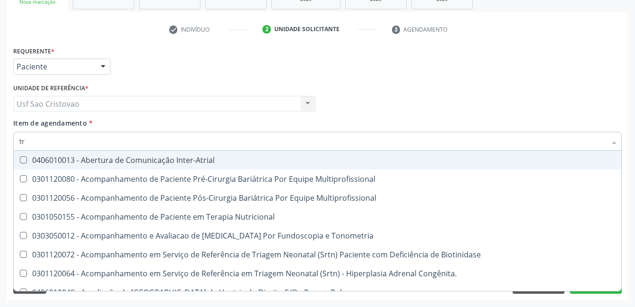
type input "t"
checkbox Triglicerideos "false"
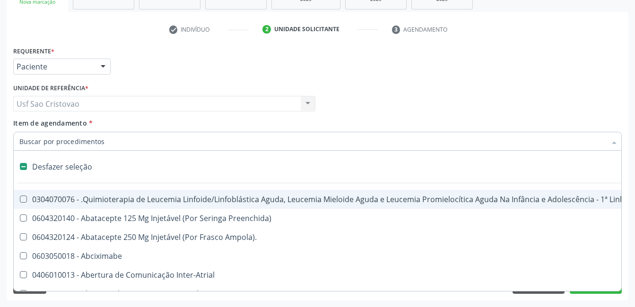
type input "h"
checkbox B "true"
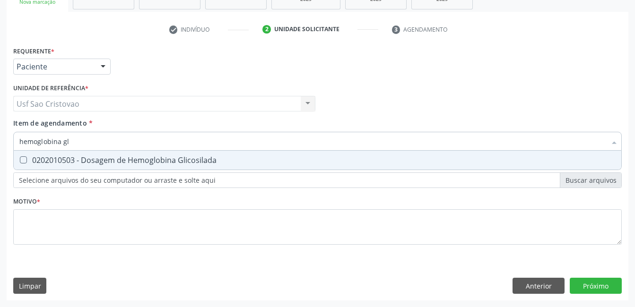
type input "hemoglobina gli"
click at [23, 159] on Glicosilada at bounding box center [23, 160] width 7 height 7
click at [20, 159] on Glicosilada "checkbox" at bounding box center [17, 160] width 6 height 6
checkbox Glicosilada "true"
type input "hemoglobina"
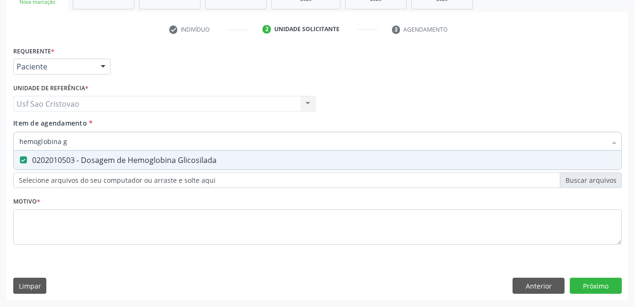
checkbox Glicosilada "false"
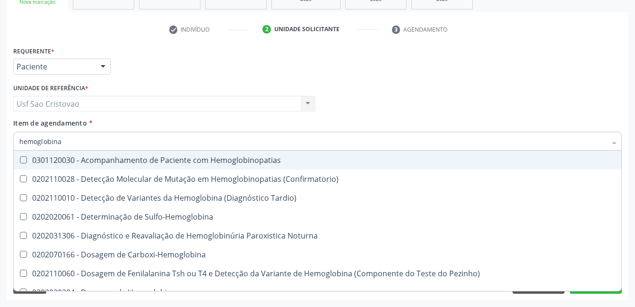
type input "hemoglobin"
checkbox Hemoglobina "false"
checkbox Glicosilada "true"
type input "hemo"
checkbox Glicosilada "false"
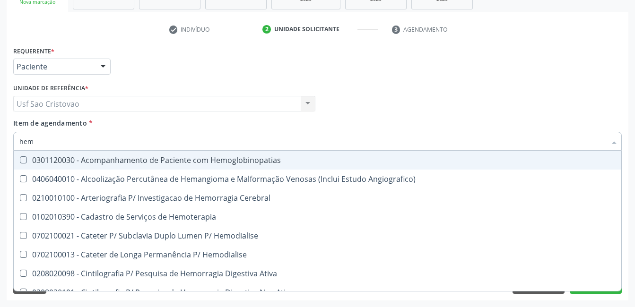
type input "he"
checkbox Glicosilada "false"
checkbox Hematocrito "true"
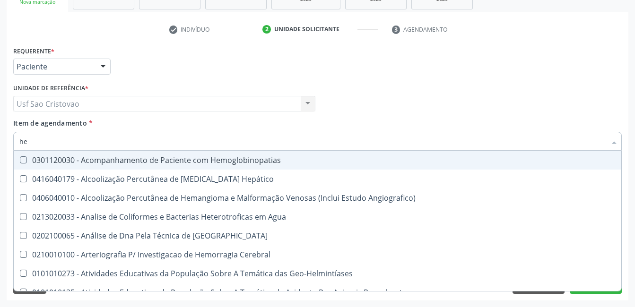
type input "h"
checkbox Glicosilada "false"
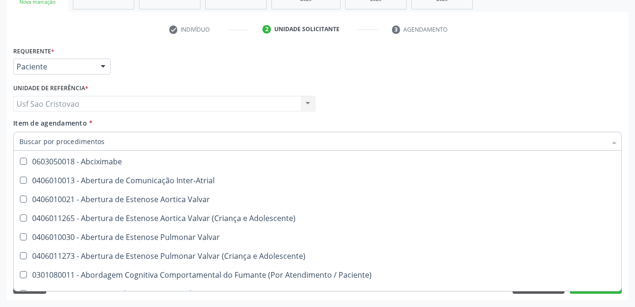
scroll to position [142, 0]
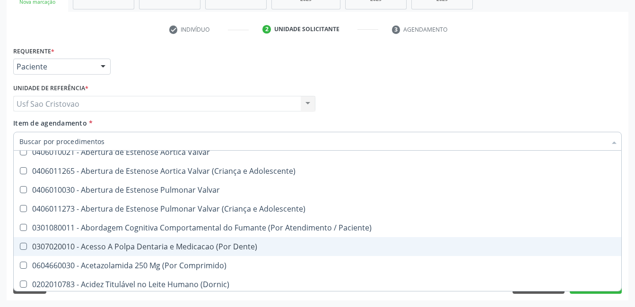
click at [475, 302] on div "Acompanhamento Acompanhe a situação das marcações correntes e finalizadas Relat…" at bounding box center [317, 99] width 635 height 417
checkbox Preenchida\) "true"
checkbox Ampola\)\ "true"
checkbox Abciximabe "true"
checkbox Inter-Atrial "true"
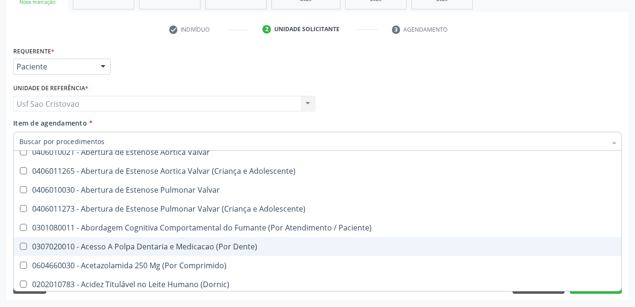
checkbox Valvar "true"
checkbox Adolescente\) "true"
checkbox Valvar "true"
checkbox Adolescente\) "true"
checkbox Paciente\) "true"
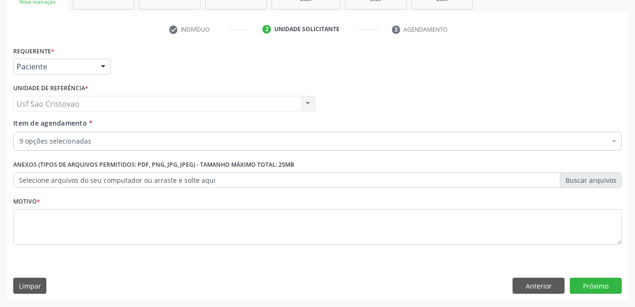
scroll to position [79, 0]
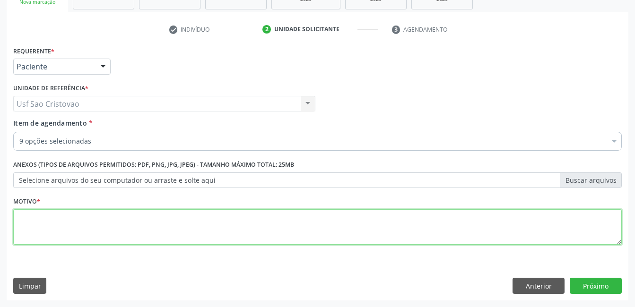
click at [332, 230] on textarea at bounding box center [317, 228] width 609 height 36
type textarea "."
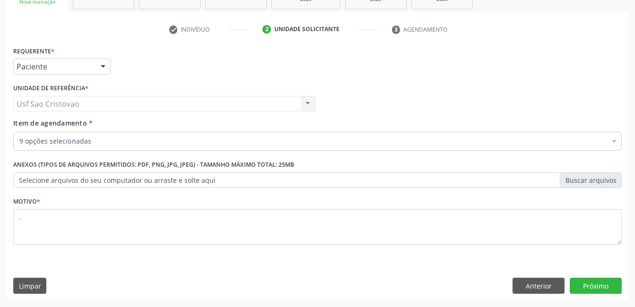
click at [302, 288] on div "Limpar Anterior Próximo" at bounding box center [317, 286] width 609 height 16
click at [590, 282] on button "Próximo" at bounding box center [596, 286] width 52 height 16
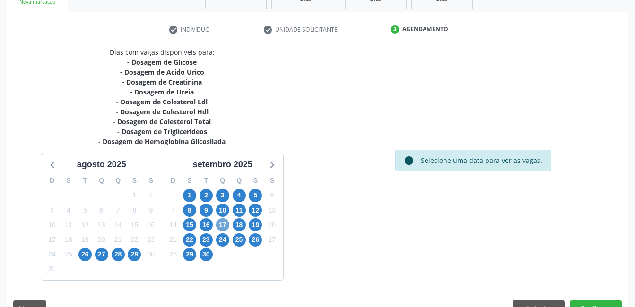
click at [223, 227] on span "17" at bounding box center [222, 225] width 13 height 13
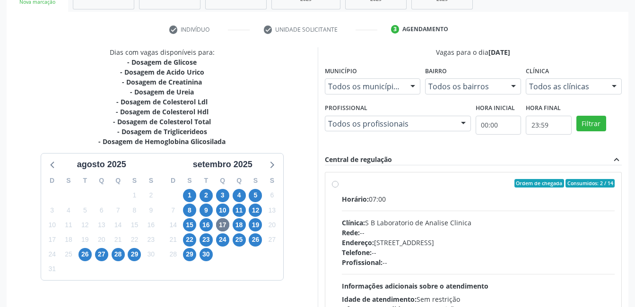
click at [342, 185] on label "Ordem de chegada Consumidos: 2 / 14 Horário: 07:00 Clínica: S B Laboratorio de …" at bounding box center [478, 251] width 273 height 145
click at [334, 185] on input "Ordem de chegada Consumidos: 2 / 14 Horário: 07:00 Clínica: S B Laboratorio de …" at bounding box center [335, 183] width 7 height 9
radio input "true"
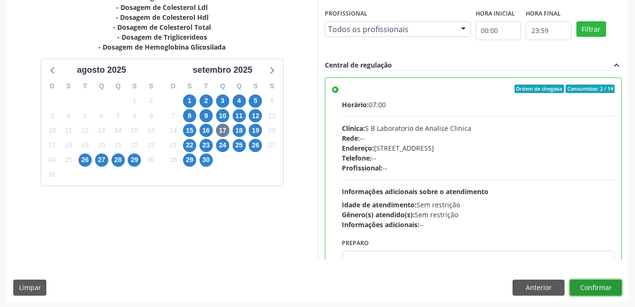
click at [604, 289] on button "Confirmar" at bounding box center [596, 288] width 52 height 16
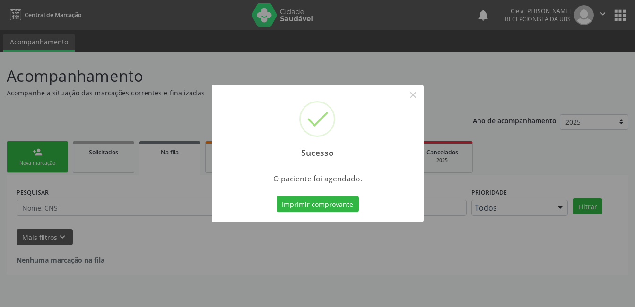
scroll to position [0, 0]
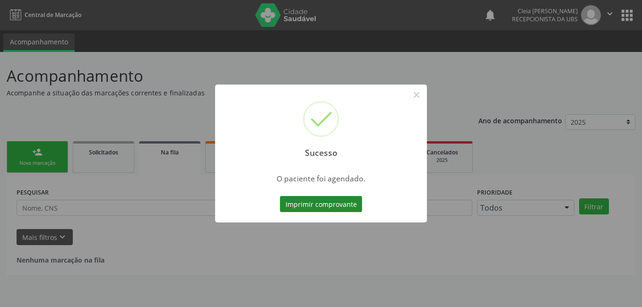
click at [326, 202] on button "Imprimir comprovante" at bounding box center [321, 204] width 82 height 16
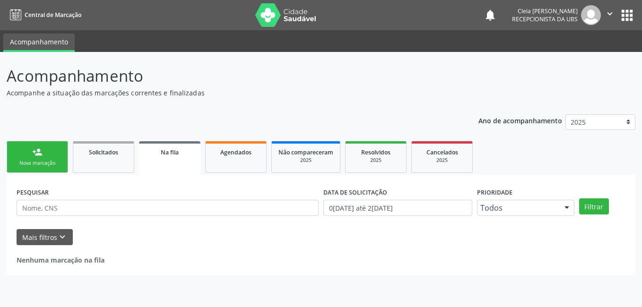
click at [31, 152] on link "person_add Nova marcação" at bounding box center [37, 157] width 61 height 32
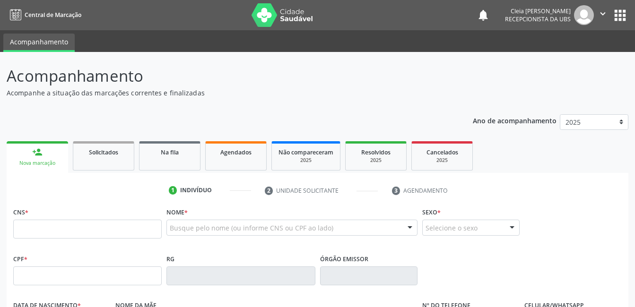
scroll to position [95, 0]
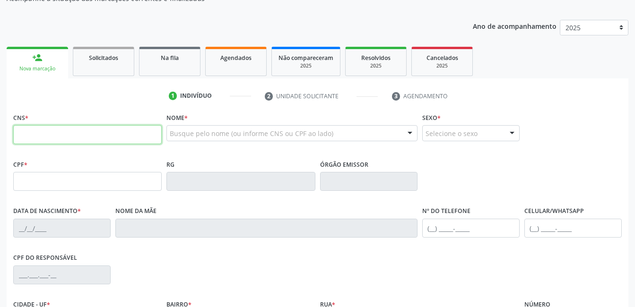
click at [98, 132] on input "text" at bounding box center [87, 134] width 149 height 19
type input "700 0098 6799 2304"
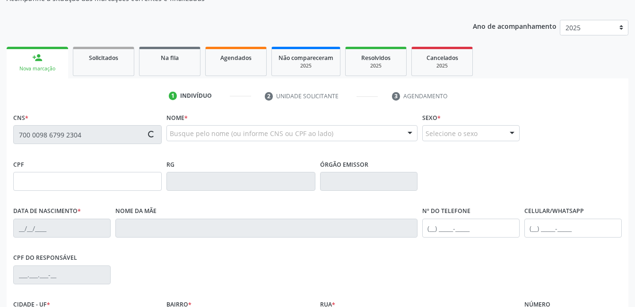
type input "659.935.944-20"
type input "[DATE]"
type input "[PERSON_NAME]"
type input "[PHONE_NUMBER]"
type input "112"
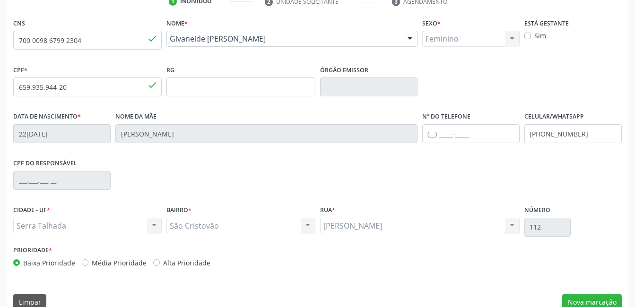
scroll to position [205, 0]
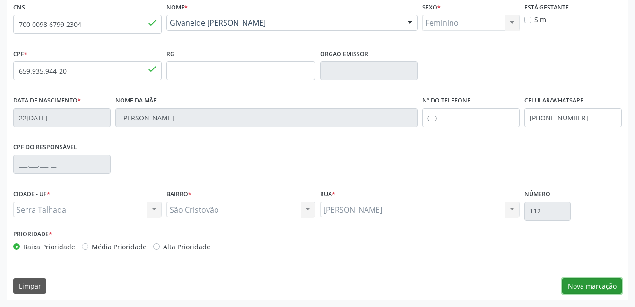
click at [595, 284] on button "Nova marcação" at bounding box center [592, 287] width 60 height 16
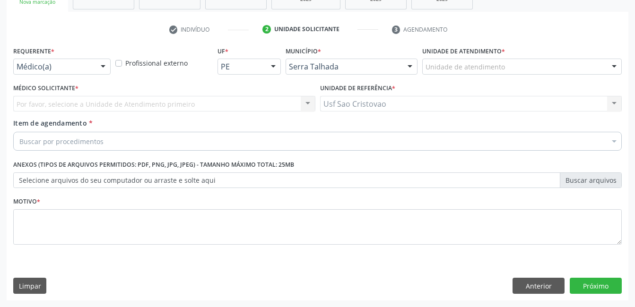
scroll to position [161, 0]
click at [105, 65] on div at bounding box center [103, 67] width 14 height 16
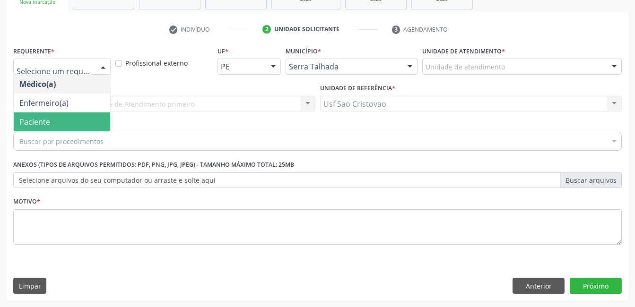
click at [82, 122] on span "Paciente" at bounding box center [62, 122] width 96 height 19
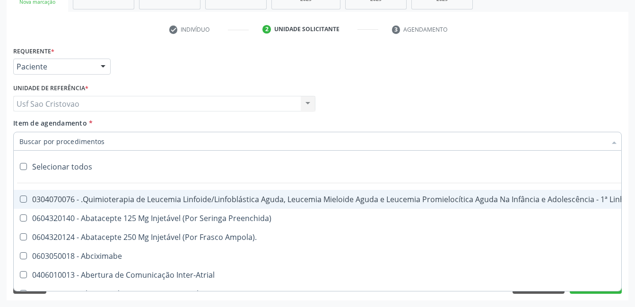
click at [114, 138] on div at bounding box center [317, 141] width 609 height 19
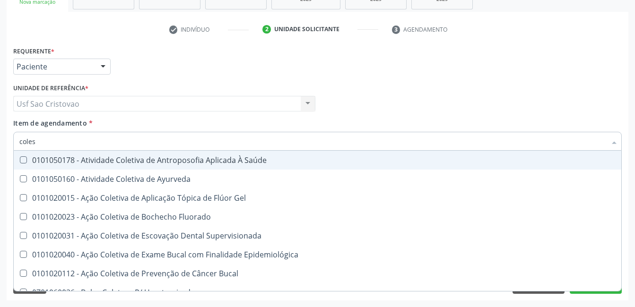
type input "colest"
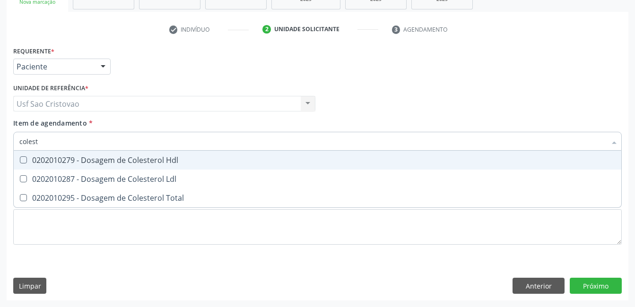
click at [24, 161] on Hdl at bounding box center [23, 160] width 7 height 7
click at [20, 161] on Hdl "checkbox" at bounding box center [17, 160] width 6 height 6
checkbox Hdl "true"
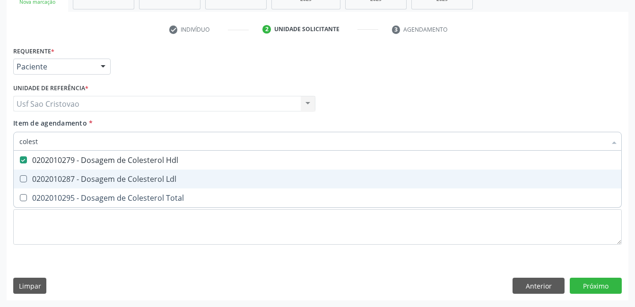
click at [22, 181] on Ldl at bounding box center [23, 178] width 7 height 7
click at [20, 181] on Ldl "checkbox" at bounding box center [17, 179] width 6 height 6
checkbox Ldl "true"
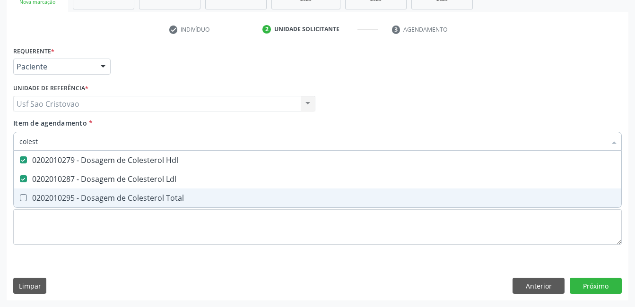
click at [23, 200] on Total at bounding box center [23, 197] width 7 height 7
click at [20, 200] on Total "checkbox" at bounding box center [17, 198] width 6 height 6
checkbox Total "true"
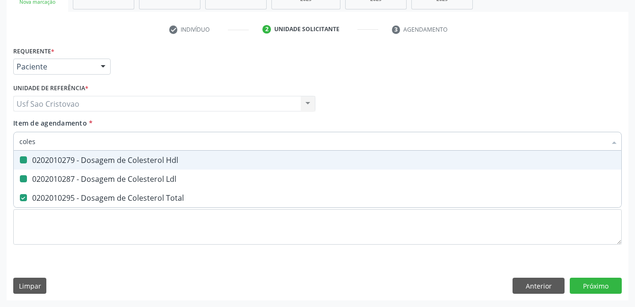
type input "cole"
checkbox Hdl "false"
checkbox Ldl "false"
checkbox Total "false"
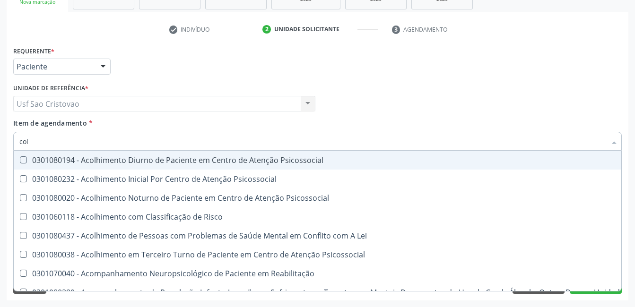
type input "co"
checkbox Hdl "false"
checkbox Ldl "false"
checkbox Total "false"
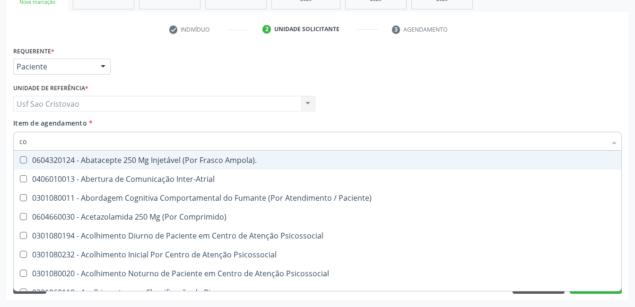
type input "c"
checkbox Hdl "false"
checkbox Ldl "false"
checkbox Total "false"
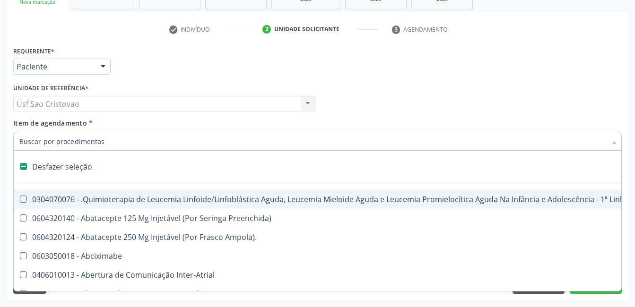
type input "2"
checkbox Abdominal "true"
checkbox Colostomia "true"
checkbox Colpectomia "true"
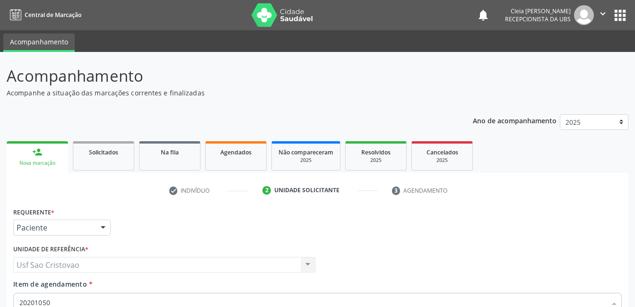
type input "202010503"
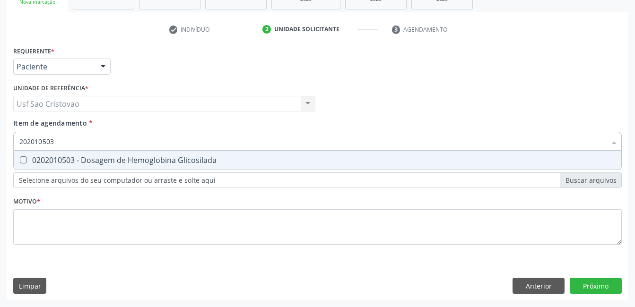
click at [23, 163] on Glicosilada at bounding box center [23, 160] width 7 height 7
click at [20, 163] on Glicosilada "checkbox" at bounding box center [17, 160] width 6 height 6
checkbox Glicosilada "true"
type input "202010"
checkbox Glicosilada "false"
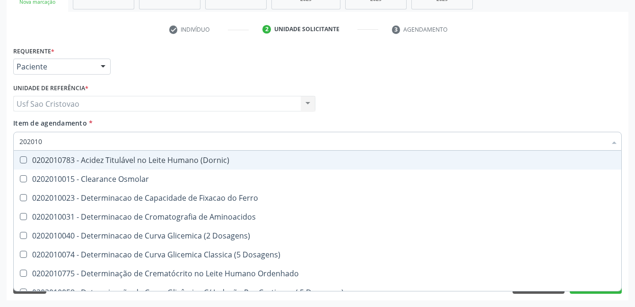
type input "20201"
checkbox Hdl "false"
checkbox Ldl "false"
checkbox Total "false"
checkbox Creatinina "false"
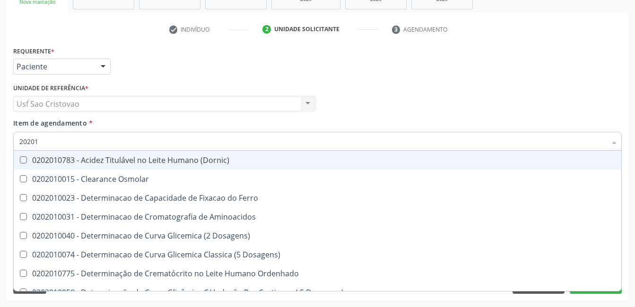
checkbox Latica "true"
checkbox Fracionadas\) "true"
checkbox Ferritina "true"
checkbox Folato "true"
checkbox Glicose "false"
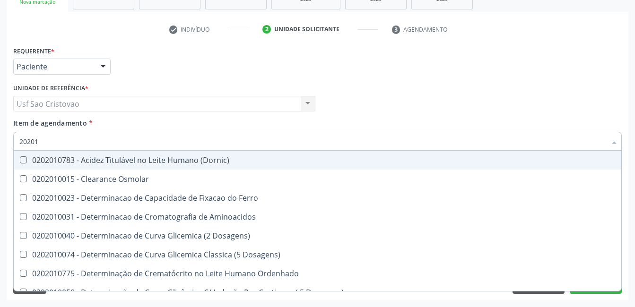
checkbox Glicosilada "false"
checkbox Nt-Probnp\) "true"
checkbox Potassio "true"
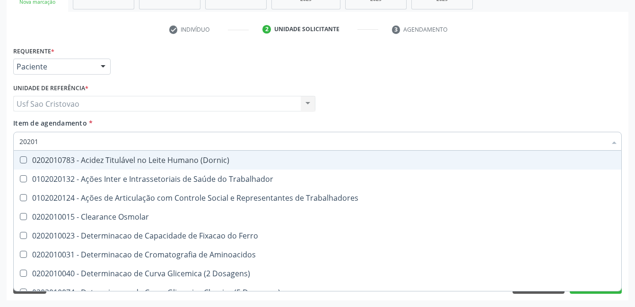
type input "2020"
checkbox Osmolar "true"
checkbox Hdl "false"
checkbox Ldl "false"
checkbox Total "false"
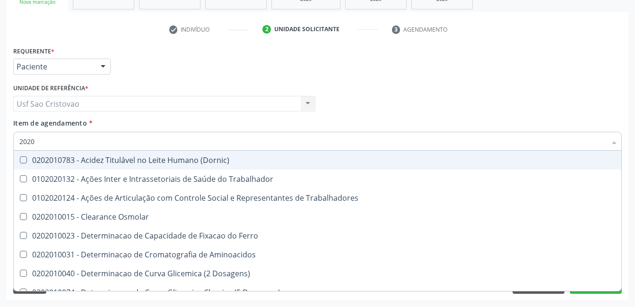
checkbox Creatinina "false"
checkbox Glicose "false"
checkbox Glicosilada "false"
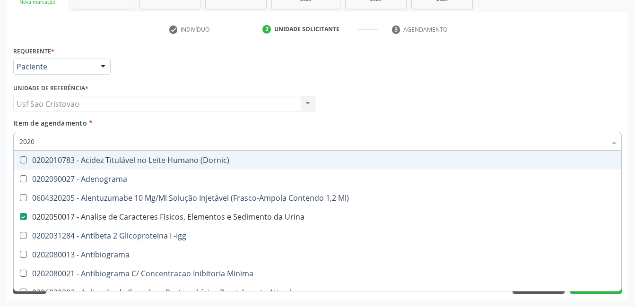
type input "20202"
checkbox Urina "false"
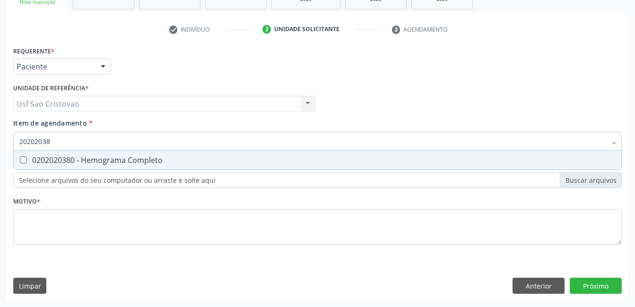
type input "202020380"
click at [23, 163] on Completo at bounding box center [23, 160] width 7 height 7
click at [20, 163] on Completo "checkbox" at bounding box center [17, 160] width 6 height 6
checkbox Completo "true"
type input "2020203"
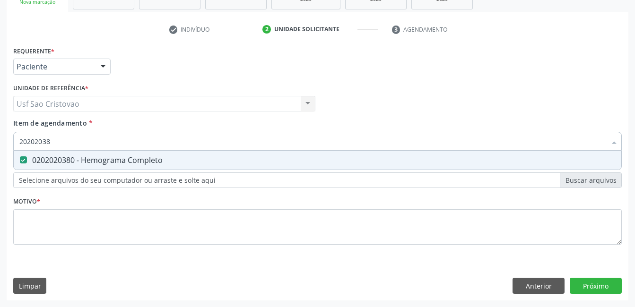
checkbox Completo "false"
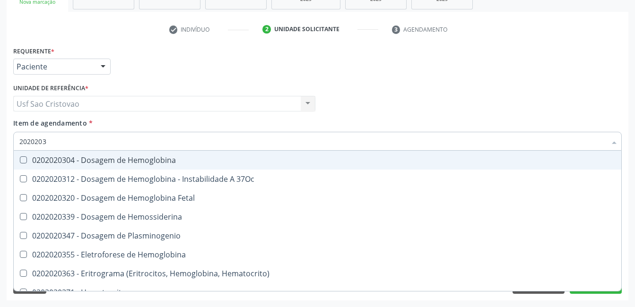
type input "202020"
checkbox Completo "false"
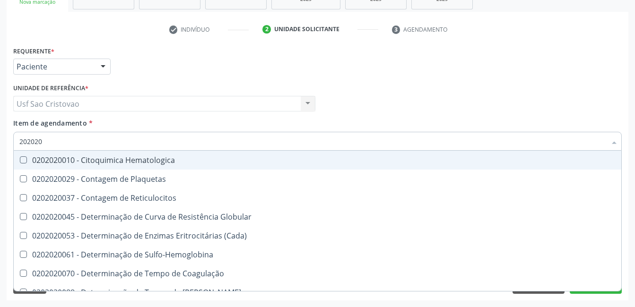
type input "20202"
checkbox Completo "false"
checkbox Leucograma "true"
type input "2020"
checkbox Globular "true"
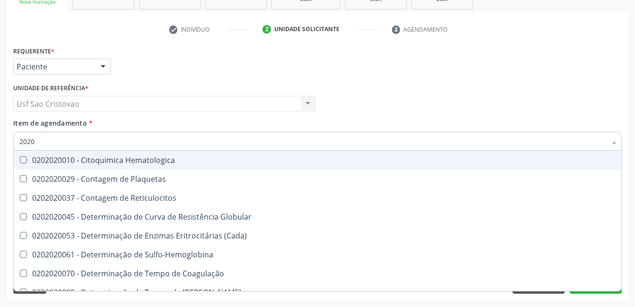
checkbox Leucograma "false"
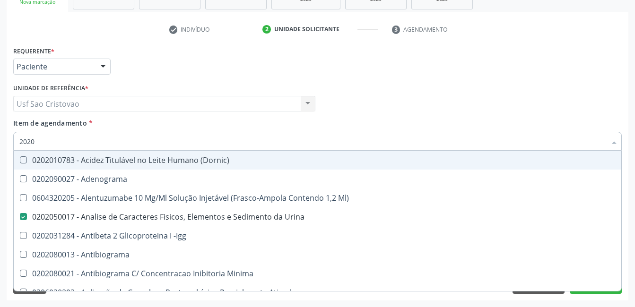
type input "20201"
checkbox Urina "false"
checkbox Identificação "true"
checkbox \(Pos-Pasteurização\) "true"
checkbox Hemacias "true"
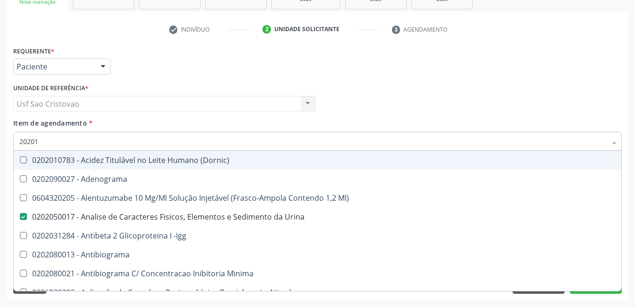
checkbox Molecular "true"
checkbox Reumatoide "true"
checkbox T3 "true"
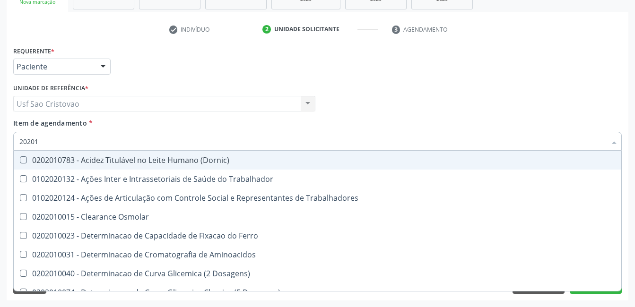
type input "202010"
checkbox Circulante "true"
checkbox III "true"
checkbox Fracoes "true"
checkbox Ionizavel "true"
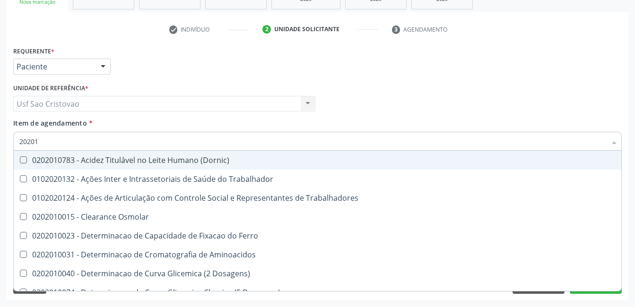
checkbox Hdl "false"
checkbox Ldl "false"
checkbox Total "false"
checkbox Creatinina "false"
checkbox II "true"
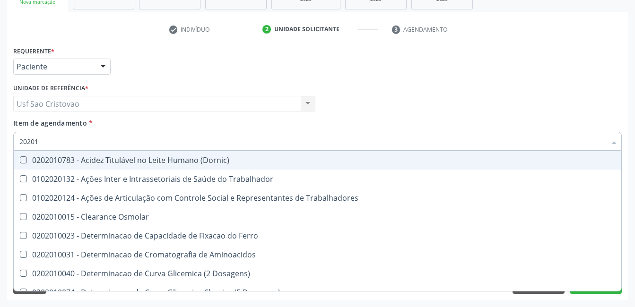
checkbox Serico "true"
checkbox Glicose "false"
checkbox Glicosilada "false"
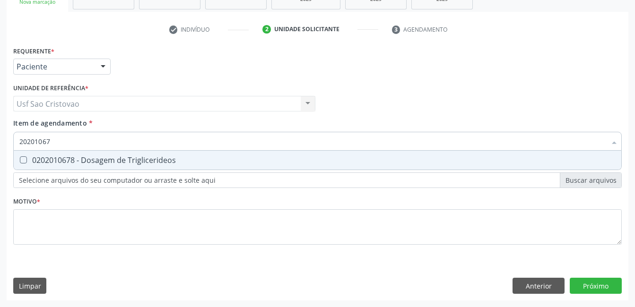
type input "202010678"
click at [23, 163] on Triglicerideos at bounding box center [23, 160] width 7 height 7
click at [20, 163] on Triglicerideos "checkbox" at bounding box center [17, 160] width 6 height 6
checkbox Triglicerideos "true"
type input "2020106"
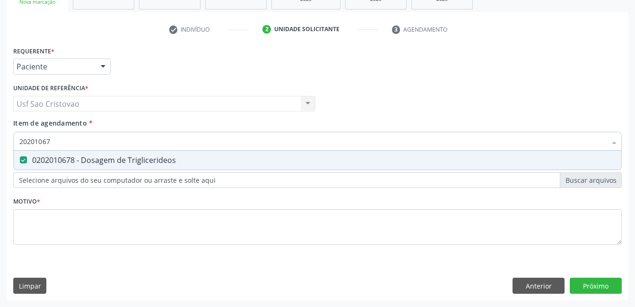
checkbox Triglicerideos "false"
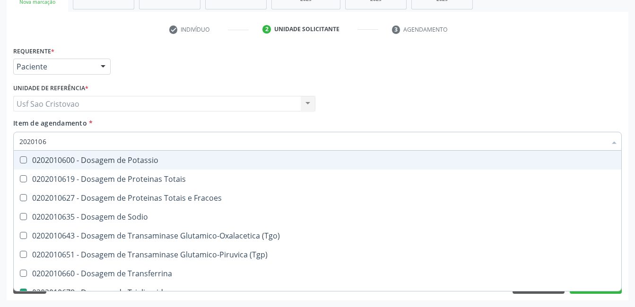
type input "202010"
checkbox Triglicerideos "false"
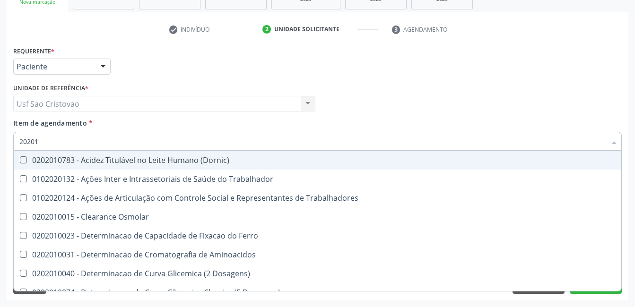
type input "2020"
checkbox Osmolar "true"
checkbox Hdl "false"
checkbox Ldl "false"
checkbox Total "false"
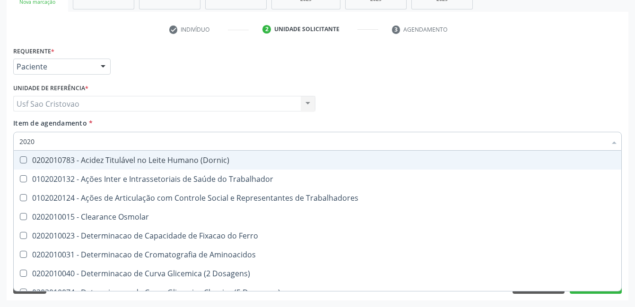
checkbox Creatinina "false"
checkbox Glicose "false"
checkbox Glicosilada "false"
checkbox Triglicerideos "false"
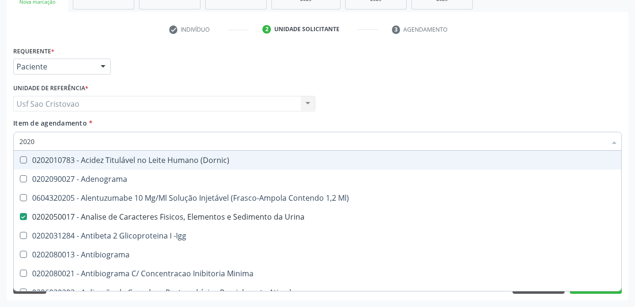
type input "202"
checkbox Hdl "false"
checkbox Ldl "false"
checkbox Total "false"
checkbox Creatinina "false"
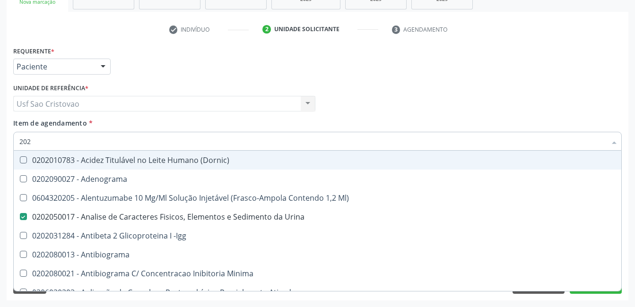
checkbox Estrona "true"
checkbox Etossuximida "true"
checkbox II "true"
checkbox \(Inibidor\) "true"
checkbox Glicose "false"
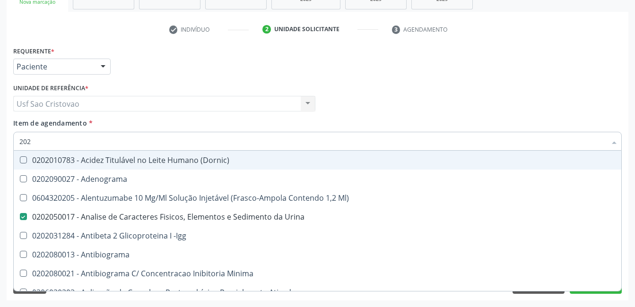
checkbox Glicosilada "false"
checkbox Leucino-Aminopeptidase "true"
checkbox Oxalato "true"
checkbox Triglicerideos "false"
checkbox Mandíbula "true"
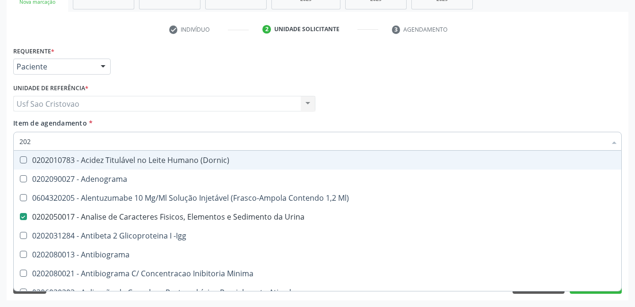
checkbox Completo "false"
checkbox Anticardiolipina "true"
type input "2"
checkbox Urina "false"
checkbox \(Pos-Pasteurização\) "false"
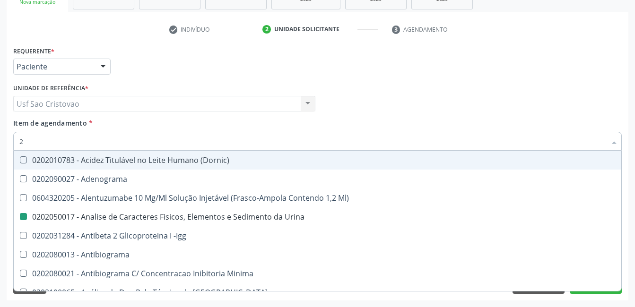
checkbox Pezinho\) "true"
checkbox Hdl "false"
checkbox Ldl "false"
checkbox Total "false"
checkbox Creatinina "false"
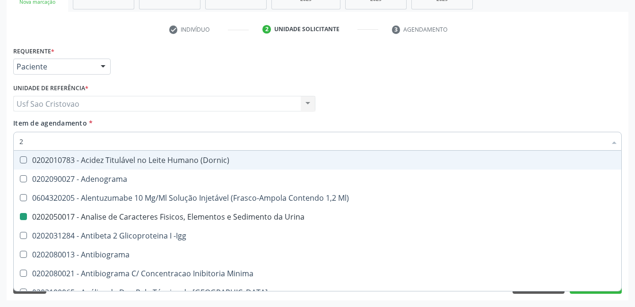
checkbox Glicose "false"
checkbox Glicosilada "false"
checkbox Triglicerideos "false"
checkbox Completo "false"
checkbox \(Igra\) "false"
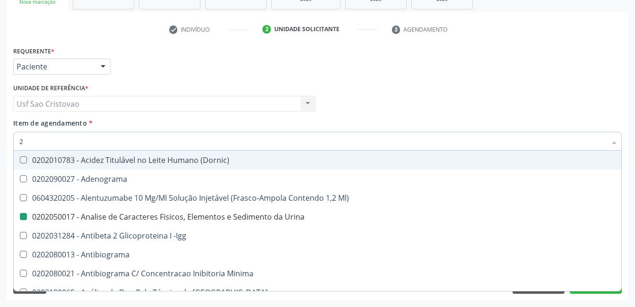
checkbox Micobacterias "false"
checkbox Dexametasona "false"
checkbox Timectomia "false"
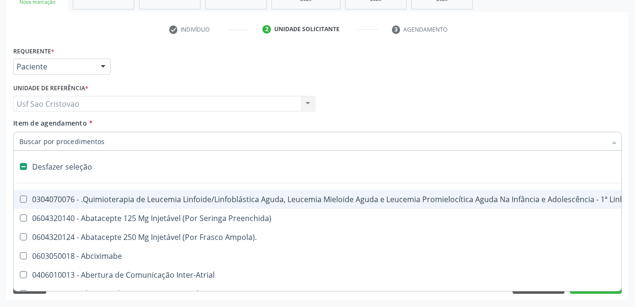
checkbox A "false"
checkbox Urina "true"
checkbox Abdominal "false"
checkbox Colostomia "false"
checkbox Colpectomia "false"
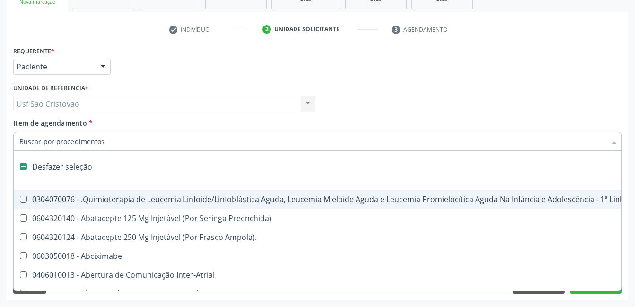
checkbox Colo "false"
checkbox Percutanea "false"
checkbox Unidades "false"
type input "t"
checkbox Reto "true"
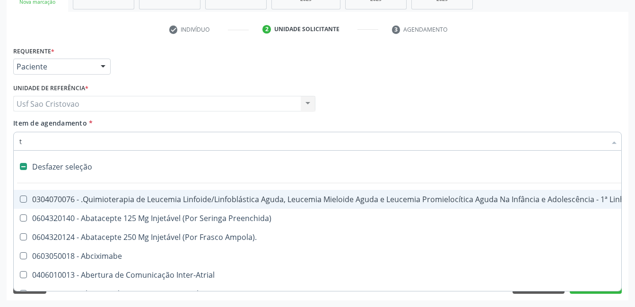
checkbox Urina "false"
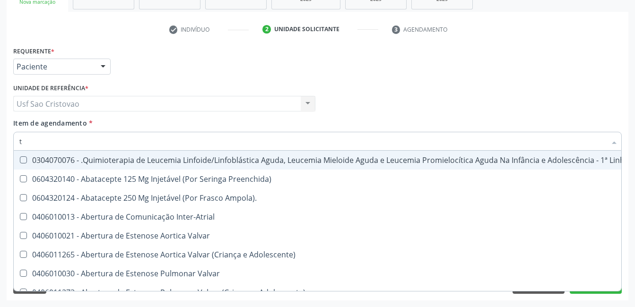
type input "t4"
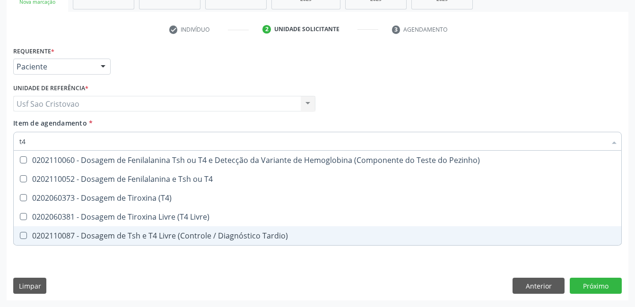
click at [25, 234] on Tardio\) at bounding box center [23, 235] width 7 height 7
click at [20, 234] on Tardio\) "checkbox" at bounding box center [17, 236] width 6 height 6
checkbox Tardio\) "true"
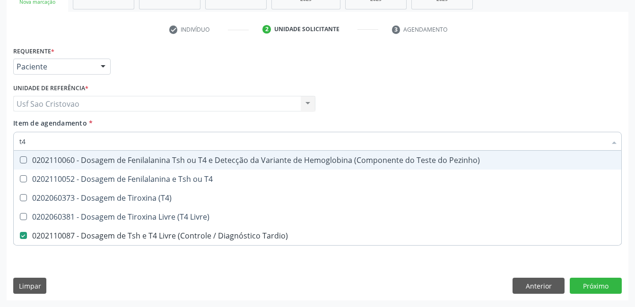
type input "t"
checkbox Tardio\) "false"
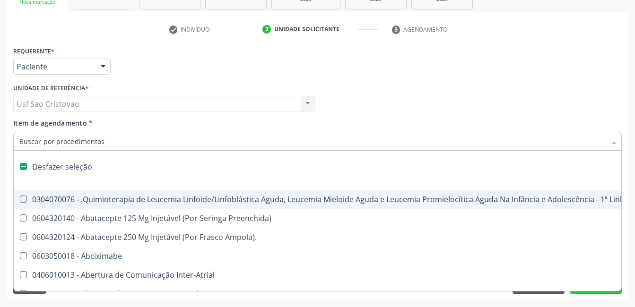
type input "2"
checkbox A "true"
checkbox Urina "false"
checkbox Abdominal "true"
checkbox Colostomia "true"
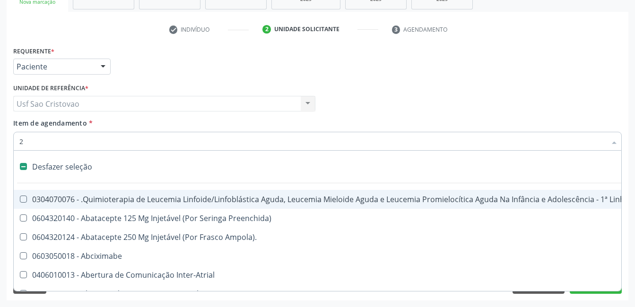
checkbox Colpectomia "true"
checkbox Colo "true"
checkbox Percutanea "true"
checkbox Unidades "true"
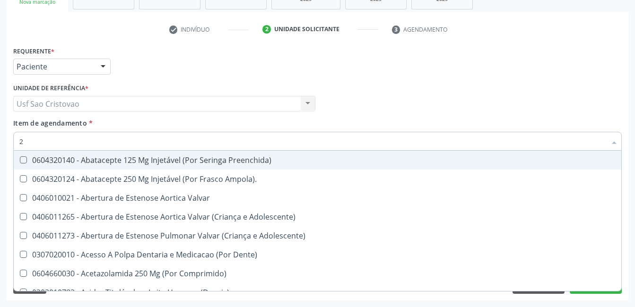
type input "20"
checkbox Especializada\ "true"
checkbox Urina "false"
checkbox Glenoidal "true"
checkbox Biologica "true"
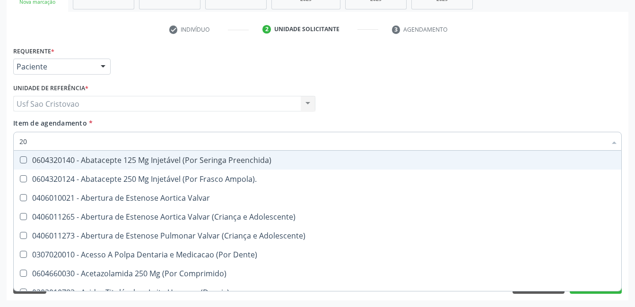
checkbox Biologica "true"
checkbox Revisao "true"
checkbox Cec "true"
checkbox Aortica "true"
checkbox Pulmonar "true"
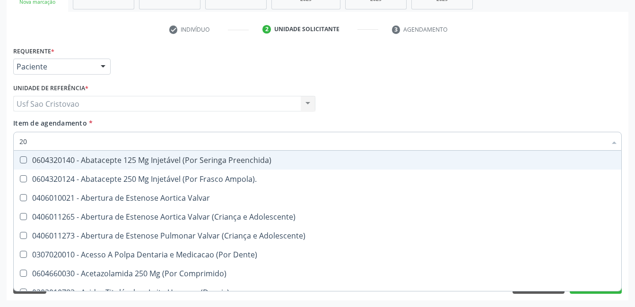
checkbox Comprimido\) "true"
checkbox Hdl "false"
checkbox Ldl "false"
checkbox Total "false"
checkbox Creatinina "false"
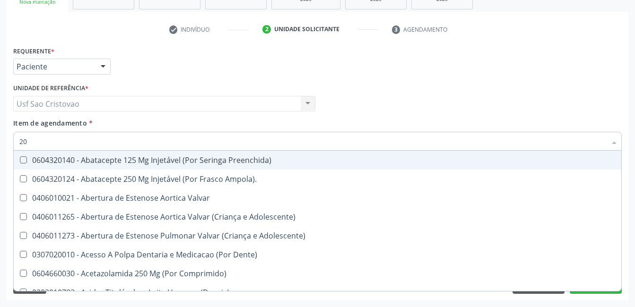
checkbox Glicose "false"
checkbox Fecal "true"
checkbox Glicosilada "false"
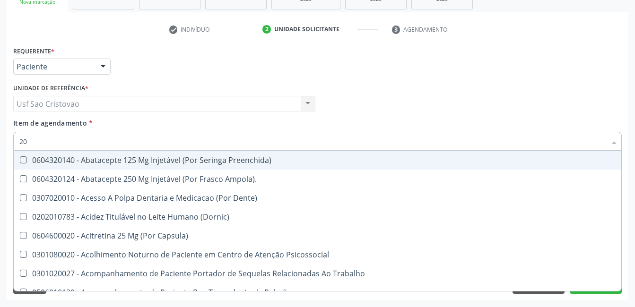
type input "202"
checkbox \(Dornic\) "true"
checkbox Urina "false"
checkbox Pele "true"
checkbox Tireoide "true"
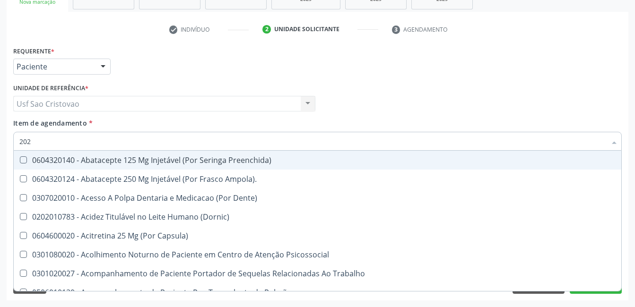
checkbox Estereotaxica "true"
checkbox Bexiga "true"
checkbox Linha "true"
checkbox Bilateral "true"
checkbox \(Semi-Solido\) "true"
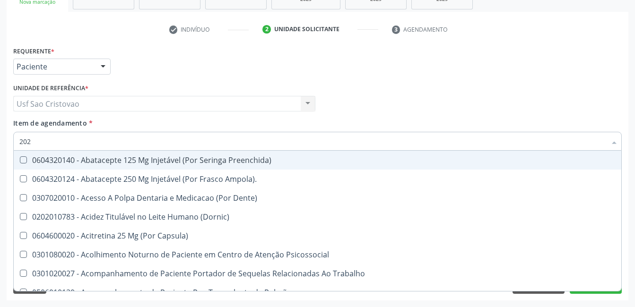
checkbox Gastro-Esofagico "true"
checkbox Creatinina "true"
checkbox Hdl "false"
checkbox Ldl "false"
checkbox Total "false"
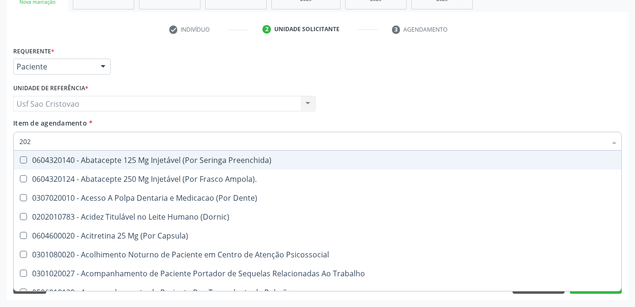
checkbox Creatinina "false"
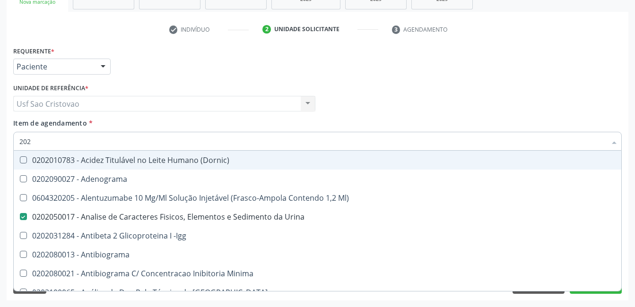
type input "2020"
checkbox Triciclicos "true"
checkbox \(Psa\) "true"
checkbox III "true"
checkbox Cadmio "true"
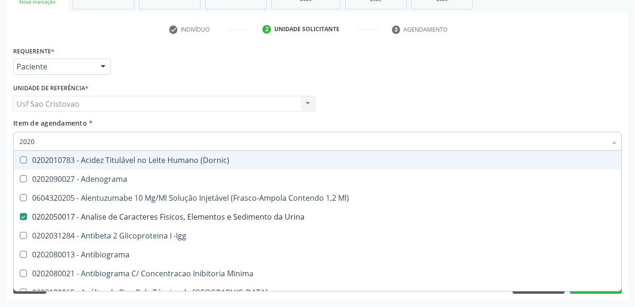
checkbox Hdl "false"
checkbox Ldl "false"
checkbox Total "false"
checkbox Creatinina "false"
checkbox X "true"
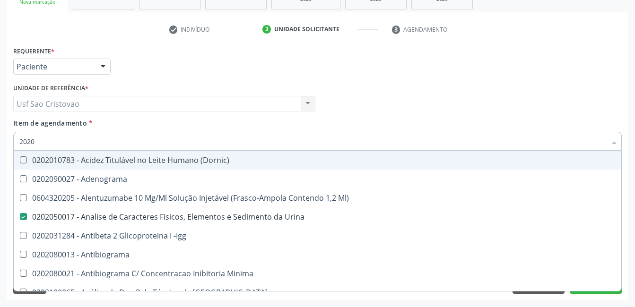
checkbox Serico "true"
checkbox Glicose "false"
checkbox Glicosilada "false"
checkbox Reativa "true"
checkbox Triglicerideos "false"
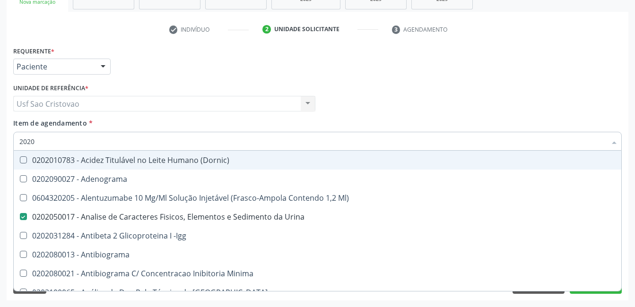
checkbox Tardio\) "false"
checkbox B12 "true"
checkbox Completo "false"
type input "20204"
checkbox Urina "false"
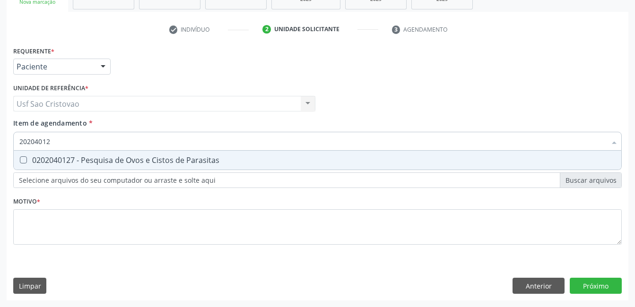
type input "202040127"
click at [23, 158] on Parasitas at bounding box center [23, 160] width 7 height 7
click at [20, 158] on Parasitas "checkbox" at bounding box center [17, 160] width 6 height 6
checkbox Parasitas "true"
type input "2020401"
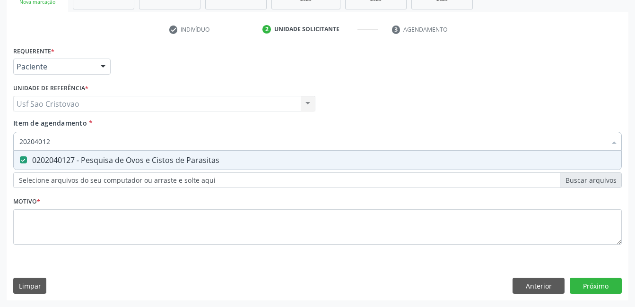
checkbox Parasitas "false"
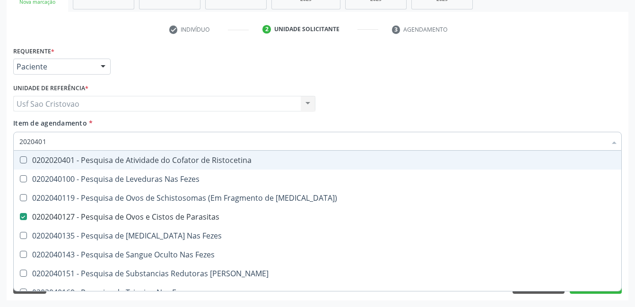
type input "202040"
checkbox Parasitas "false"
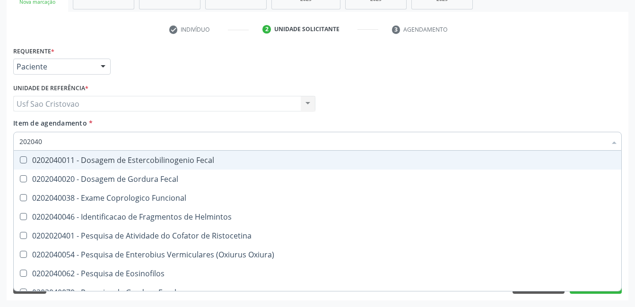
type input "20204"
checkbox Parasitas "false"
checkbox Fezes "true"
type input "2020"
checkbox Helmintos "true"
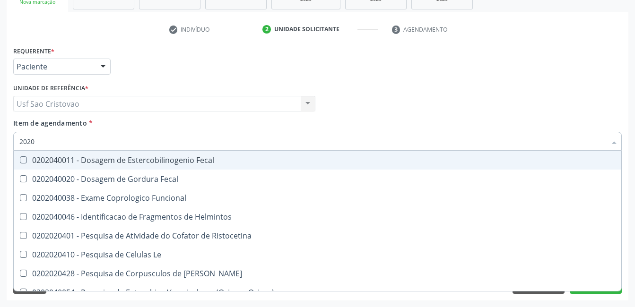
checkbox Parasitas "false"
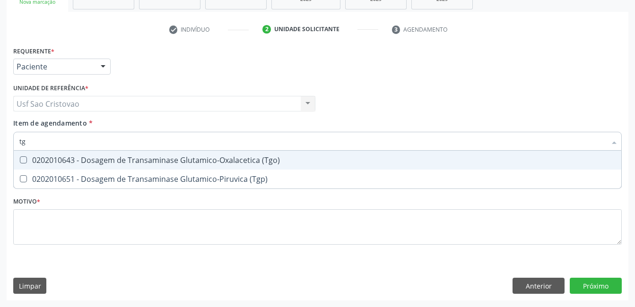
click at [21, 160] on \(Tgo\) at bounding box center [23, 160] width 7 height 7
click at [20, 160] on \(Tgo\) "checkbox" at bounding box center [17, 160] width 6 height 6
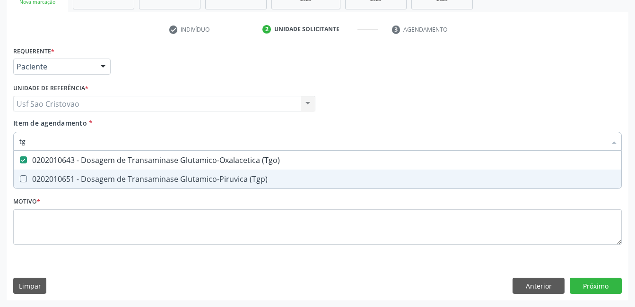
click at [23, 180] on \(Tgp\) at bounding box center [23, 178] width 7 height 7
click at [20, 180] on \(Tgp\) "checkbox" at bounding box center [17, 179] width 6 height 6
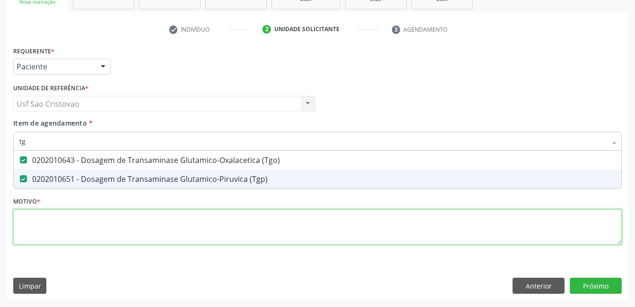
click at [88, 227] on div "Requerente * Paciente Médico(a) Enfermeiro(a) Paciente Nenhum resultado encontr…" at bounding box center [317, 151] width 609 height 214
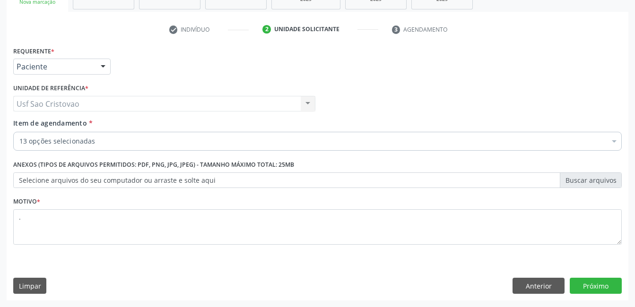
click at [274, 269] on div "Requerente * Paciente Médico(a) Enfermeiro(a) Paciente Nenhum resultado encontr…" at bounding box center [318, 172] width 622 height 257
click at [614, 286] on button "Próximo" at bounding box center [596, 286] width 52 height 16
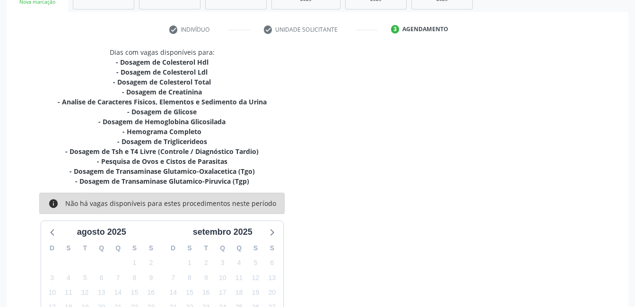
scroll to position [251, 0]
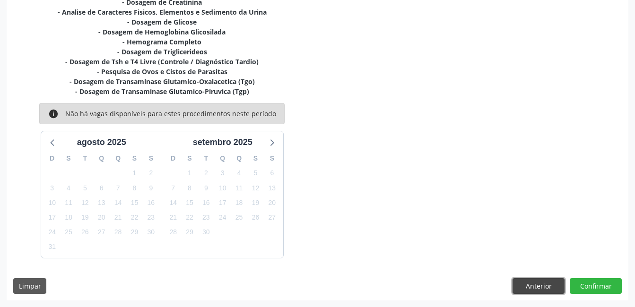
click at [557, 286] on button "Anterior" at bounding box center [539, 287] width 52 height 16
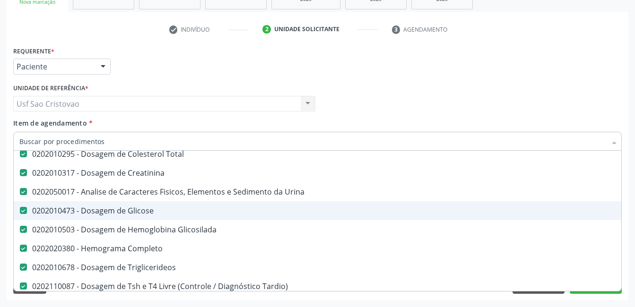
scroll to position [142, 0]
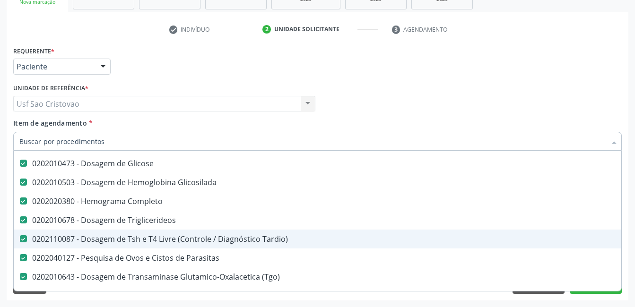
click at [262, 238] on div "0202110087 - Dosagem de Tsh e T4 Livre (Controle / Diagnóstico Tardio)" at bounding box center [387, 240] width 736 height 8
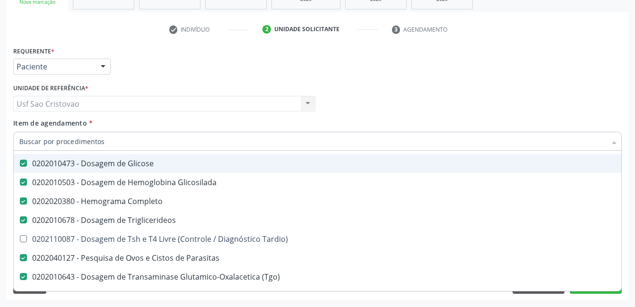
click at [155, 103] on div "Usf Sao Cristovao Usf Sao Cristovao Nenhum resultado encontrado para: " " Não h…" at bounding box center [164, 104] width 302 height 16
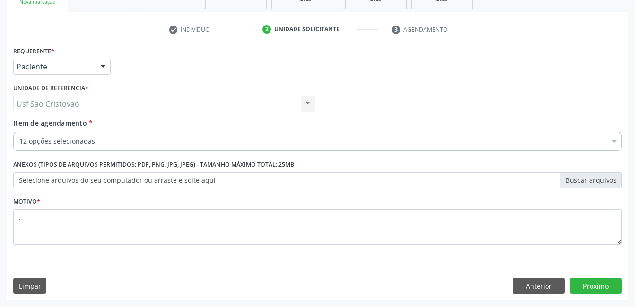
scroll to position [0, 0]
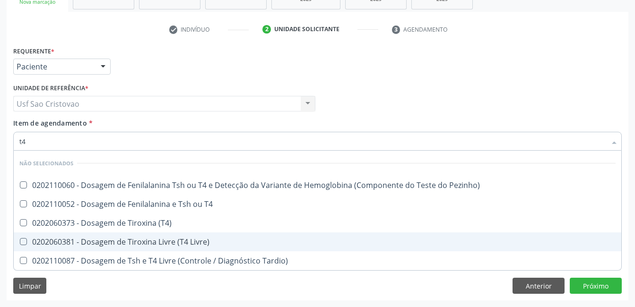
click at [23, 243] on Livre\) at bounding box center [23, 241] width 7 height 7
click at [20, 243] on Livre\) "checkbox" at bounding box center [17, 242] width 6 height 6
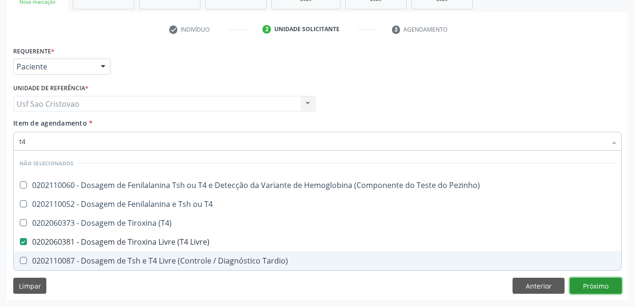
click at [614, 289] on div "Requerente * Paciente Médico(a) Enfermeiro(a) Paciente Nenhum resultado encontr…" at bounding box center [318, 172] width 622 height 257
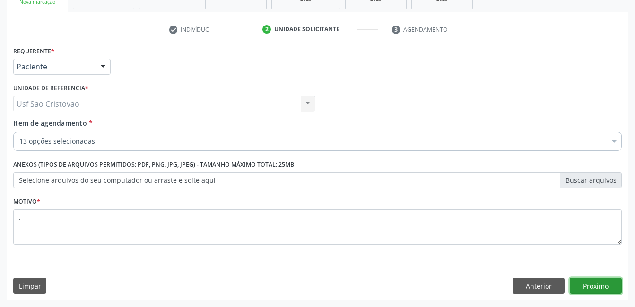
click at [612, 288] on button "Próximo" at bounding box center [596, 286] width 52 height 16
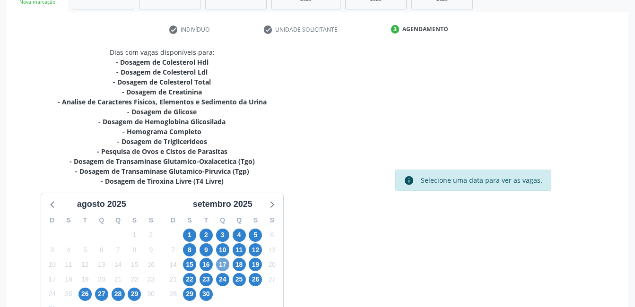
click at [221, 262] on span "17" at bounding box center [222, 264] width 13 height 13
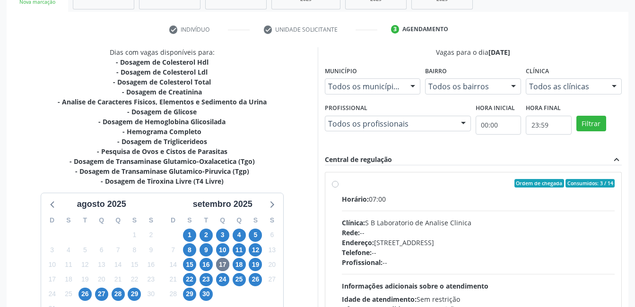
click at [342, 186] on label "Ordem de chegada Consumidos: 3 / 14 Horário: 07:00 Clínica: S B Laboratorio de …" at bounding box center [478, 251] width 273 height 145
click at [335, 186] on input "Ordem de chegada Consumidos: 3 / 14 Horário: 07:00 Clínica: S B Laboratorio de …" at bounding box center [335, 183] width 7 height 9
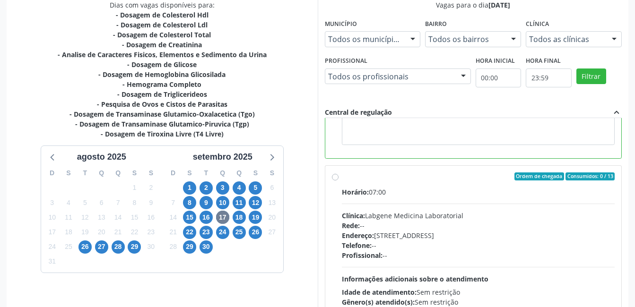
scroll to position [258, 0]
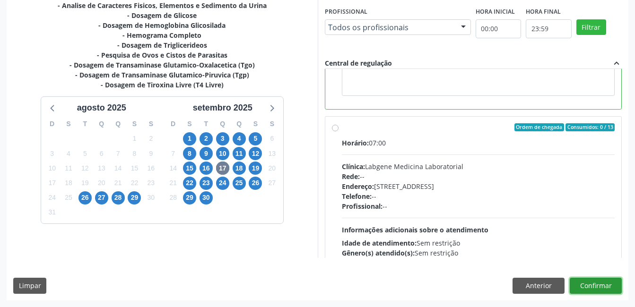
click at [603, 289] on button "Confirmar" at bounding box center [596, 286] width 52 height 16
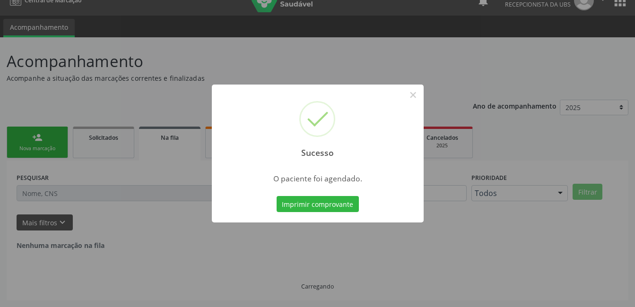
scroll to position [0, 0]
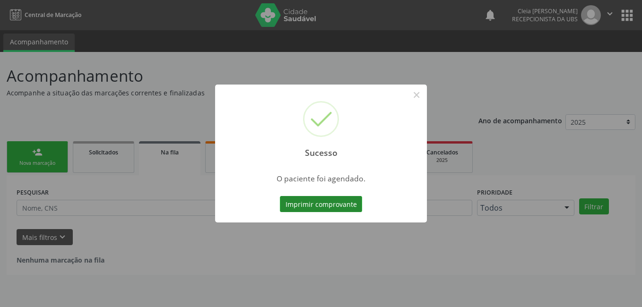
click at [312, 205] on button "Imprimir comprovante" at bounding box center [321, 204] width 82 height 16
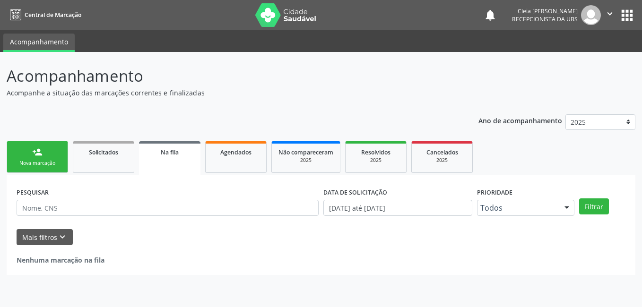
click at [51, 157] on link "person_add Nova marcação" at bounding box center [37, 157] width 61 height 32
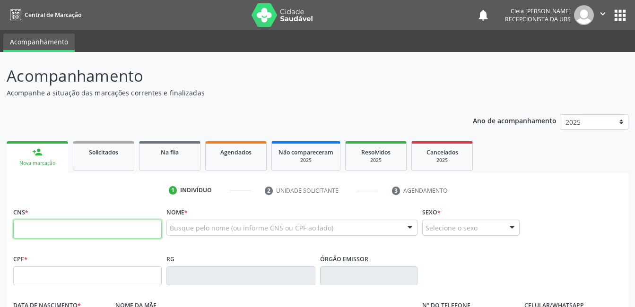
click at [46, 225] on input "text" at bounding box center [87, 229] width 149 height 19
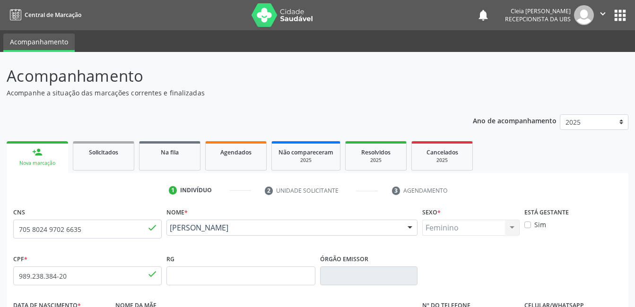
scroll to position [189, 0]
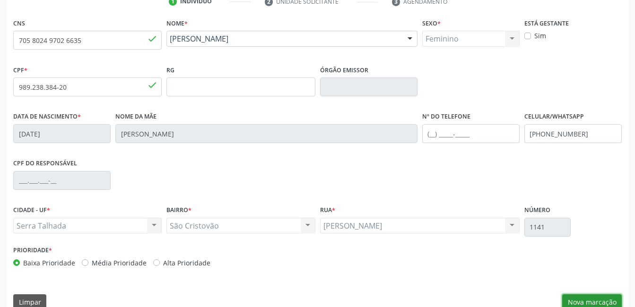
click at [582, 302] on button "Nova marcação" at bounding box center [592, 303] width 60 height 16
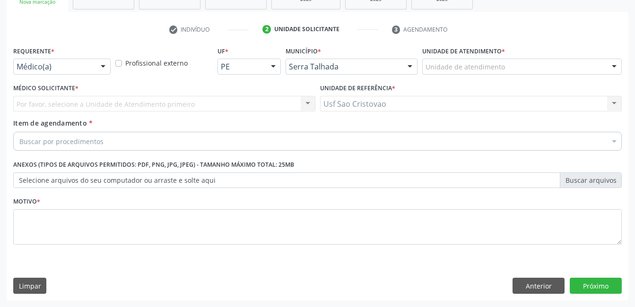
scroll to position [161, 0]
click at [101, 63] on div at bounding box center [103, 67] width 14 height 16
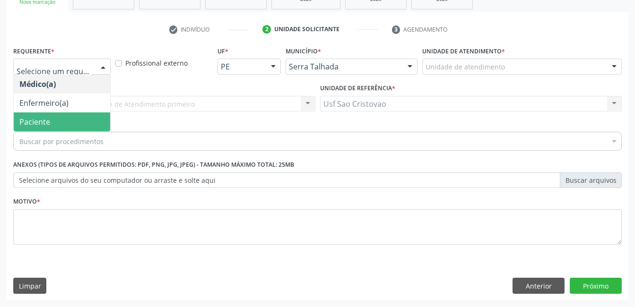
click at [77, 122] on span "Paciente" at bounding box center [62, 122] width 96 height 19
